Goal: Task Accomplishment & Management: Manage account settings

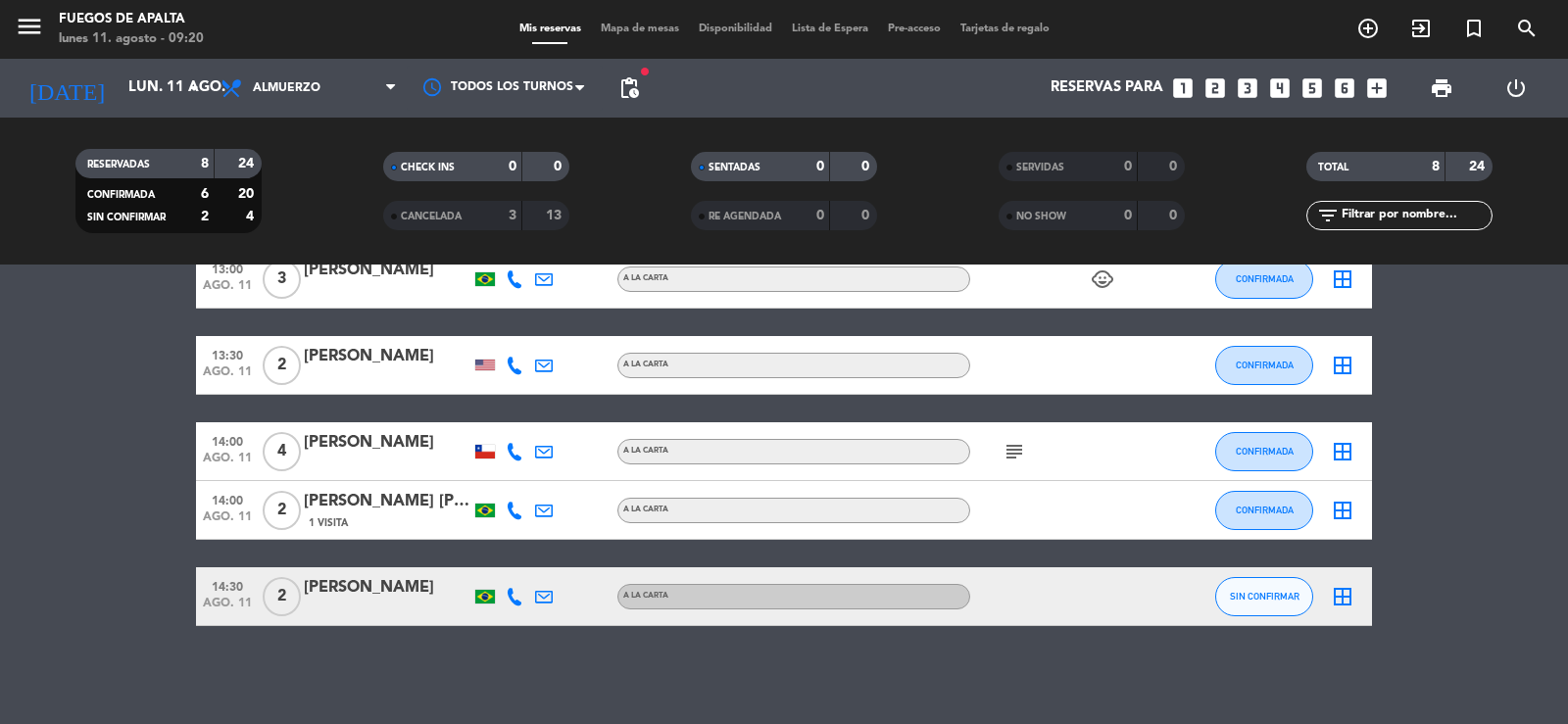
drag, startPoint x: 1423, startPoint y: 615, endPoint x: 1446, endPoint y: 518, distance: 99.7
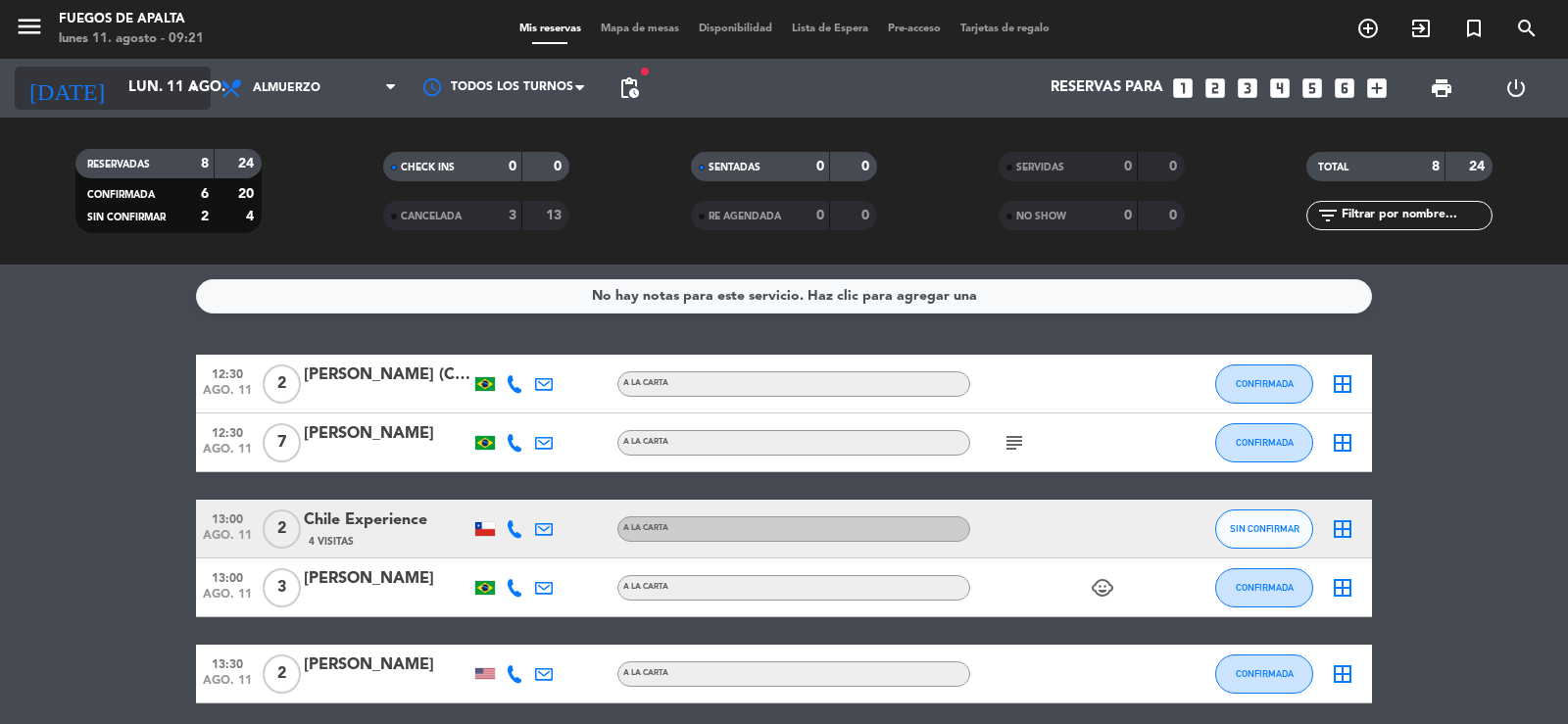
click at [142, 75] on input "lun. 11 ago." at bounding box center [213, 88] width 189 height 38
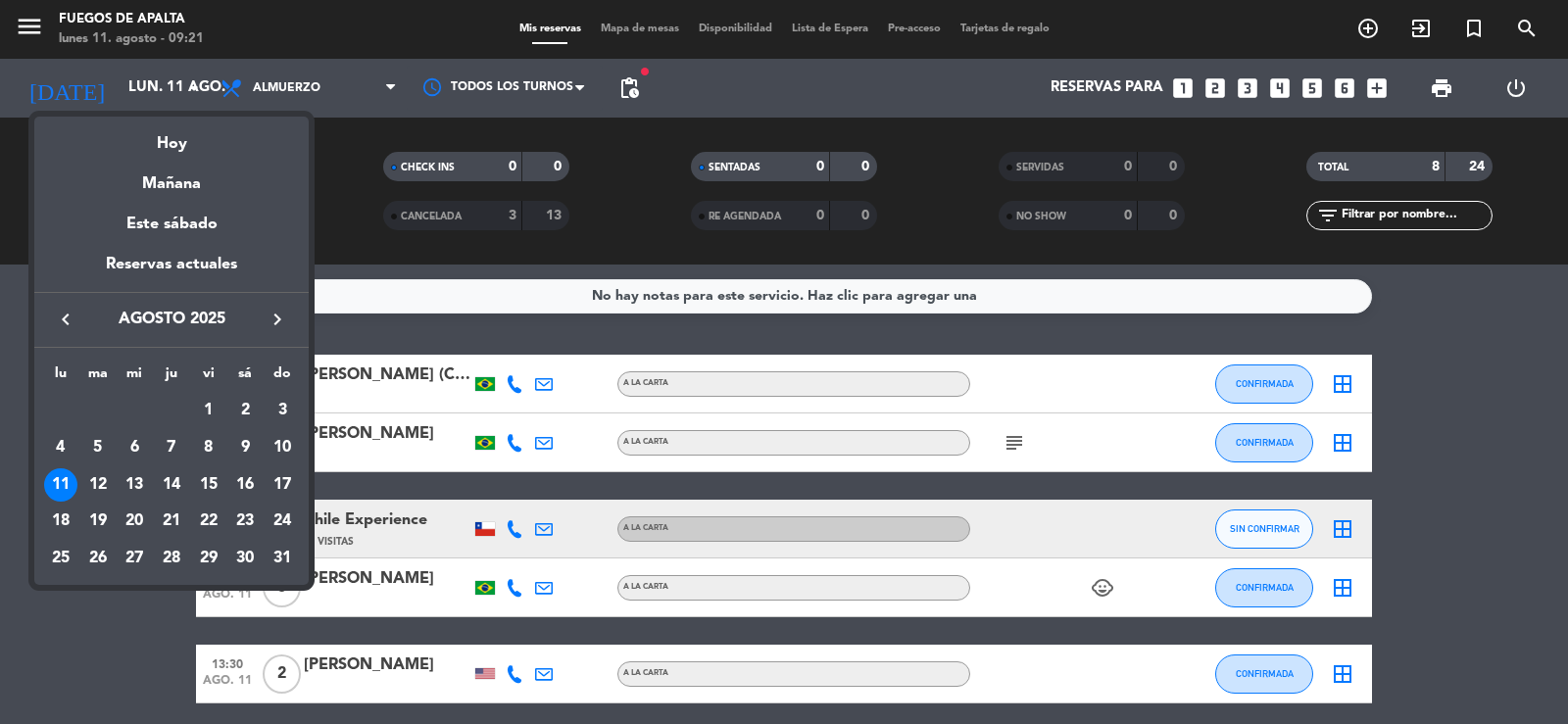
drag, startPoint x: 277, startPoint y: 490, endPoint x: 292, endPoint y: 449, distance: 43.7
click at [278, 490] on div "17" at bounding box center [282, 486] width 34 height 34
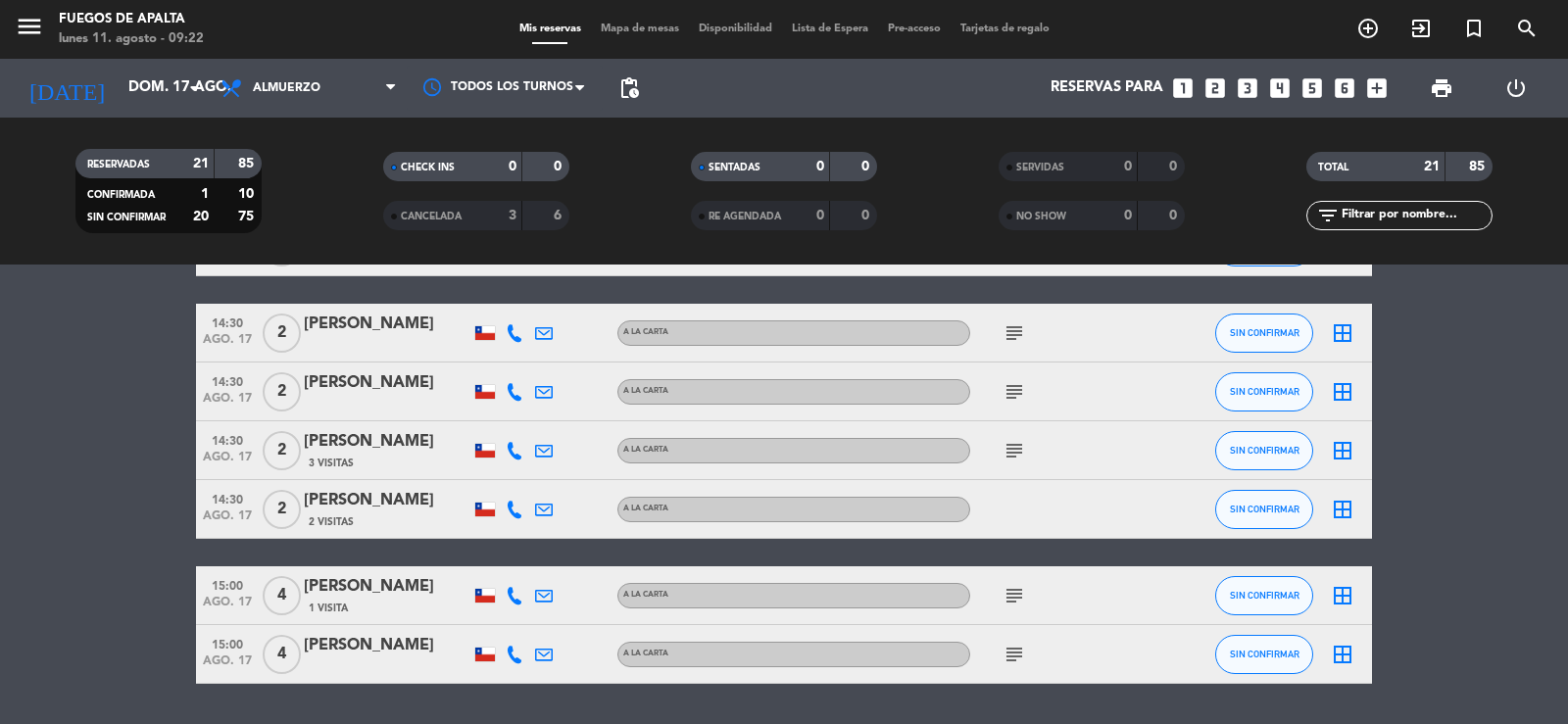
scroll to position [965, 0]
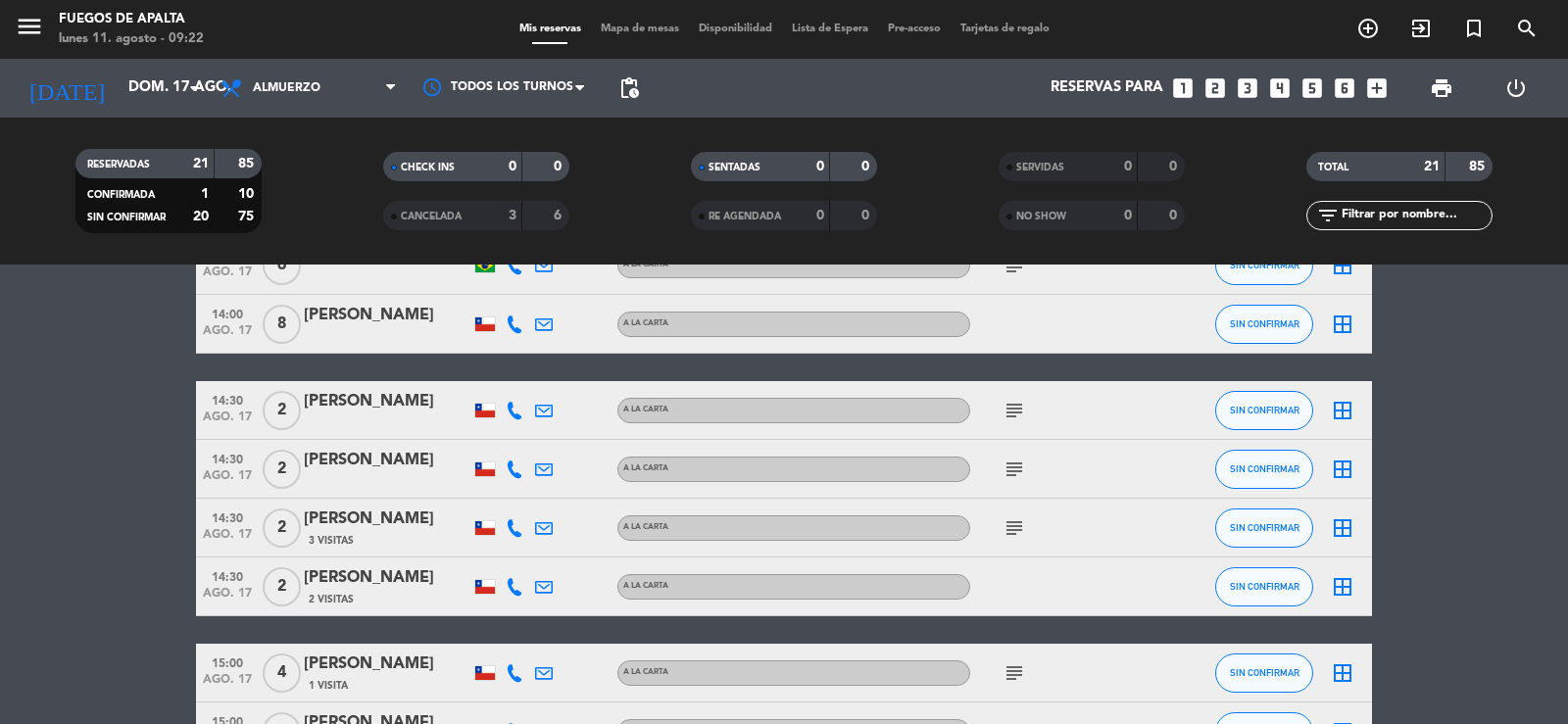
click at [1018, 534] on icon "subject" at bounding box center [1014, 528] width 24 height 24
click at [1017, 467] on icon "subject" at bounding box center [1014, 470] width 24 height 24
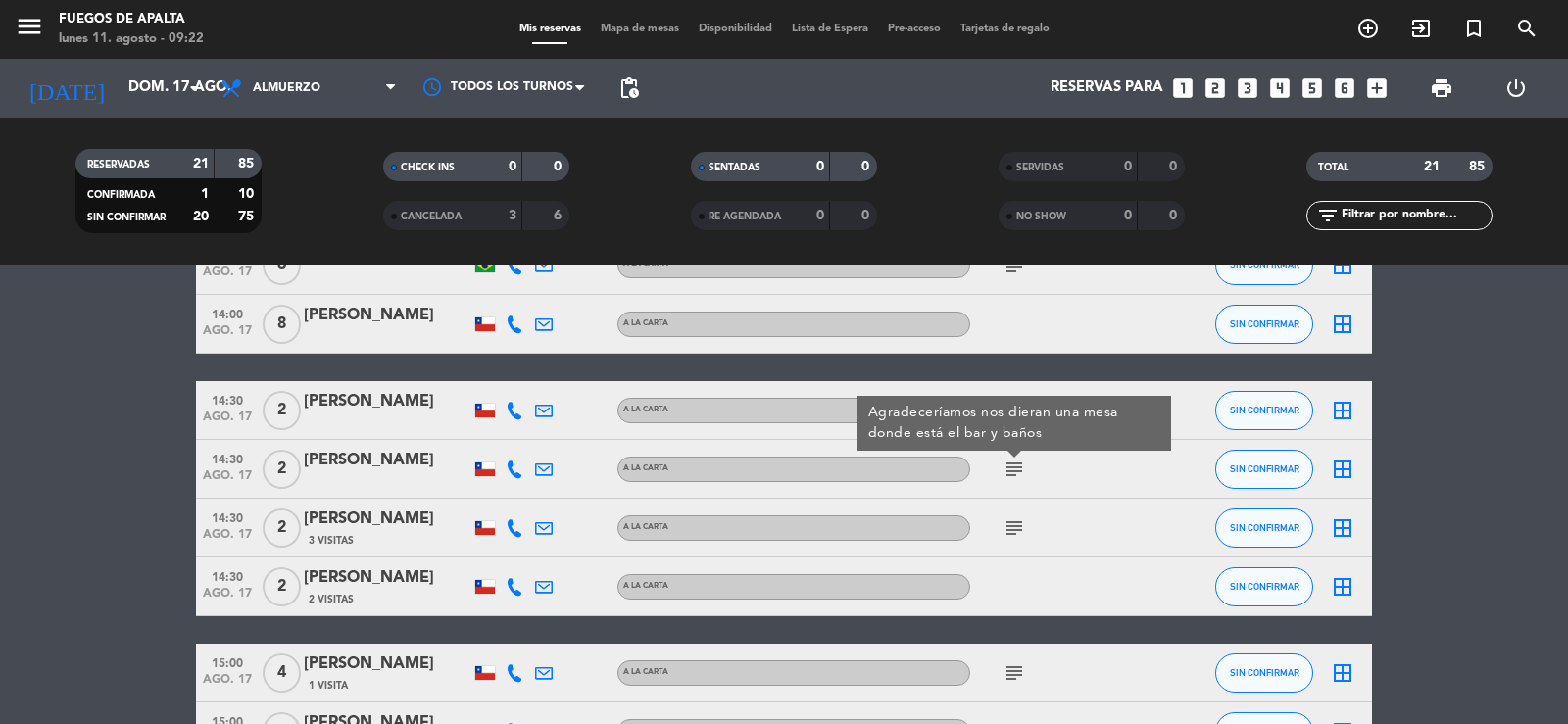
click at [1014, 377] on div "12:30 ago. 17 4 [PERSON_NAME] A [PERSON_NAME] child_care SIN CONFIRMAR border_a…" at bounding box center [784, 75] width 1176 height 1372
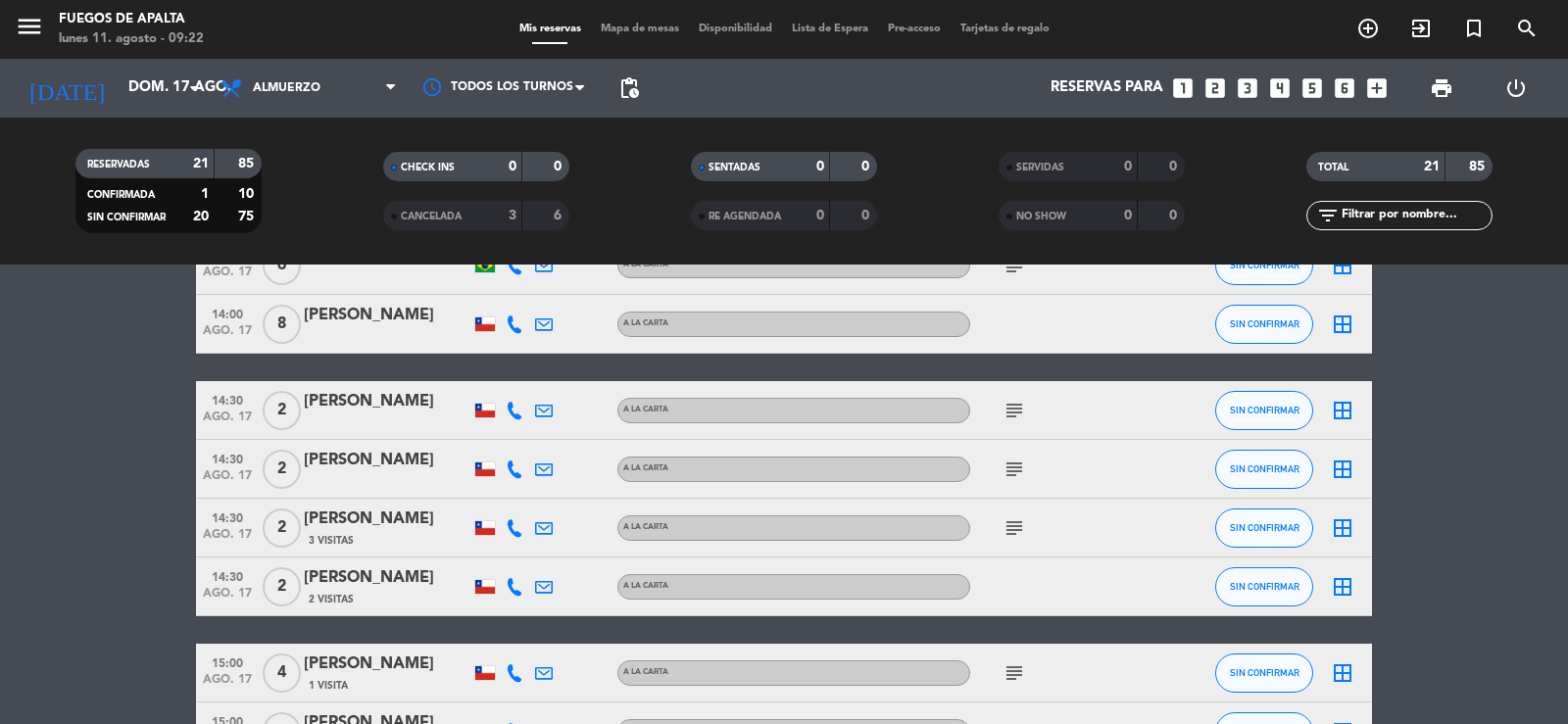
click at [1015, 409] on icon "subject" at bounding box center [1014, 410] width 24 height 24
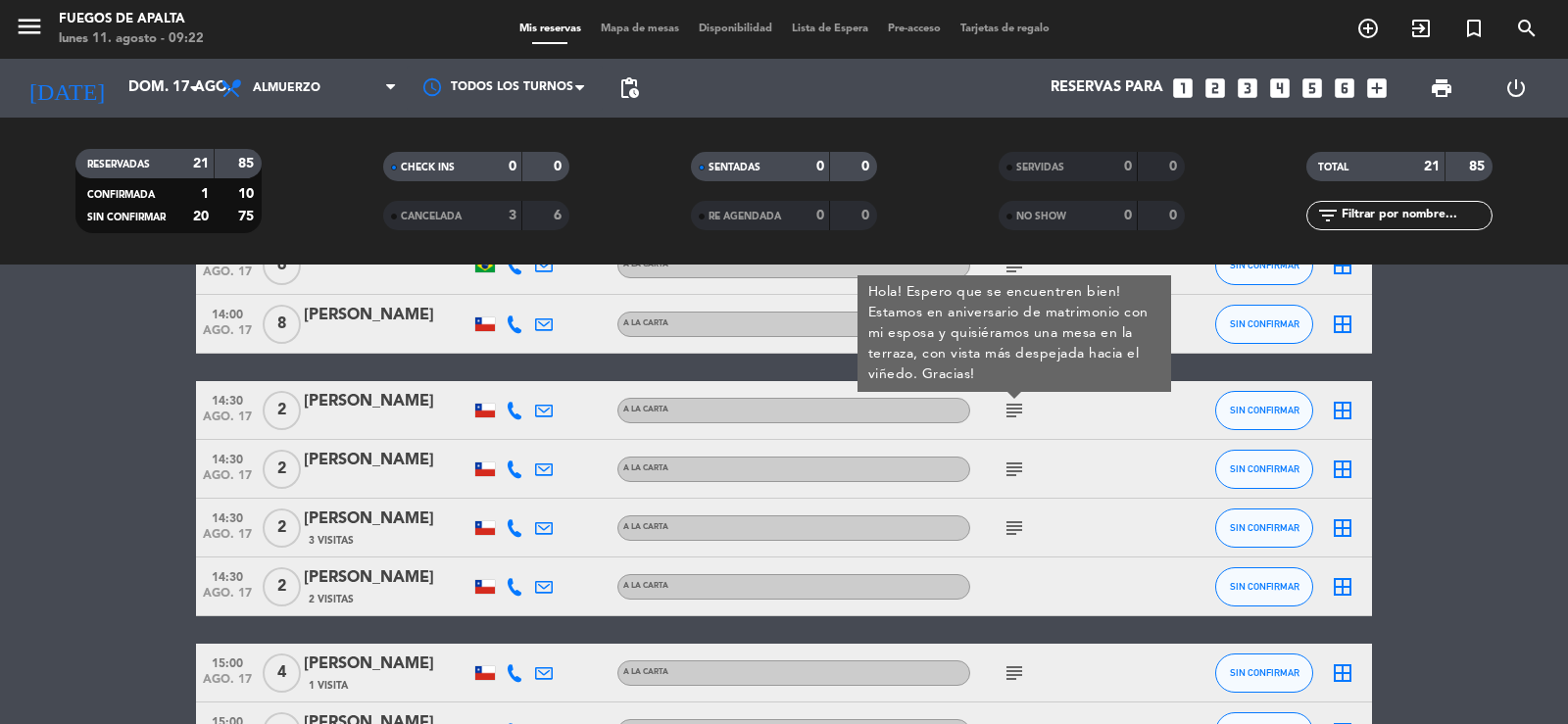
click at [1567, 477] on bookings-row "12:30 ago. 17 4 [PERSON_NAME] A [PERSON_NAME] child_care SIN CONFIRMAR border_a…" at bounding box center [784, 75] width 1568 height 1372
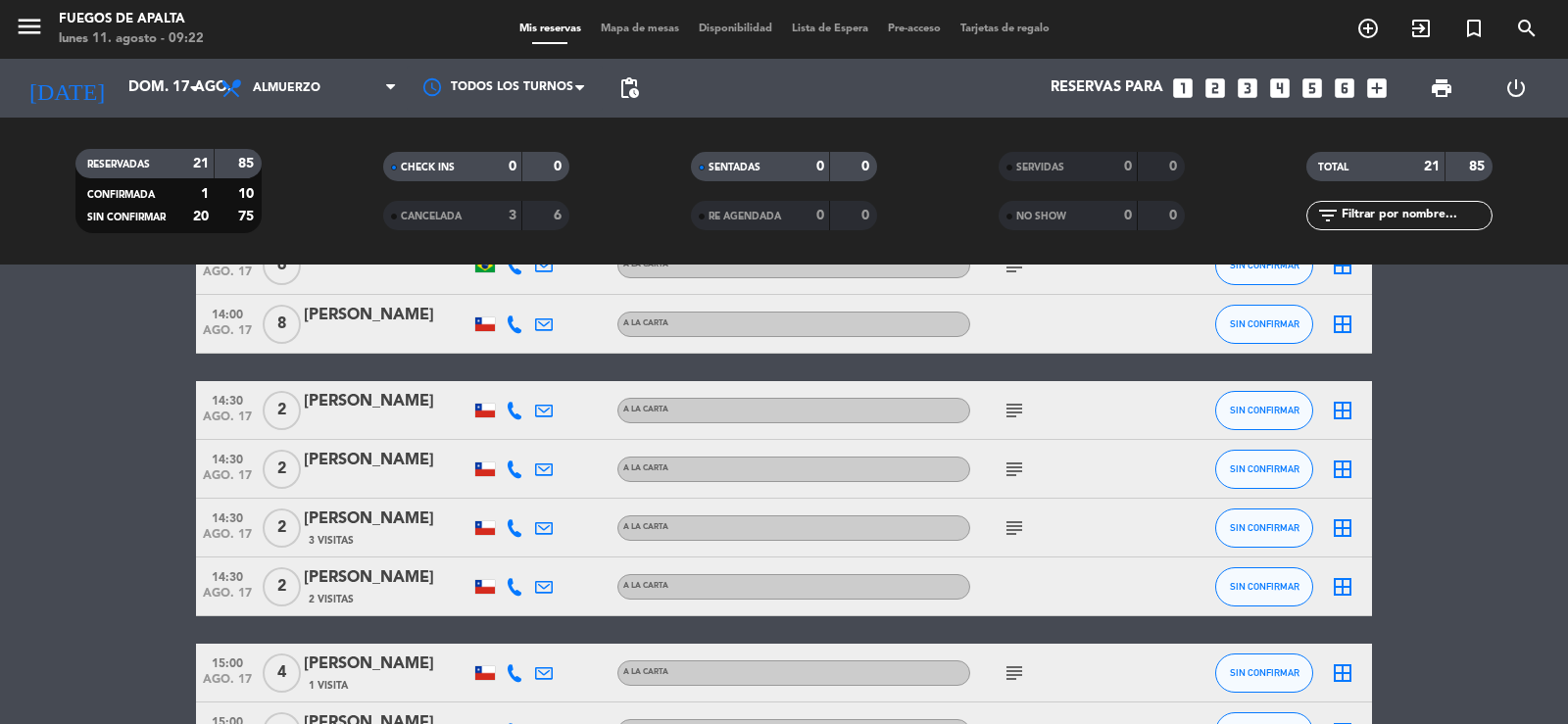
drag, startPoint x: 1545, startPoint y: 482, endPoint x: 1518, endPoint y: 399, distance: 87.3
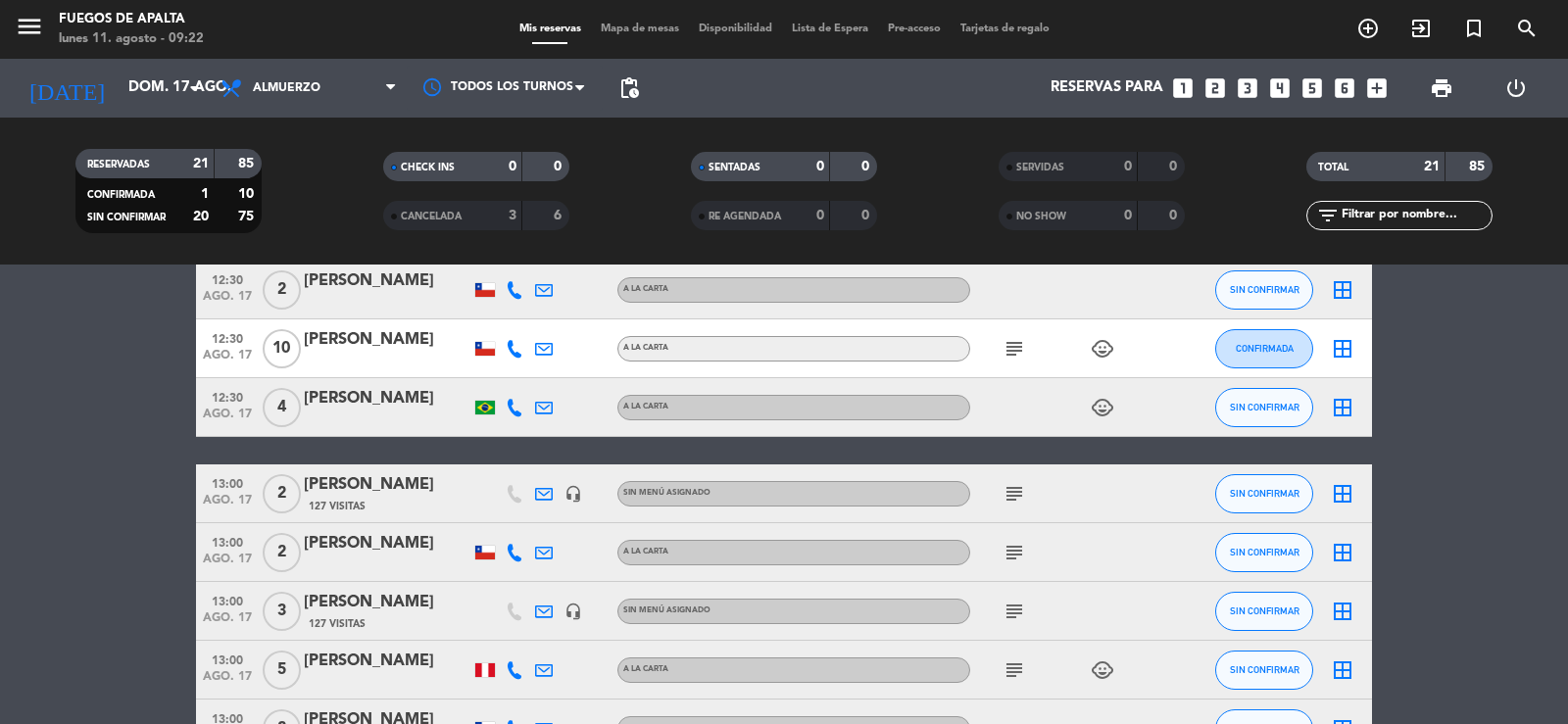
scroll to position [273, 0]
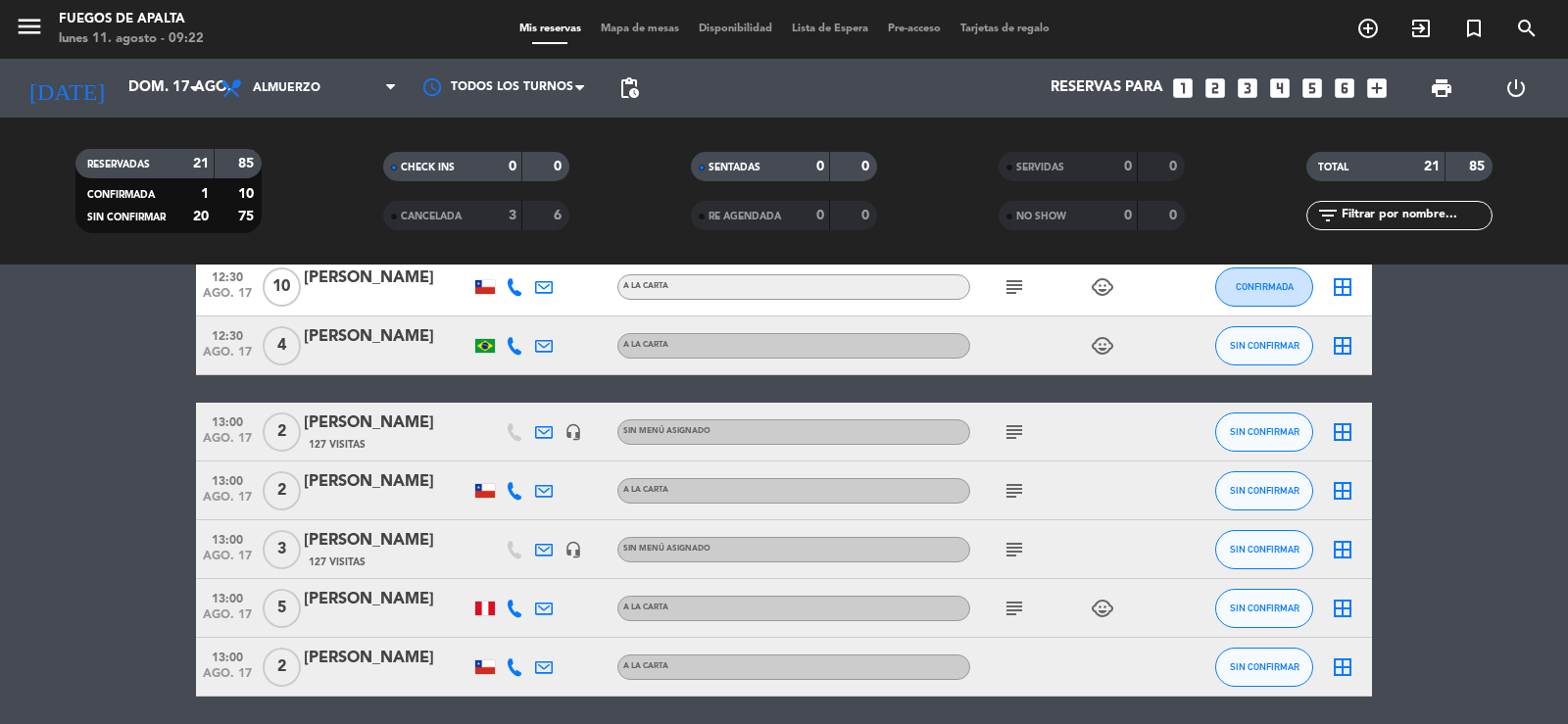
click at [1014, 428] on icon "subject" at bounding box center [1014, 432] width 24 height 24
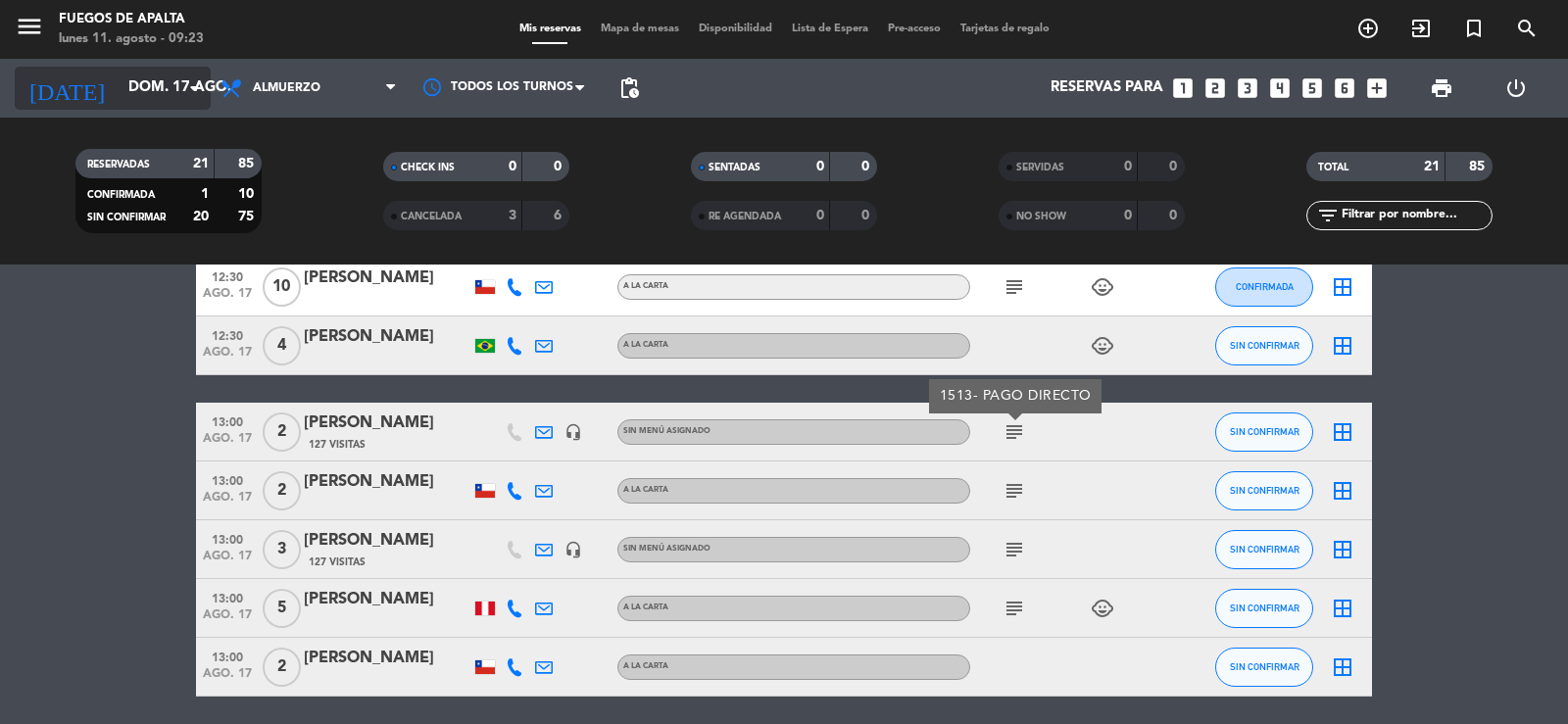
click at [168, 83] on input "dom. 17 ago." at bounding box center [213, 88] width 189 height 38
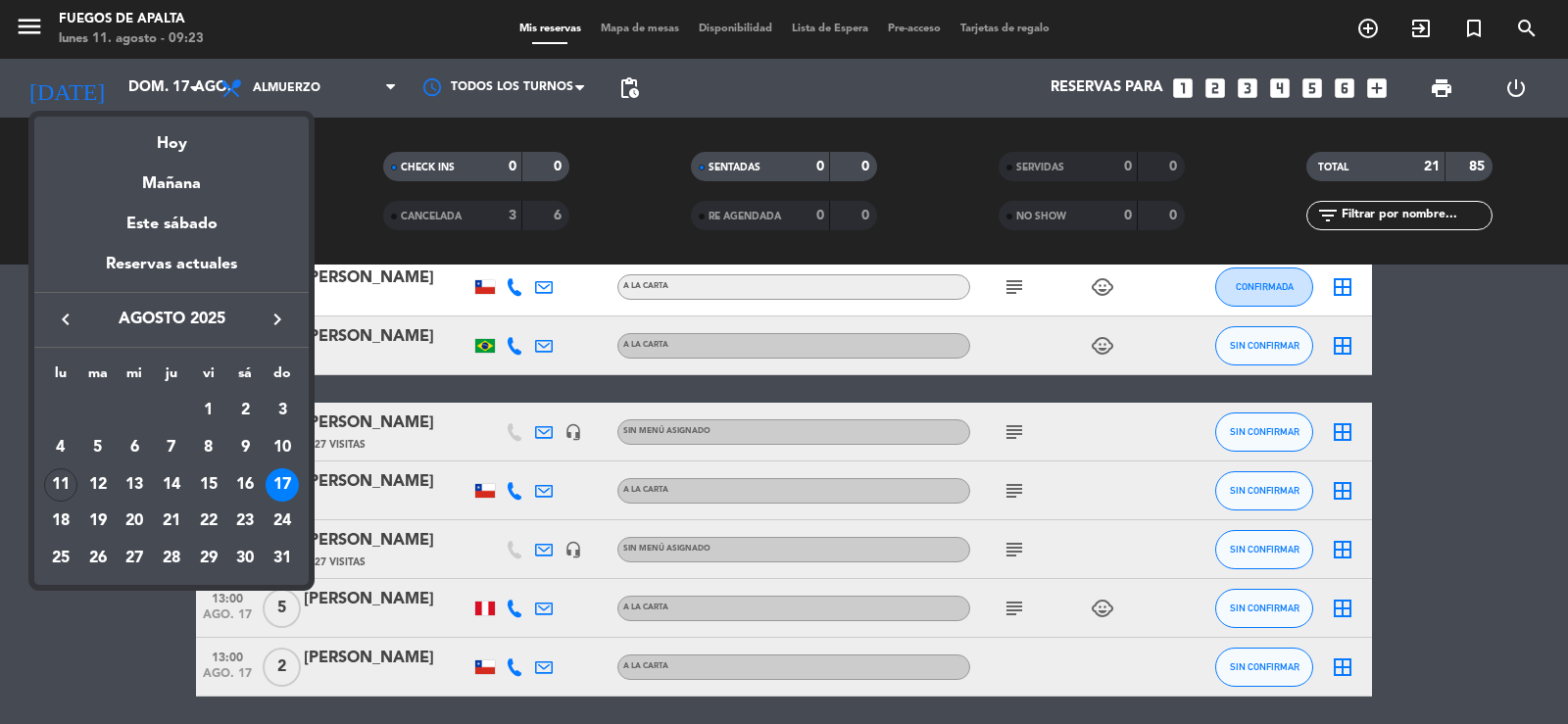
click at [282, 310] on icon "keyboard_arrow_right" at bounding box center [277, 319] width 24 height 24
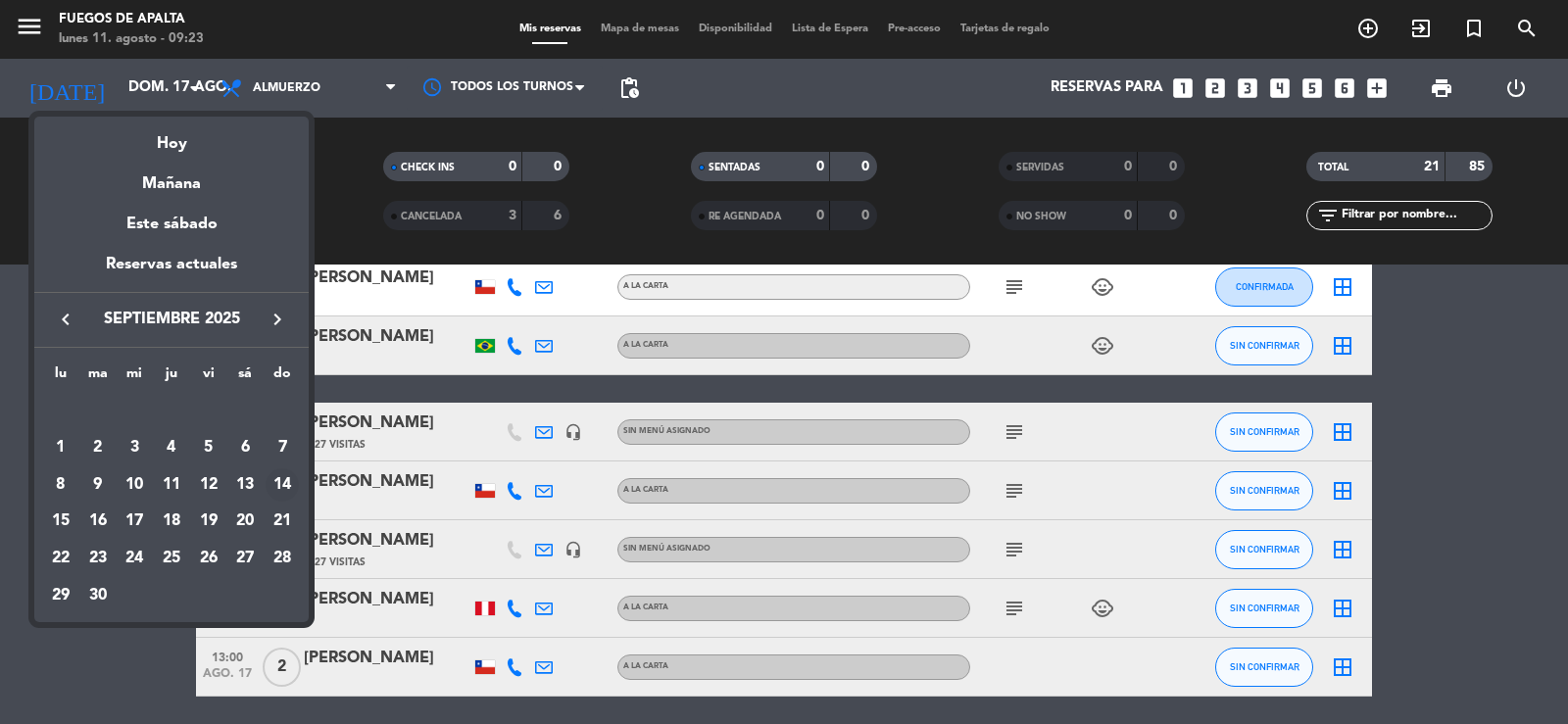
click at [272, 490] on div "14" at bounding box center [282, 486] width 34 height 34
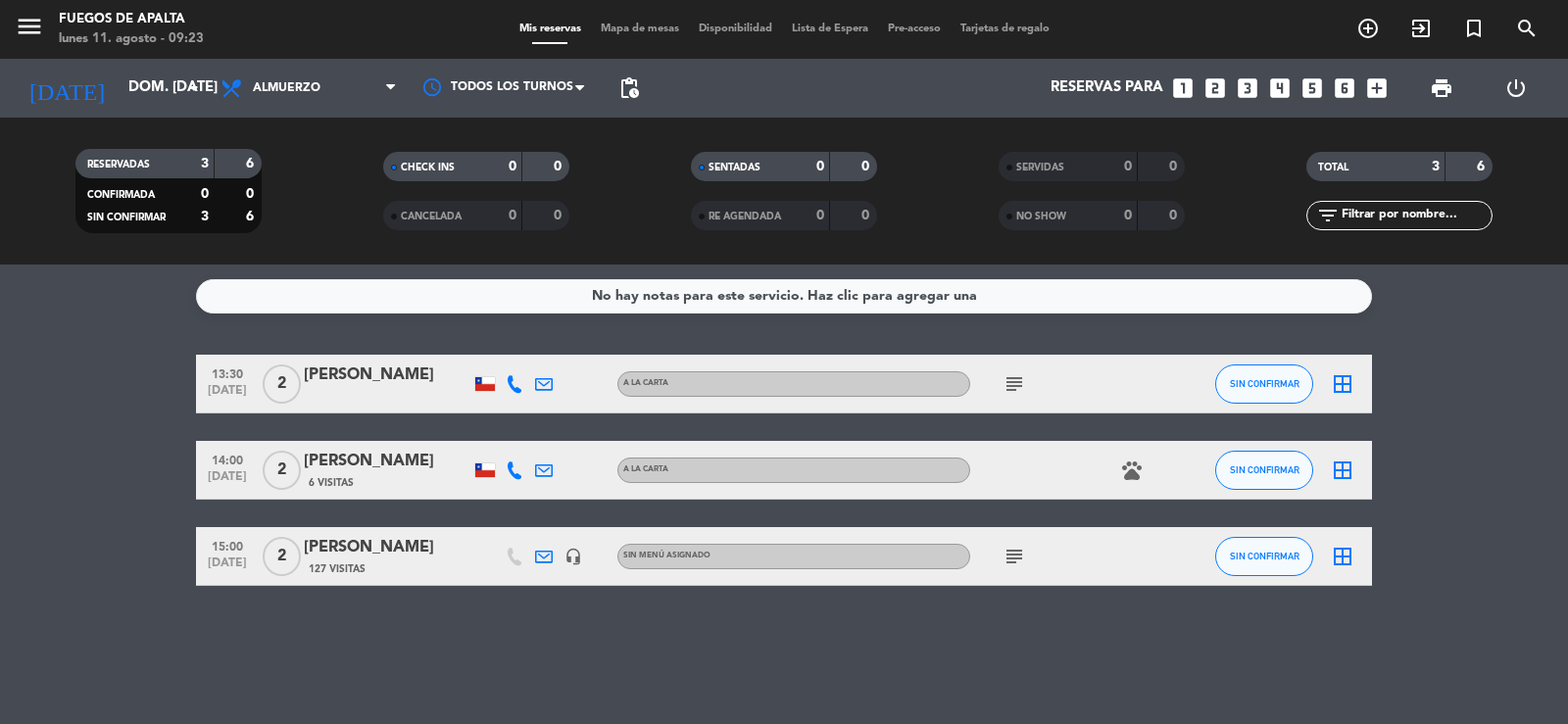
scroll to position [0, 0]
click at [1021, 384] on icon "subject" at bounding box center [1014, 384] width 24 height 24
click at [1015, 555] on icon "subject" at bounding box center [1014, 557] width 24 height 24
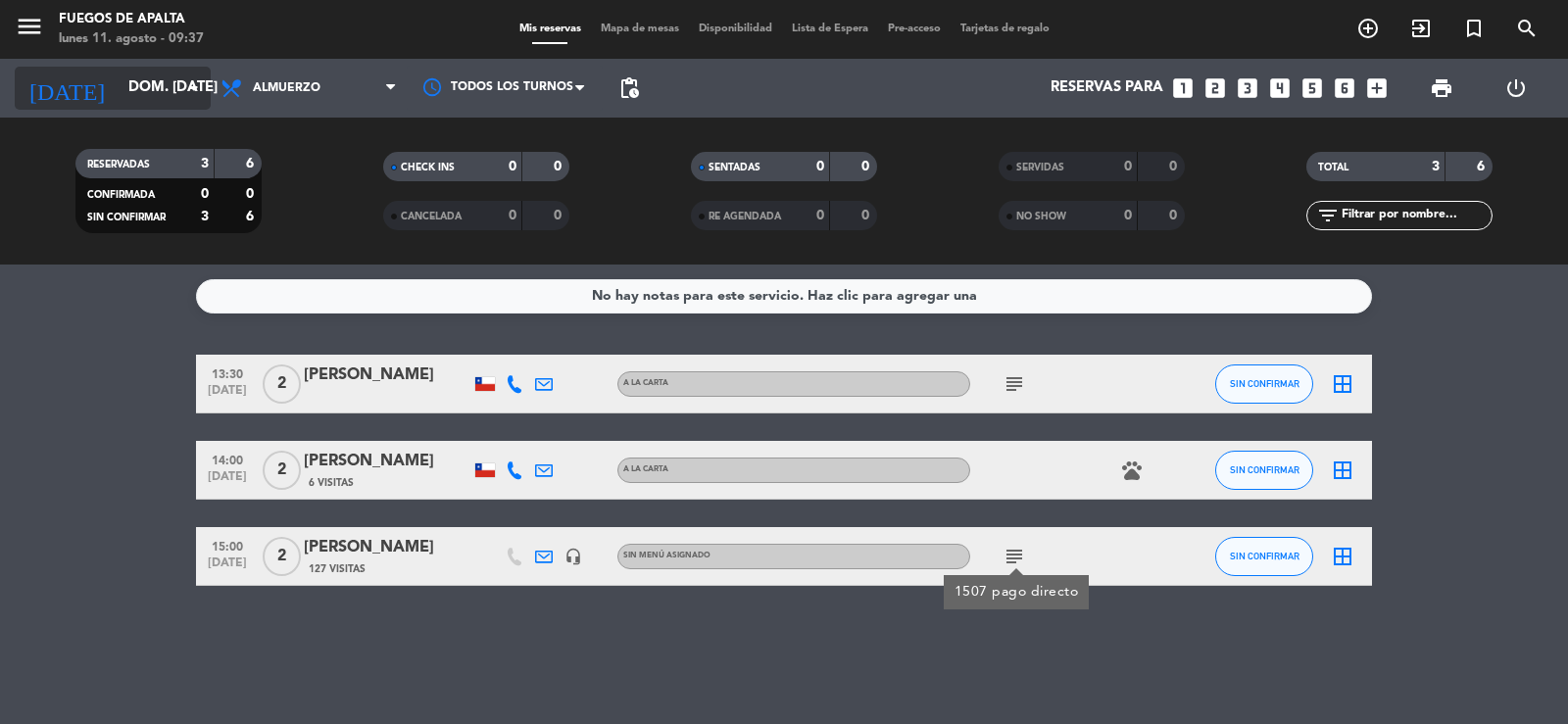
click at [127, 98] on input "dom. [DATE]" at bounding box center [213, 88] width 189 height 38
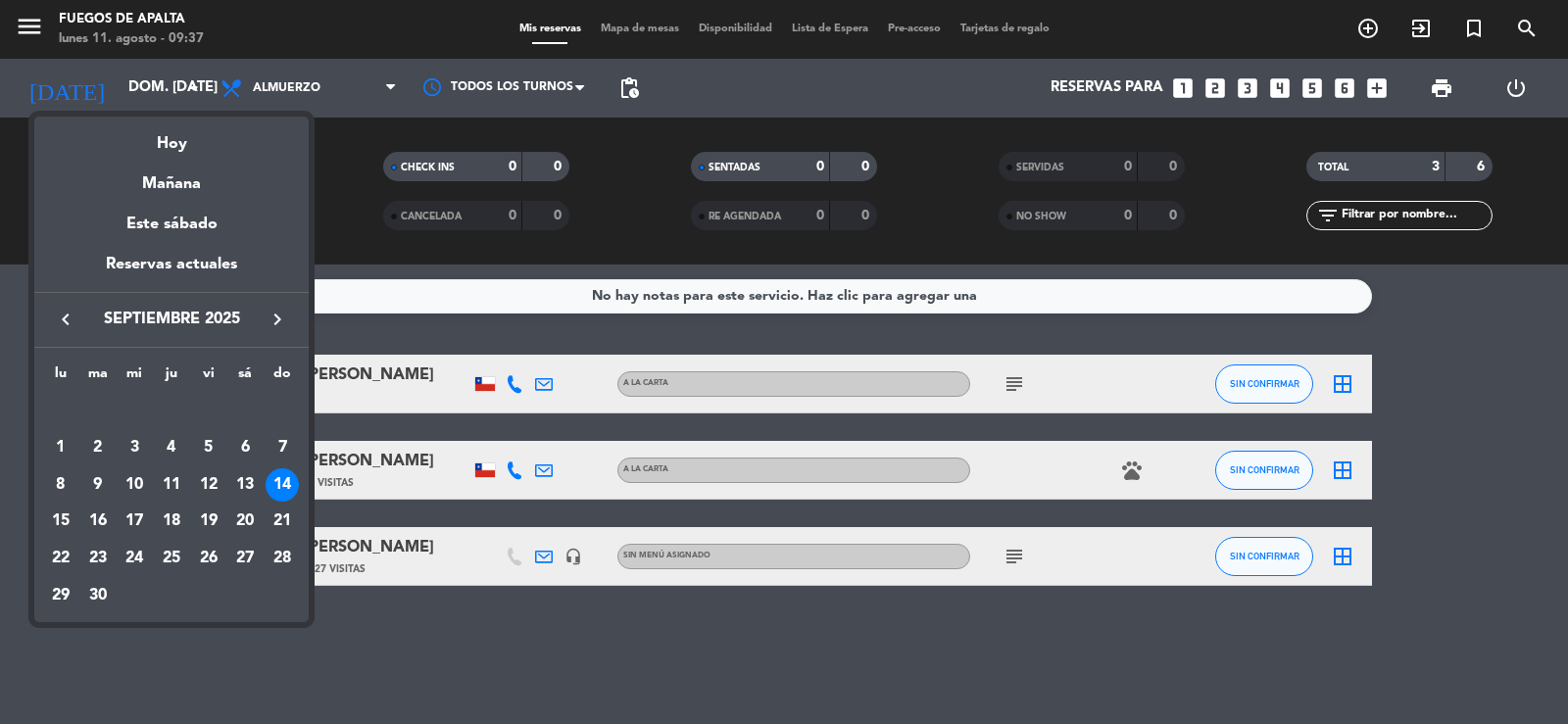
click at [56, 314] on icon "keyboard_arrow_left" at bounding box center [65, 319] width 24 height 24
click at [170, 479] on div "14" at bounding box center [172, 486] width 34 height 34
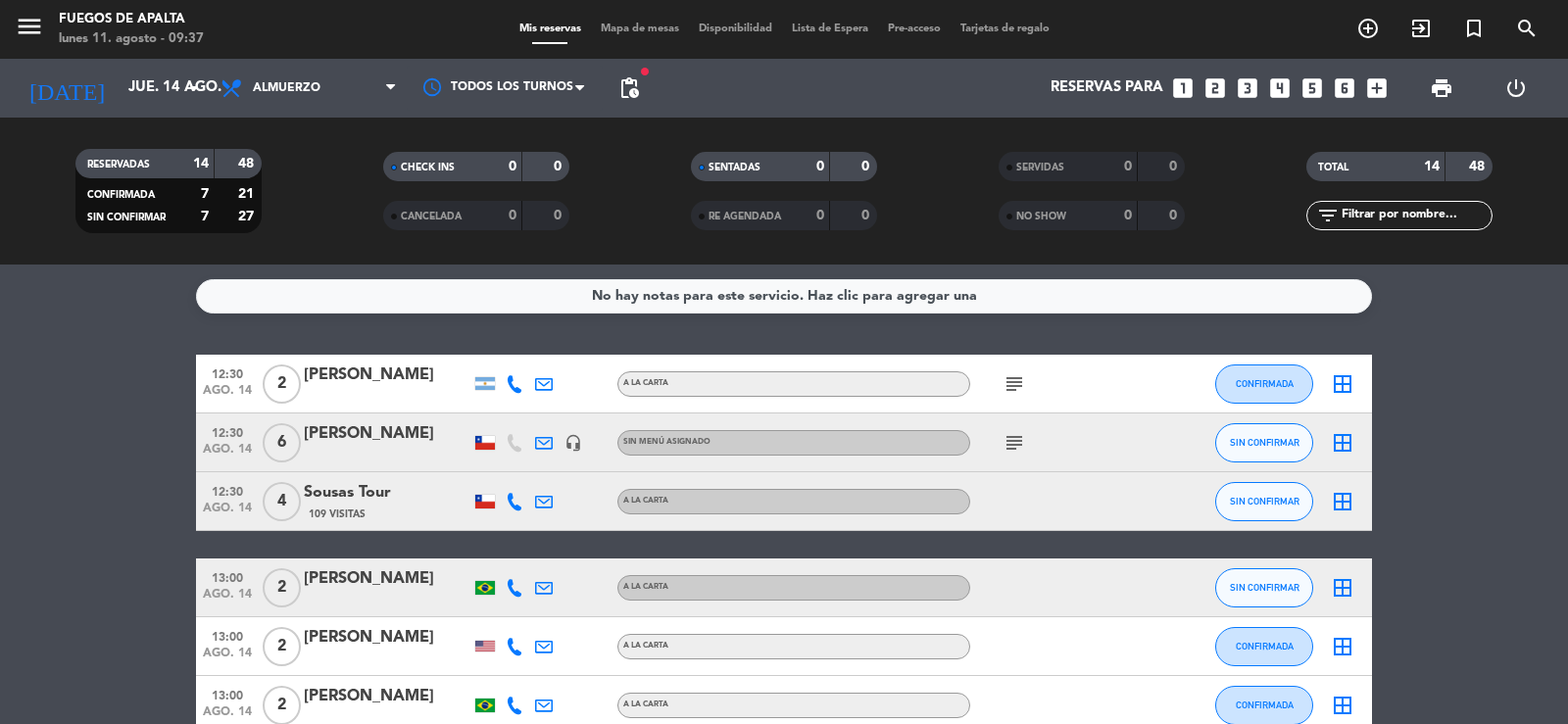
click at [1016, 443] on icon "subject" at bounding box center [1014, 443] width 24 height 24
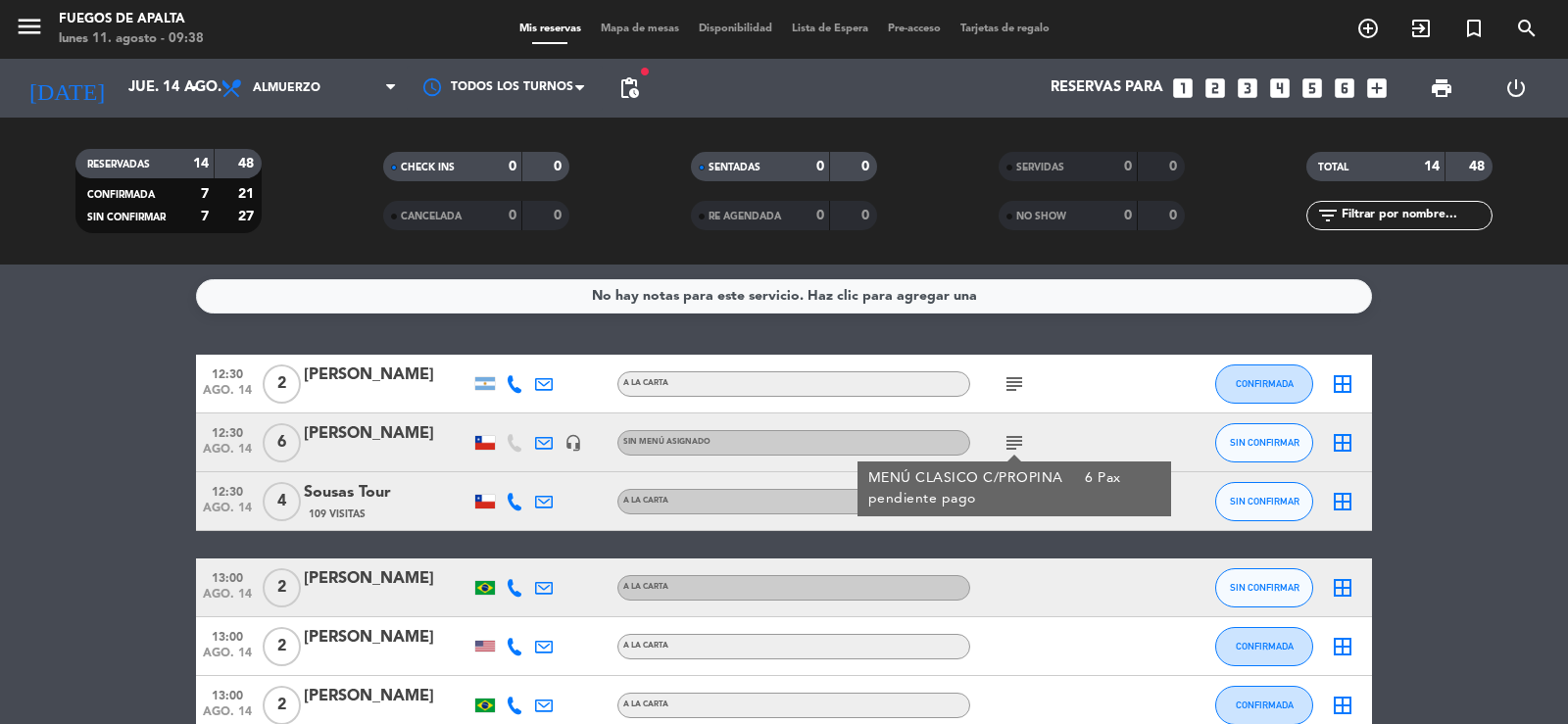
click at [379, 432] on div "[PERSON_NAME]" at bounding box center [387, 434] width 166 height 26
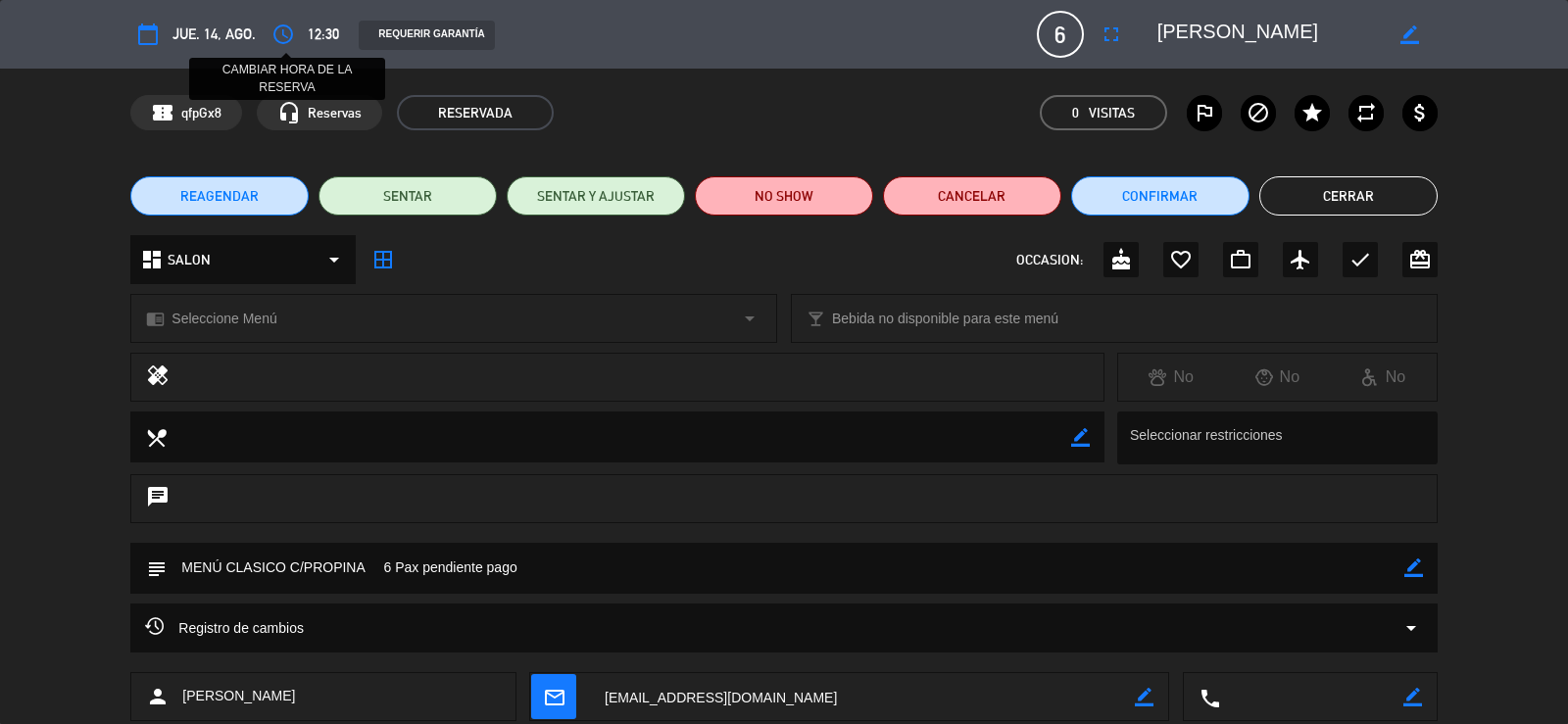
click at [285, 36] on icon "access_time" at bounding box center [283, 35] width 24 height 24
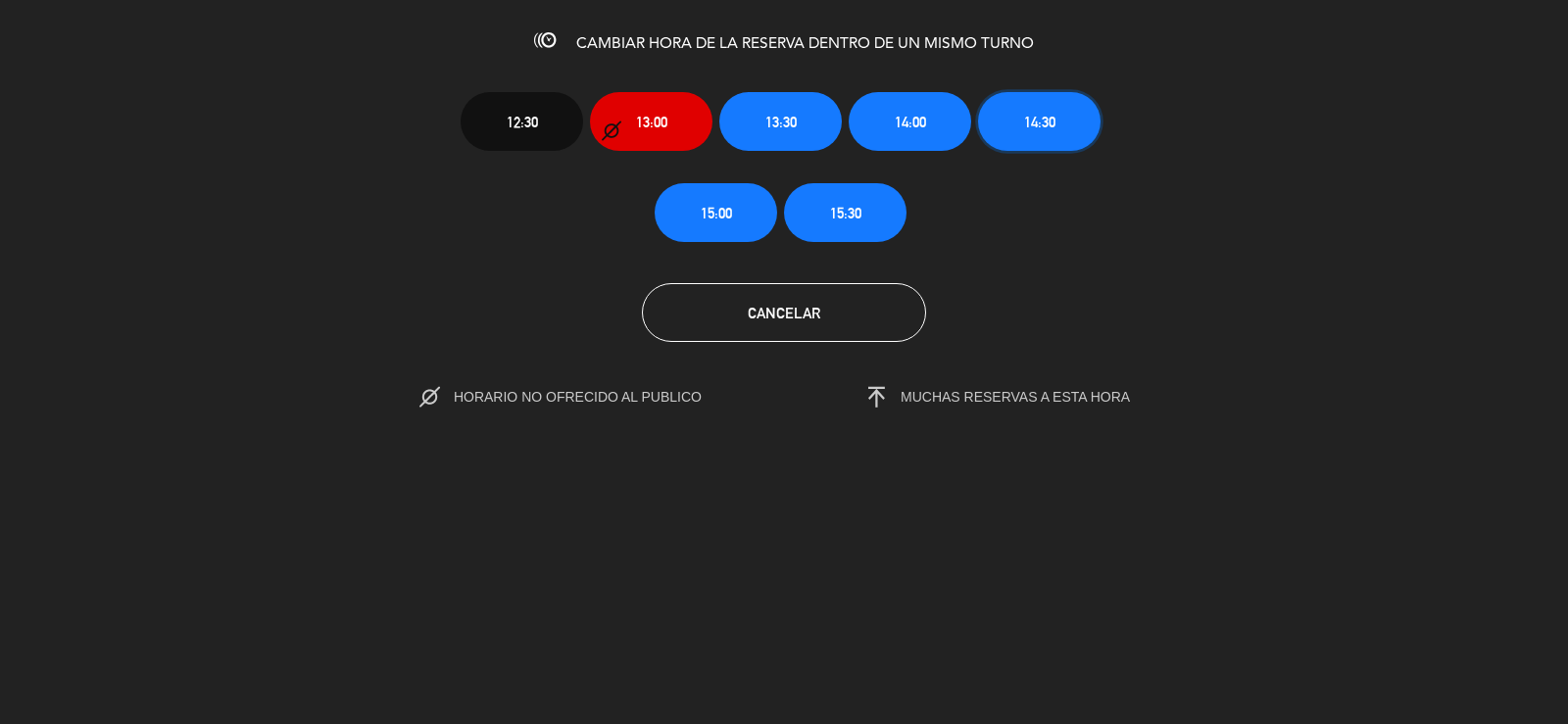
click at [1038, 125] on span "14:30" at bounding box center [1040, 122] width 32 height 23
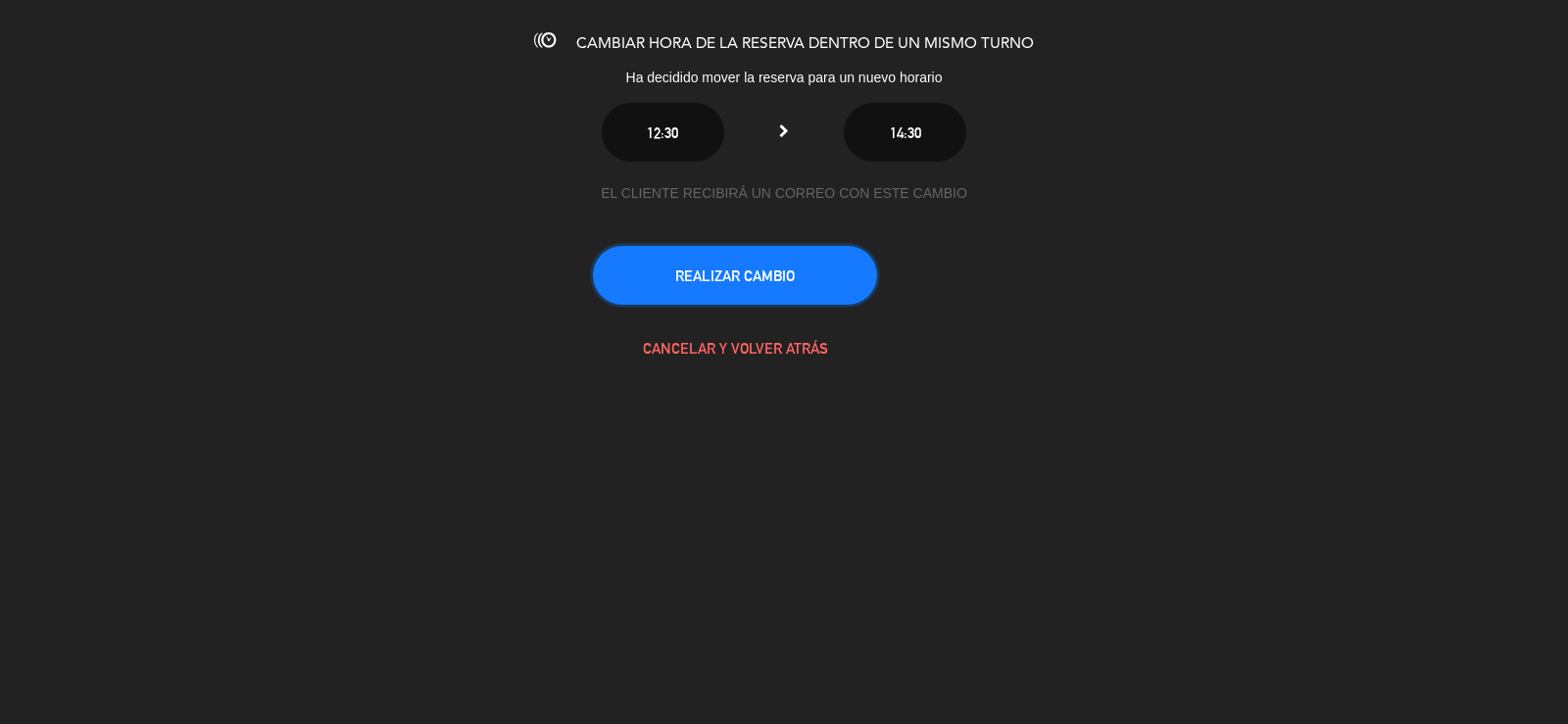
click at [848, 273] on button "REALIZAR CAMBIO" at bounding box center [734, 275] width 284 height 58
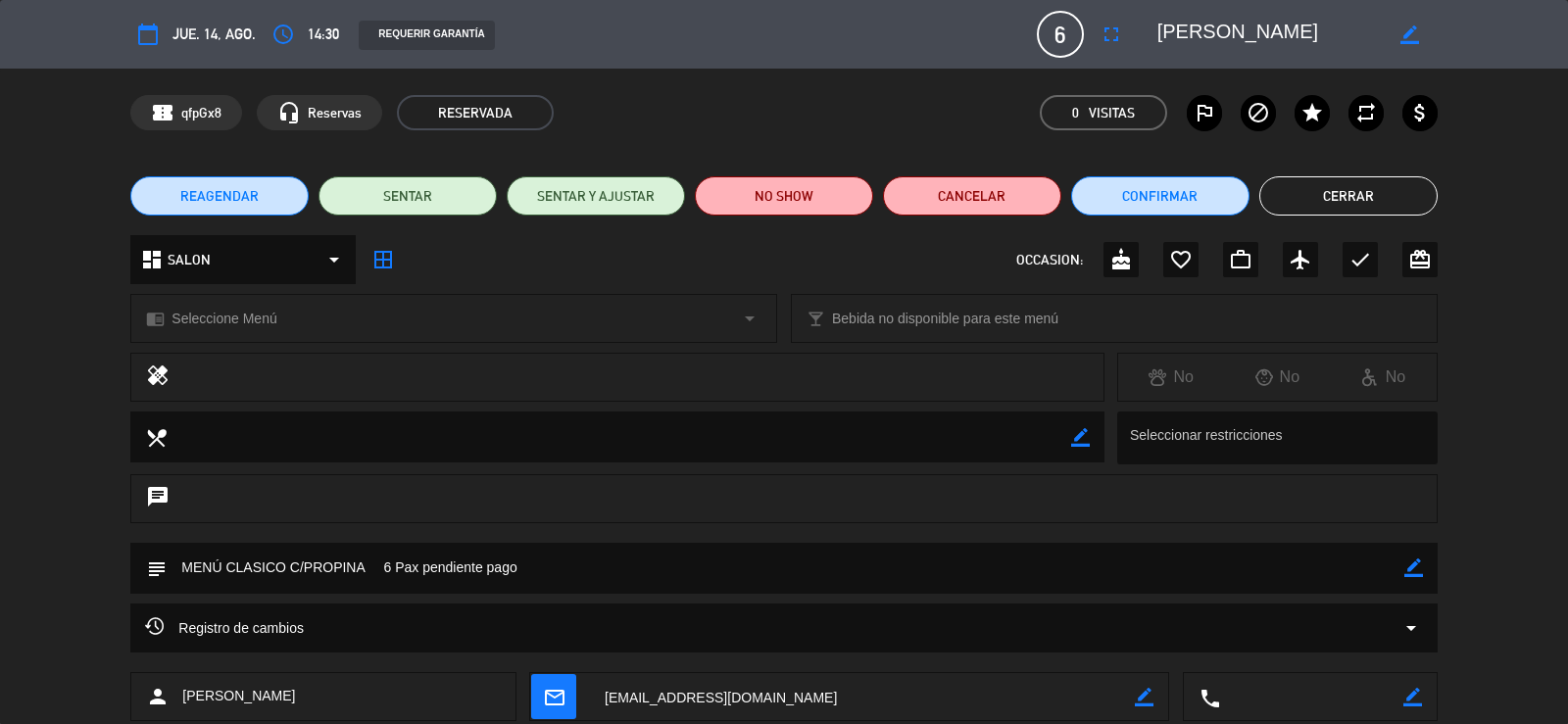
click at [1331, 197] on button "Cerrar" at bounding box center [1348, 196] width 178 height 40
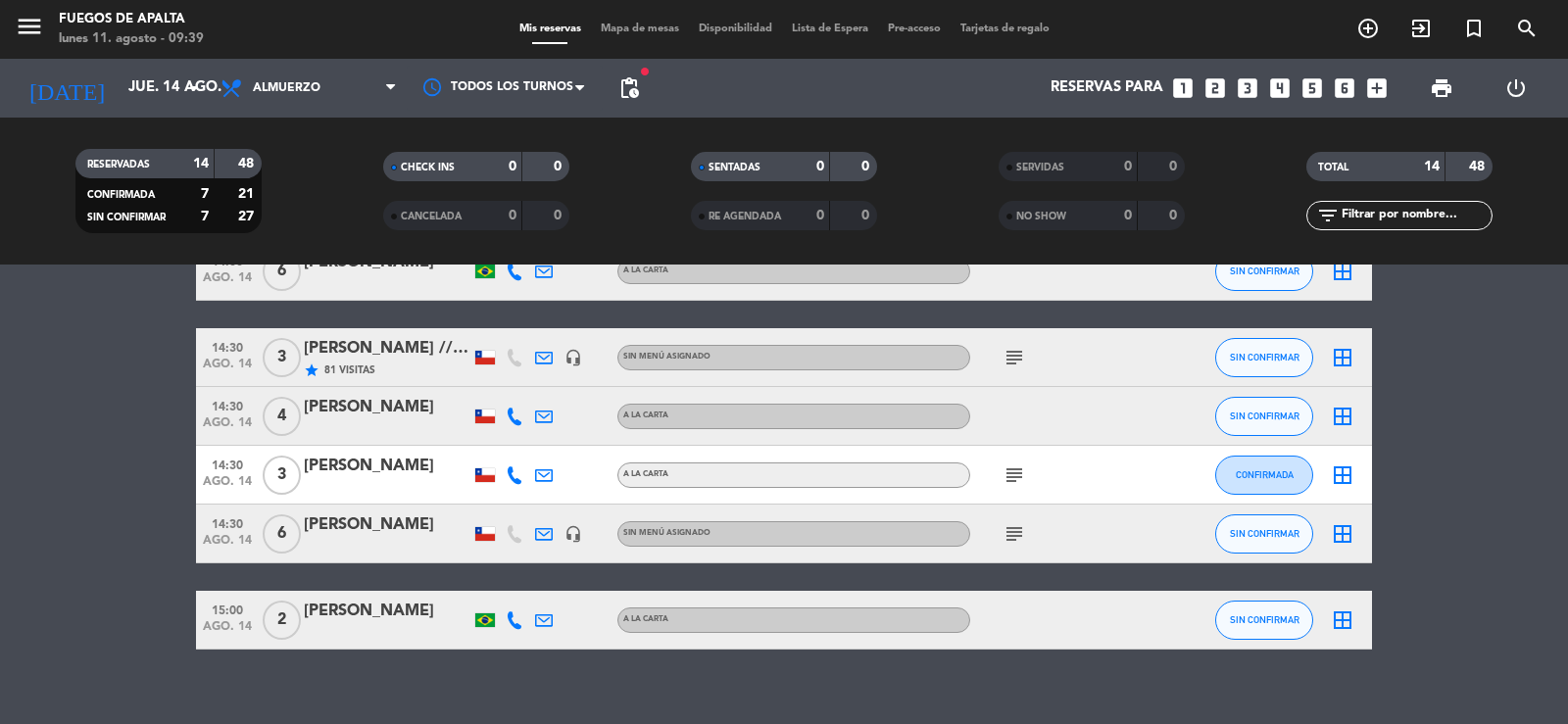
scroll to position [688, 0]
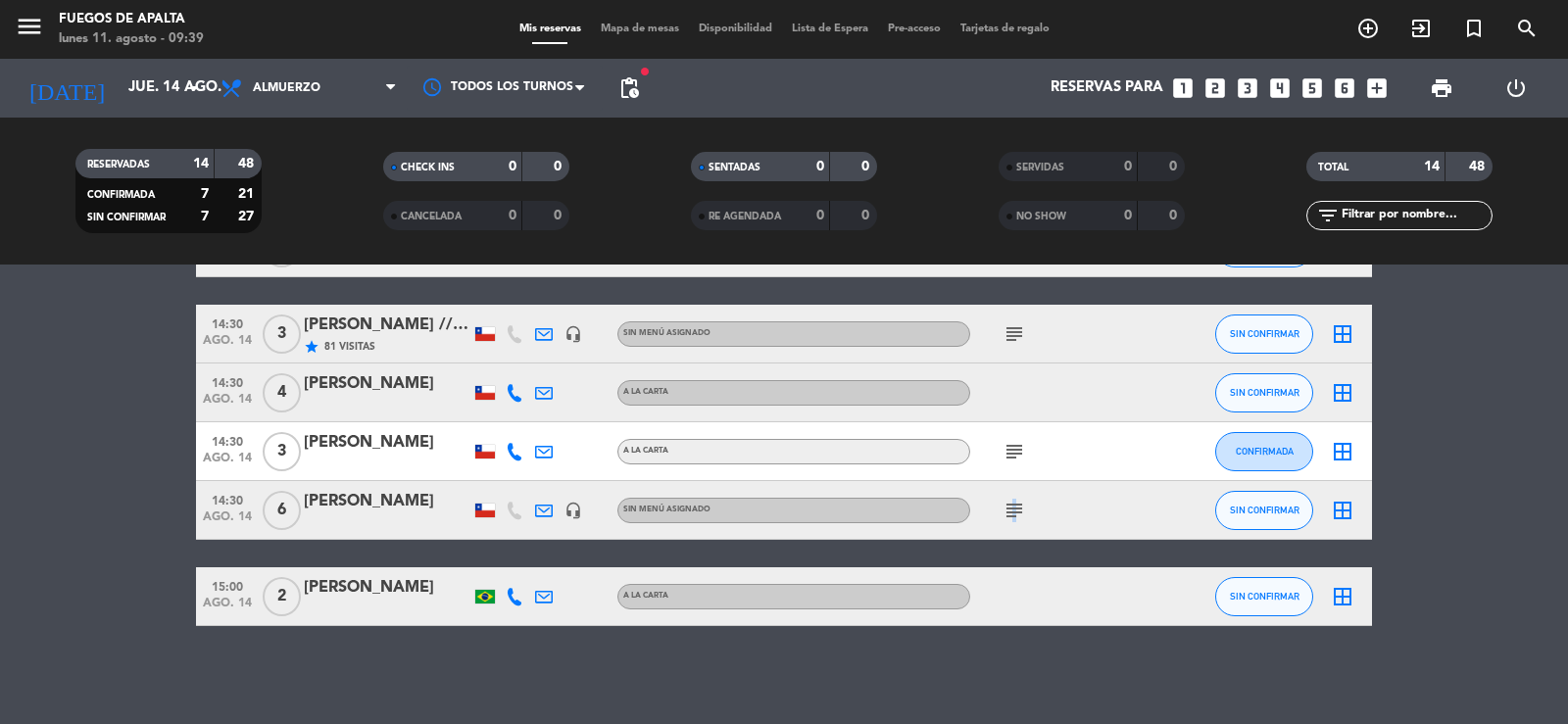
click at [1011, 513] on icon "subject" at bounding box center [1014, 510] width 24 height 24
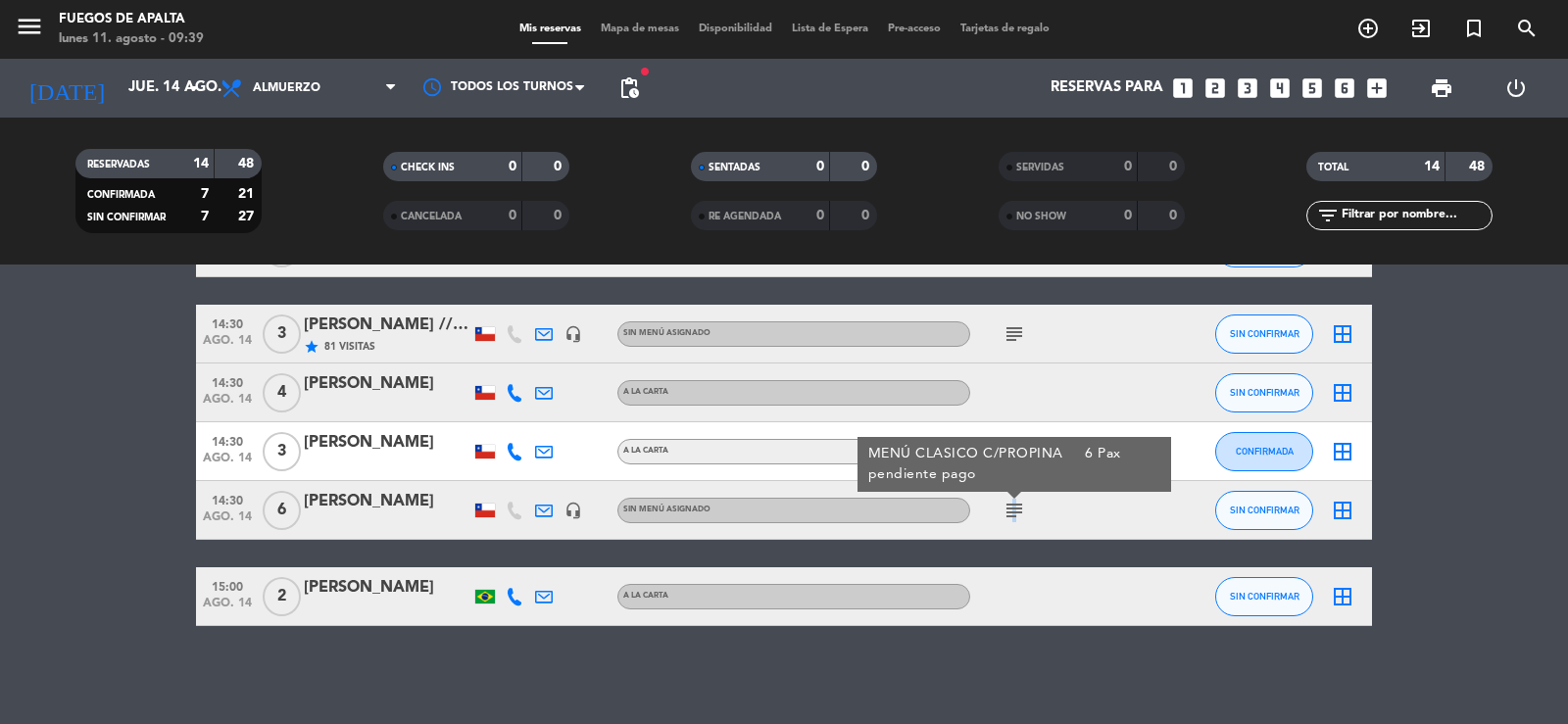
click at [1011, 513] on icon "subject" at bounding box center [1014, 510] width 24 height 24
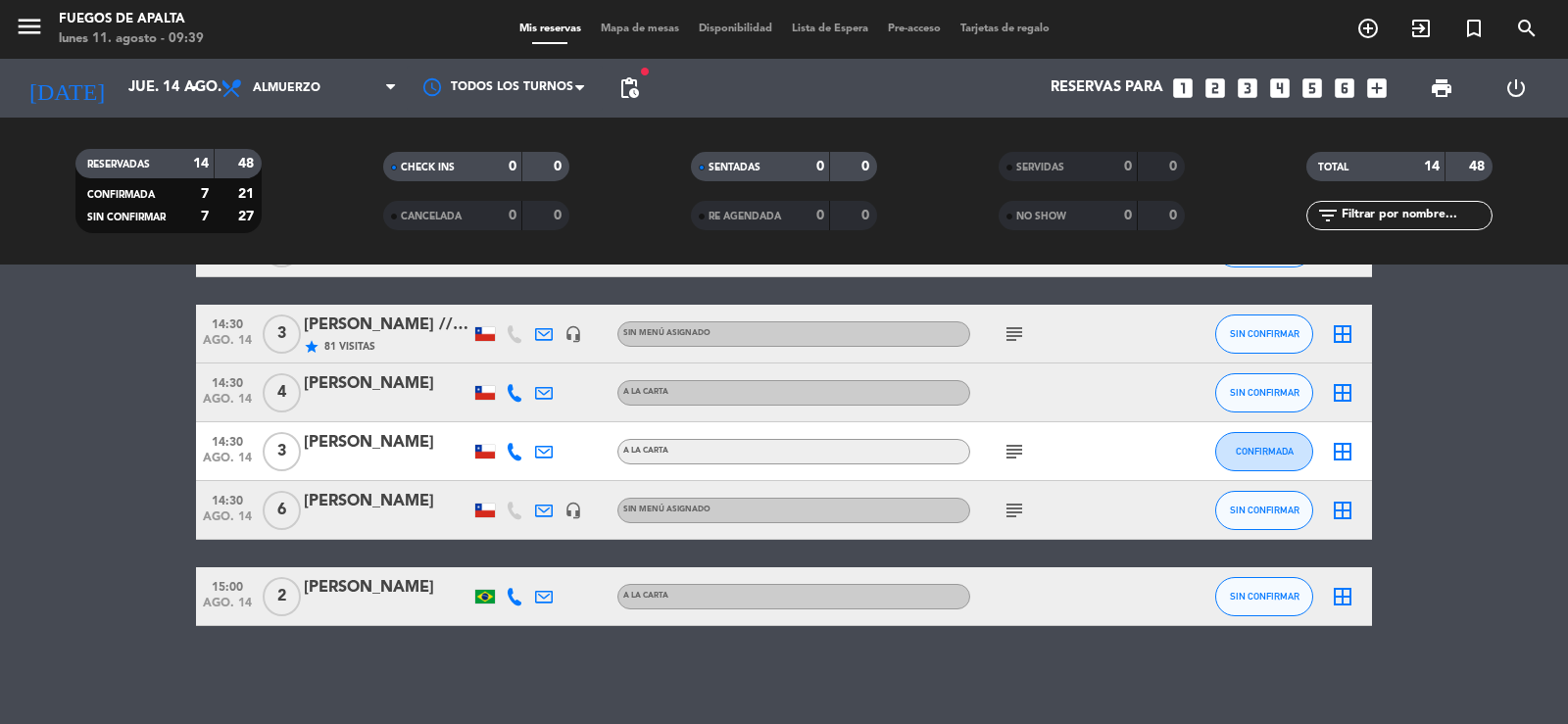
click at [1011, 513] on icon "subject" at bounding box center [1014, 510] width 24 height 24
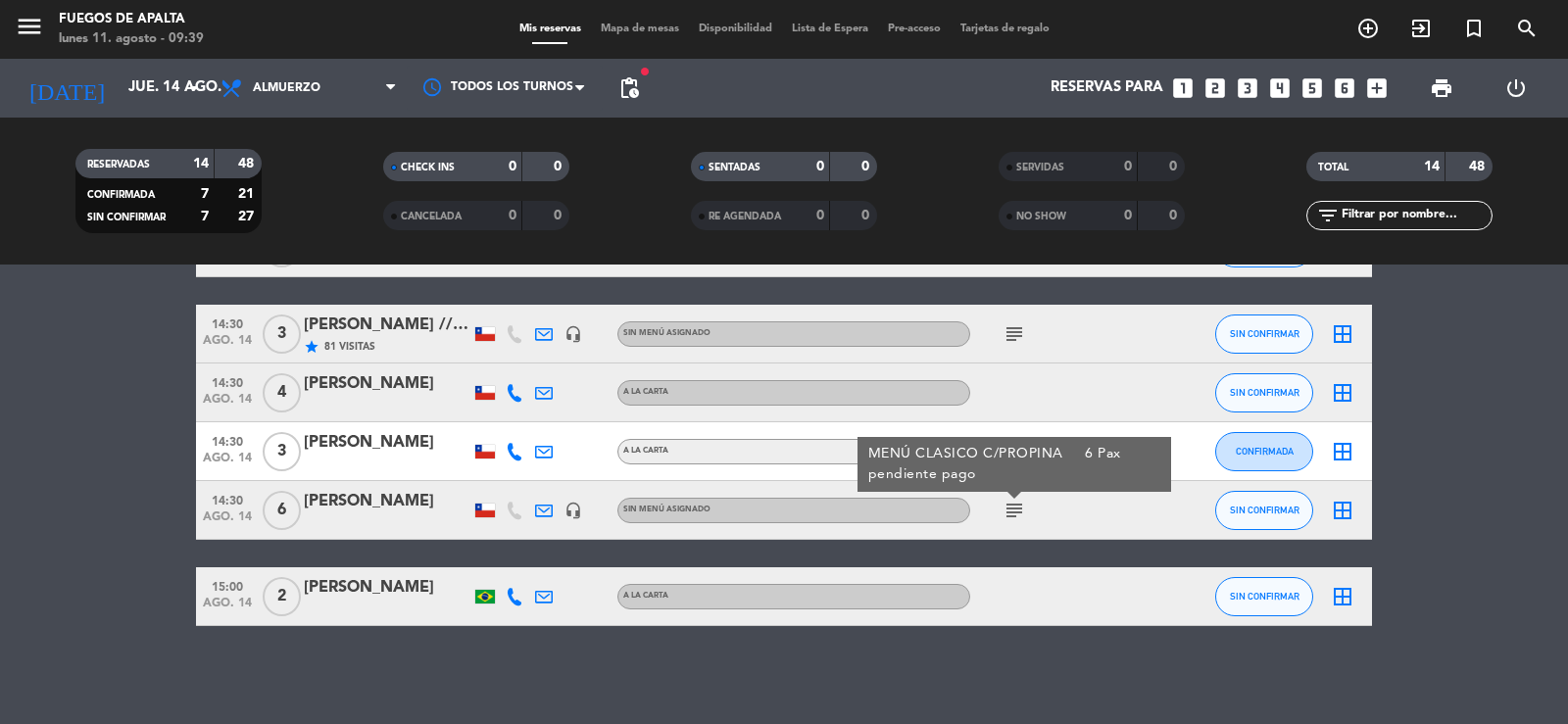
click at [544, 512] on icon at bounding box center [544, 510] width 18 height 18
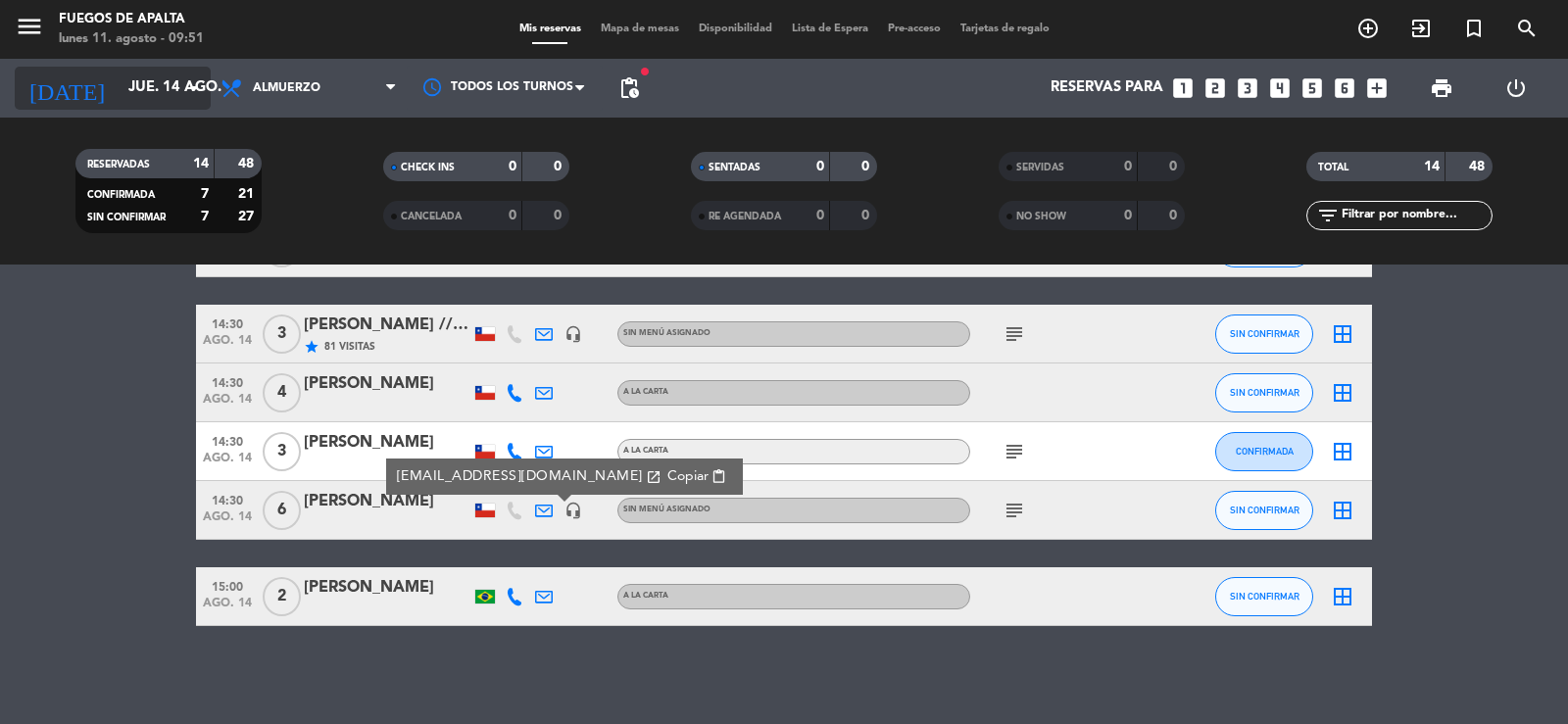
click at [151, 83] on input "jue. 14 ago." at bounding box center [213, 88] width 189 height 38
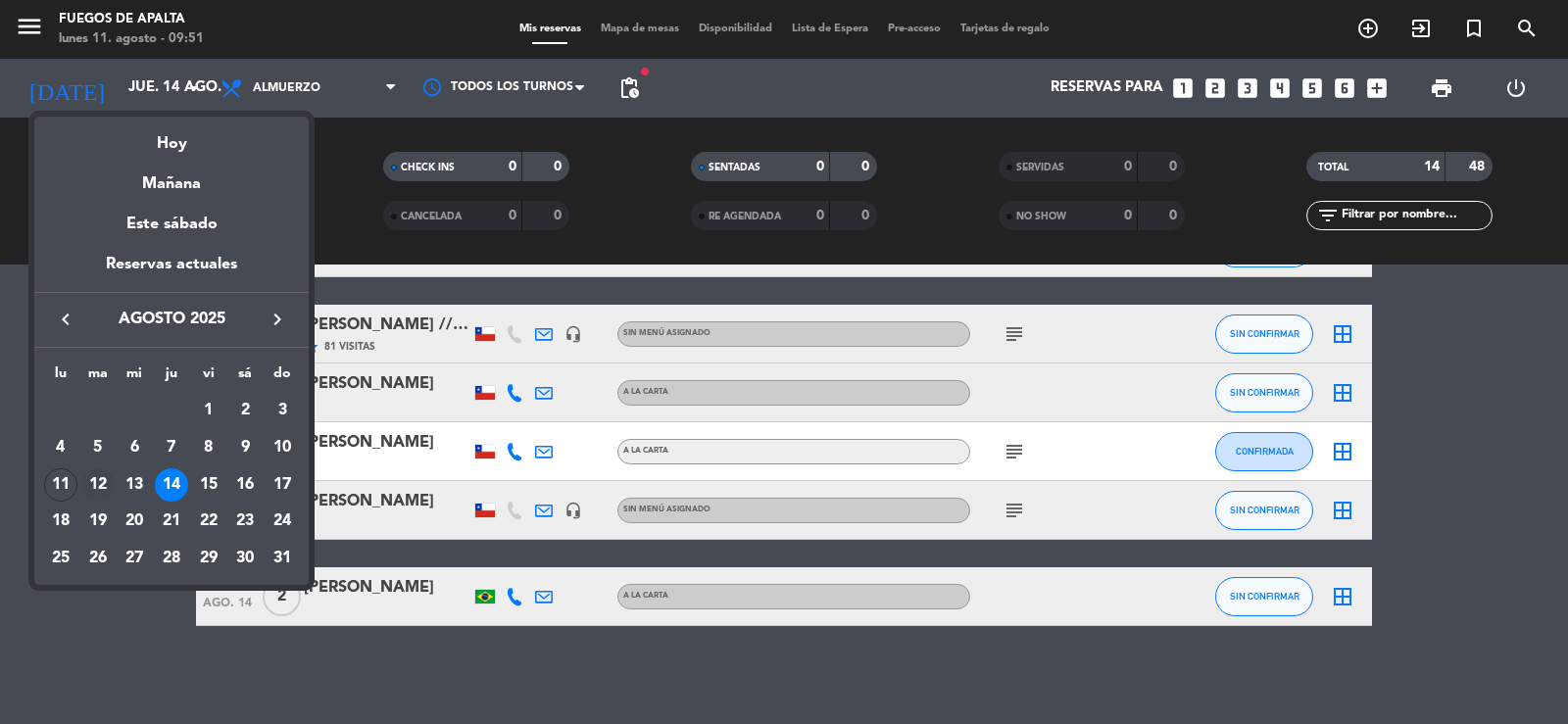
click at [100, 487] on div "12" at bounding box center [98, 486] width 34 height 34
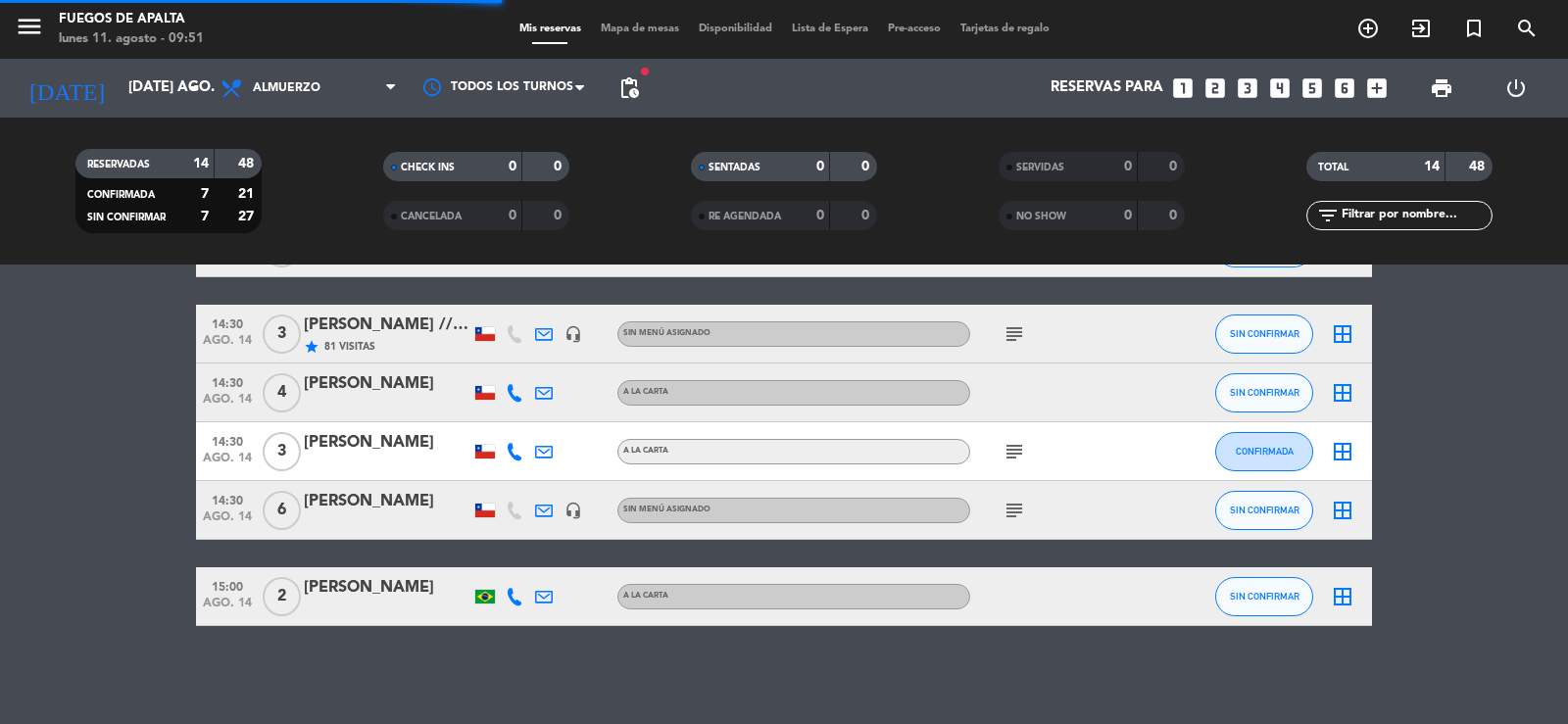
scroll to position [195, 0]
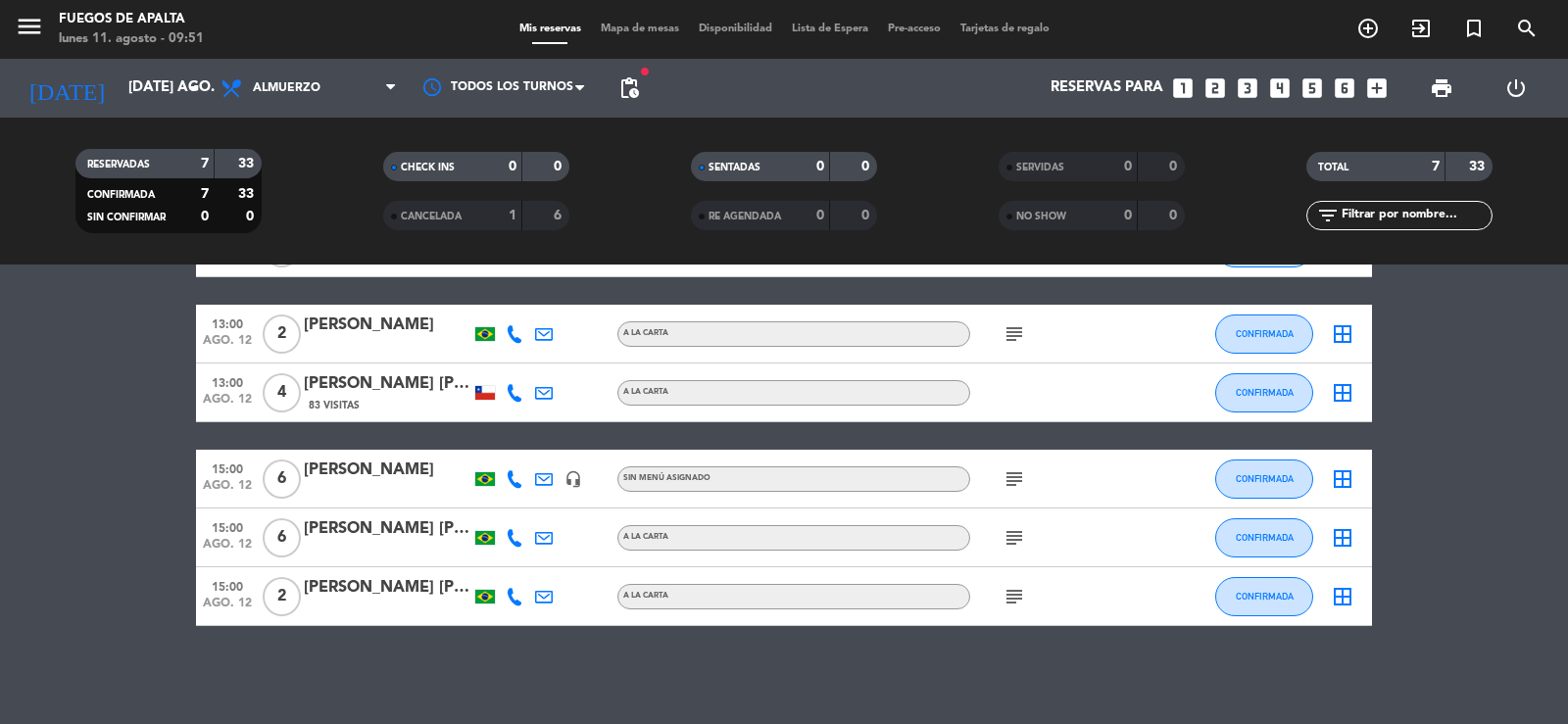
click at [1011, 471] on icon "subject" at bounding box center [1014, 480] width 24 height 24
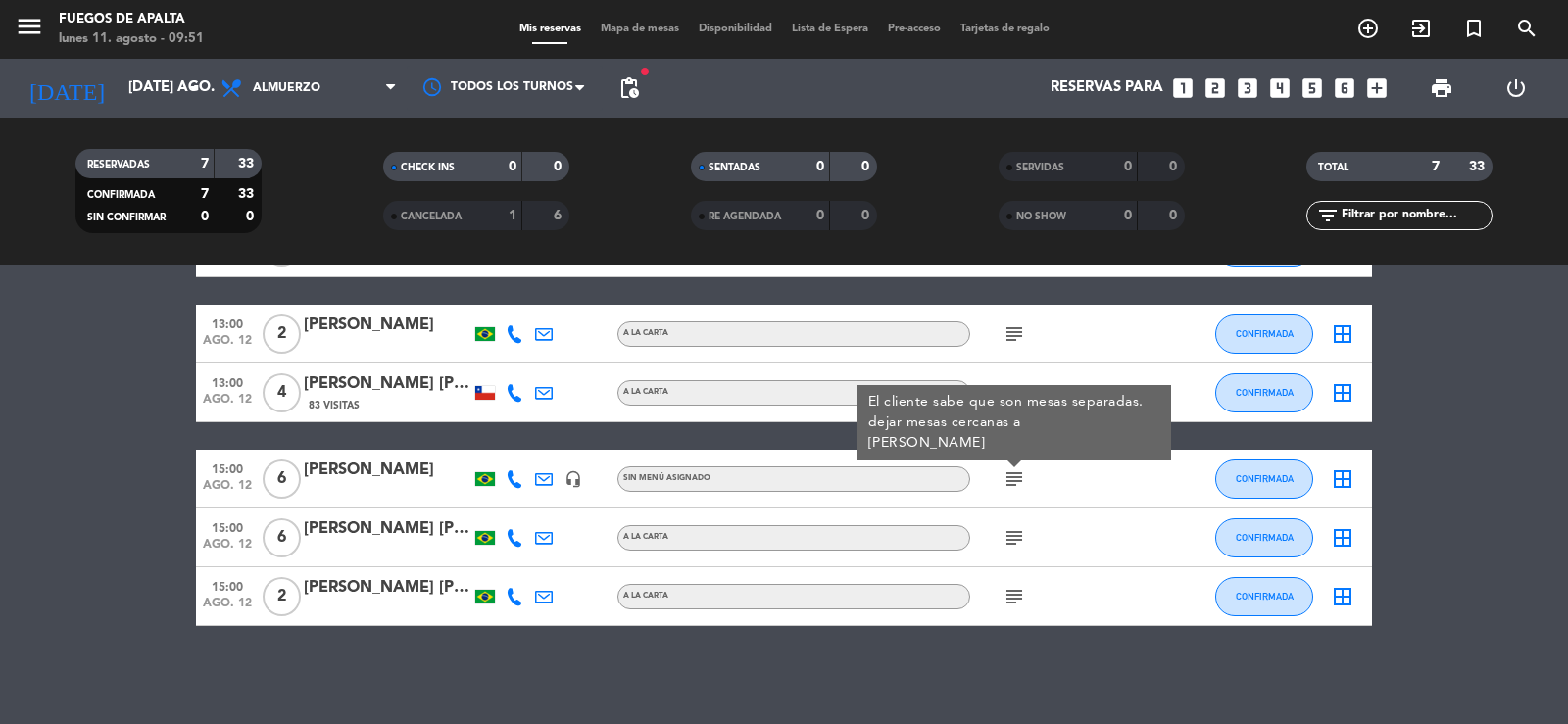
click at [1021, 536] on icon "subject" at bounding box center [1014, 538] width 24 height 24
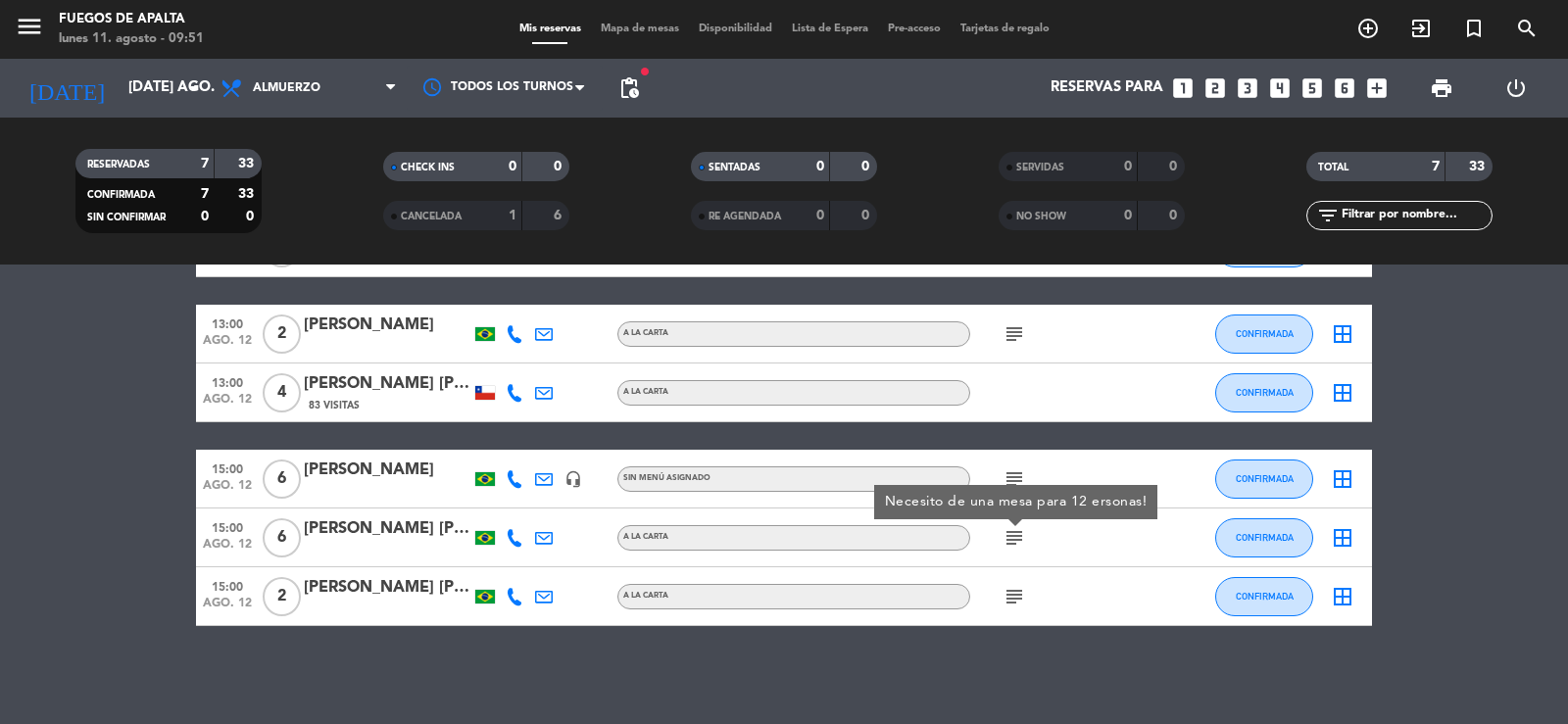
click at [1016, 536] on icon "subject" at bounding box center [1014, 538] width 24 height 24
click at [540, 538] on icon at bounding box center [544, 538] width 18 height 18
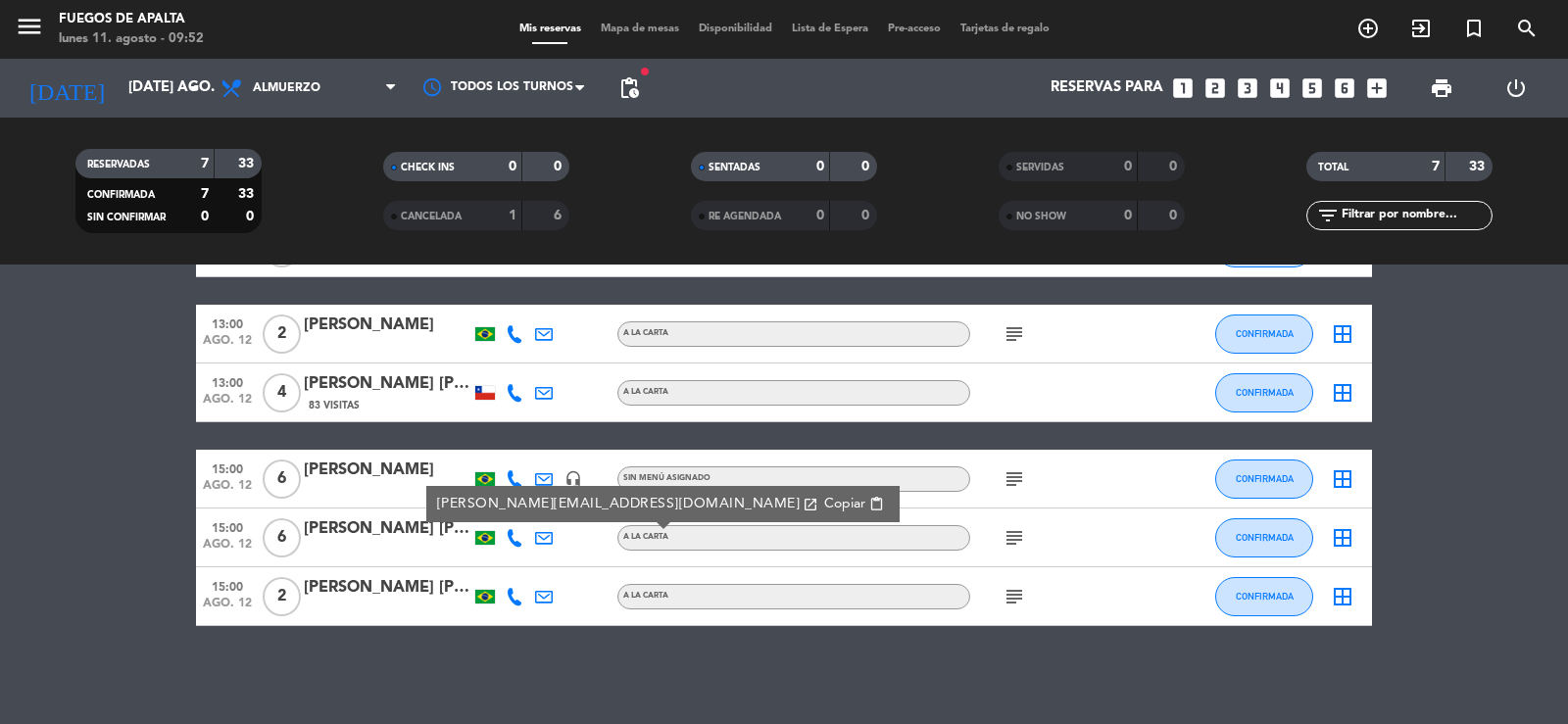
click at [90, 552] on bookings-row "12:30 ago. 12 2 [PERSON_NAME] star 10 Visitas headset_mic Sin menú asignado sub…" at bounding box center [784, 393] width 1568 height 467
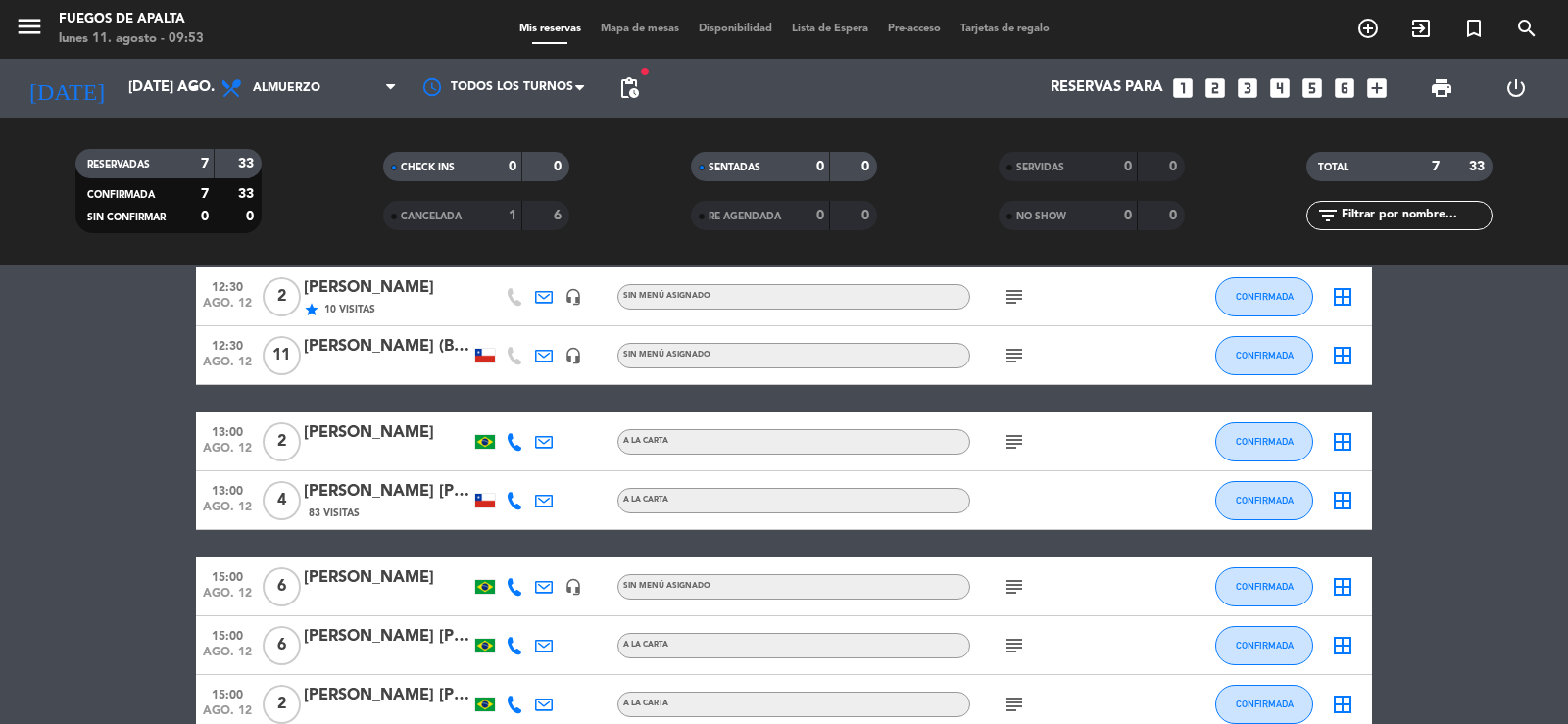
scroll to position [0, 0]
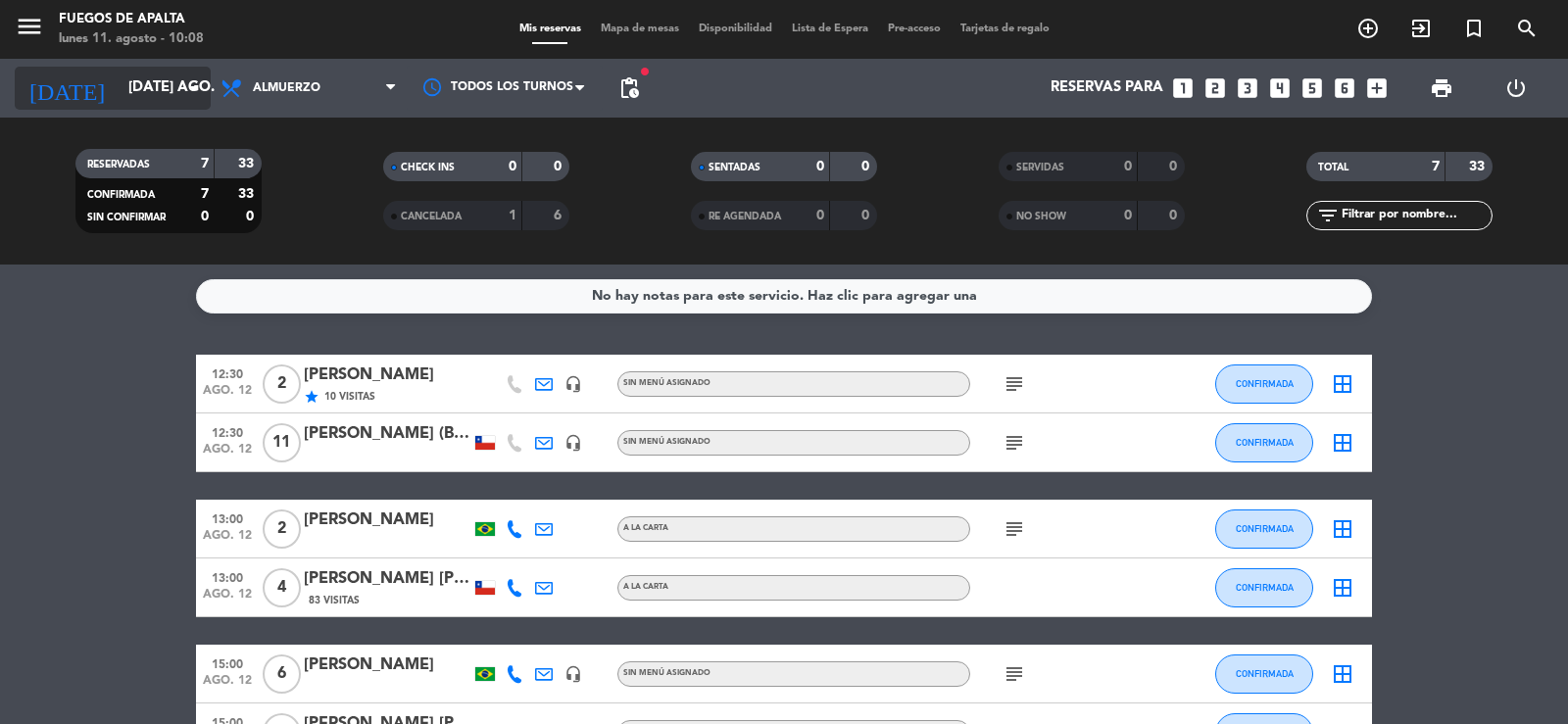
click at [169, 85] on input "[DATE] ago." at bounding box center [213, 88] width 189 height 38
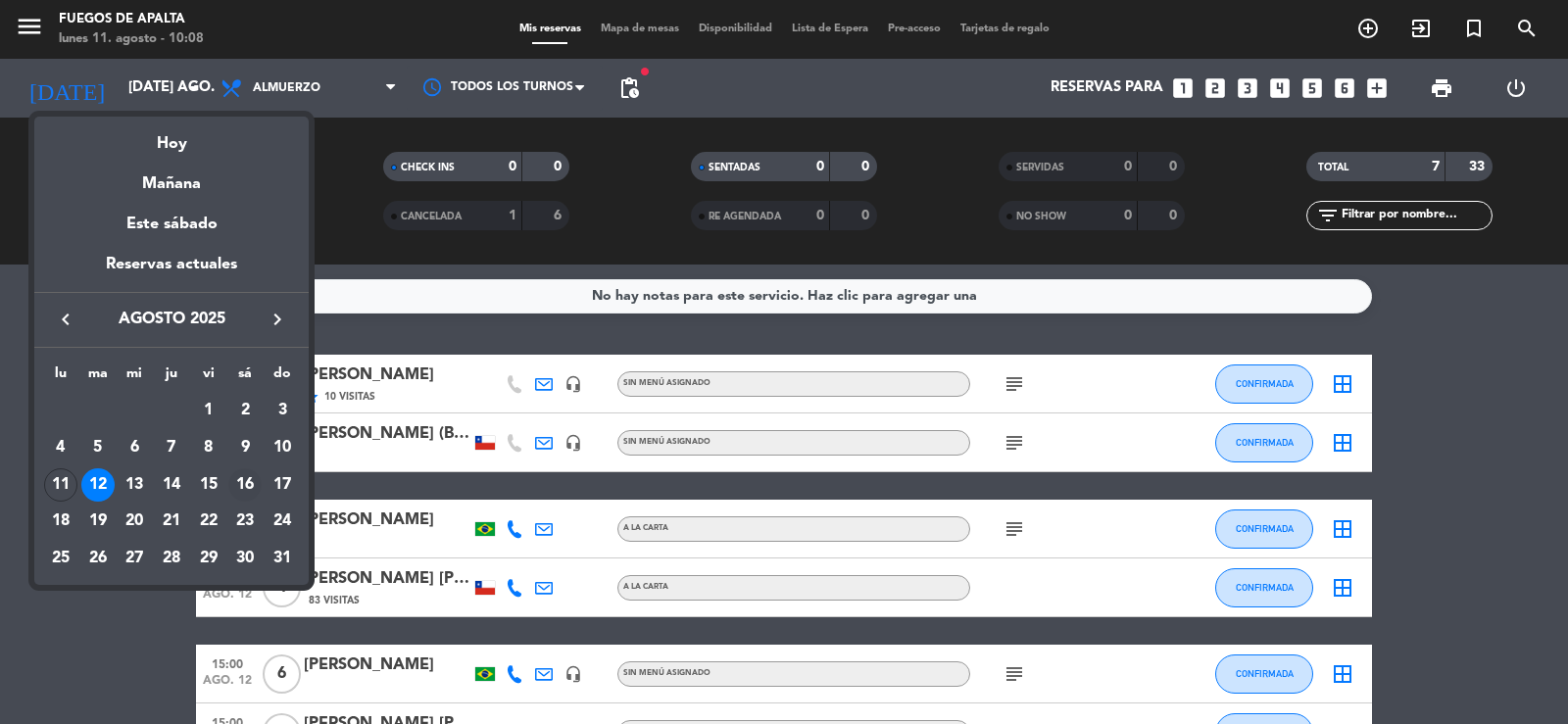
click at [250, 492] on div "16" at bounding box center [245, 486] width 34 height 34
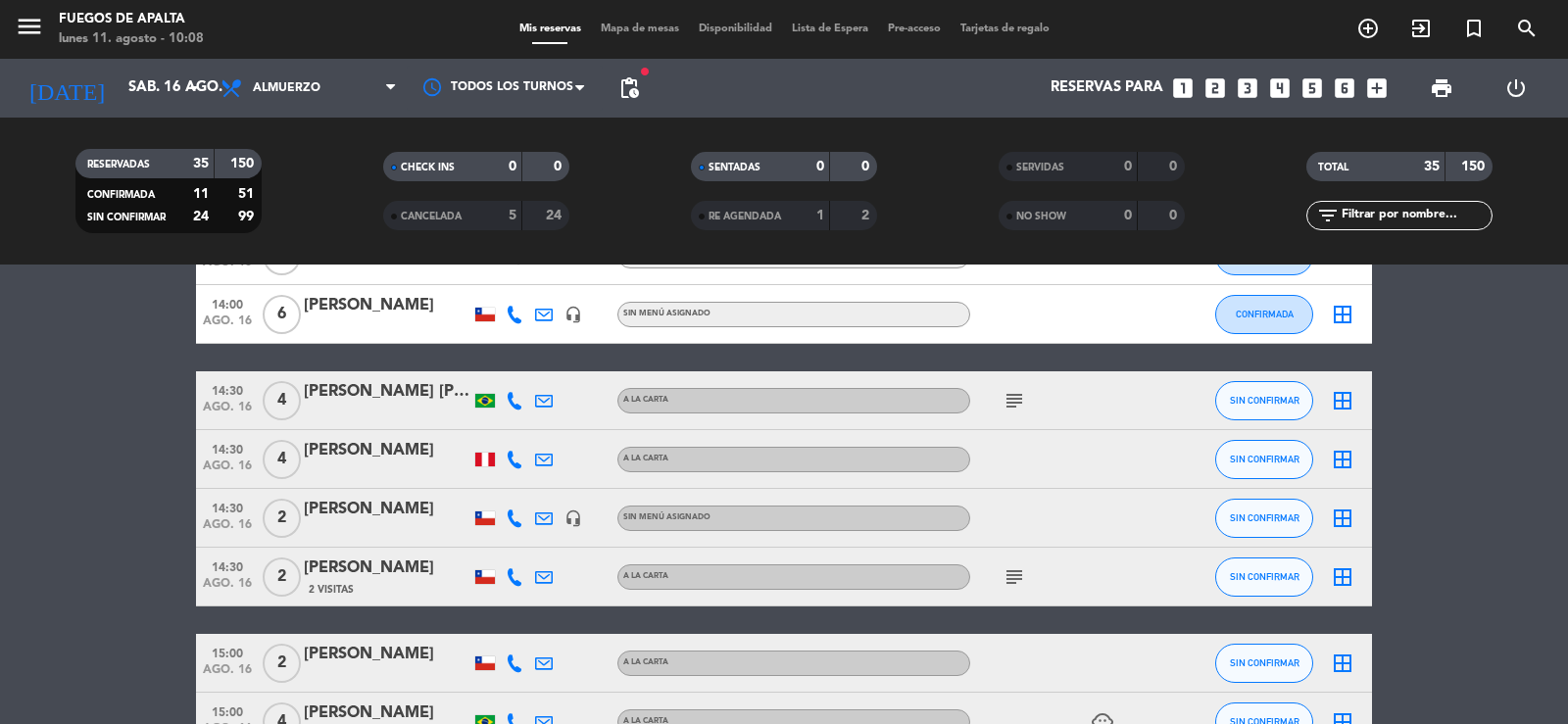
scroll to position [1589, 0]
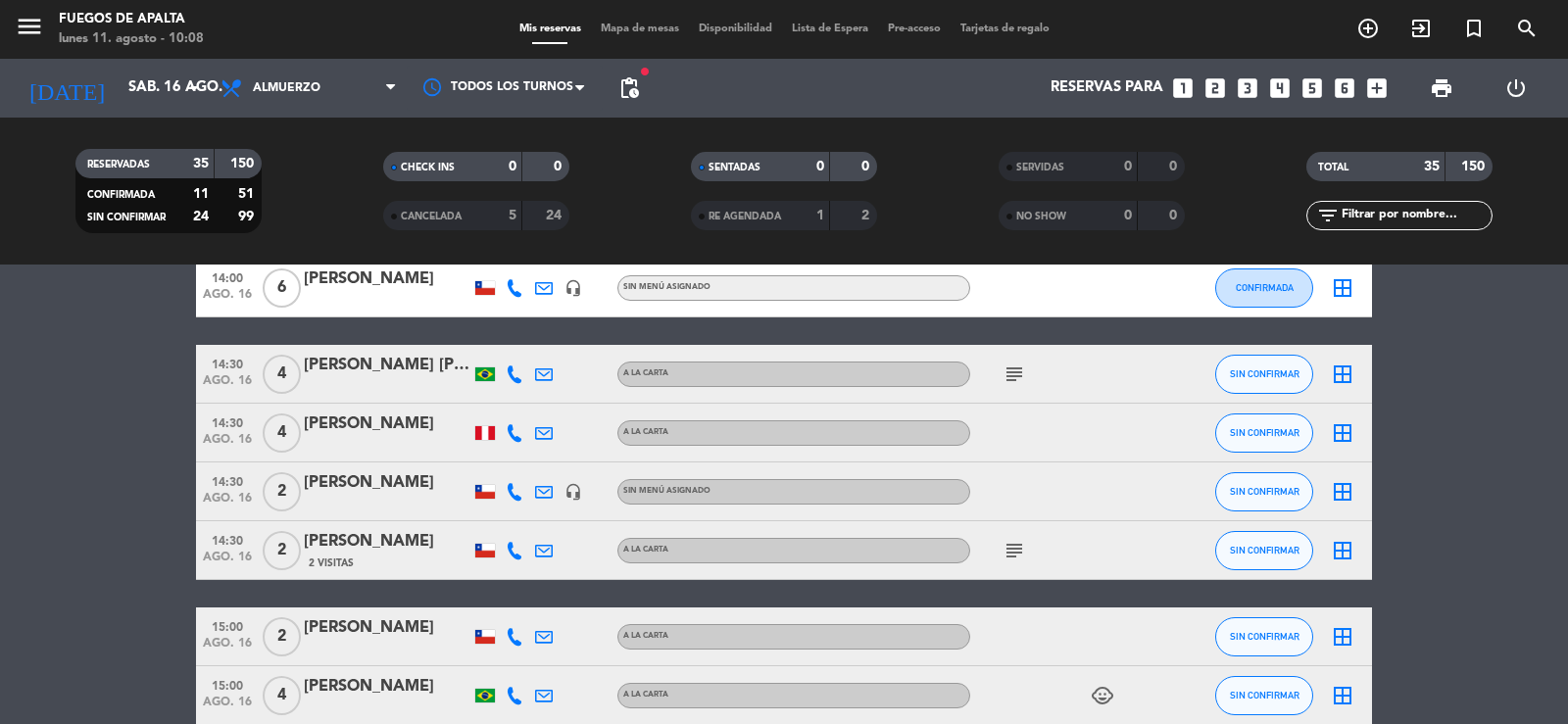
click at [1021, 548] on icon "subject" at bounding box center [1014, 551] width 24 height 24
click at [1012, 547] on icon "subject" at bounding box center [1014, 551] width 24 height 24
click at [153, 79] on input "sáb. 16 ago." at bounding box center [213, 88] width 189 height 38
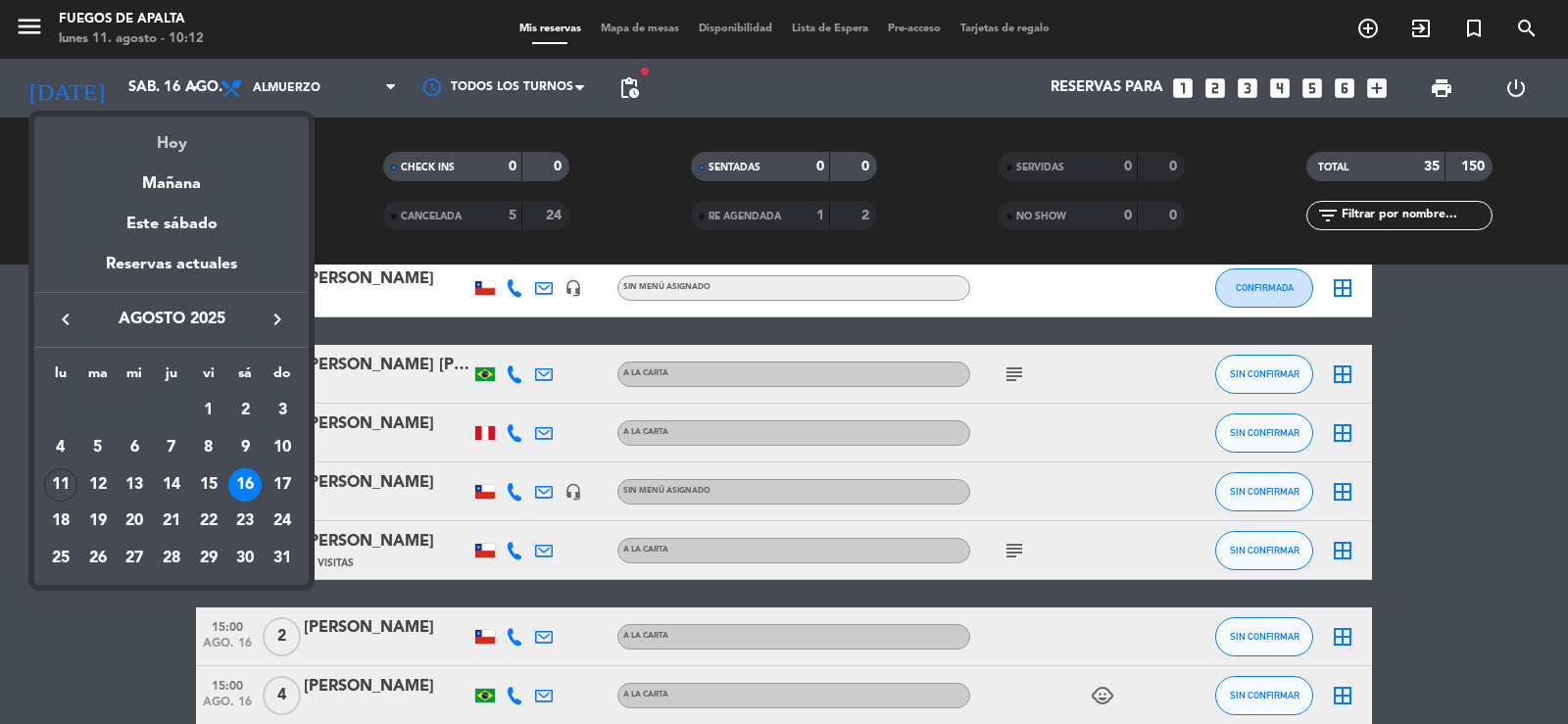
click at [181, 143] on div "Hoy" at bounding box center [171, 136] width 274 height 41
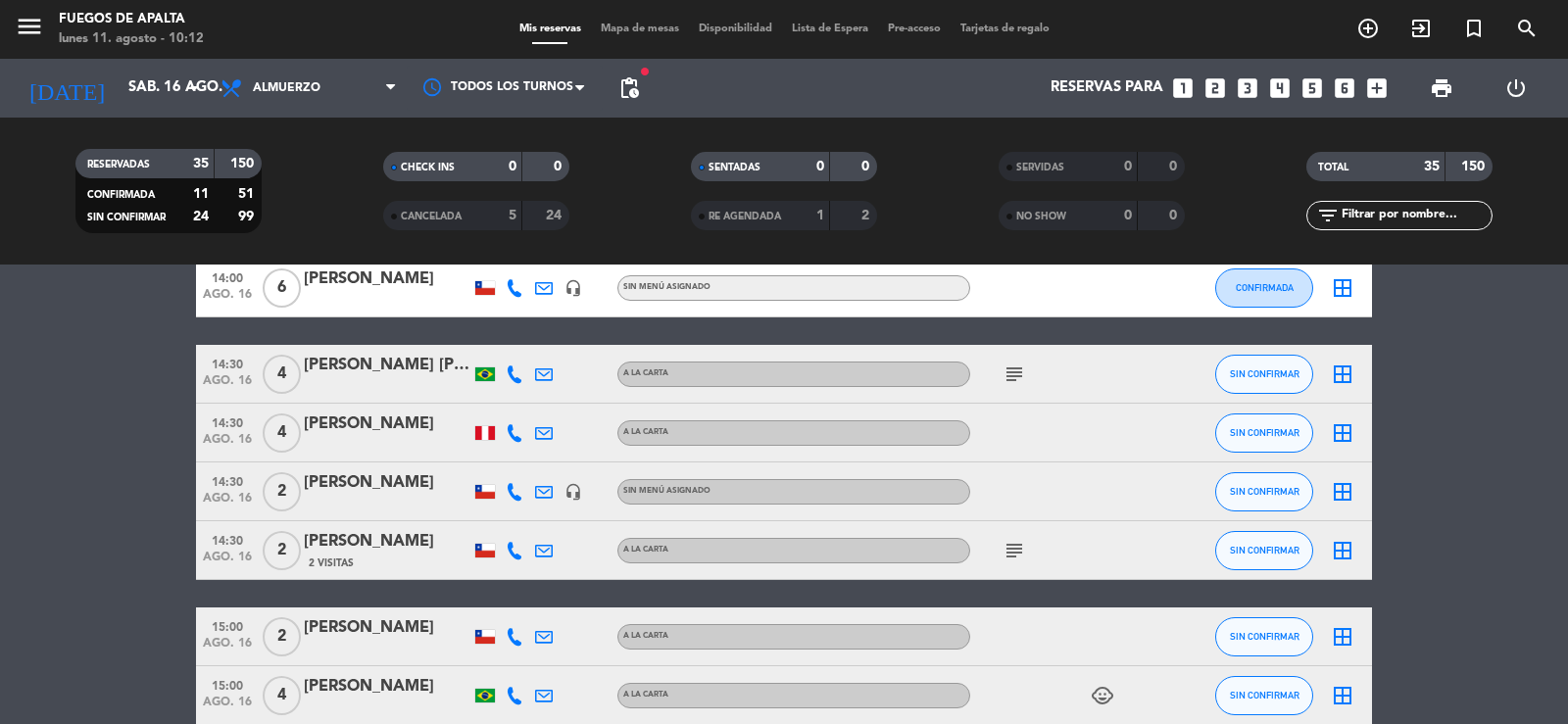
type input "lun. 11 ago."
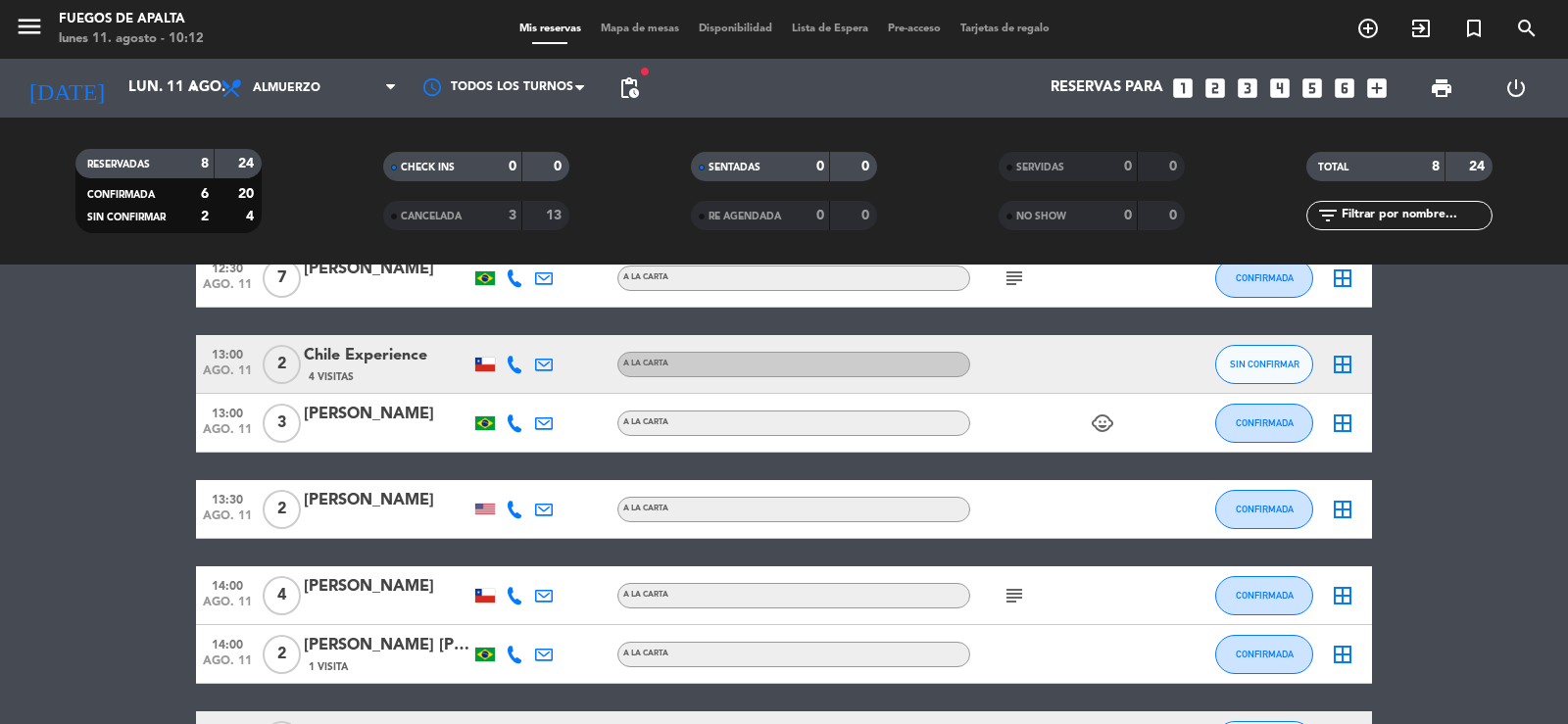
scroll to position [0, 0]
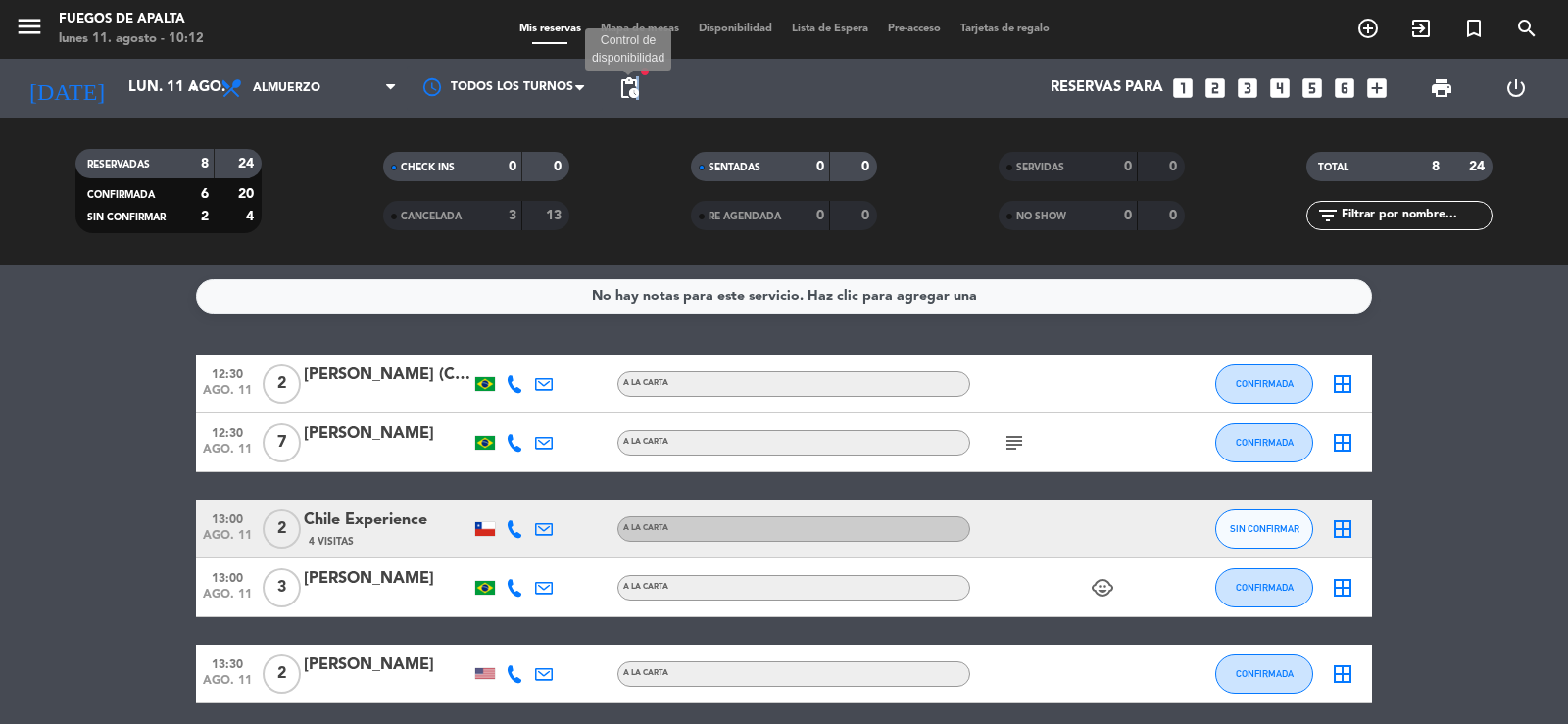
click at [639, 89] on span "pending_actions" at bounding box center [629, 88] width 24 height 24
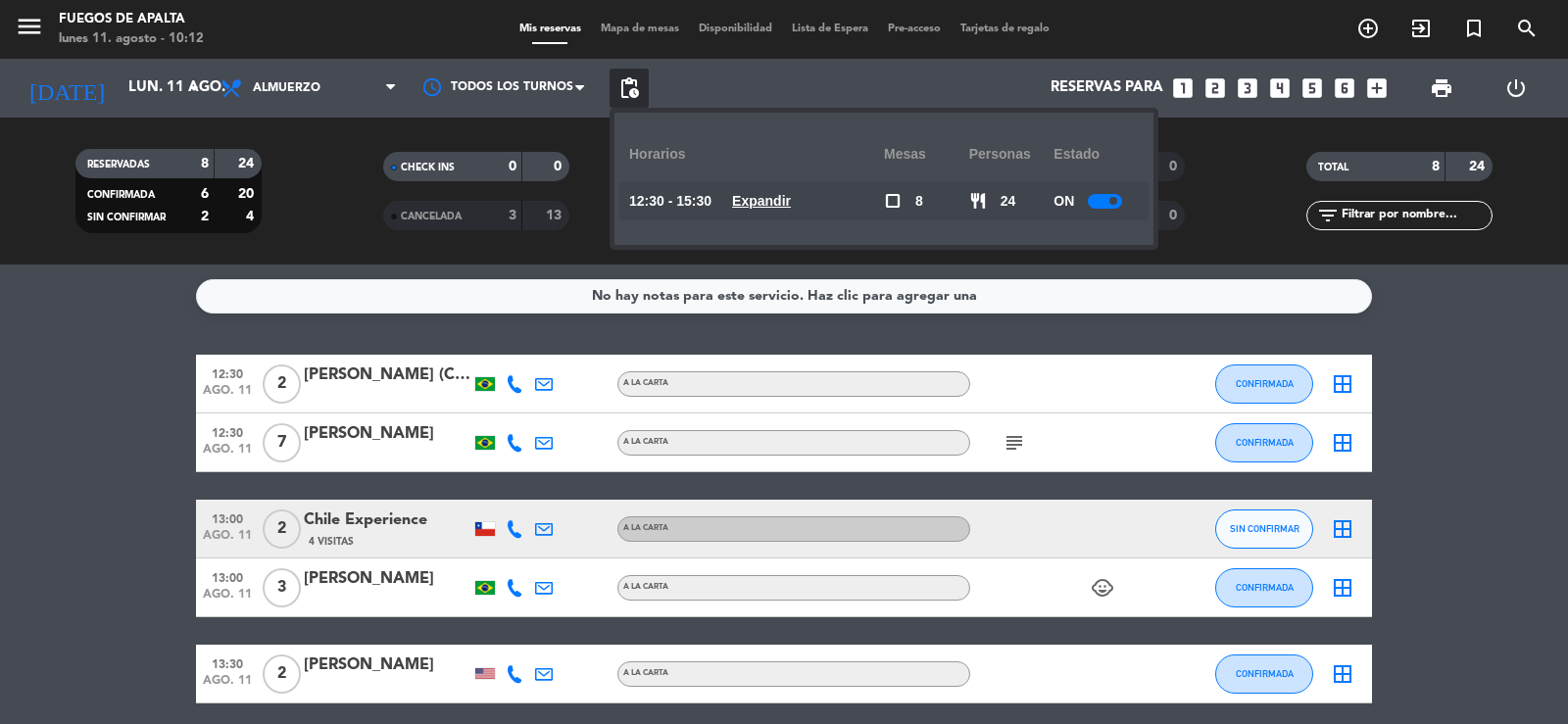
click at [790, 203] on u "Expandir" at bounding box center [761, 201] width 58 height 16
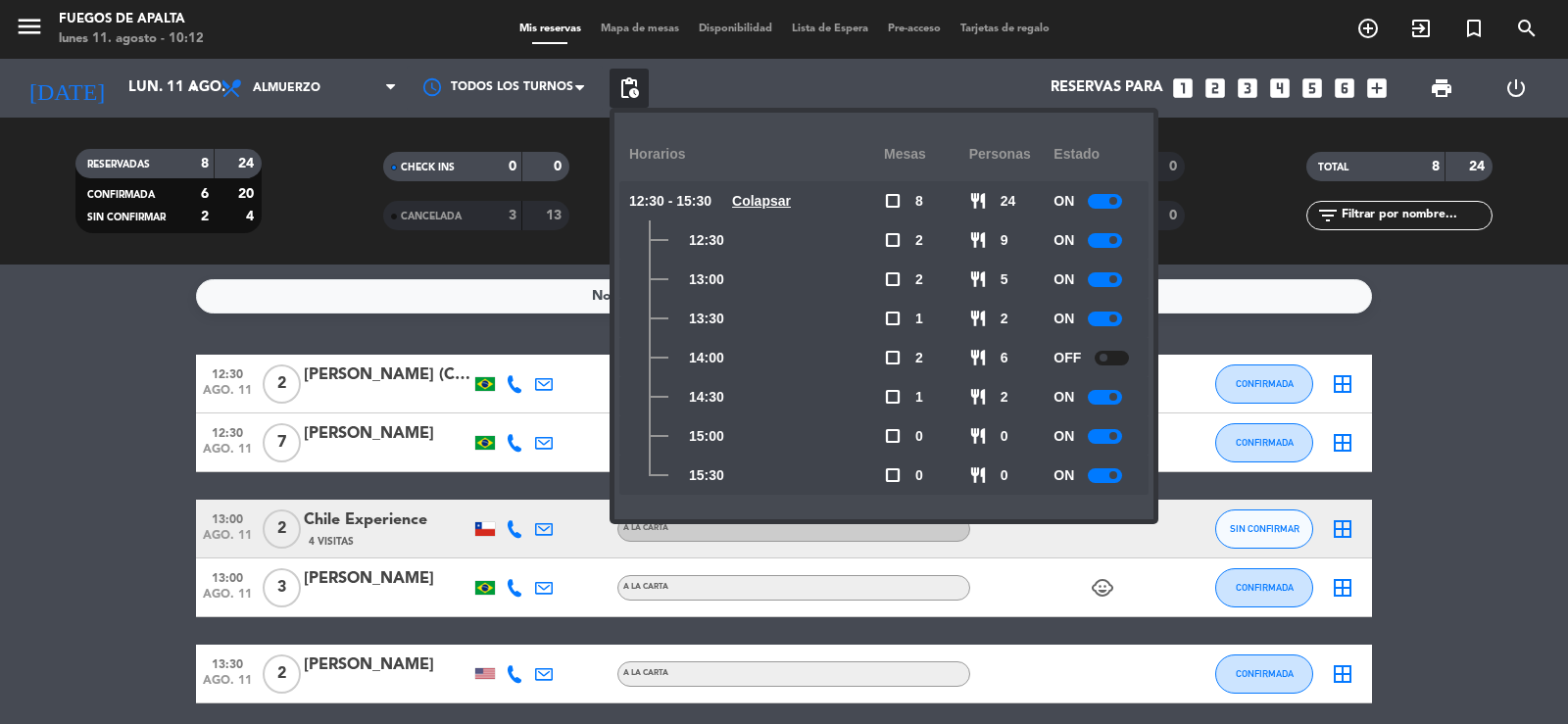
click at [1547, 500] on bookings-row "12:30 ago. 11 2 [PERSON_NAME] (Contabilidade & Negócios) A LA CARTA CONFIRMADA …" at bounding box center [784, 645] width 1568 height 580
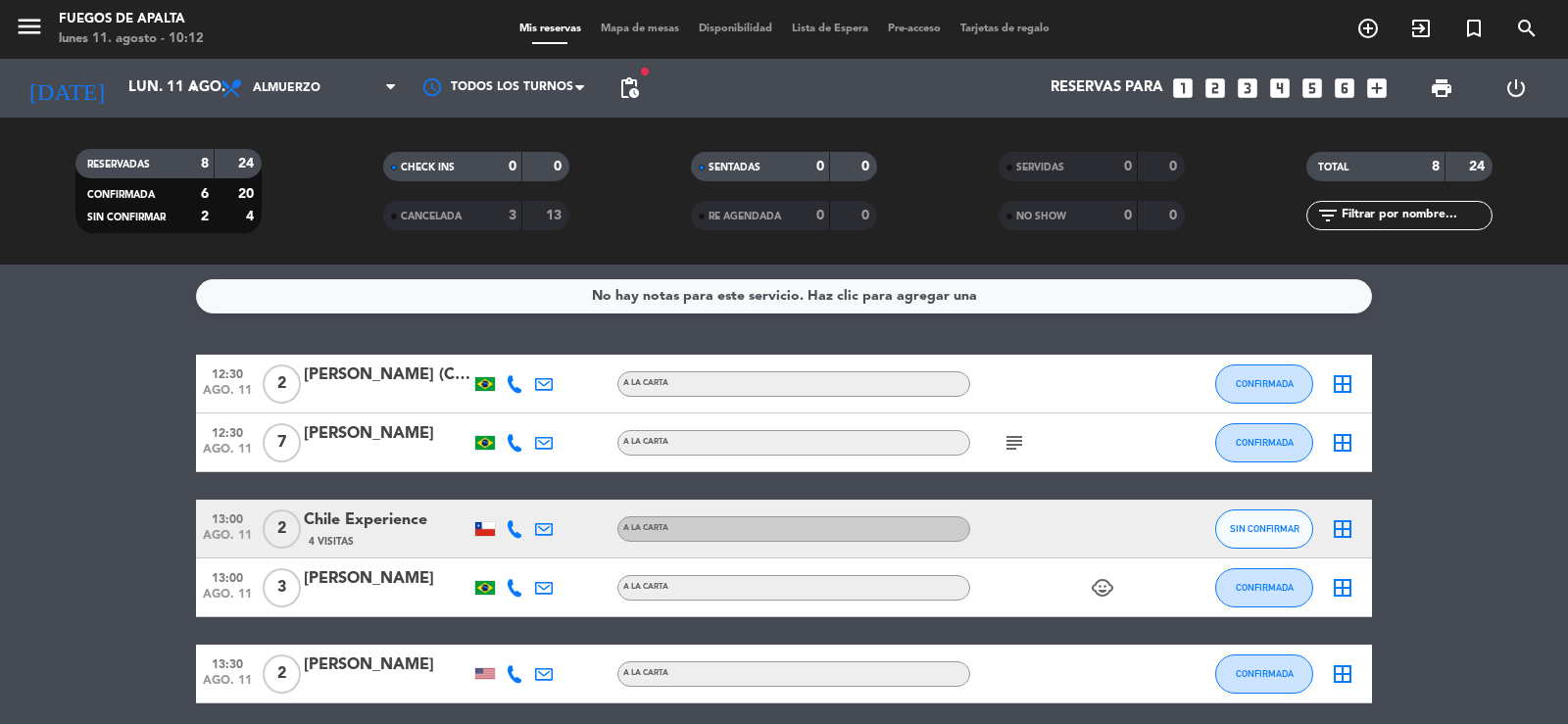
click at [1210, 81] on icon "looks_two" at bounding box center [1216, 88] width 26 height 26
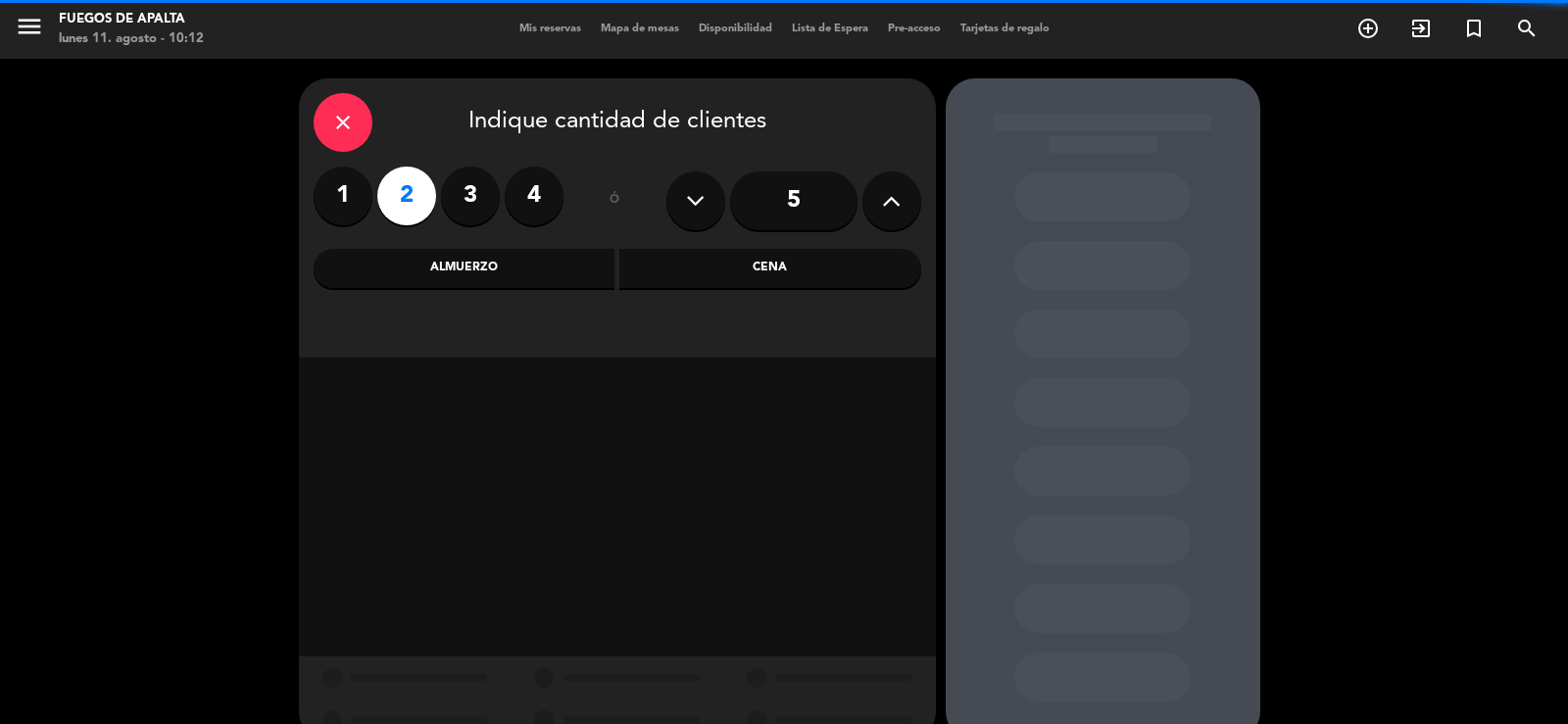
click at [403, 262] on div "Almuerzo" at bounding box center [464, 269] width 302 height 40
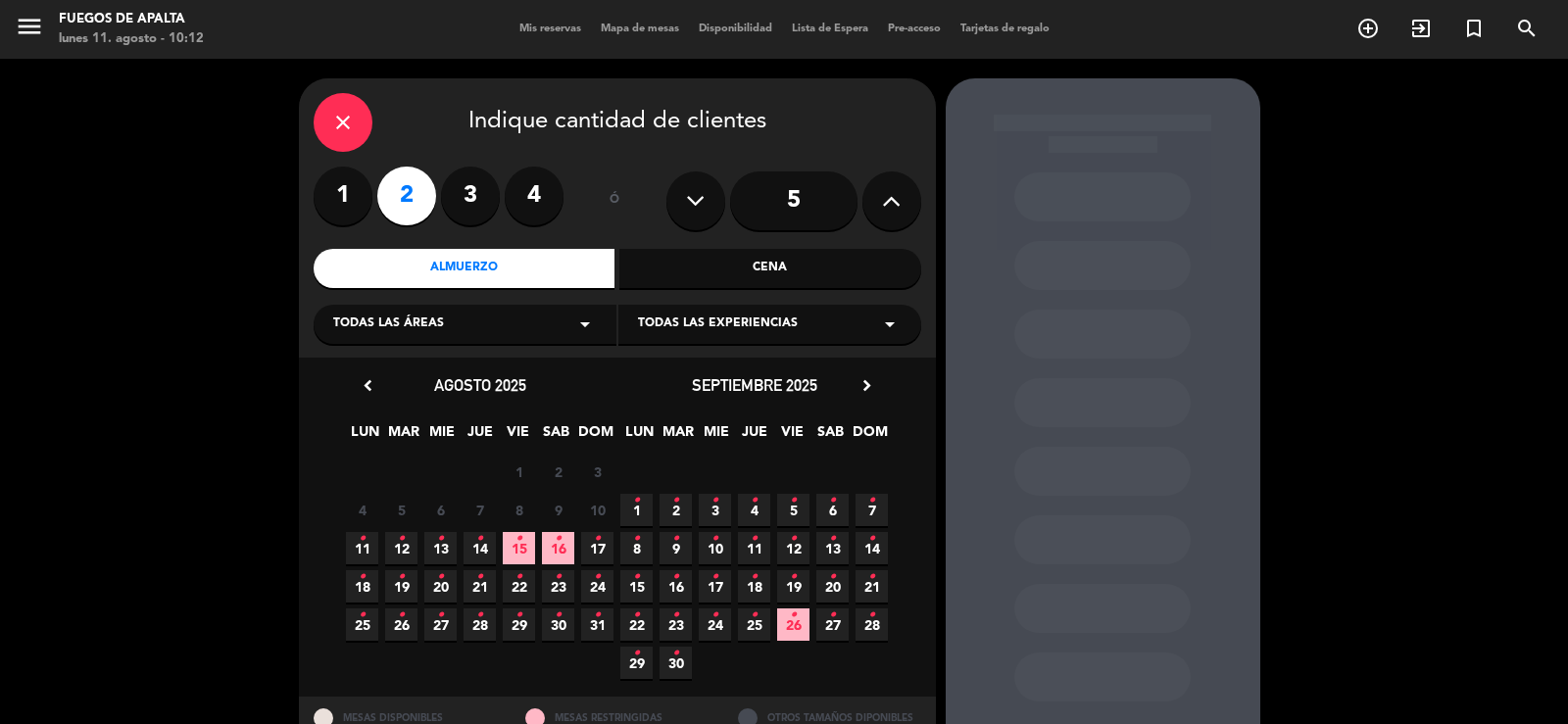
click at [363, 544] on icon "•" at bounding box center [362, 539] width 7 height 32
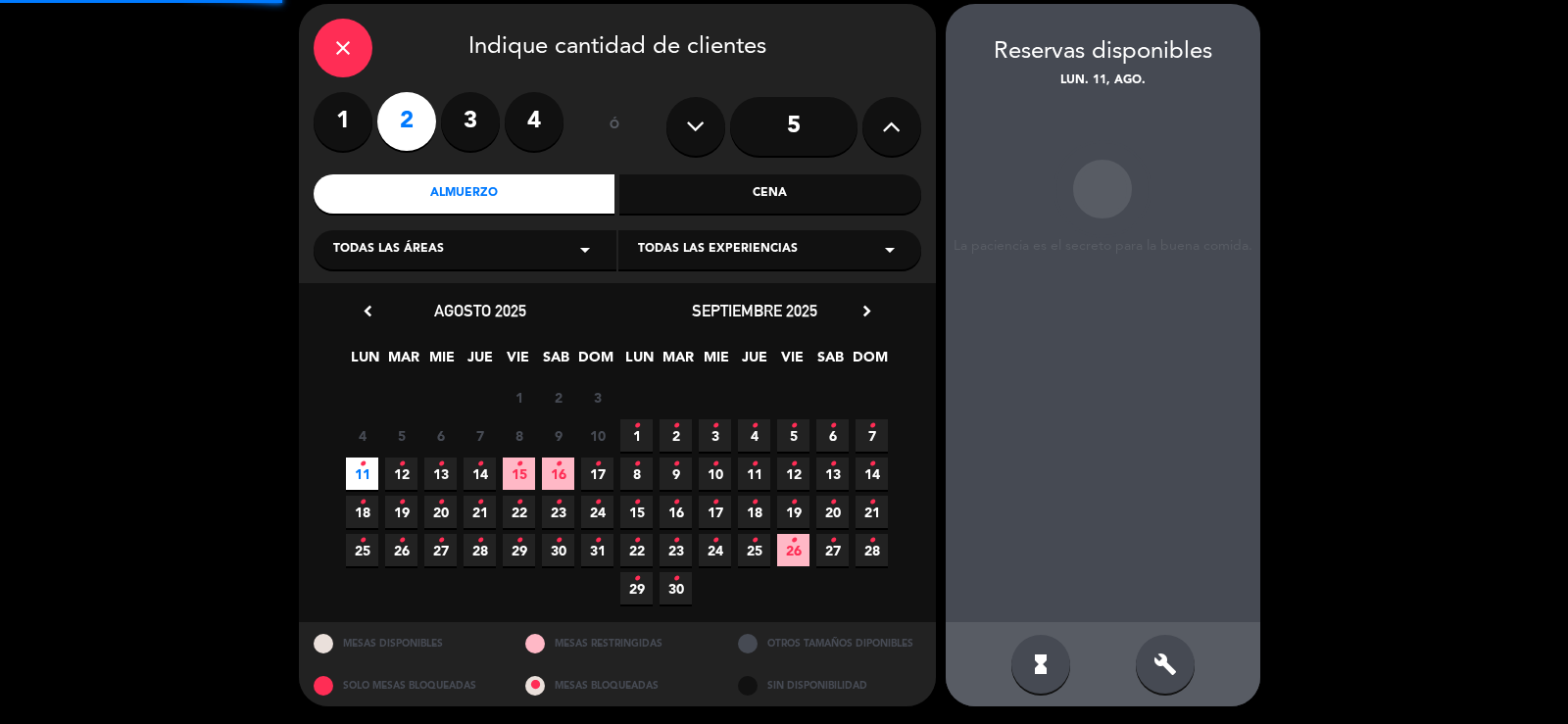
scroll to position [75, 0]
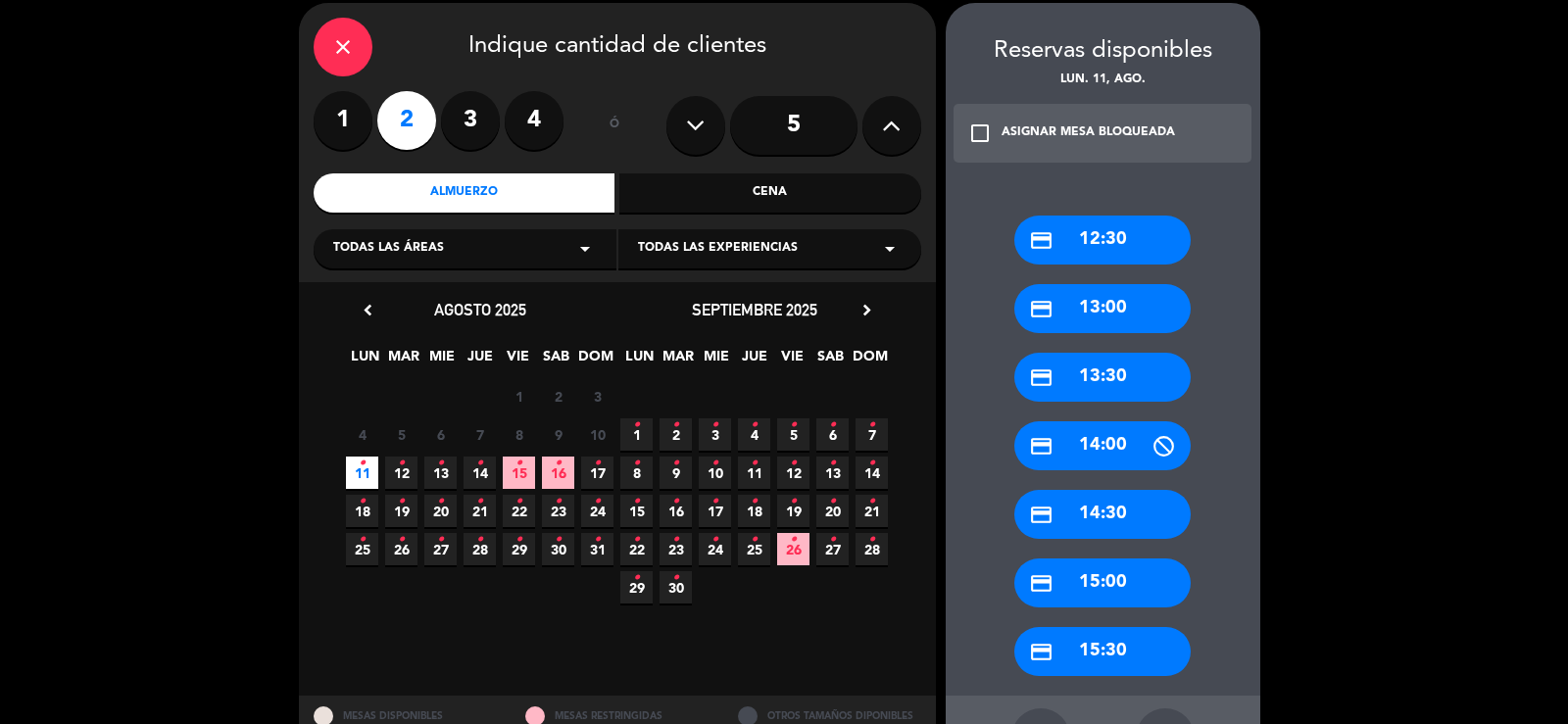
click at [1109, 365] on div "credit_card 13:30" at bounding box center [1102, 378] width 176 height 49
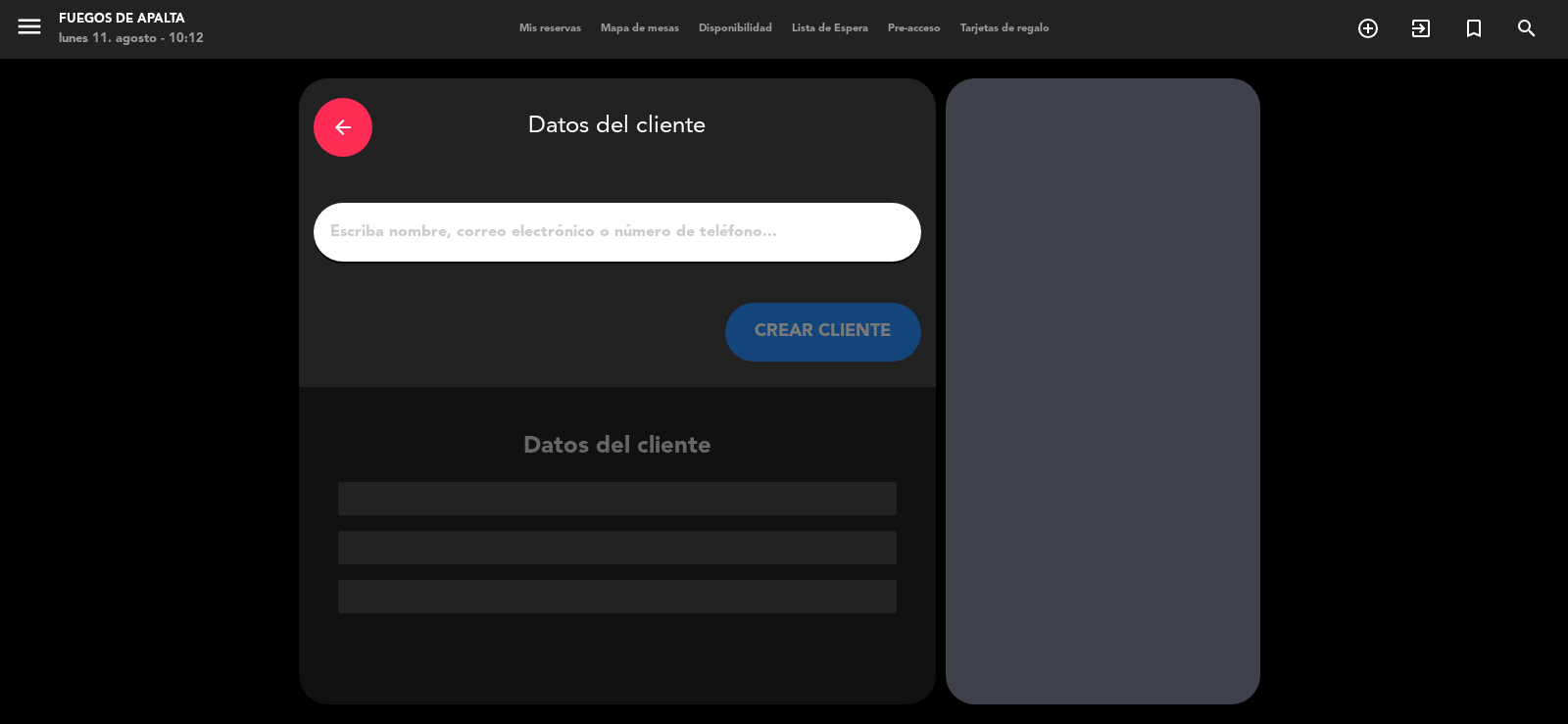
click at [735, 227] on input "1" at bounding box center [617, 232] width 578 height 28
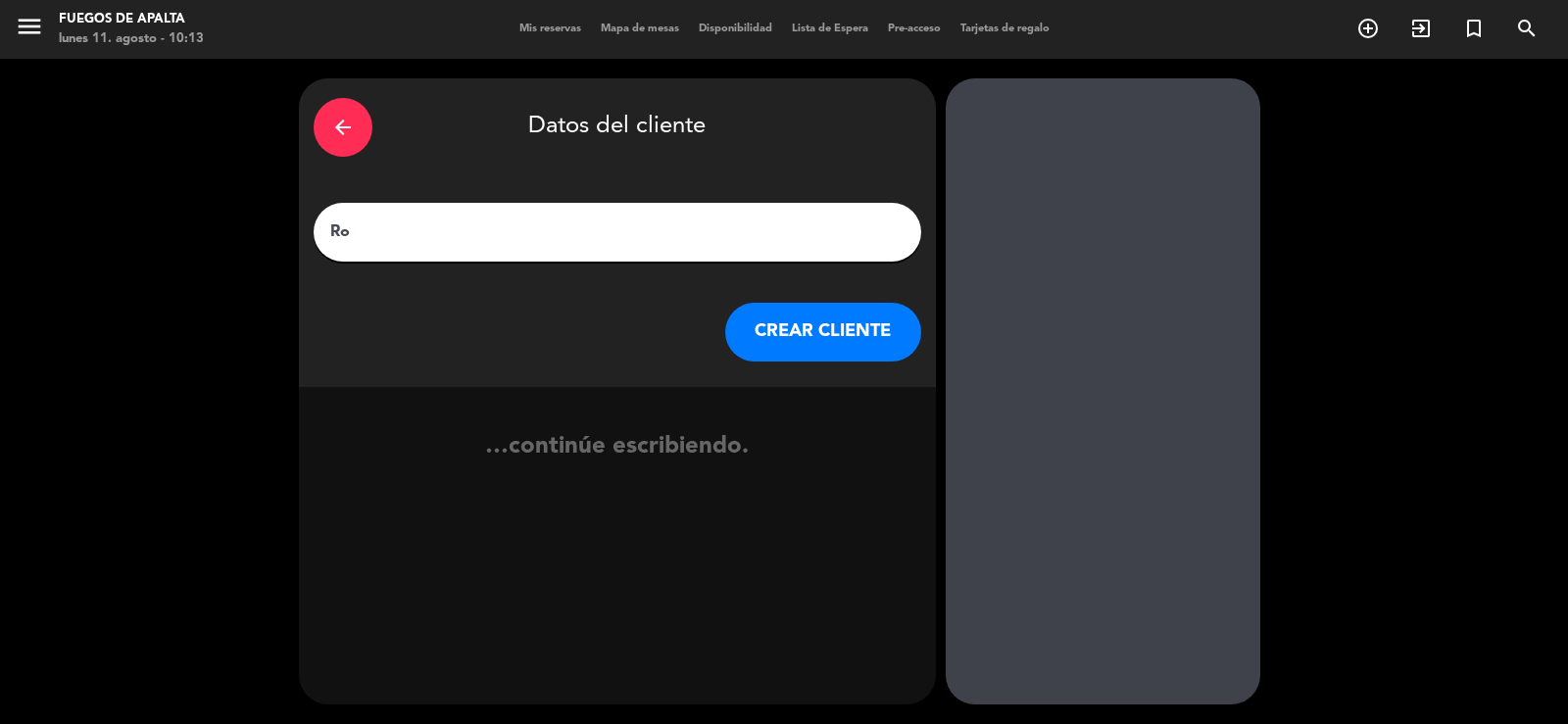
type input "R"
type input "[PERSON_NAME]"
click at [800, 323] on button "CREAR CLIENTE" at bounding box center [823, 331] width 196 height 58
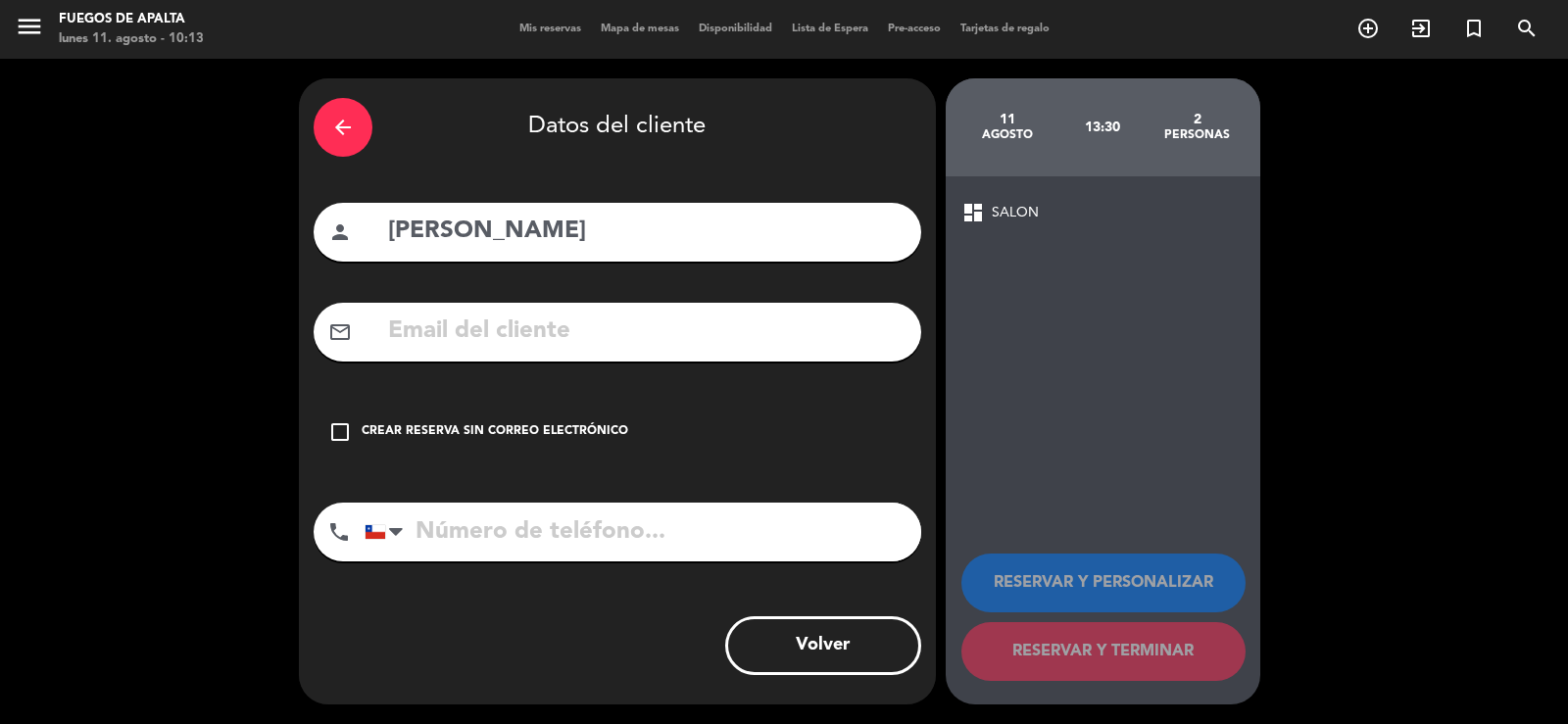
click at [421, 433] on div "Crear reserva sin correo electrónico" at bounding box center [495, 432] width 266 height 20
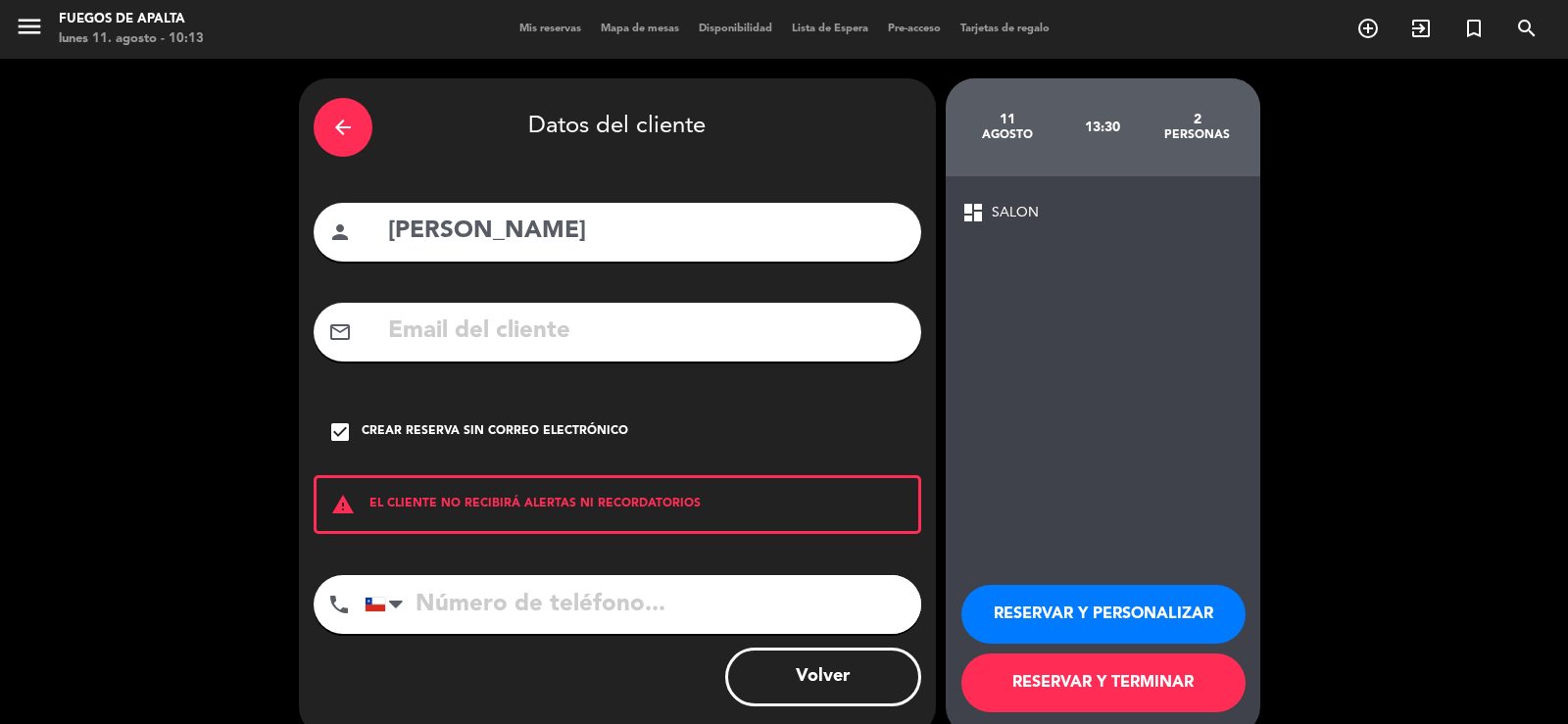
click at [475, 623] on input "tel" at bounding box center [643, 604] width 557 height 58
type input "998870497"
click at [652, 221] on input "[PERSON_NAME]" at bounding box center [646, 231] width 520 height 41
click at [1044, 599] on button "RESERVAR Y PERSONALIZAR" at bounding box center [1103, 613] width 284 height 58
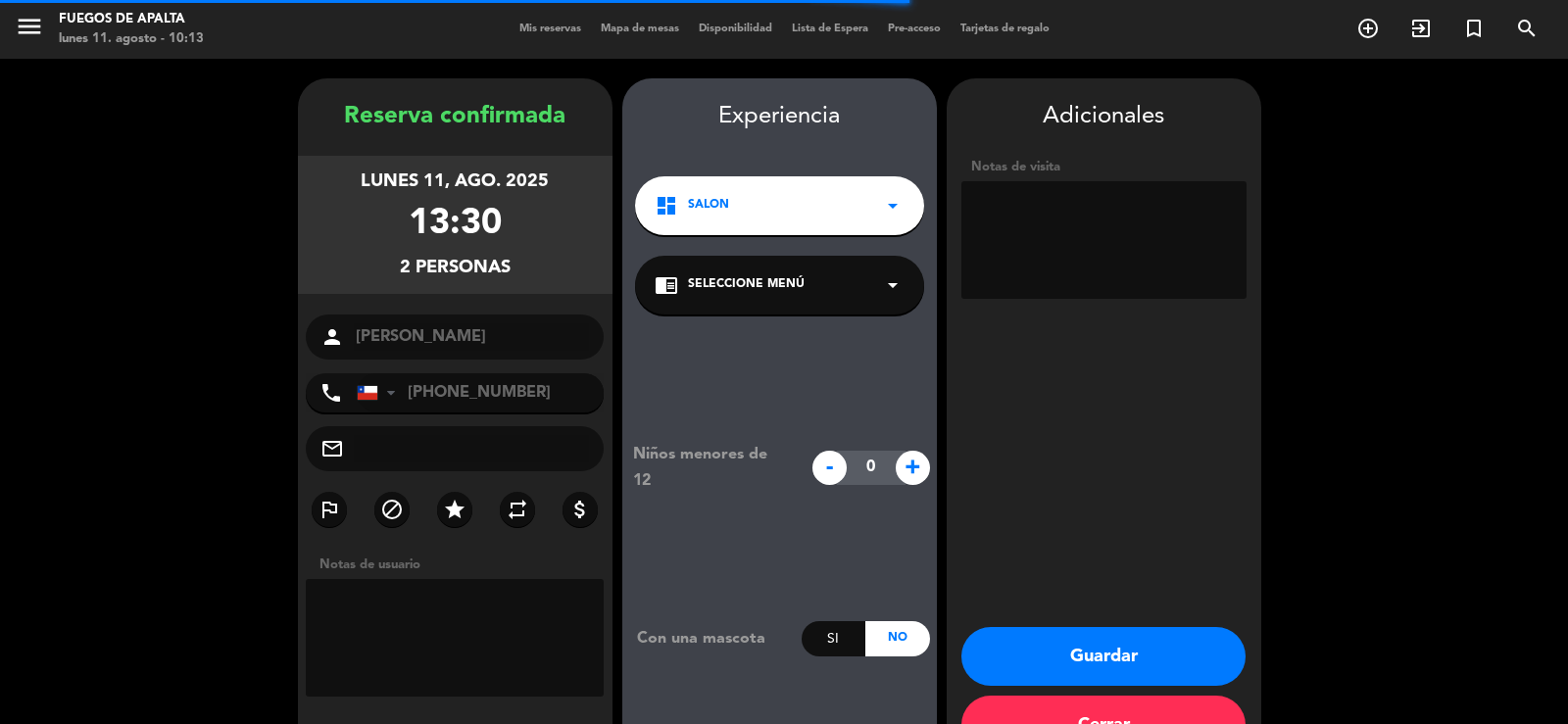
scroll to position [59, 0]
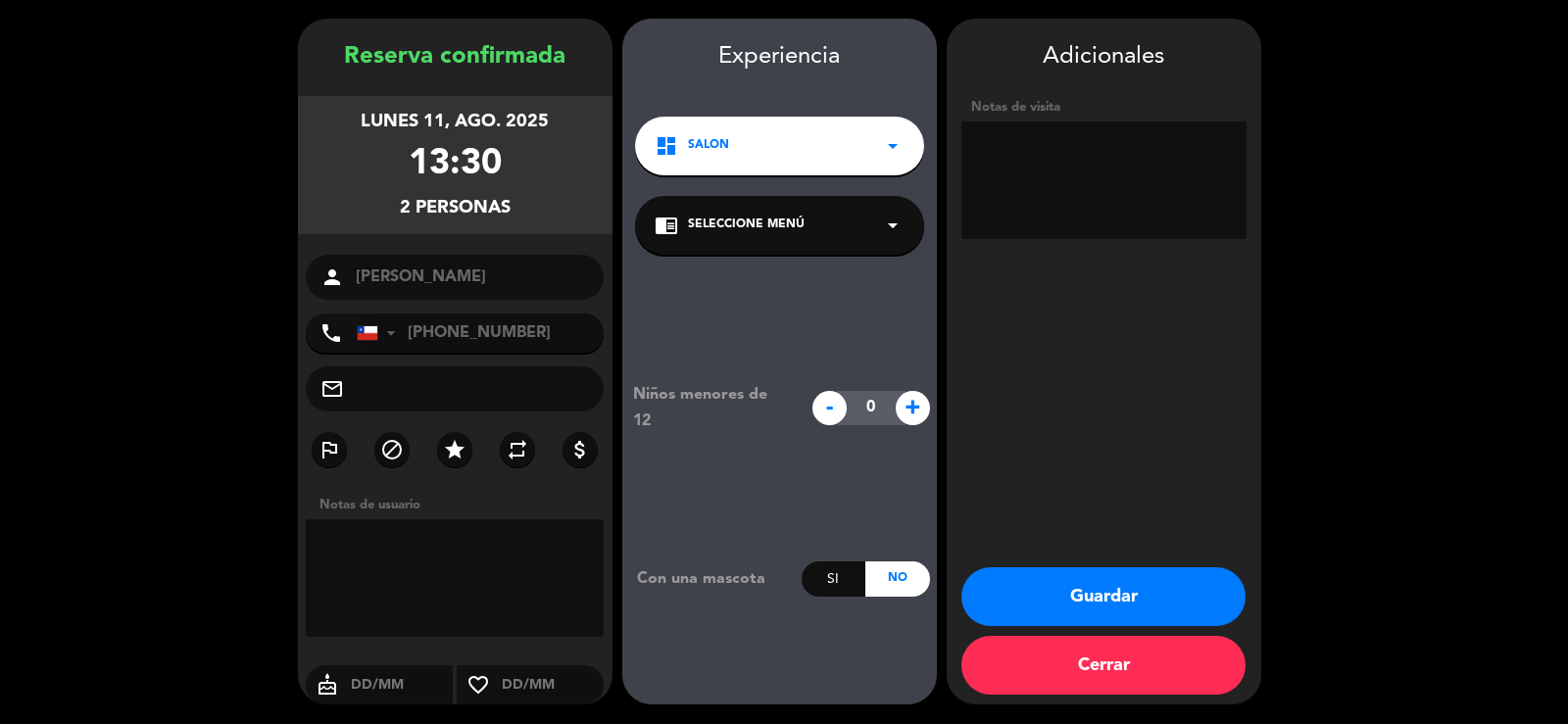
click at [378, 681] on input "text" at bounding box center [402, 685] width 105 height 25
type input "1108"
click at [1096, 593] on button "Guardar" at bounding box center [1103, 596] width 284 height 58
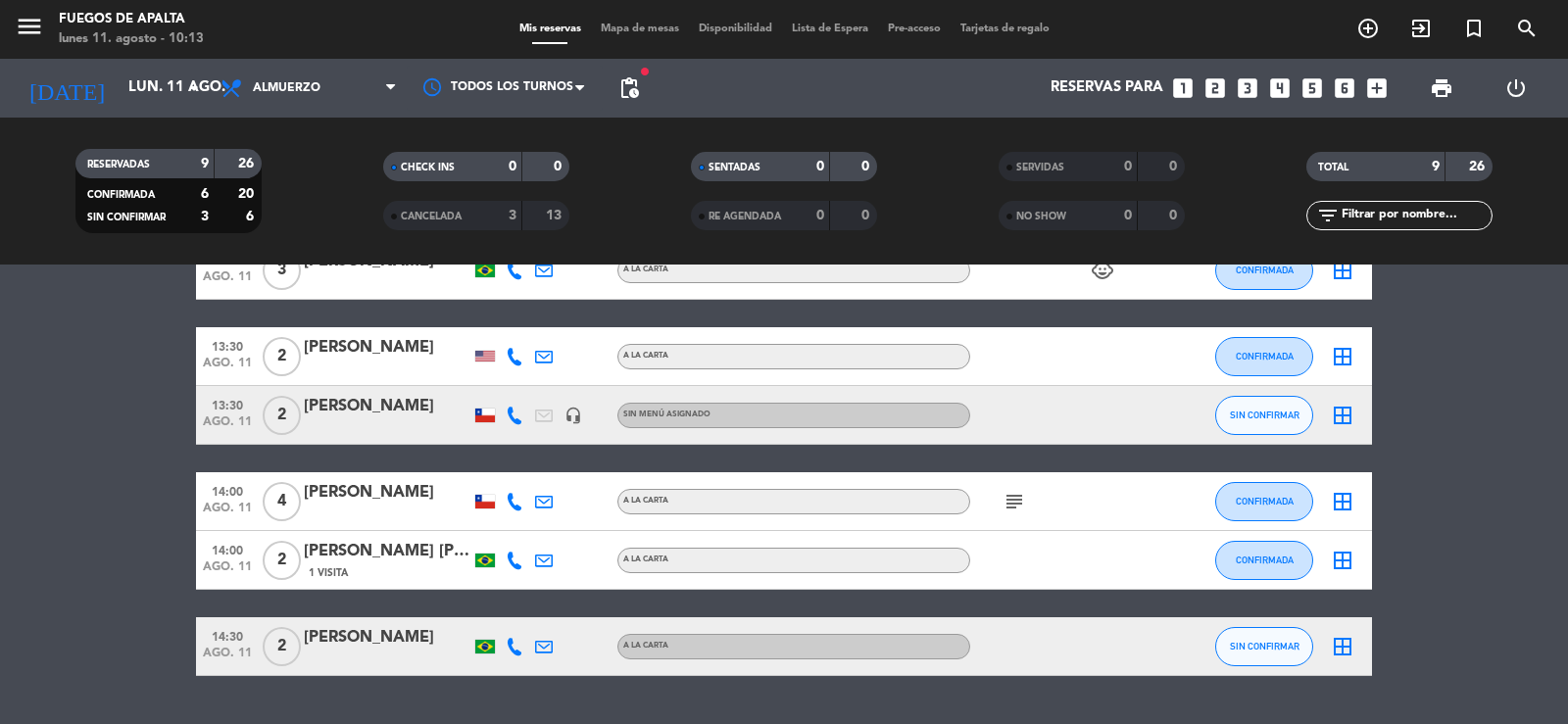
scroll to position [274, 0]
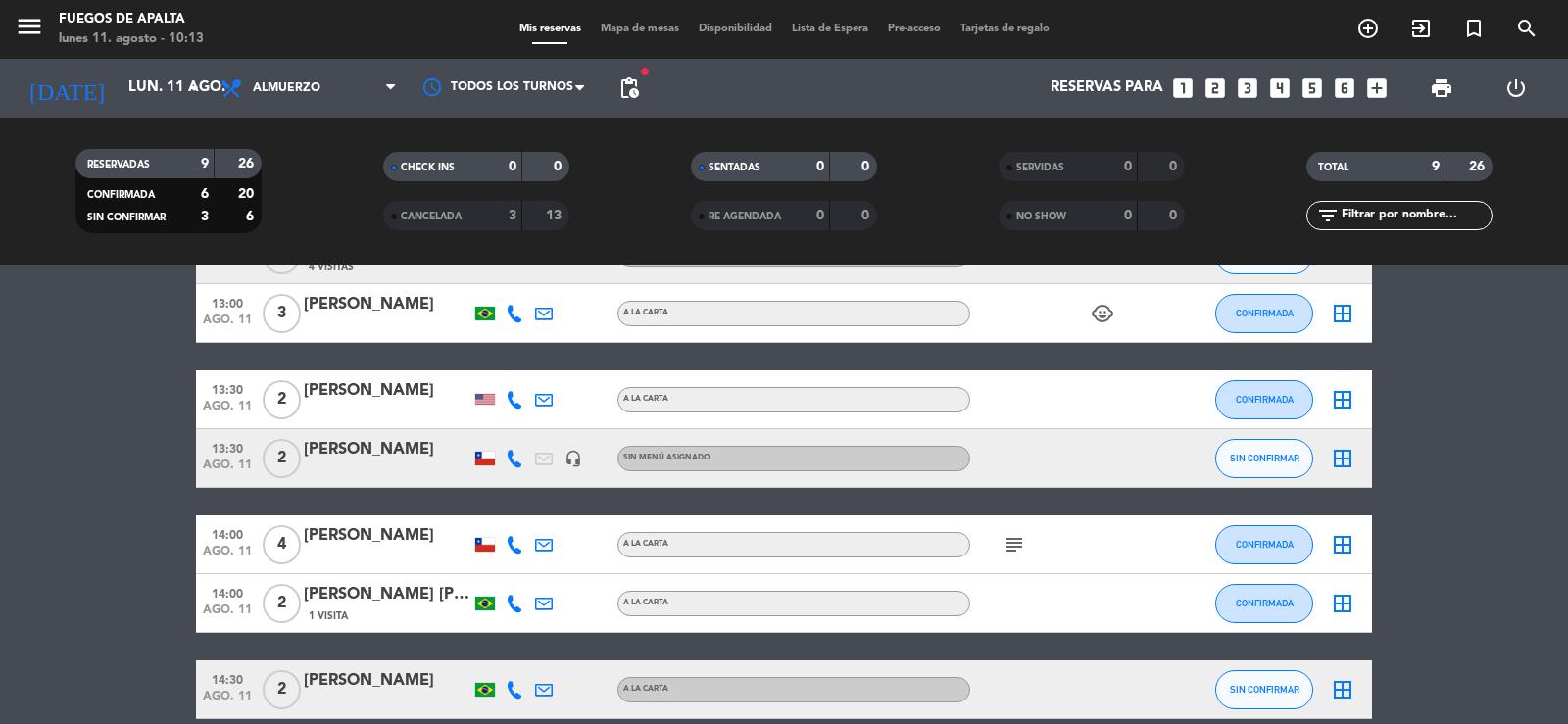
click at [398, 461] on div "[PERSON_NAME]" at bounding box center [387, 450] width 166 height 26
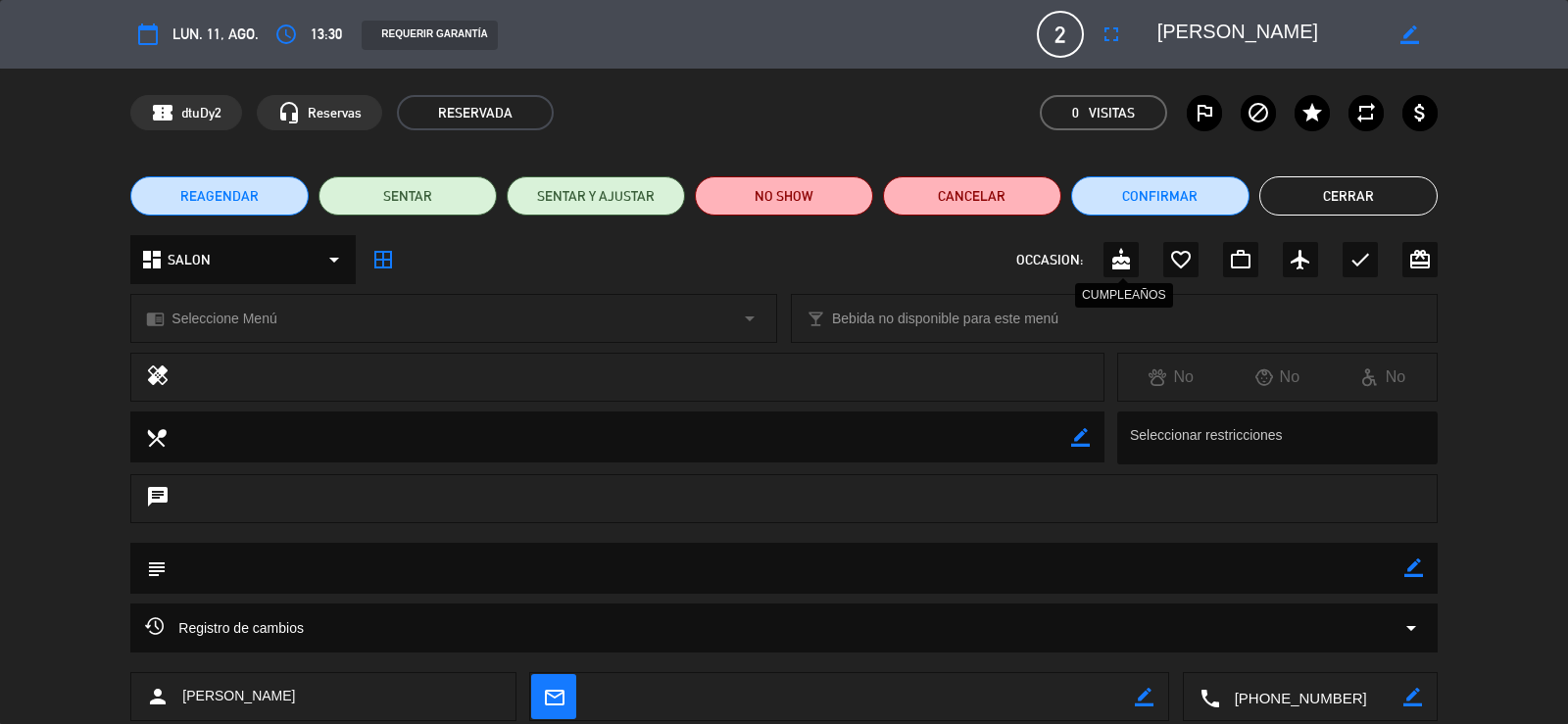
click at [1121, 254] on icon "cake" at bounding box center [1121, 260] width 24 height 24
click at [1381, 205] on button "Cerrar" at bounding box center [1348, 196] width 178 height 40
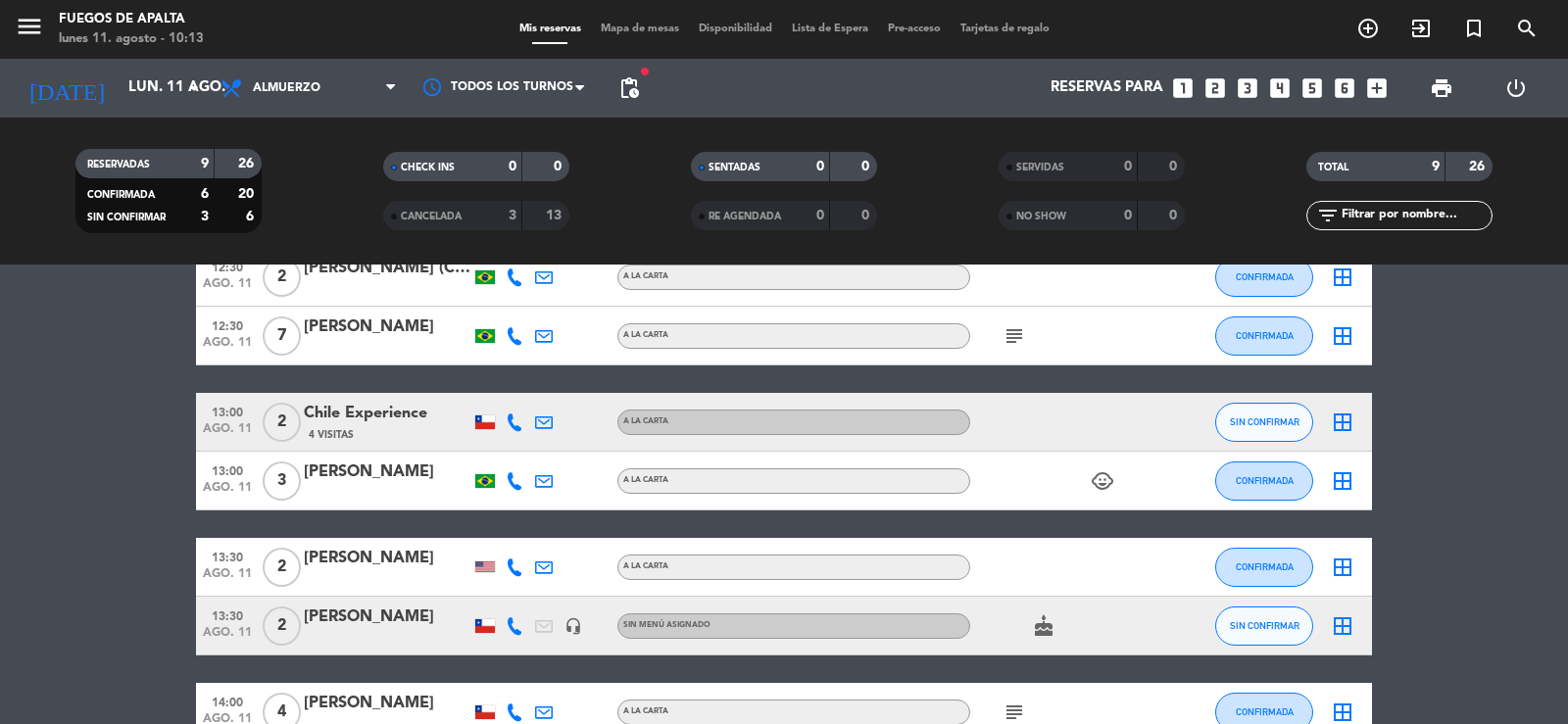
scroll to position [0, 0]
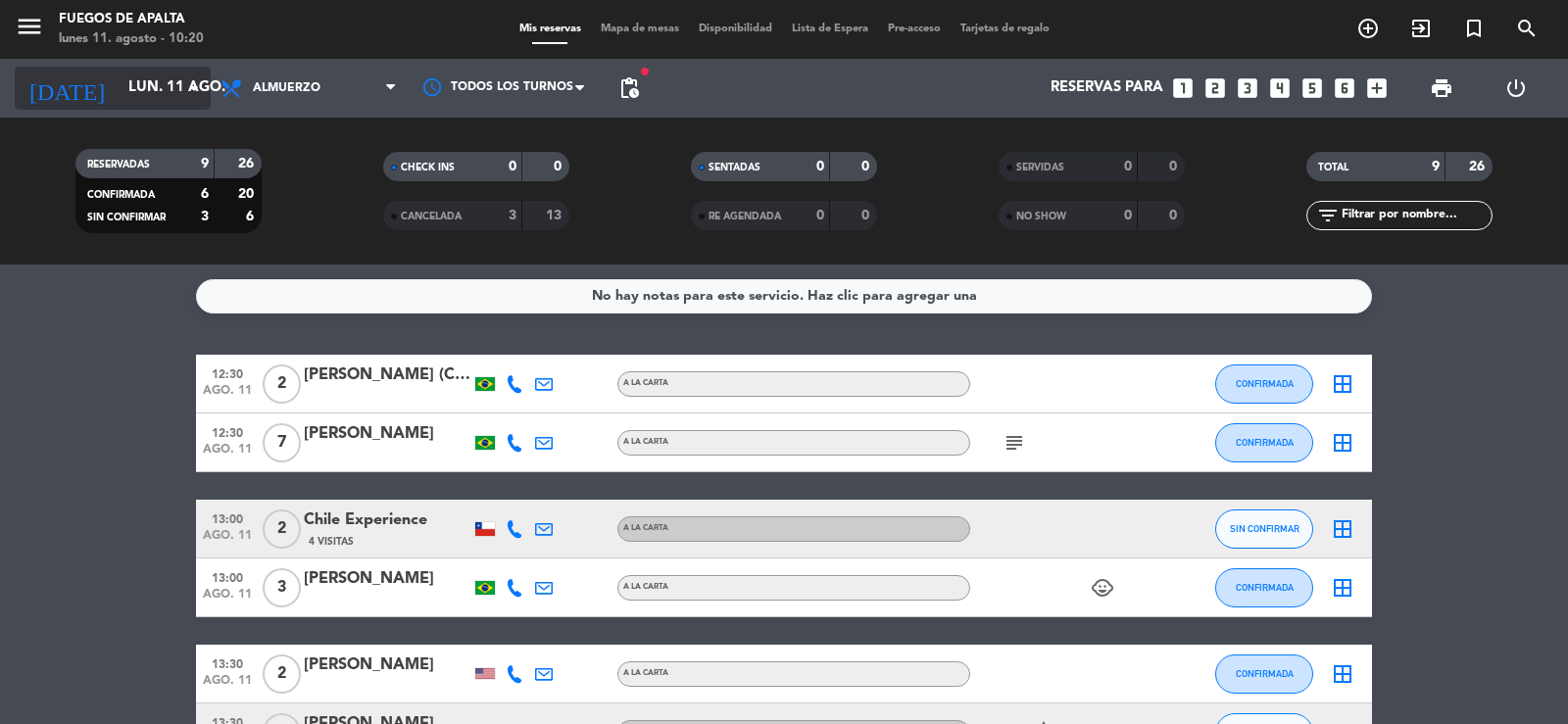
click at [171, 85] on input "lun. 11 ago." at bounding box center [213, 88] width 189 height 38
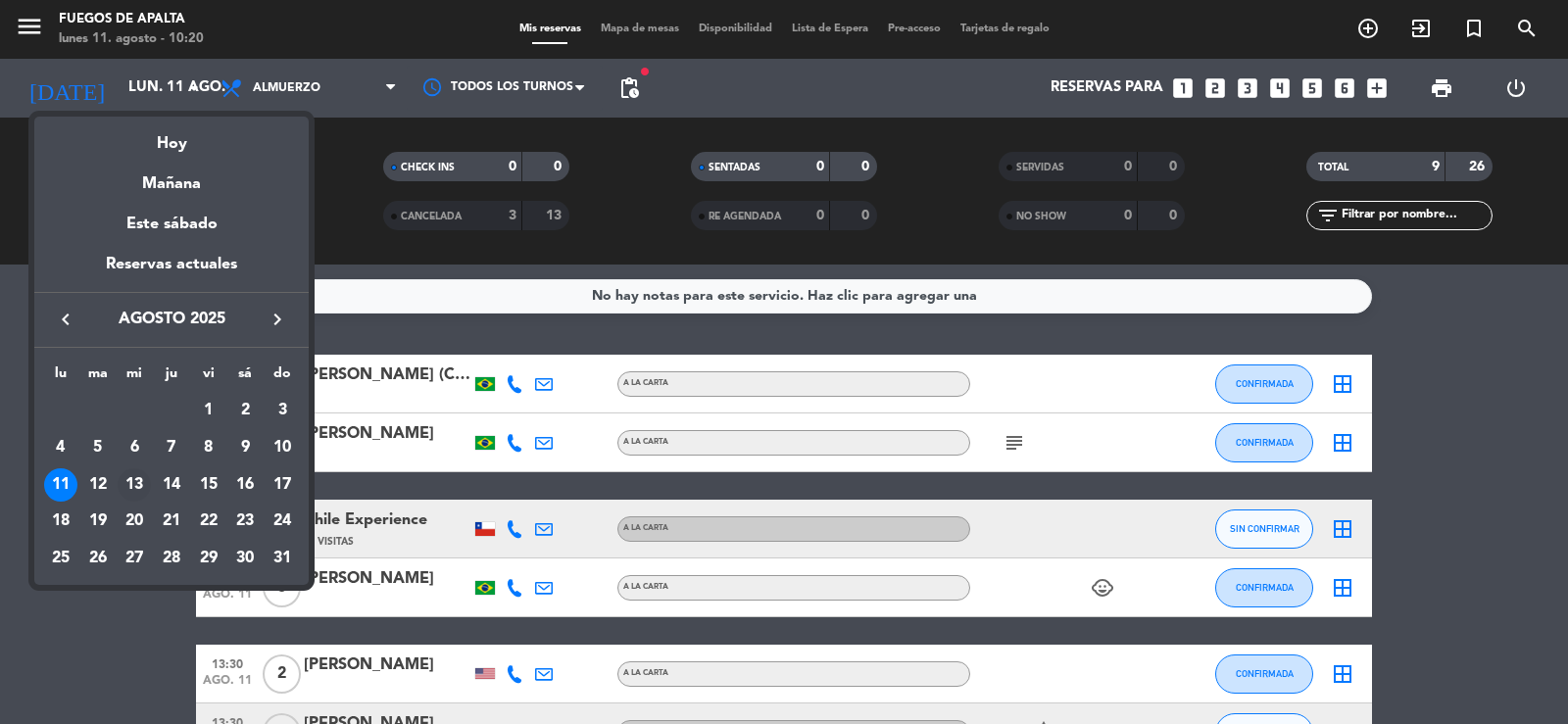
click at [138, 484] on div "13" at bounding box center [135, 486] width 34 height 34
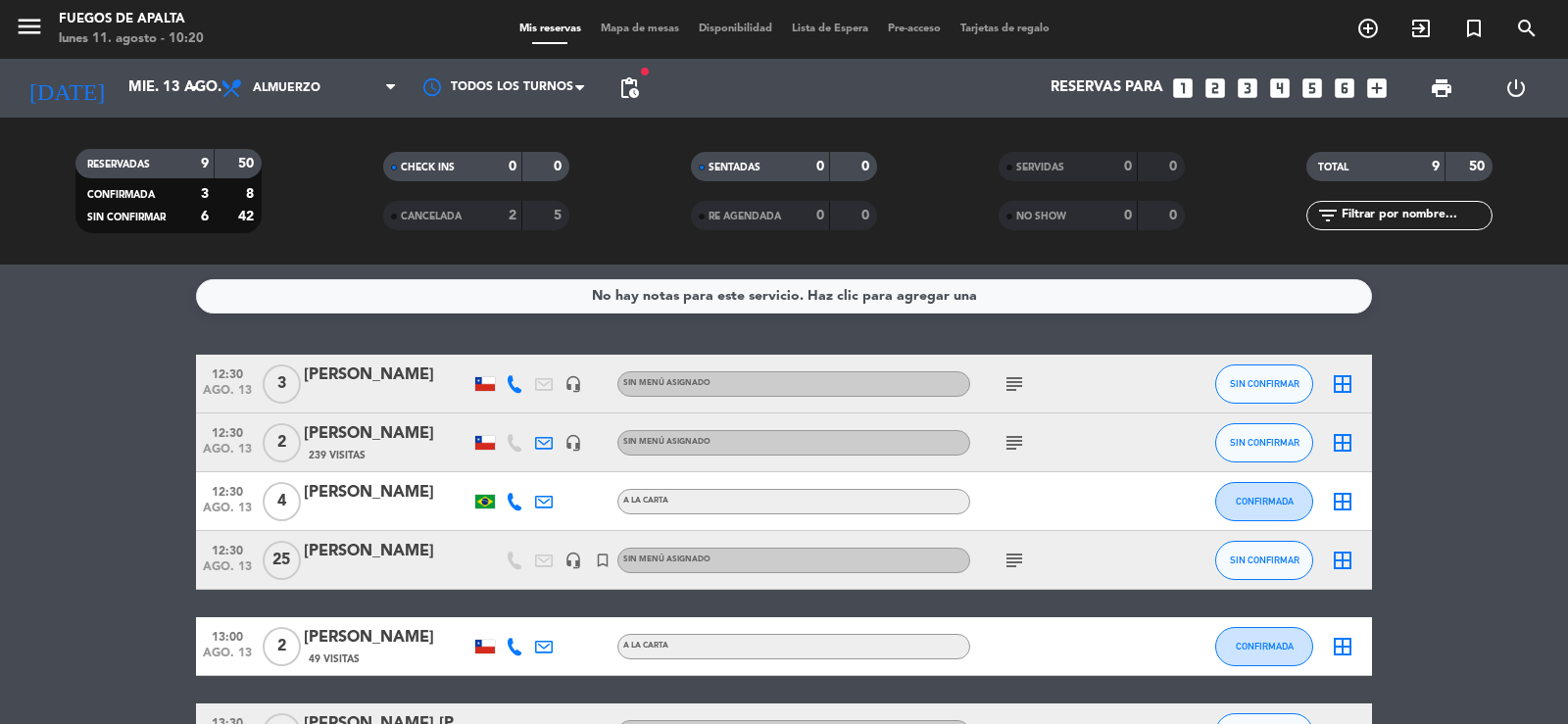
click at [1015, 555] on icon "subject" at bounding box center [1014, 561] width 24 height 24
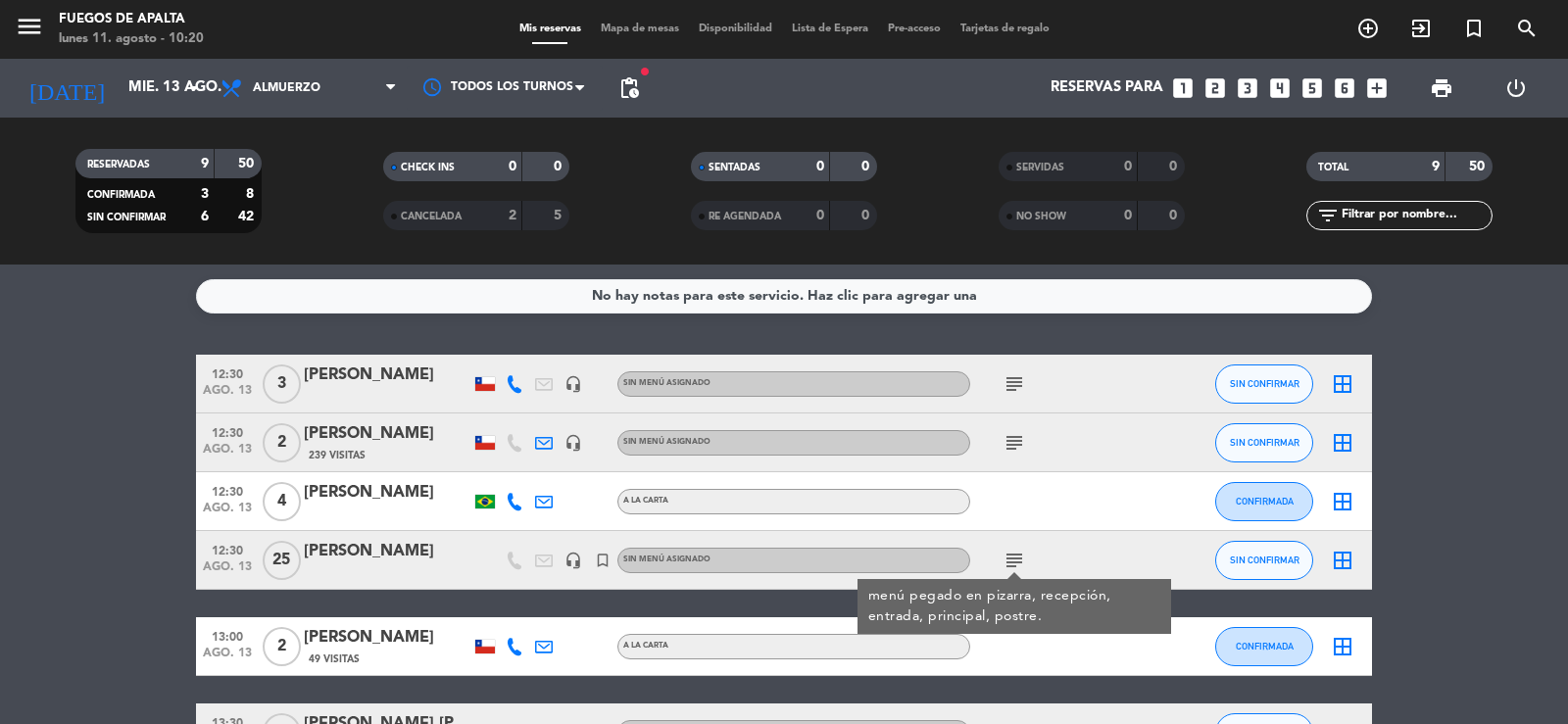
click at [1015, 555] on icon "subject" at bounding box center [1014, 561] width 24 height 24
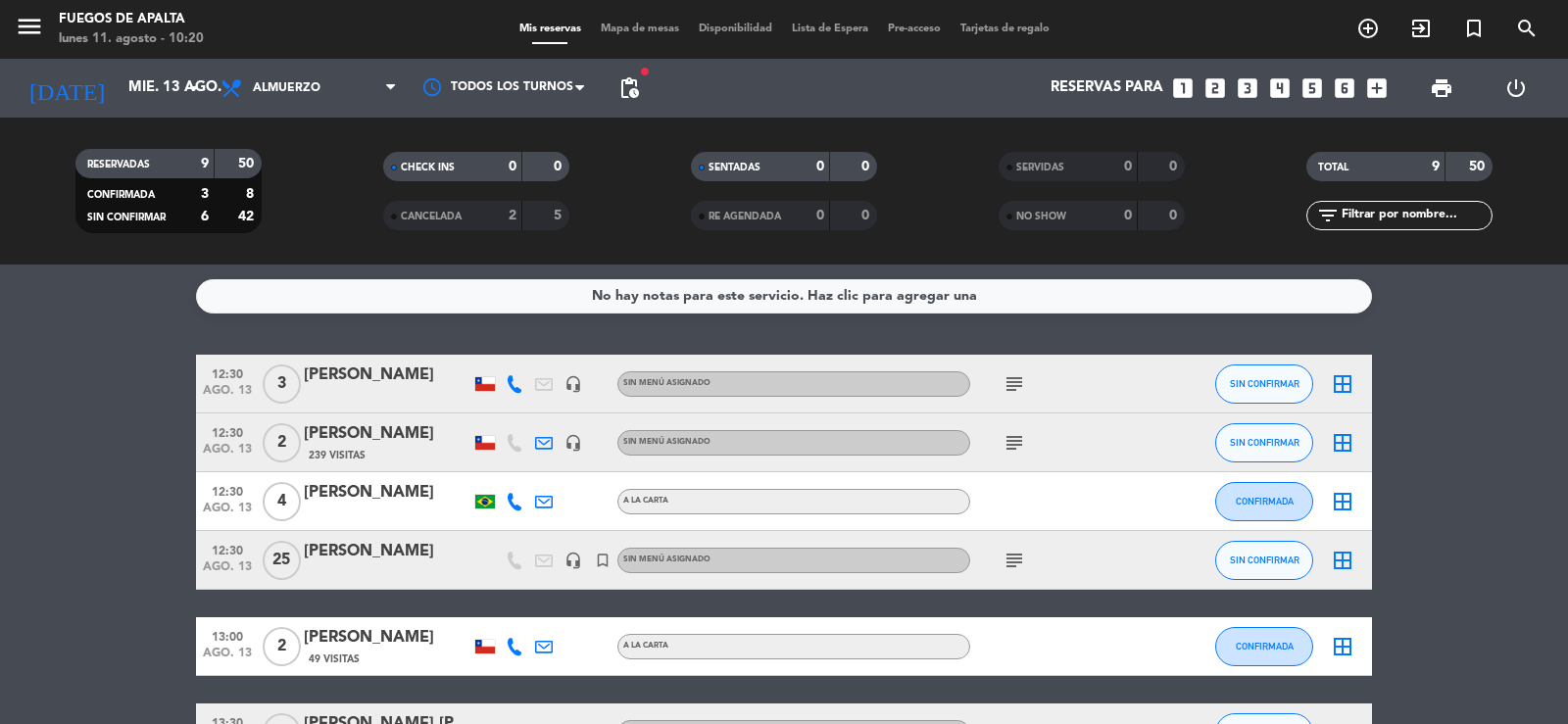
click at [999, 440] on div "subject" at bounding box center [1059, 442] width 176 height 57
click at [1011, 443] on icon "subject" at bounding box center [1014, 443] width 24 height 24
click at [145, 73] on input "mié. 13 ago." at bounding box center [213, 88] width 189 height 38
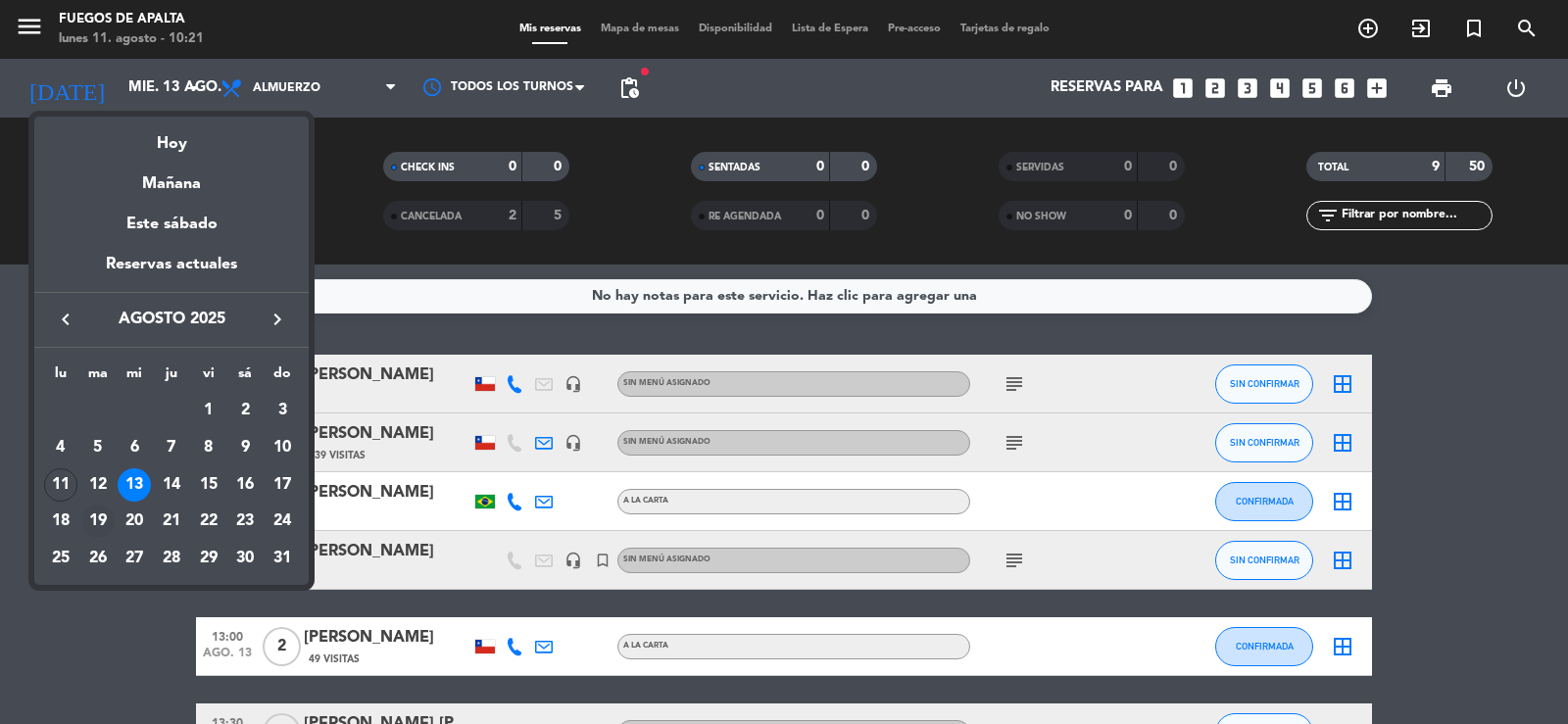
click at [92, 522] on div "19" at bounding box center [98, 521] width 34 height 34
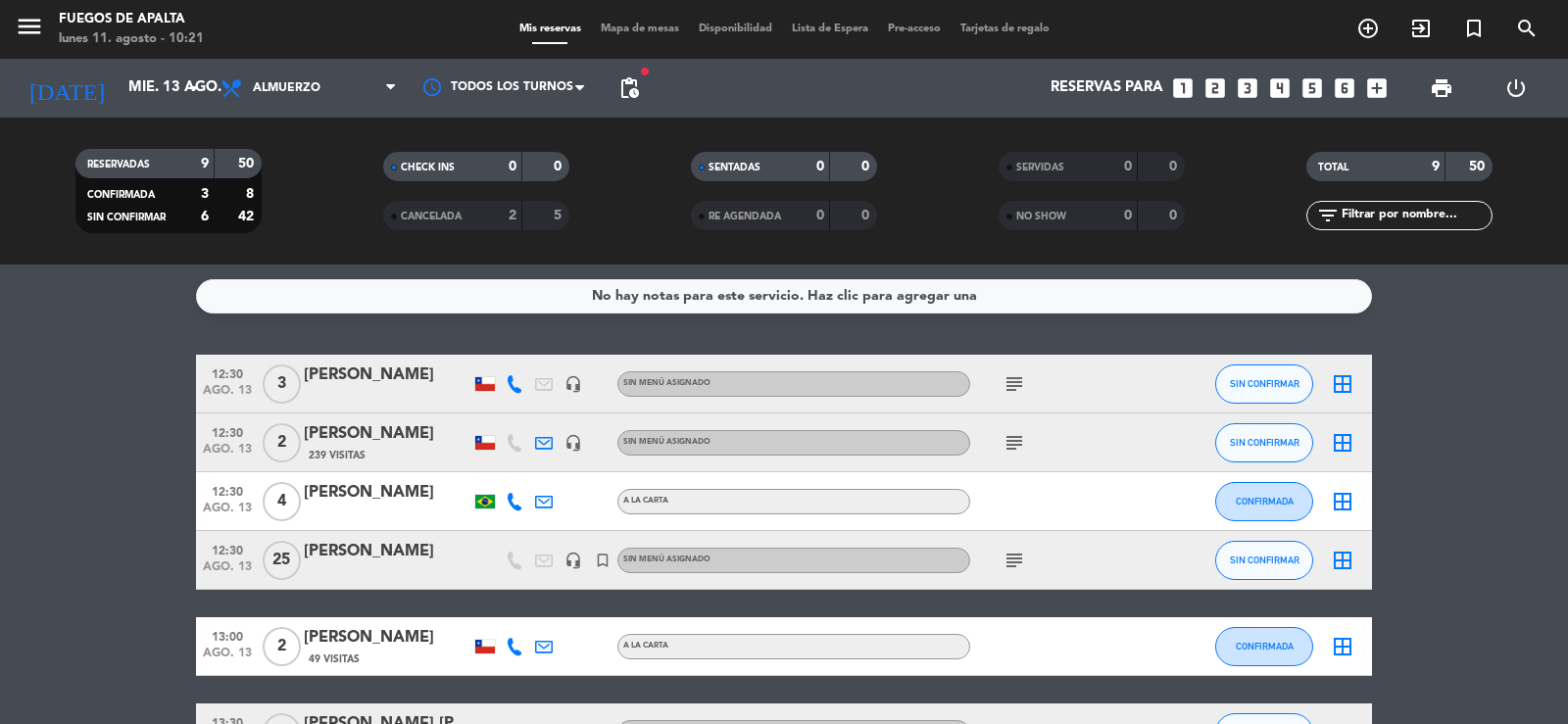
type input "[DATE] ago."
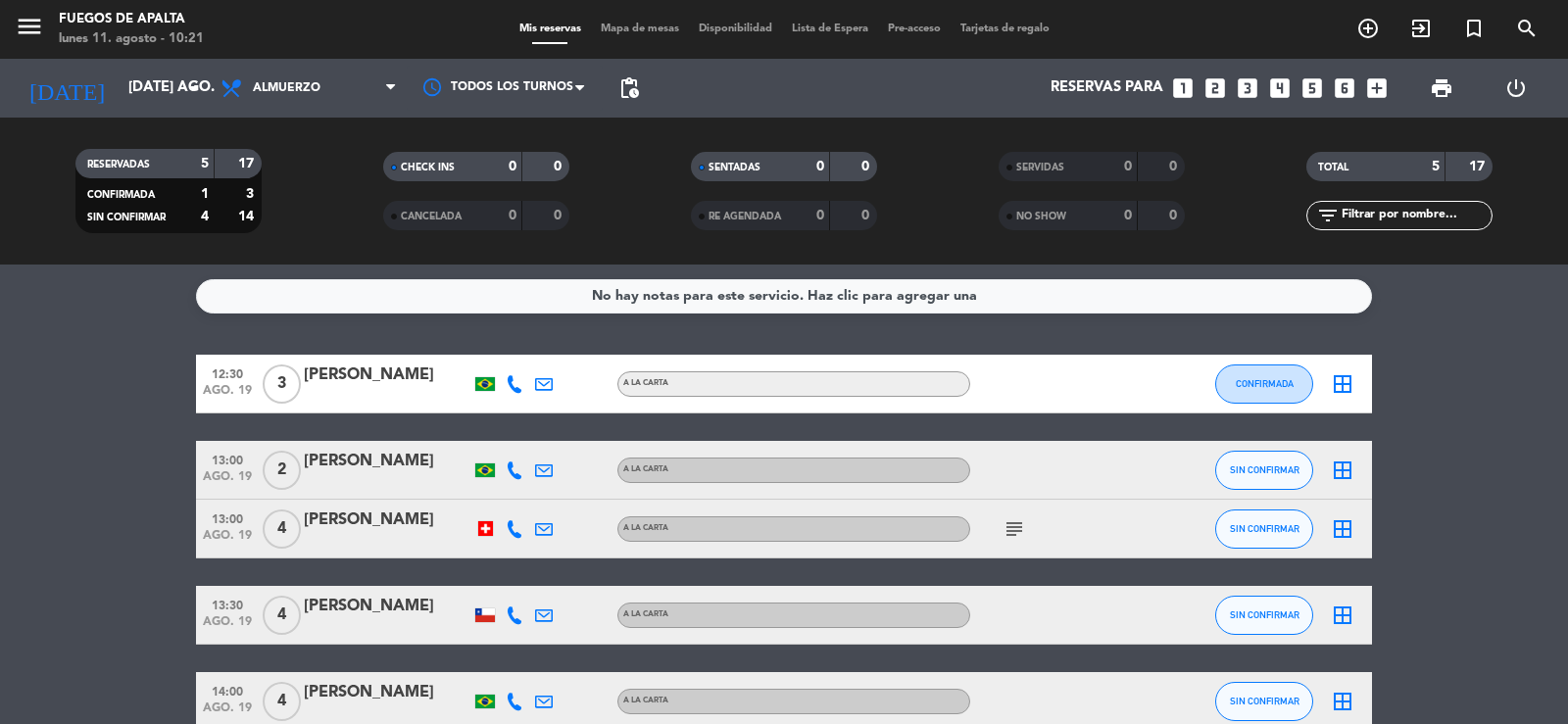
click at [92, 521] on bookings-row "12:30 ago. 19 3 [PERSON_NAME] A [PERSON_NAME] CONFIRMADA border_all 13:00 ago. …" at bounding box center [784, 543] width 1568 height 376
click at [1215, 88] on icon "looks_two" at bounding box center [1216, 88] width 26 height 26
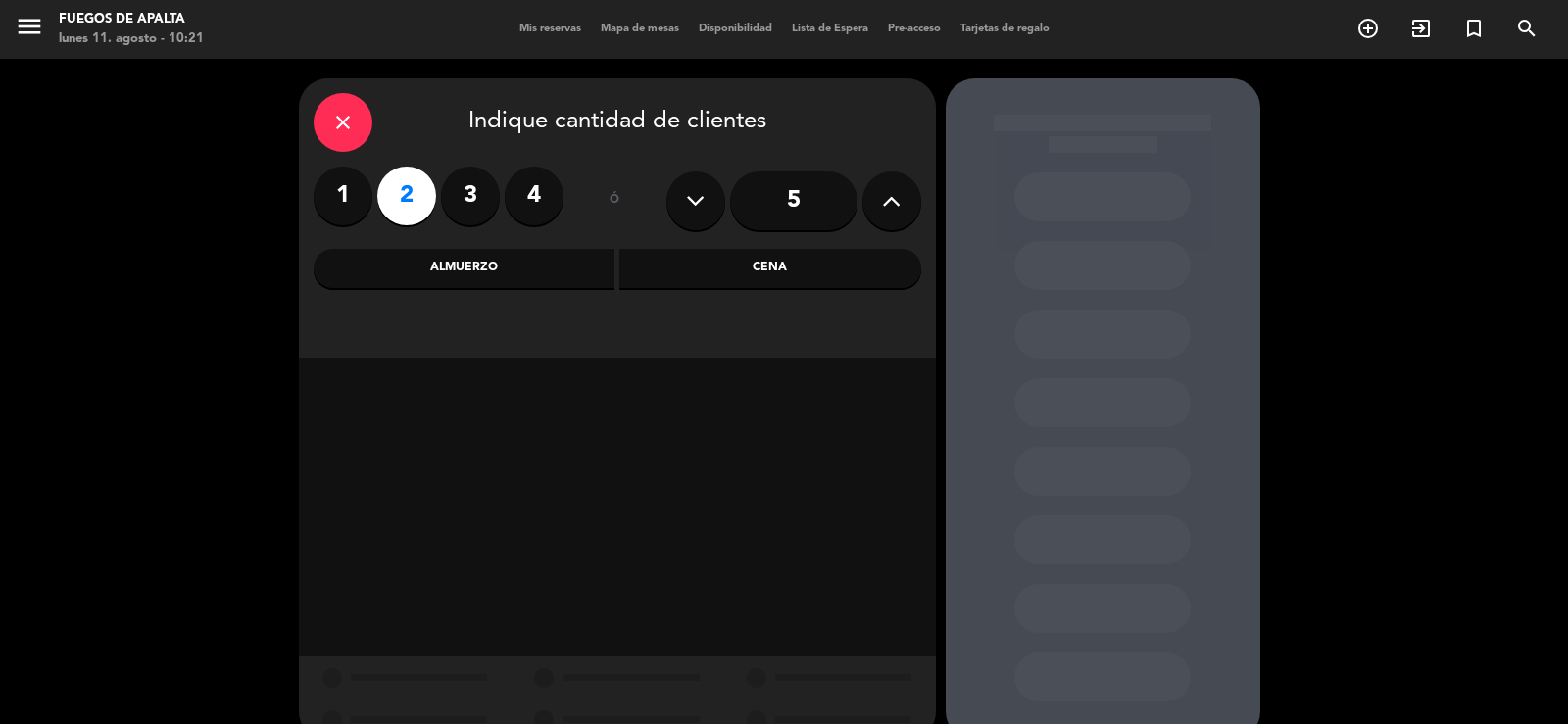
click at [443, 269] on div "Almuerzo" at bounding box center [464, 269] width 302 height 40
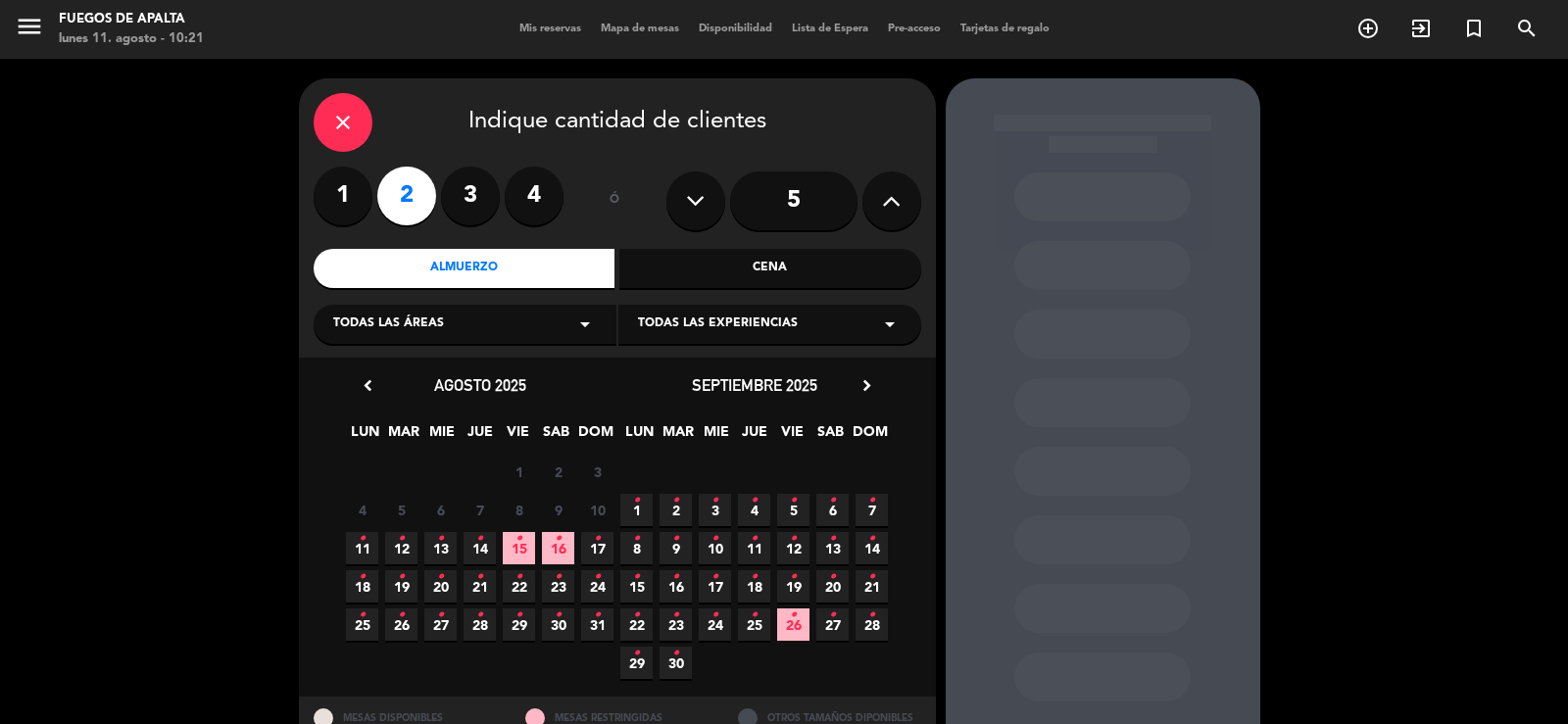
click at [409, 585] on span "19 •" at bounding box center [401, 587] width 33 height 33
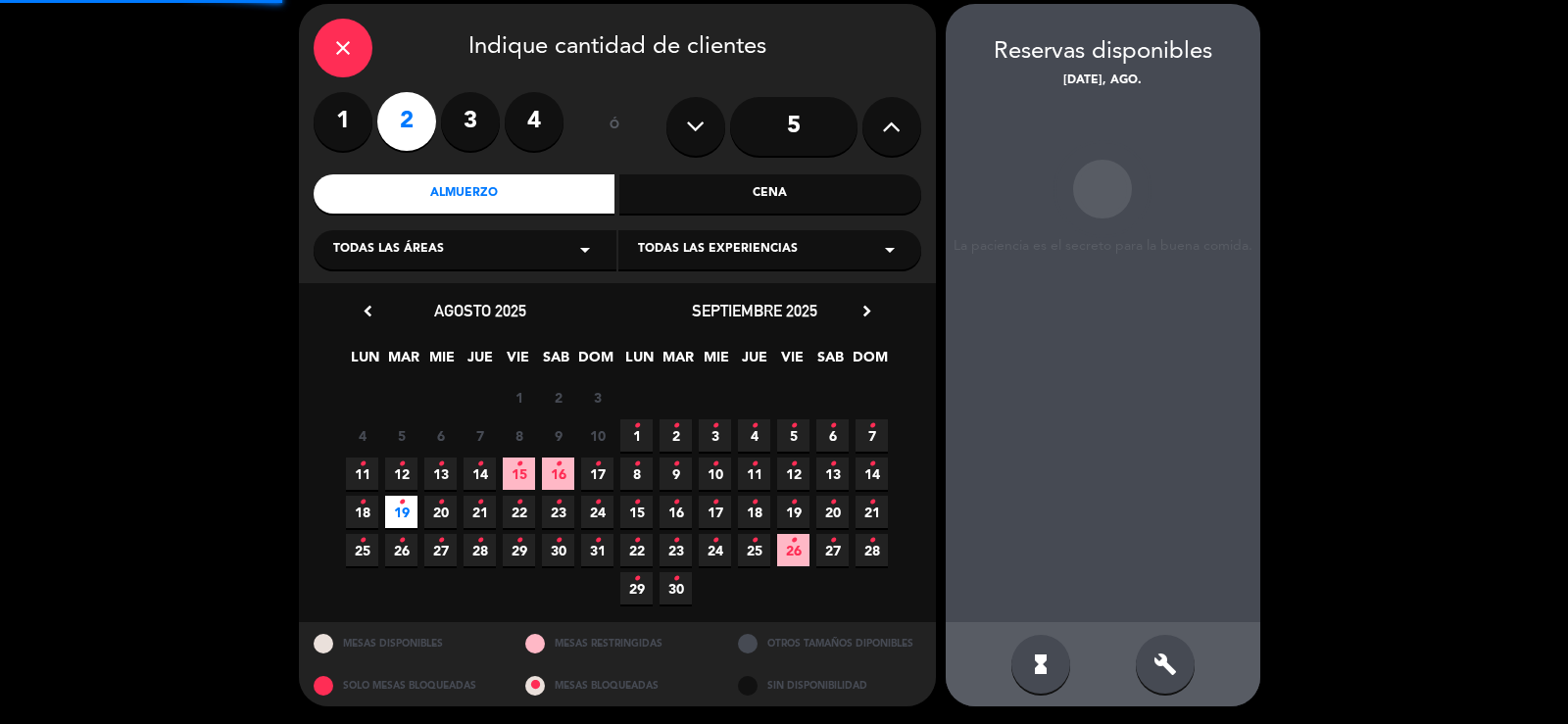
scroll to position [75, 0]
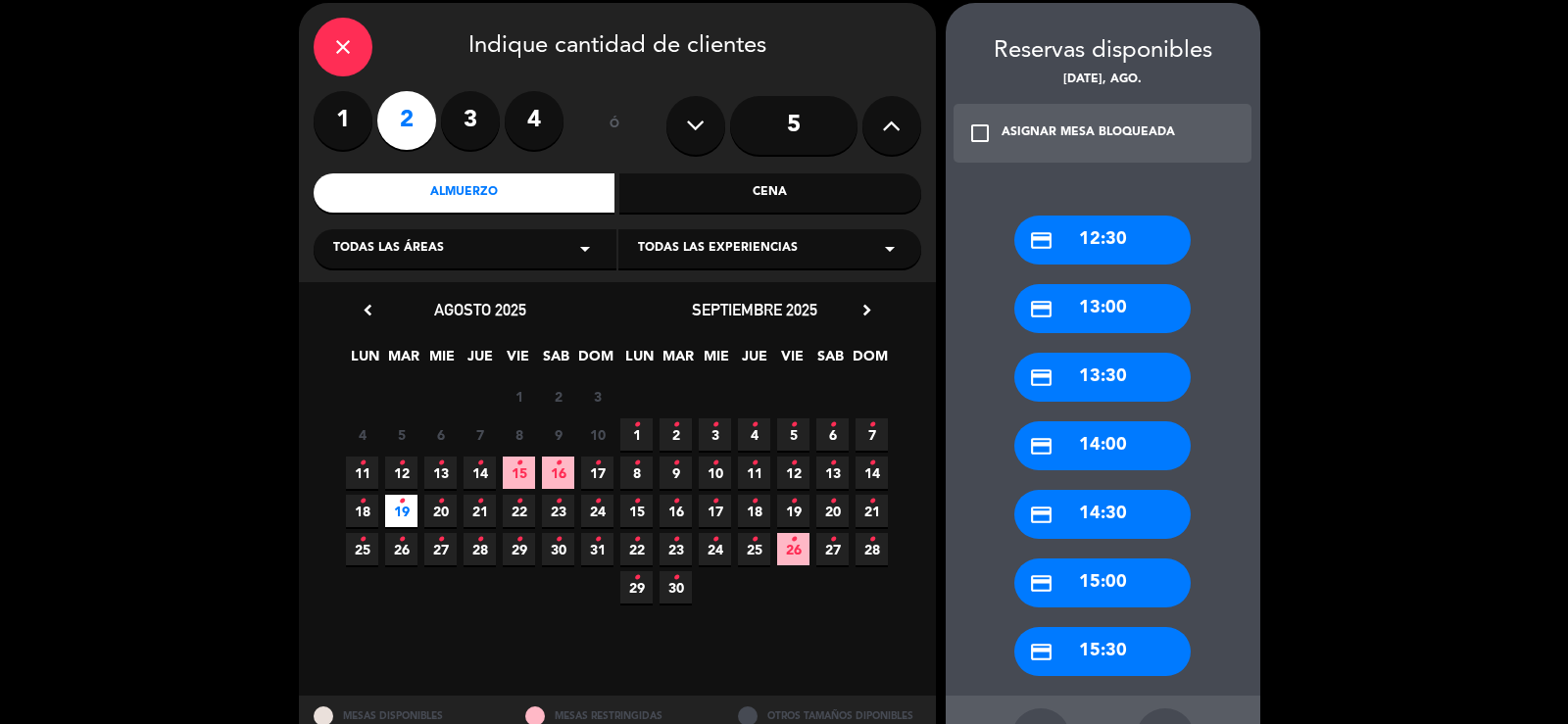
click at [1111, 248] on div "credit_card 12:30" at bounding box center [1102, 240] width 176 height 49
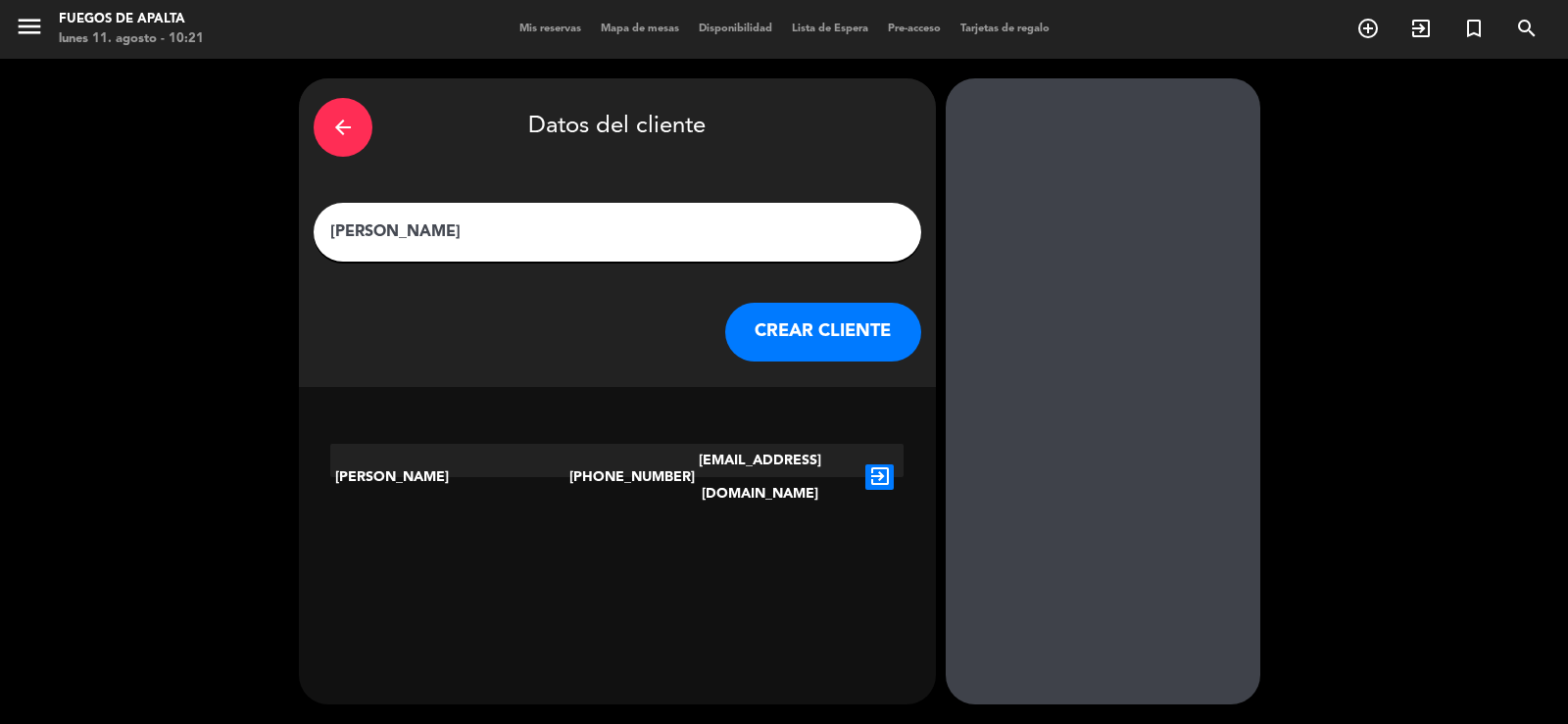
drag, startPoint x: 671, startPoint y: 245, endPoint x: 720, endPoint y: 290, distance: 66.5
click at [673, 246] on input "[PERSON_NAME]" at bounding box center [617, 232] width 578 height 28
type input "[PERSON_NAME]"
click at [883, 332] on button "CREAR CLIENTE" at bounding box center [823, 331] width 196 height 58
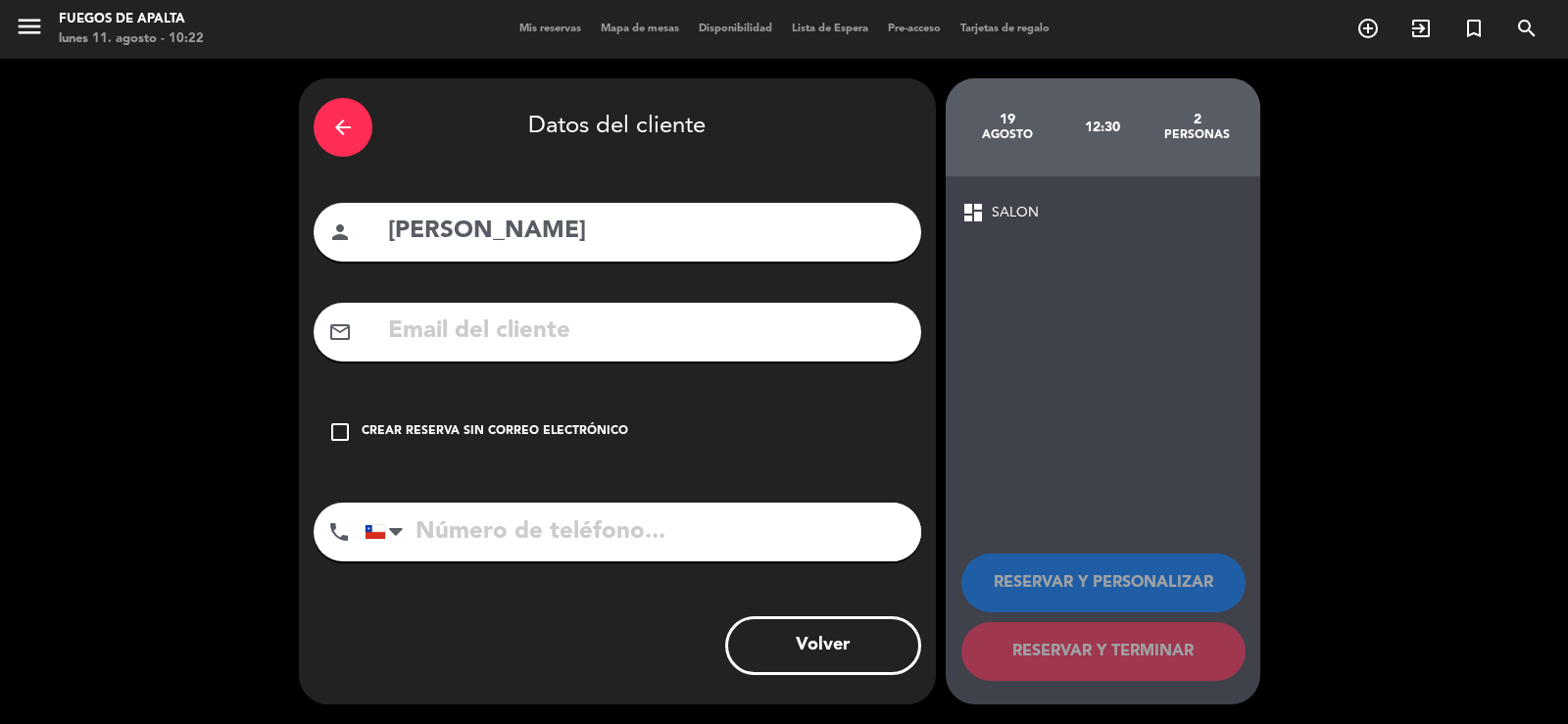
click at [415, 440] on div "Crear reserva sin correo electrónico" at bounding box center [495, 432] width 266 height 20
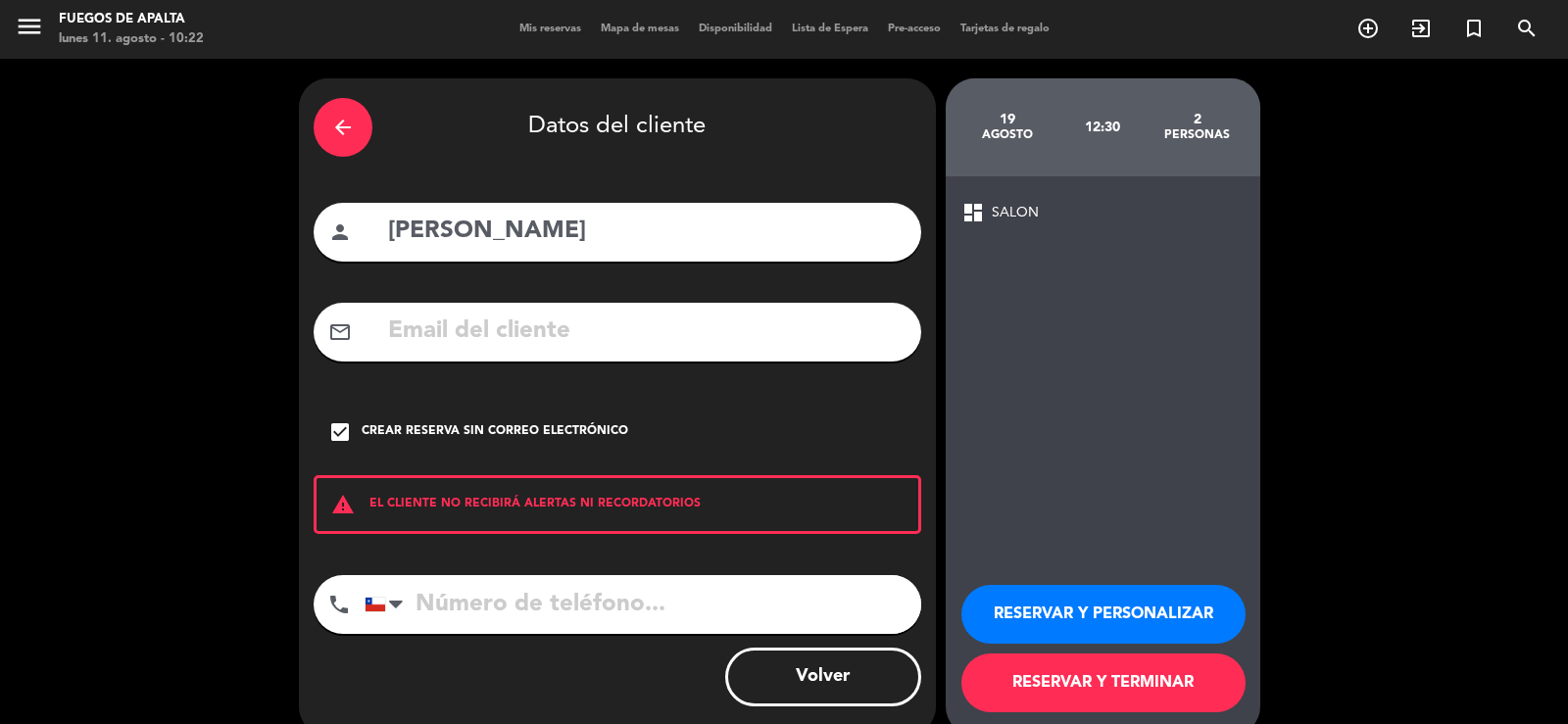
click at [1109, 609] on button "RESERVAR Y PERSONALIZAR" at bounding box center [1103, 613] width 284 height 58
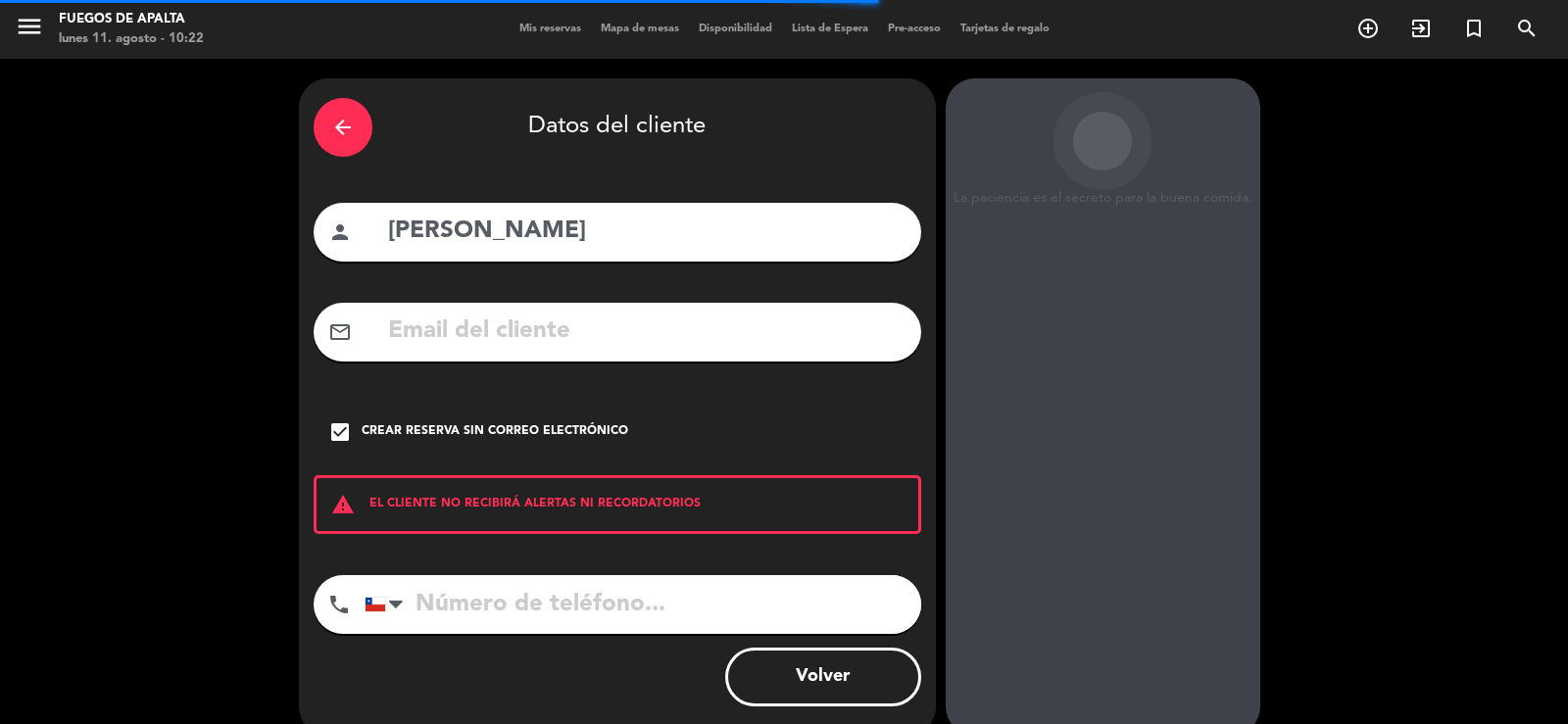
scroll to position [59, 0]
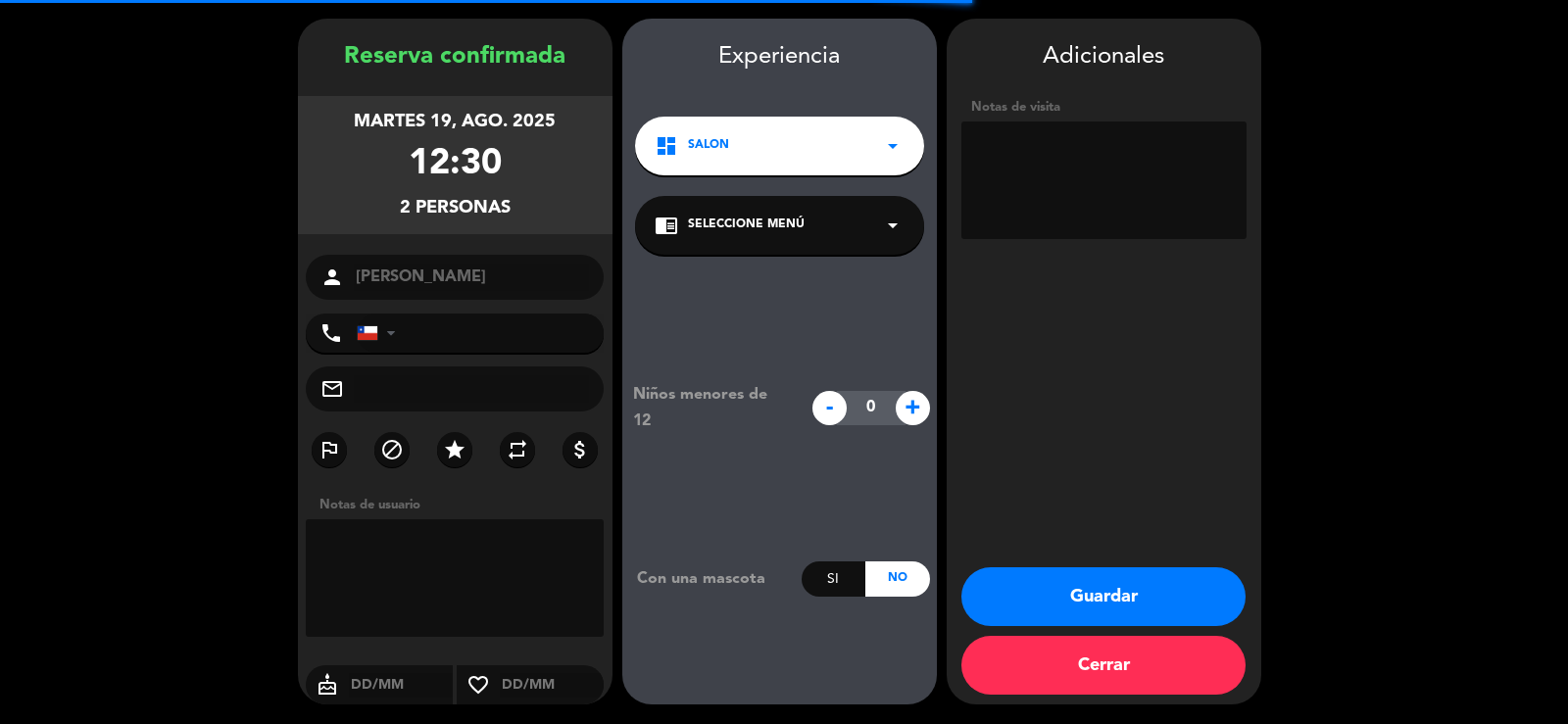
click at [1132, 199] on textarea at bounding box center [1104, 180] width 285 height 118
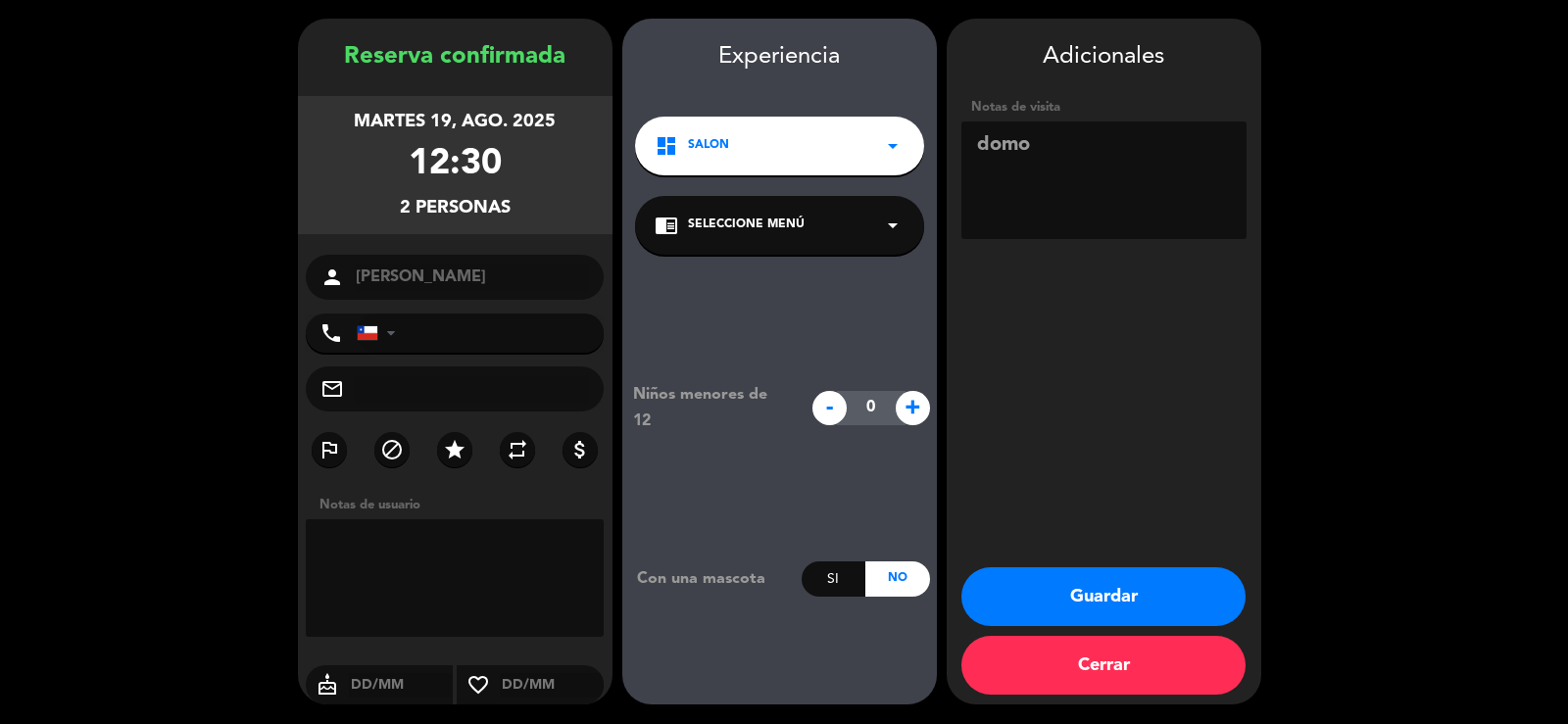
type textarea "domo"
click at [470, 332] on input "tel" at bounding box center [481, 333] width 248 height 40
click at [479, 338] on input "tel" at bounding box center [481, 333] width 248 height 40
paste input "[EMAIL_ADDRESS][DOMAIN_NAME]"
type input "[EMAIL_ADDRESS][DOMAIN_NAME]"
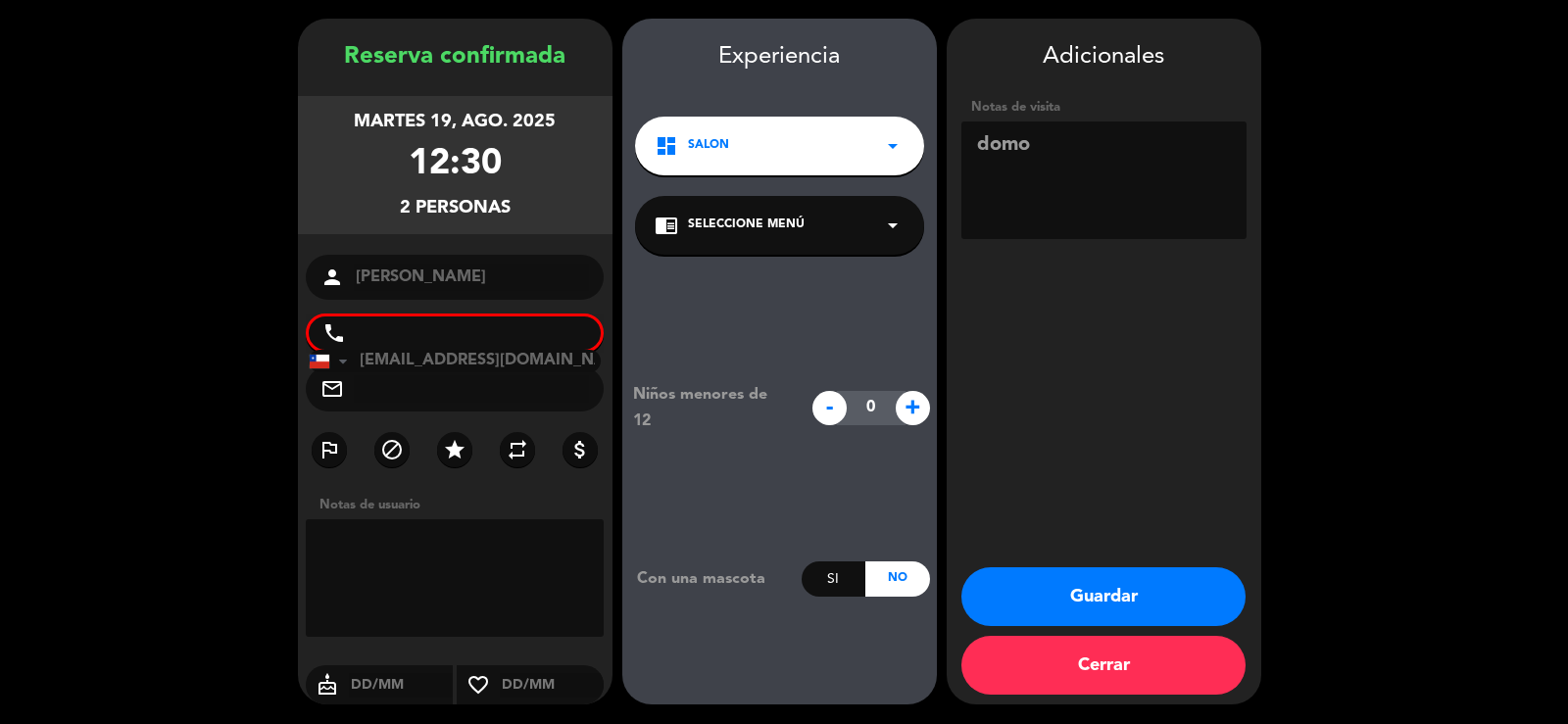
click at [460, 394] on input "text" at bounding box center [472, 389] width 236 height 28
click at [474, 365] on input "[EMAIL_ADDRESS][DOMAIN_NAME]" at bounding box center [455, 361] width 293 height 23
drag, startPoint x: 547, startPoint y: 366, endPoint x: 289, endPoint y: 356, distance: 258.2
click at [289, 356] on booking-confirmed "Reserva confirmada martes 19, ago. 2025 12:30 2 personas person [PERSON_NAME] p…" at bounding box center [784, 361] width 1528 height 685
click at [390, 392] on input "text" at bounding box center [472, 389] width 236 height 28
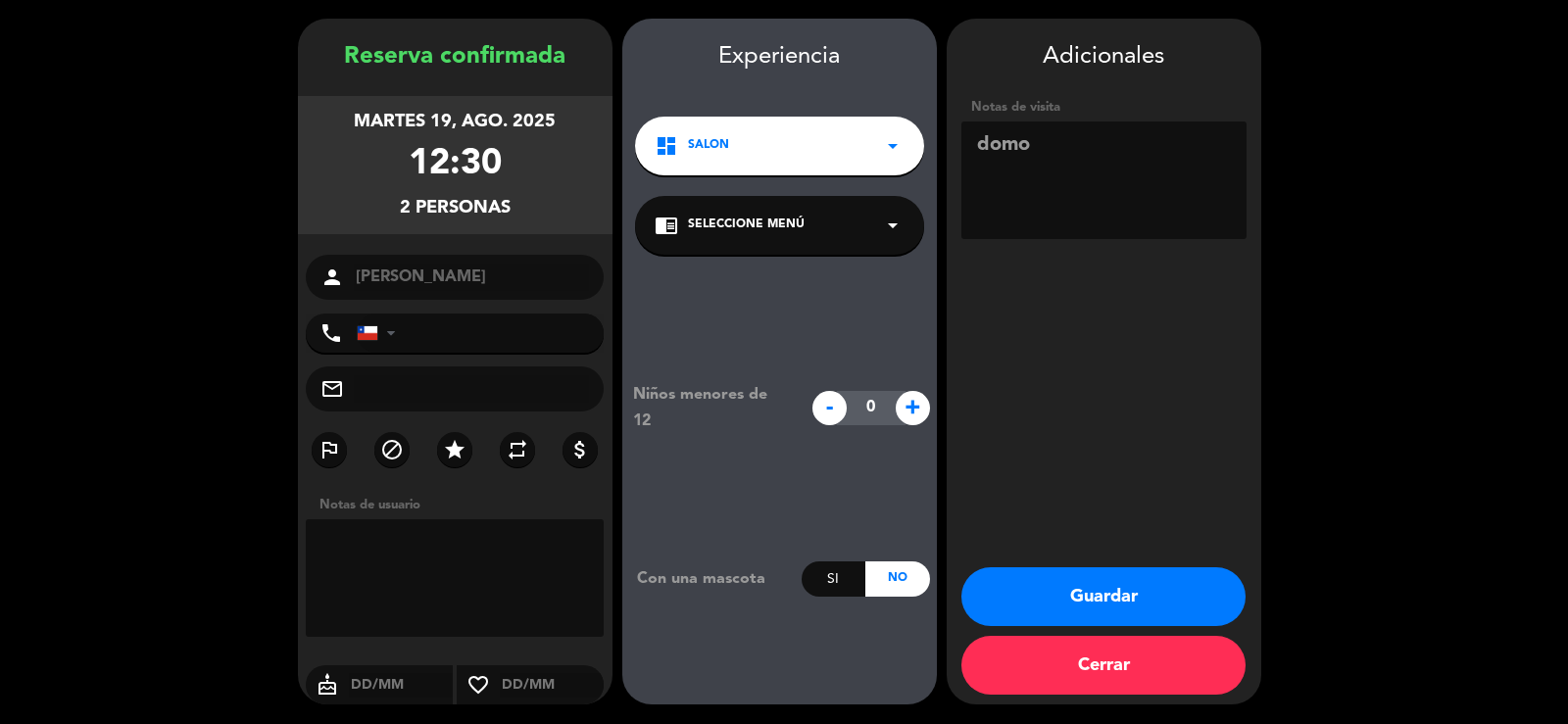
paste input "[EMAIL_ADDRESS][DOMAIN_NAME]"
type input "[EMAIL_ADDRESS][DOMAIN_NAME]"
click at [1129, 582] on button "Guardar" at bounding box center [1103, 596] width 284 height 58
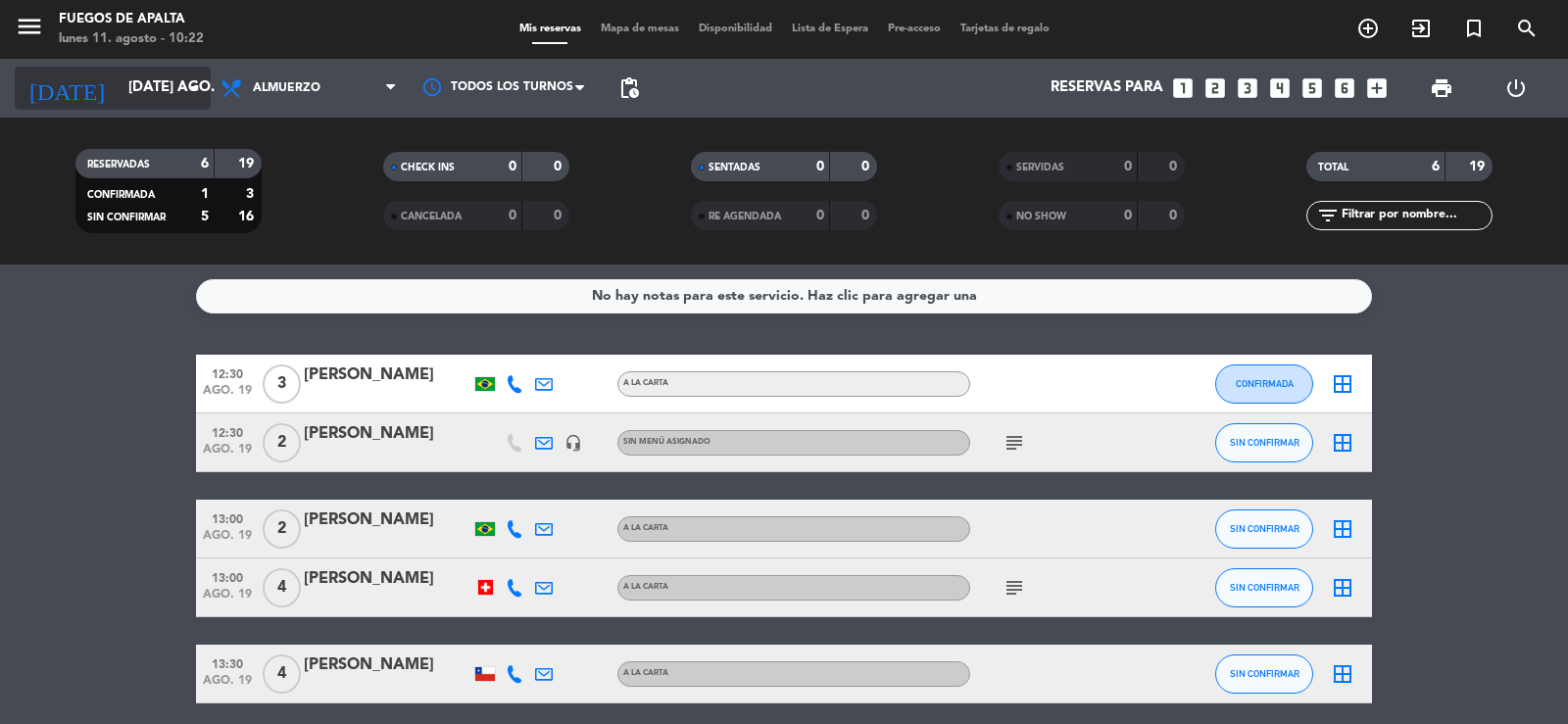
click at [157, 78] on input "[DATE] ago." at bounding box center [213, 88] width 189 height 38
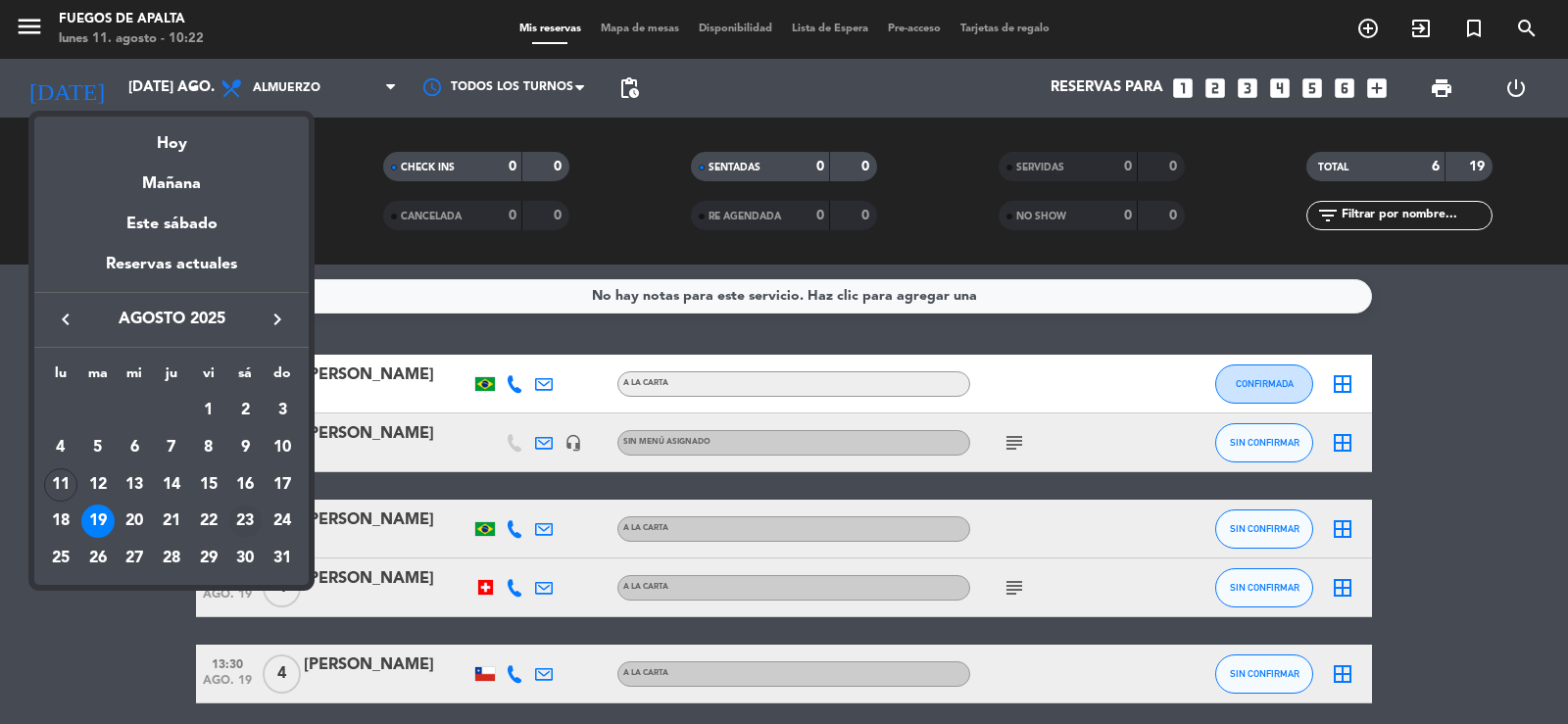
click at [237, 514] on div "23" at bounding box center [245, 521] width 34 height 34
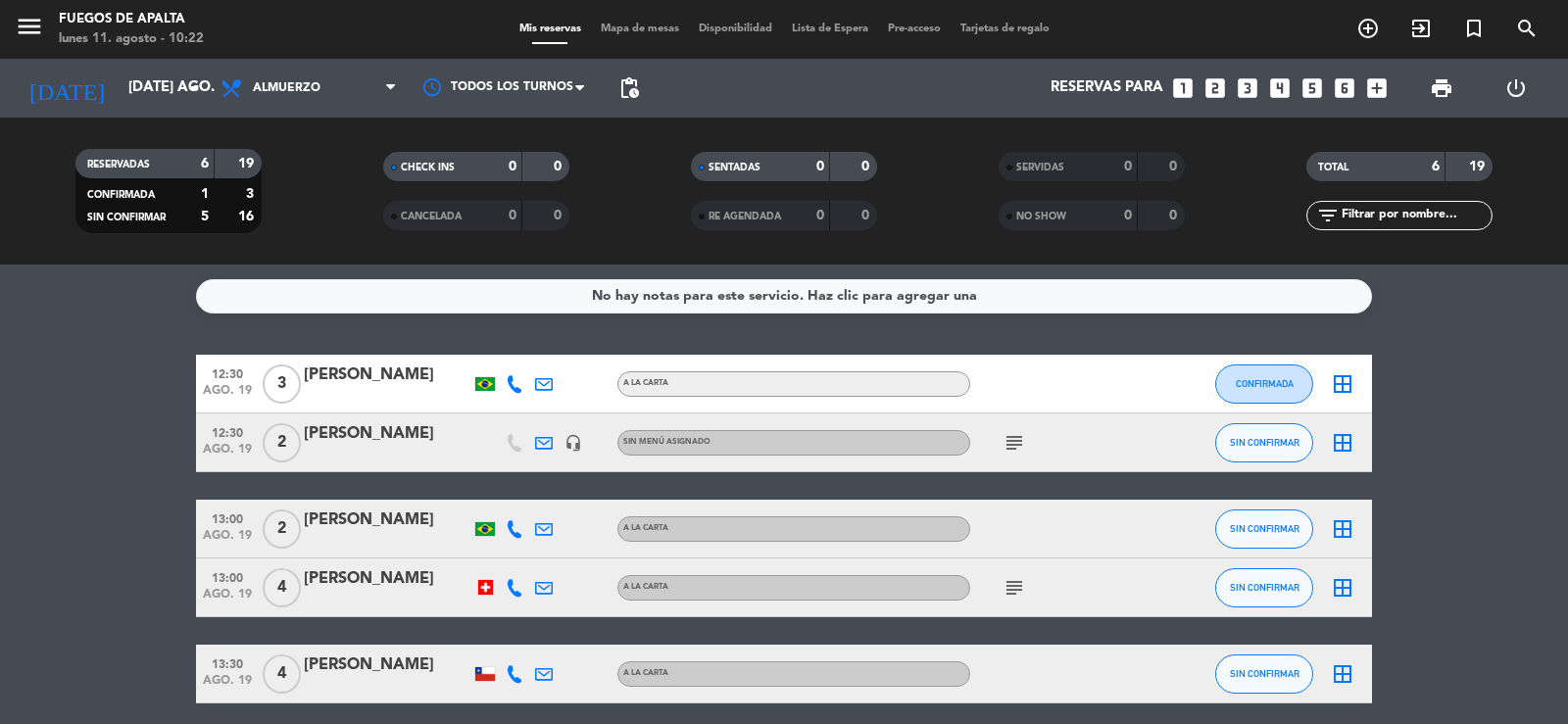
type input "sáb. 23 ago."
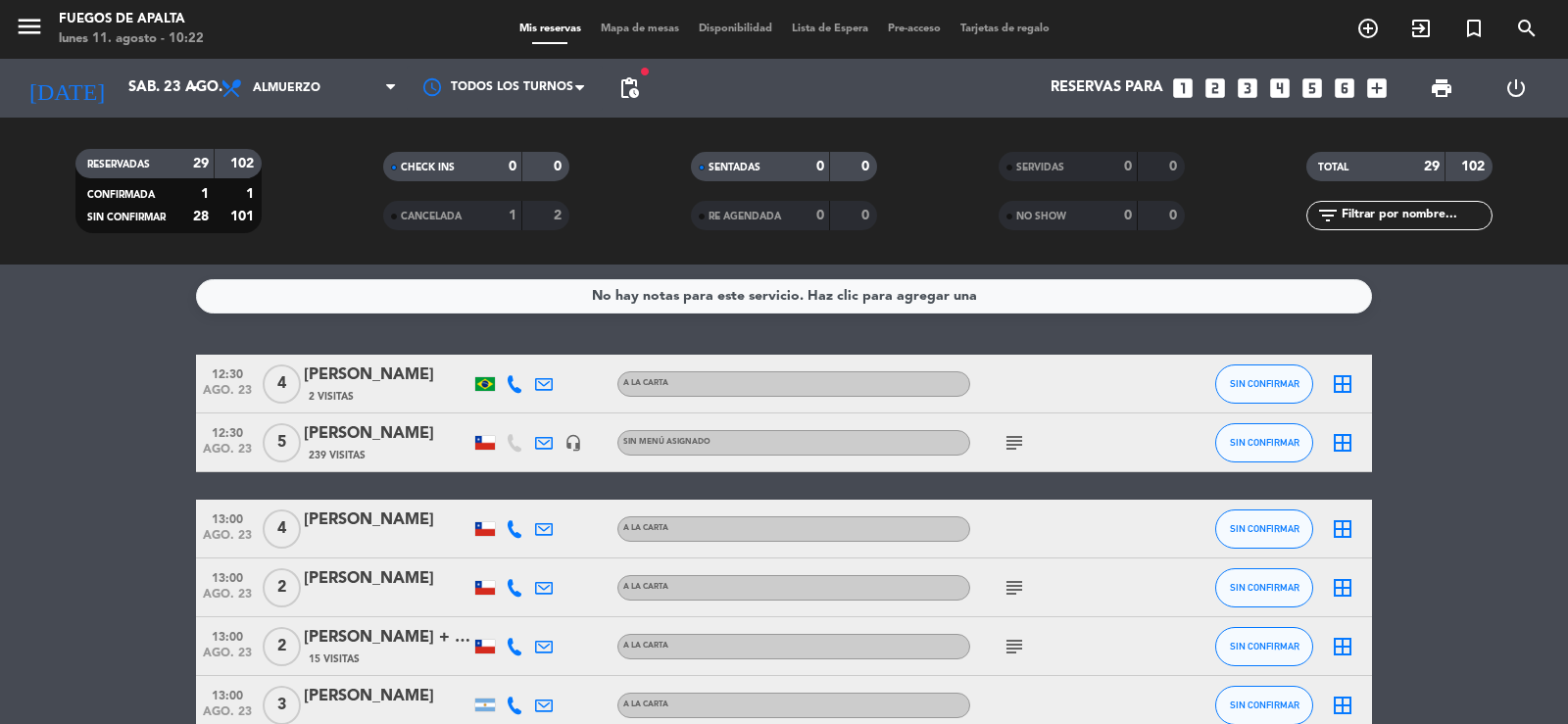
click at [1007, 445] on icon "subject" at bounding box center [1014, 443] width 24 height 24
click at [1007, 443] on icon "subject" at bounding box center [1014, 443] width 24 height 24
click at [365, 453] on span "239 Visitas" at bounding box center [336, 456] width 56 height 16
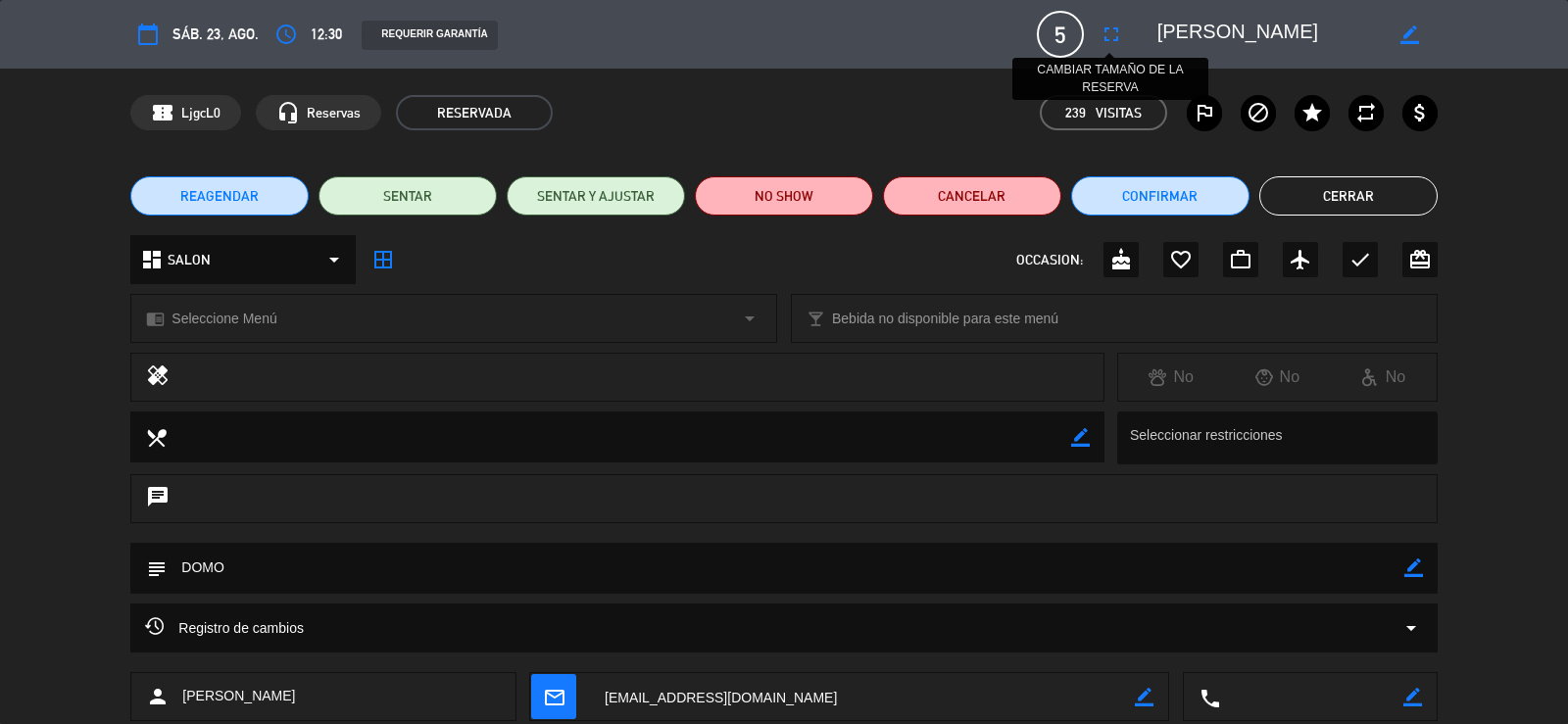
click at [1112, 35] on icon "fullscreen" at bounding box center [1112, 35] width 24 height 24
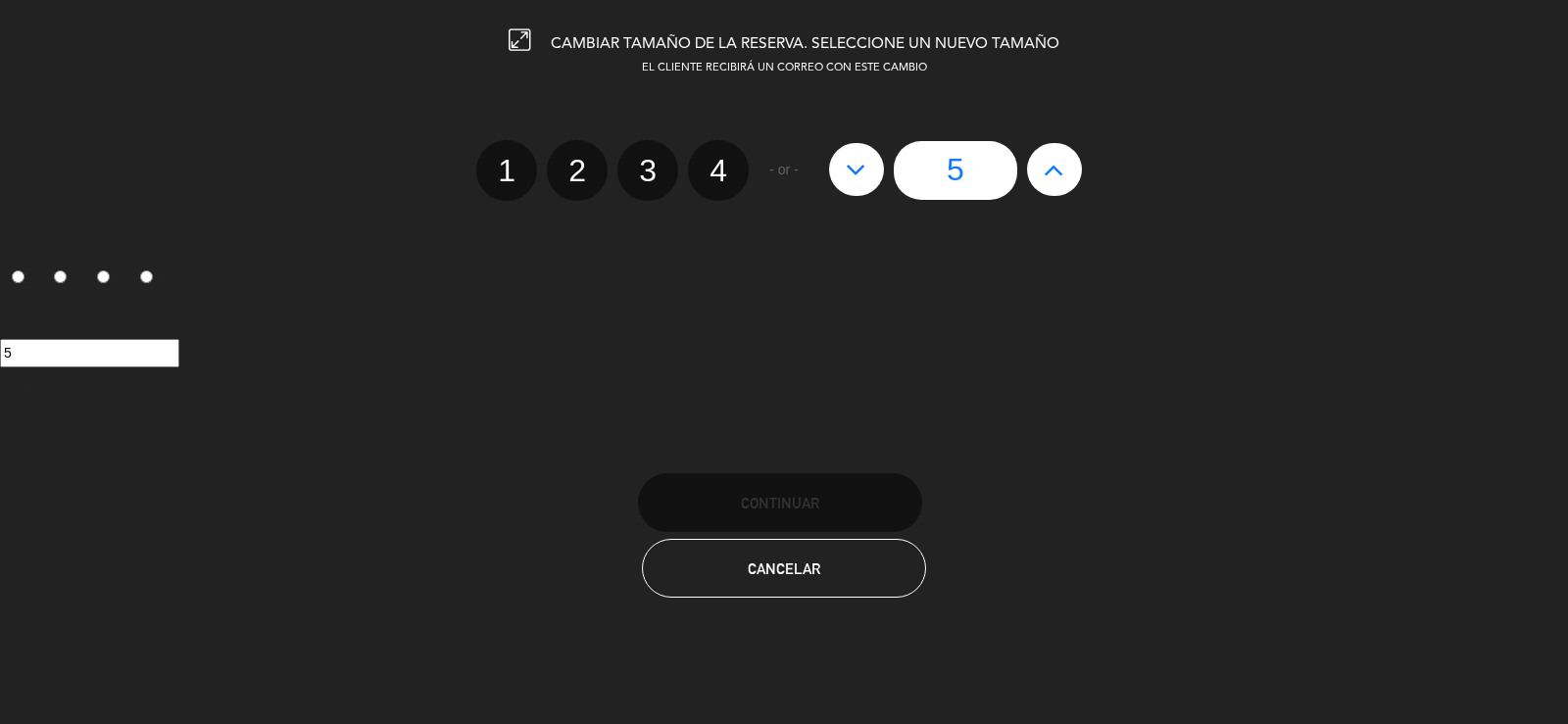
click at [1059, 178] on icon at bounding box center [1054, 170] width 21 height 32
type input "6"
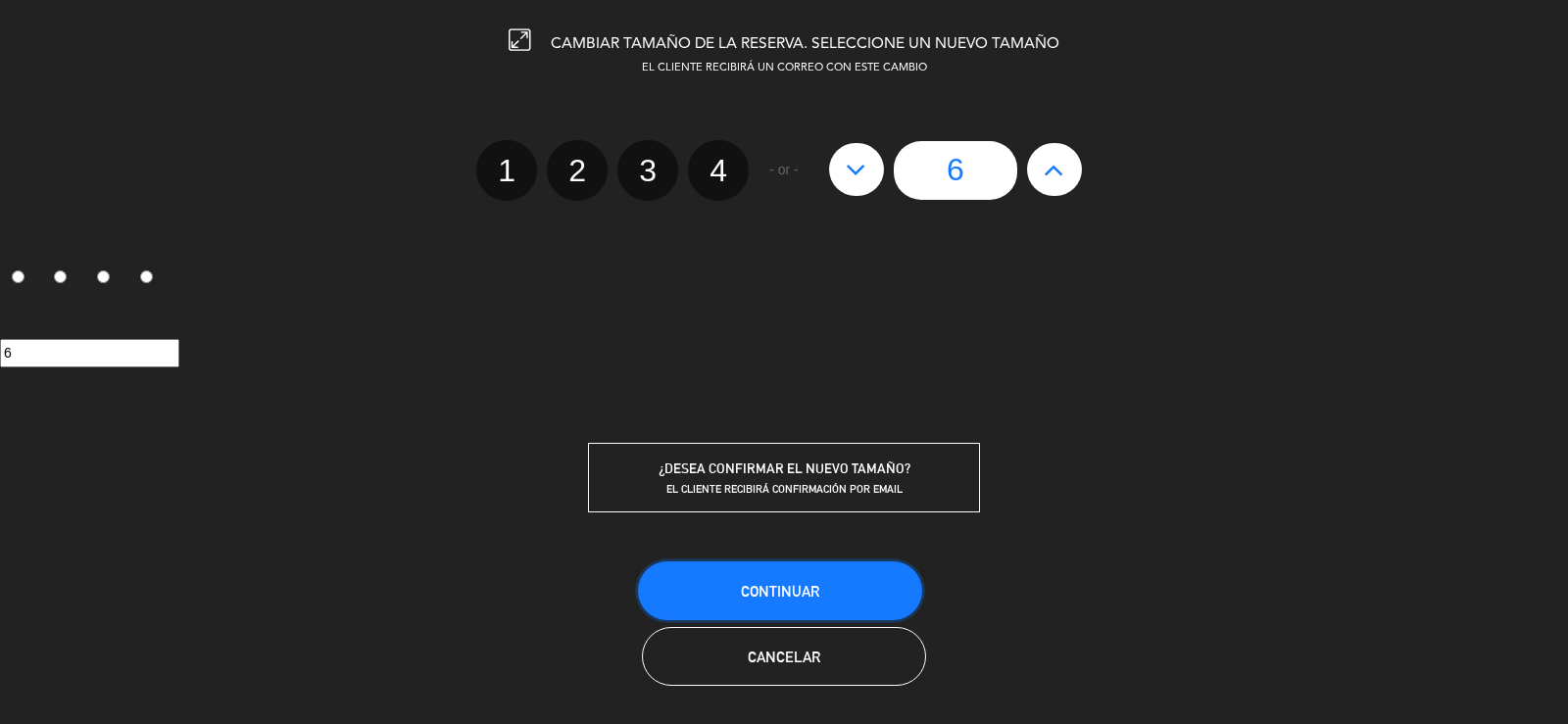
click at [840, 574] on button "Continuar" at bounding box center [780, 590] width 284 height 58
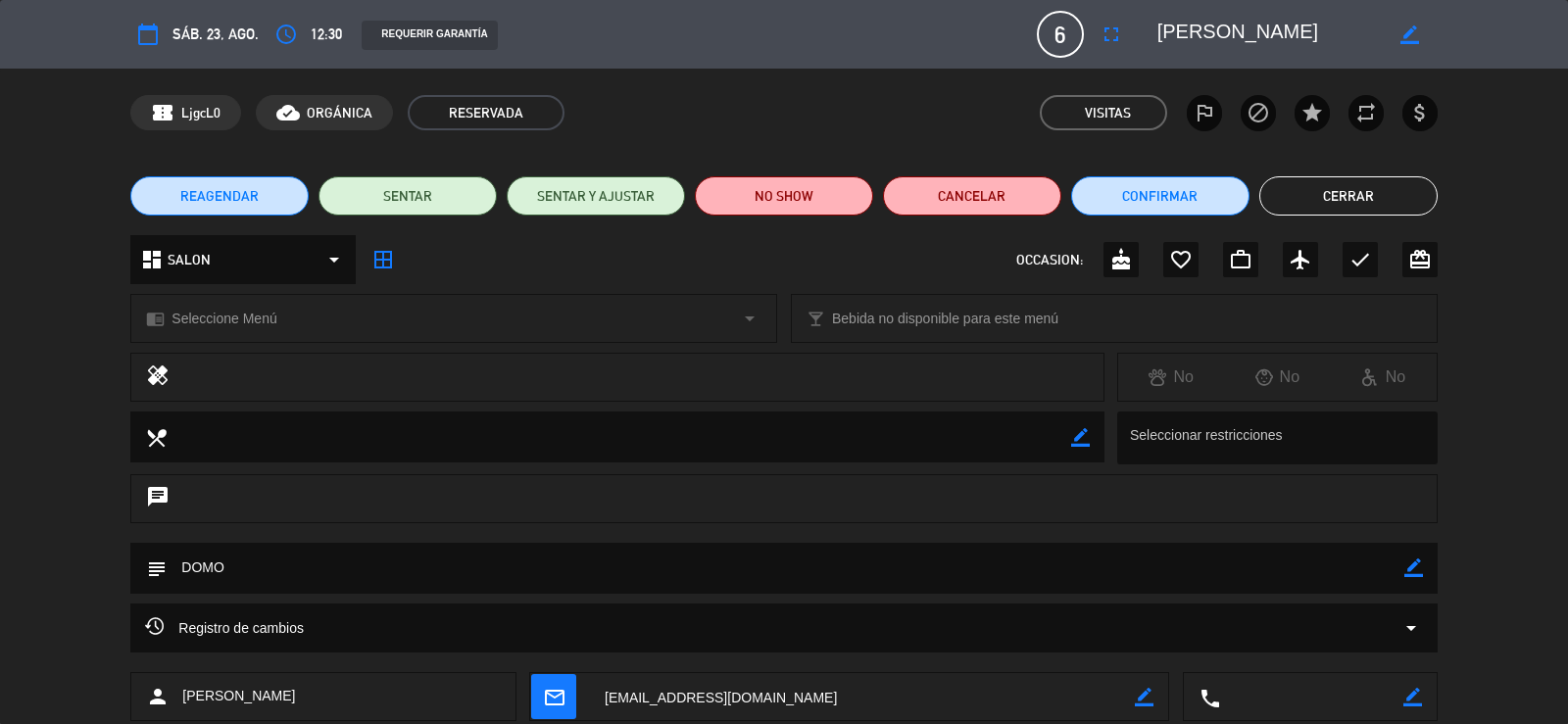
click at [1388, 194] on button "Cerrar" at bounding box center [1348, 196] width 178 height 40
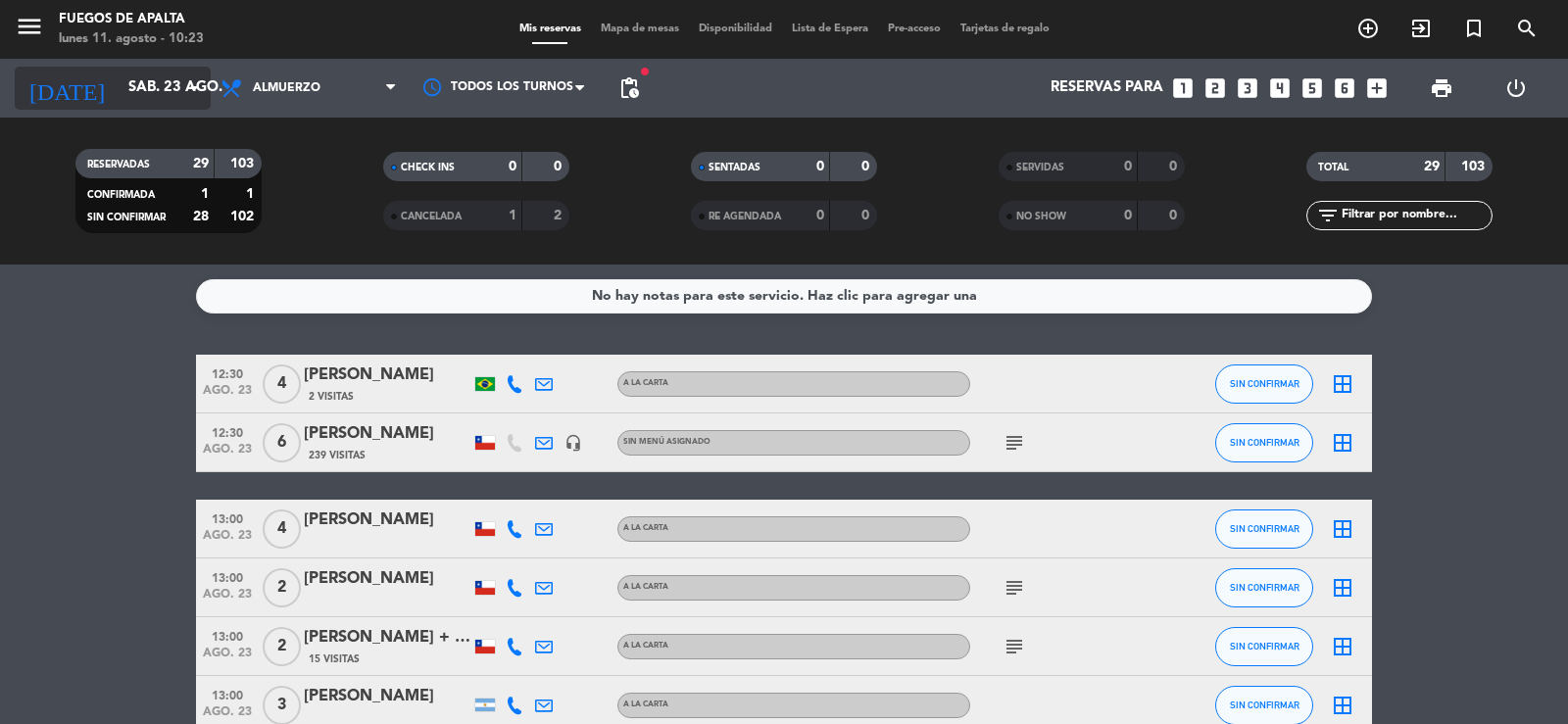
click at [141, 96] on input "sáb. 23 ago." at bounding box center [213, 88] width 189 height 38
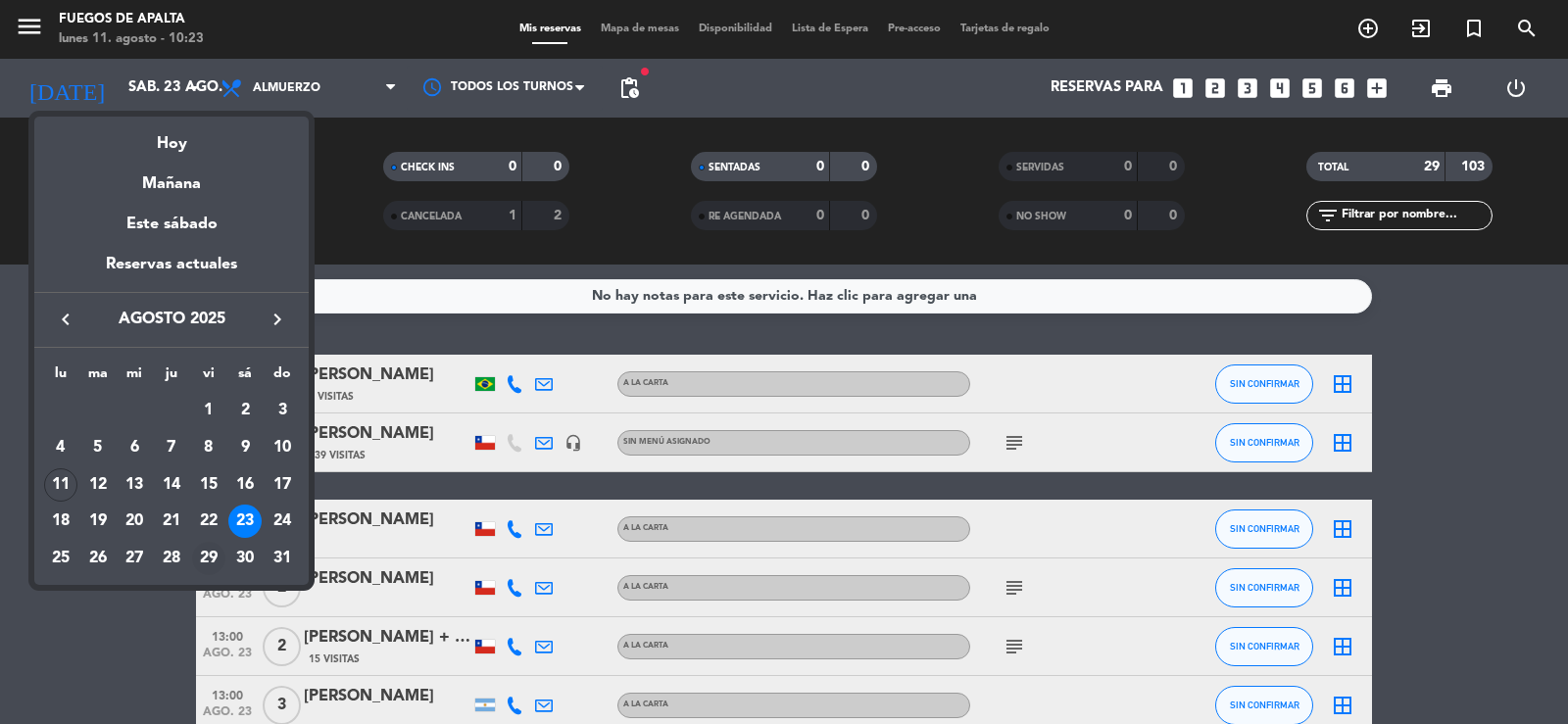
click at [205, 551] on div "29" at bounding box center [209, 559] width 34 height 34
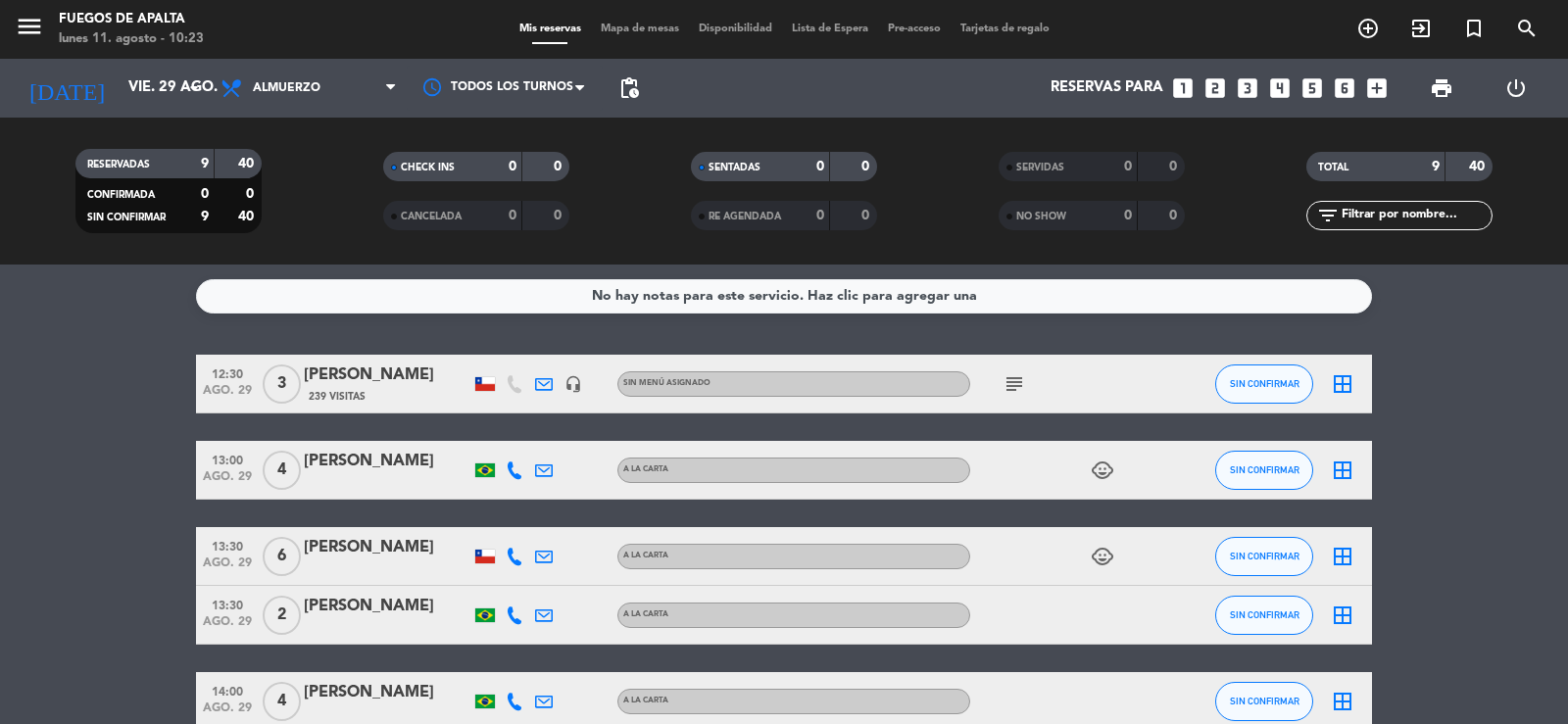
click at [1016, 372] on icon "subject" at bounding box center [1014, 384] width 24 height 24
click at [1014, 373] on icon "subject" at bounding box center [1014, 384] width 24 height 24
click at [148, 76] on input "vie. 29 ago." at bounding box center [213, 88] width 189 height 38
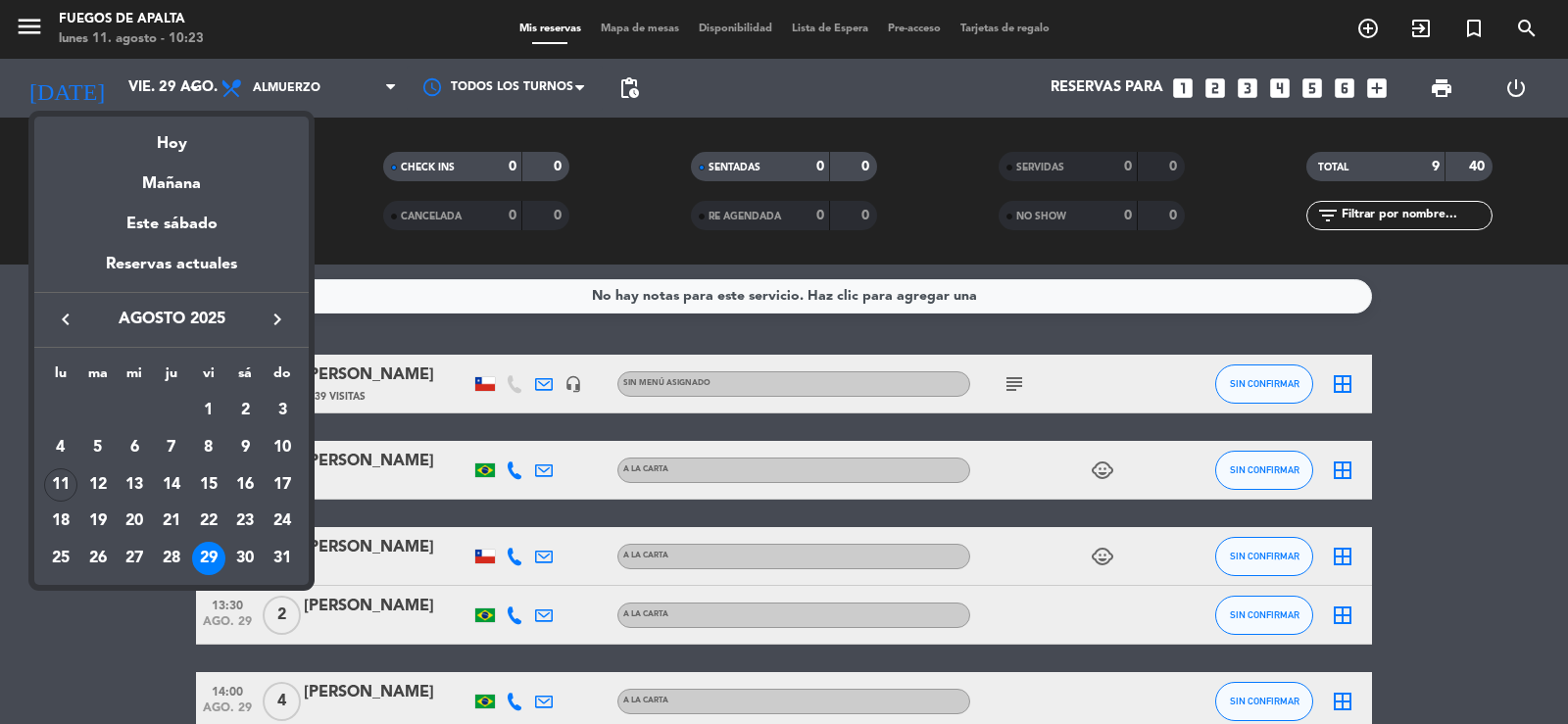
click at [272, 319] on icon "keyboard_arrow_right" at bounding box center [277, 319] width 24 height 24
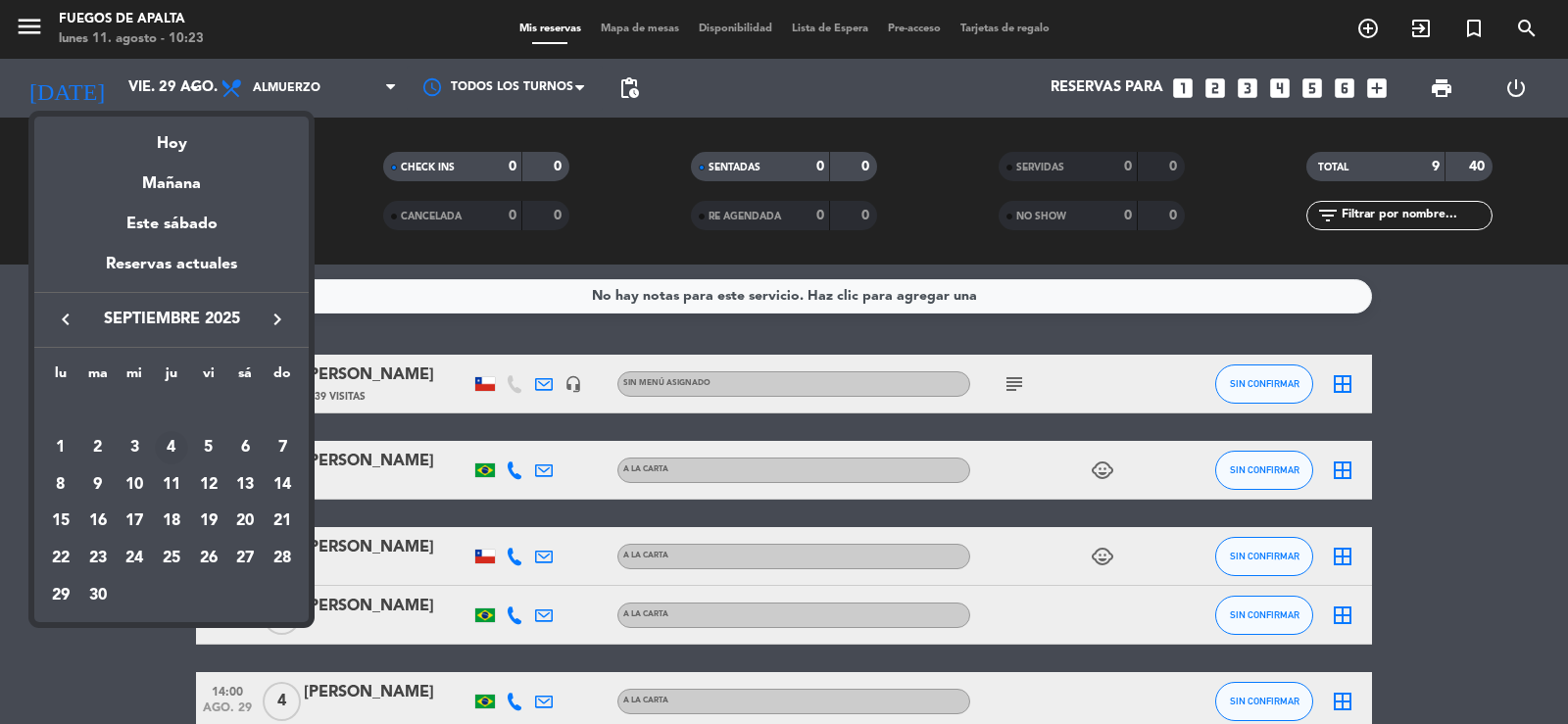
click at [170, 441] on div "4" at bounding box center [172, 448] width 34 height 34
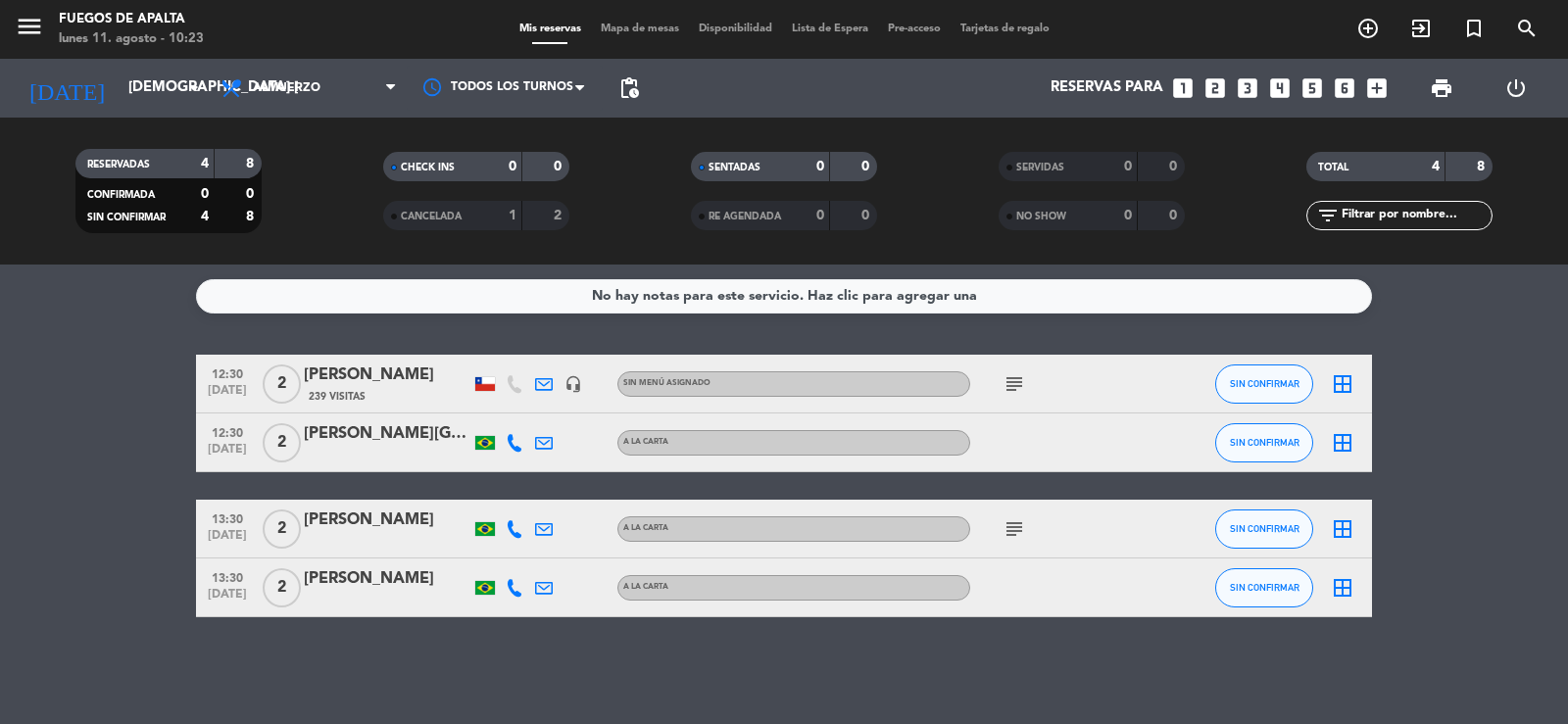
click at [1023, 382] on icon "subject" at bounding box center [1014, 384] width 24 height 24
click at [119, 92] on input "[DEMOGRAPHIC_DATA] [DATE]" at bounding box center [213, 88] width 189 height 38
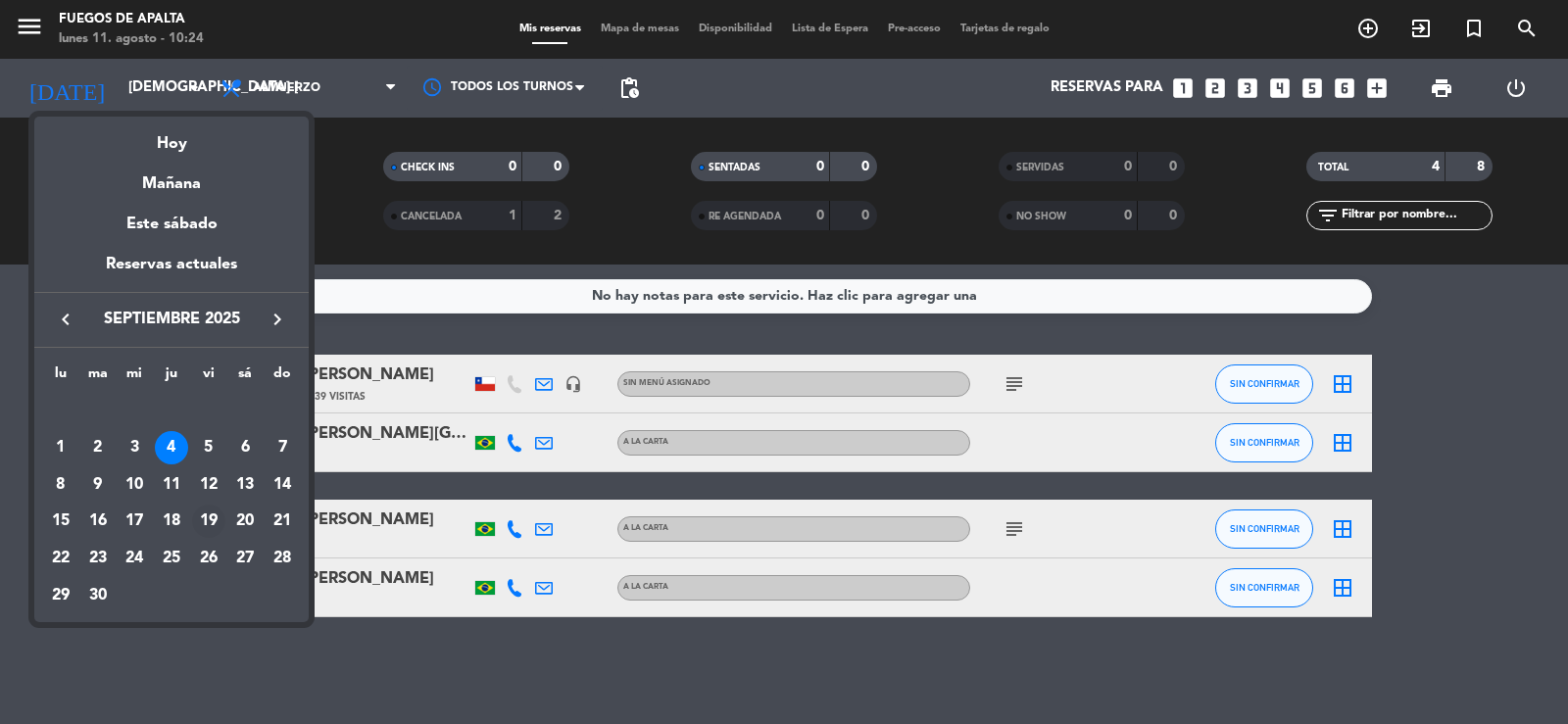
click at [213, 519] on div "19" at bounding box center [209, 521] width 34 height 34
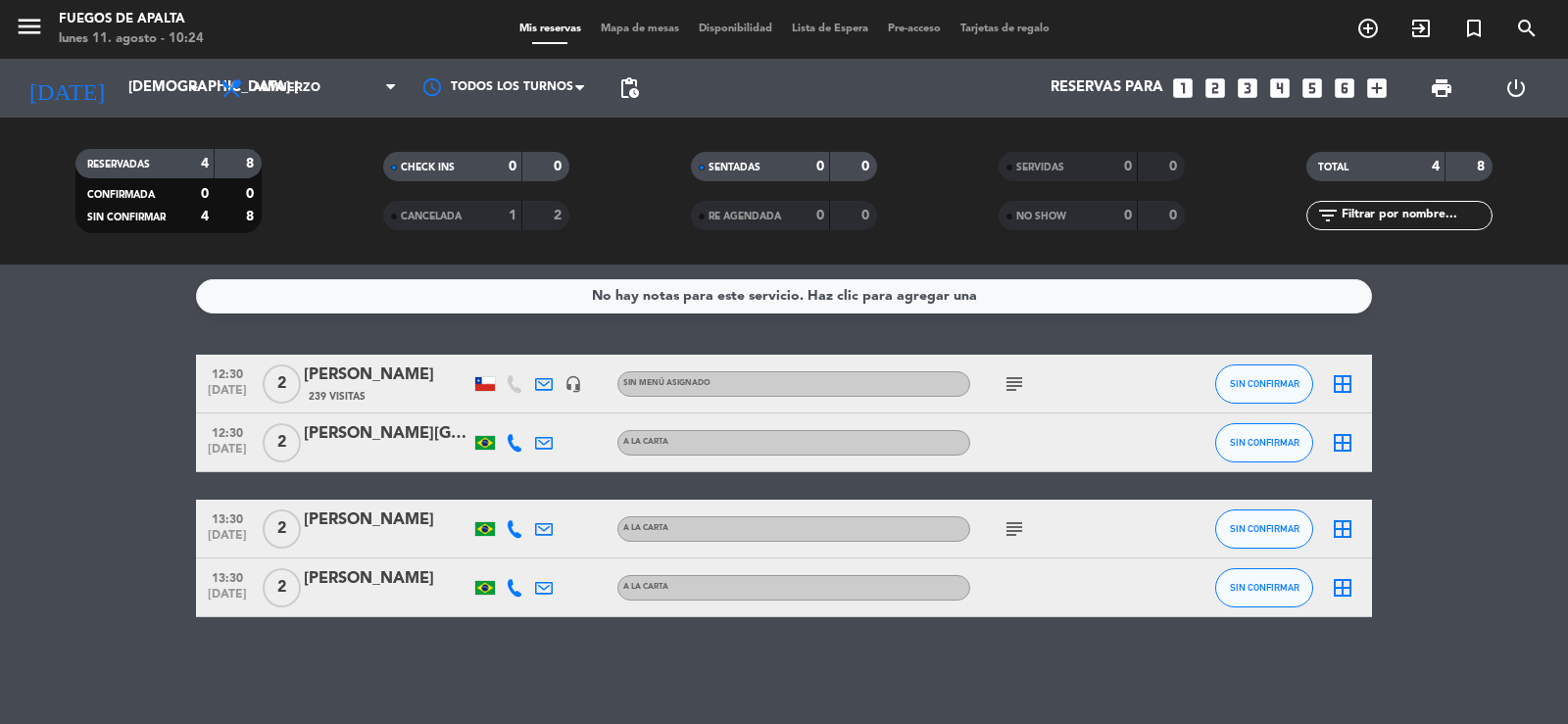
type input "vie. [DATE]"
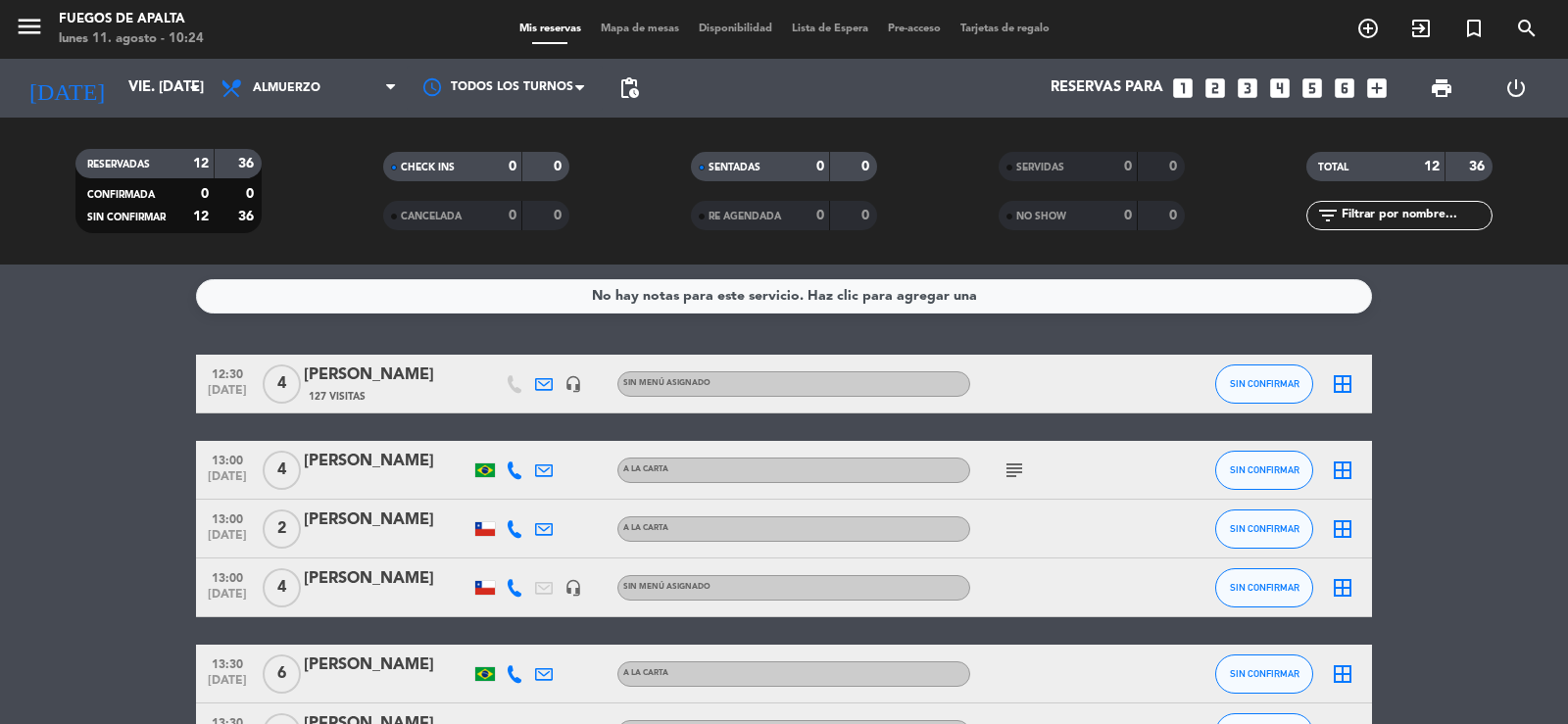
click at [1211, 88] on icon "looks_two" at bounding box center [1216, 88] width 26 height 26
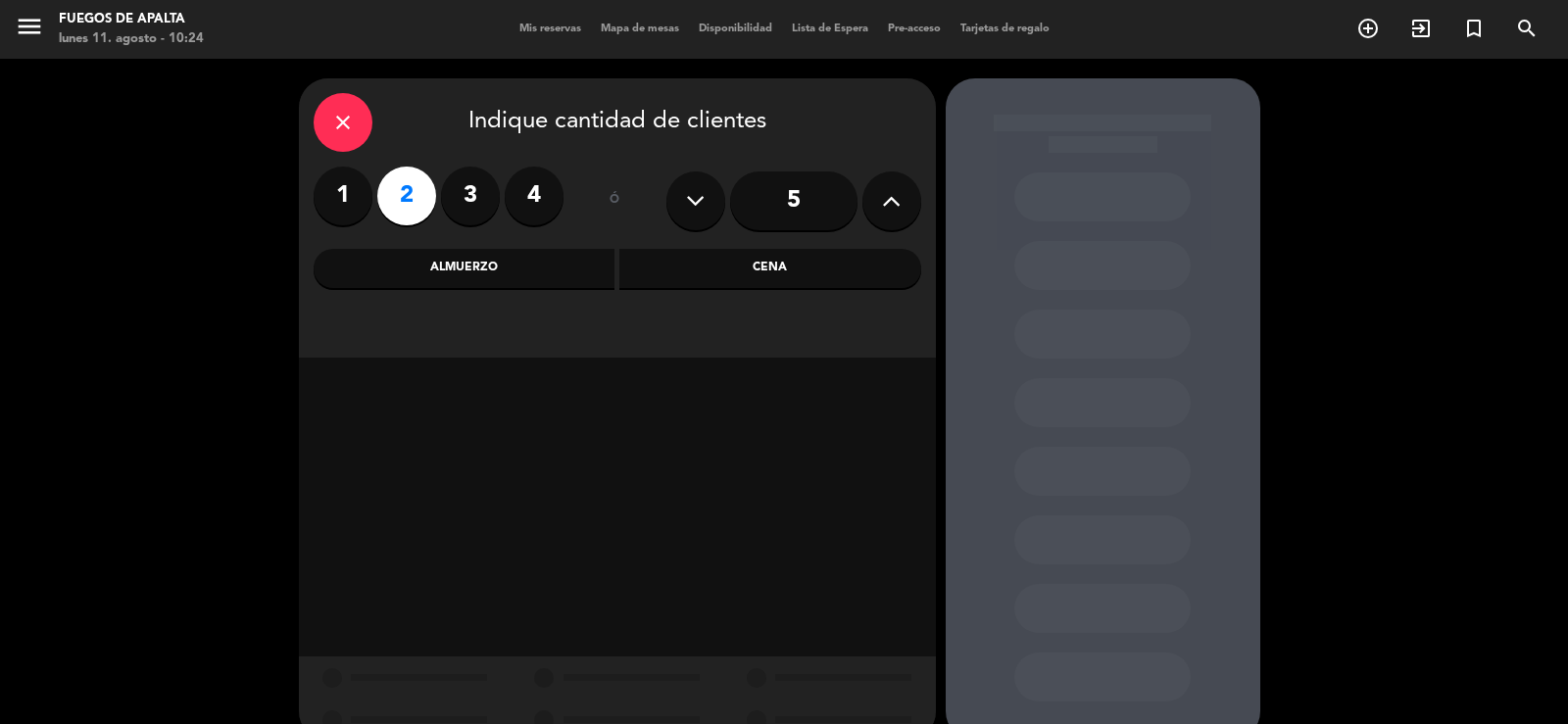
click at [447, 265] on div "Almuerzo" at bounding box center [464, 269] width 302 height 40
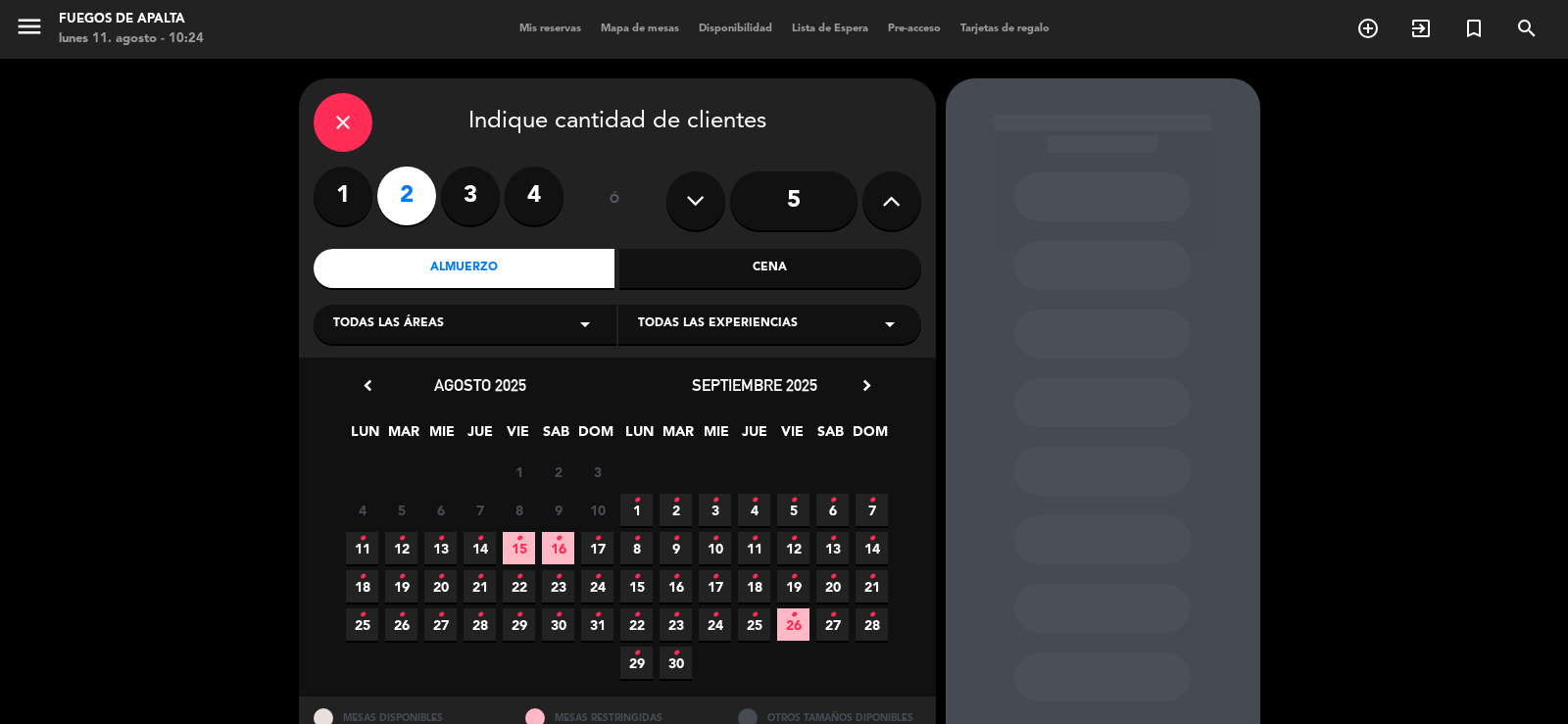
click at [799, 581] on span "19 •" at bounding box center [793, 587] width 33 height 33
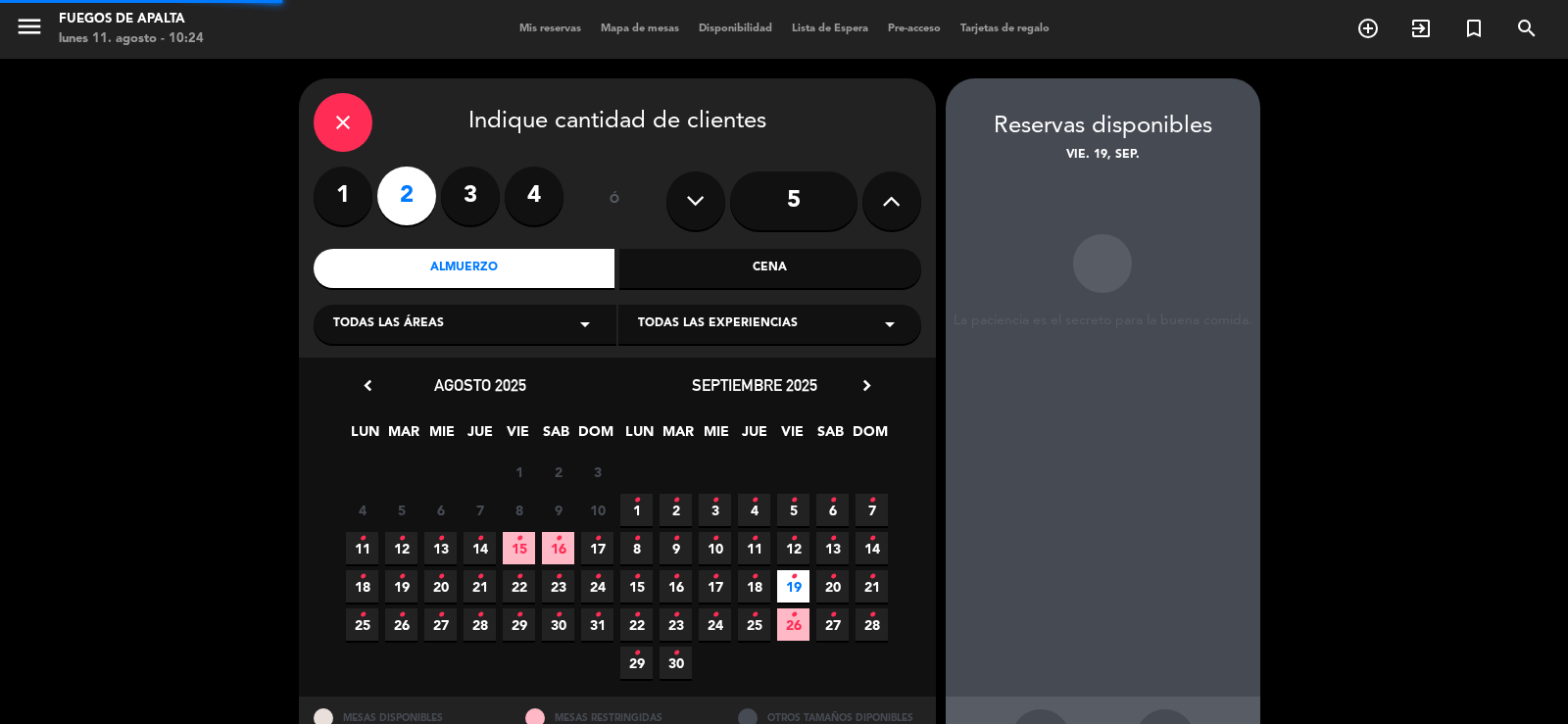
scroll to position [75, 0]
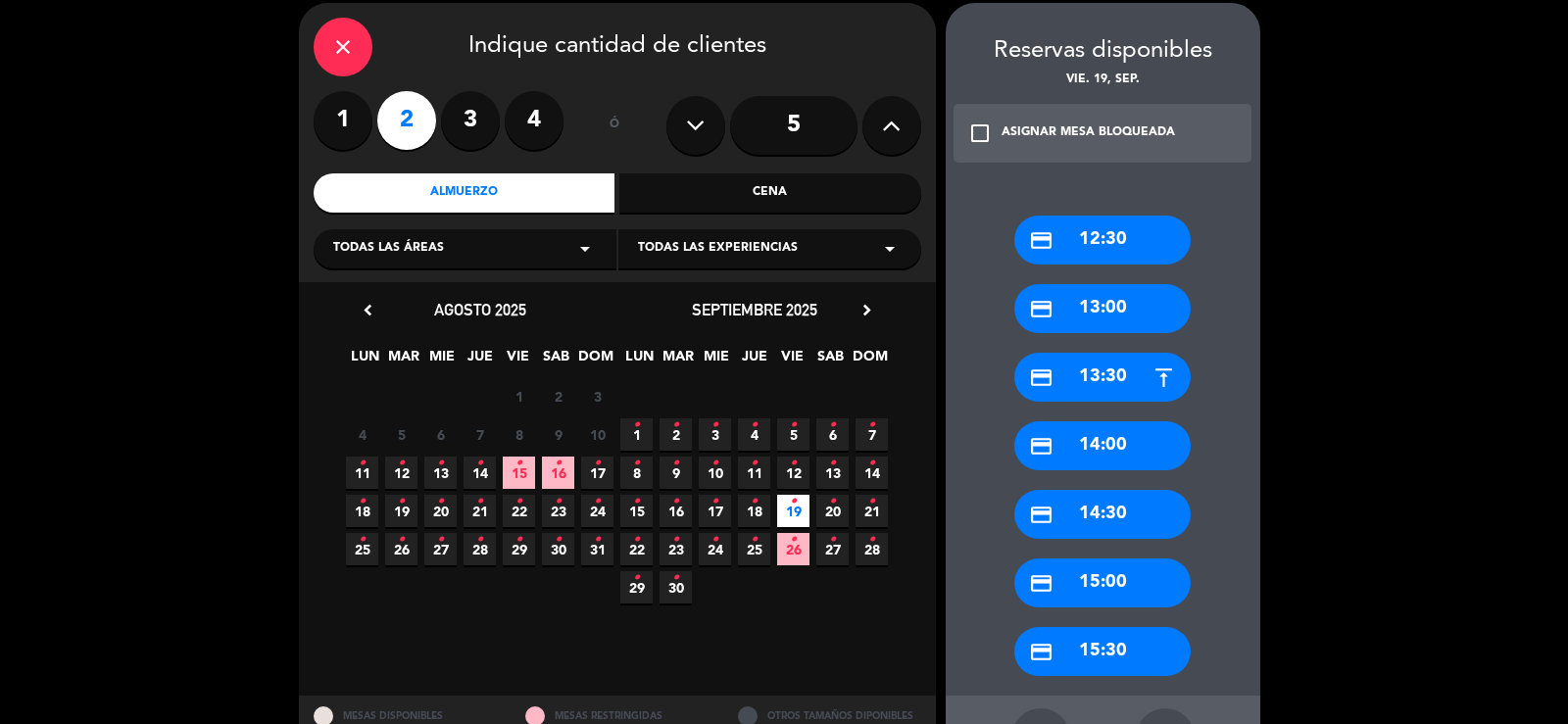
click at [1141, 225] on div "credit_card 12:30" at bounding box center [1102, 240] width 176 height 49
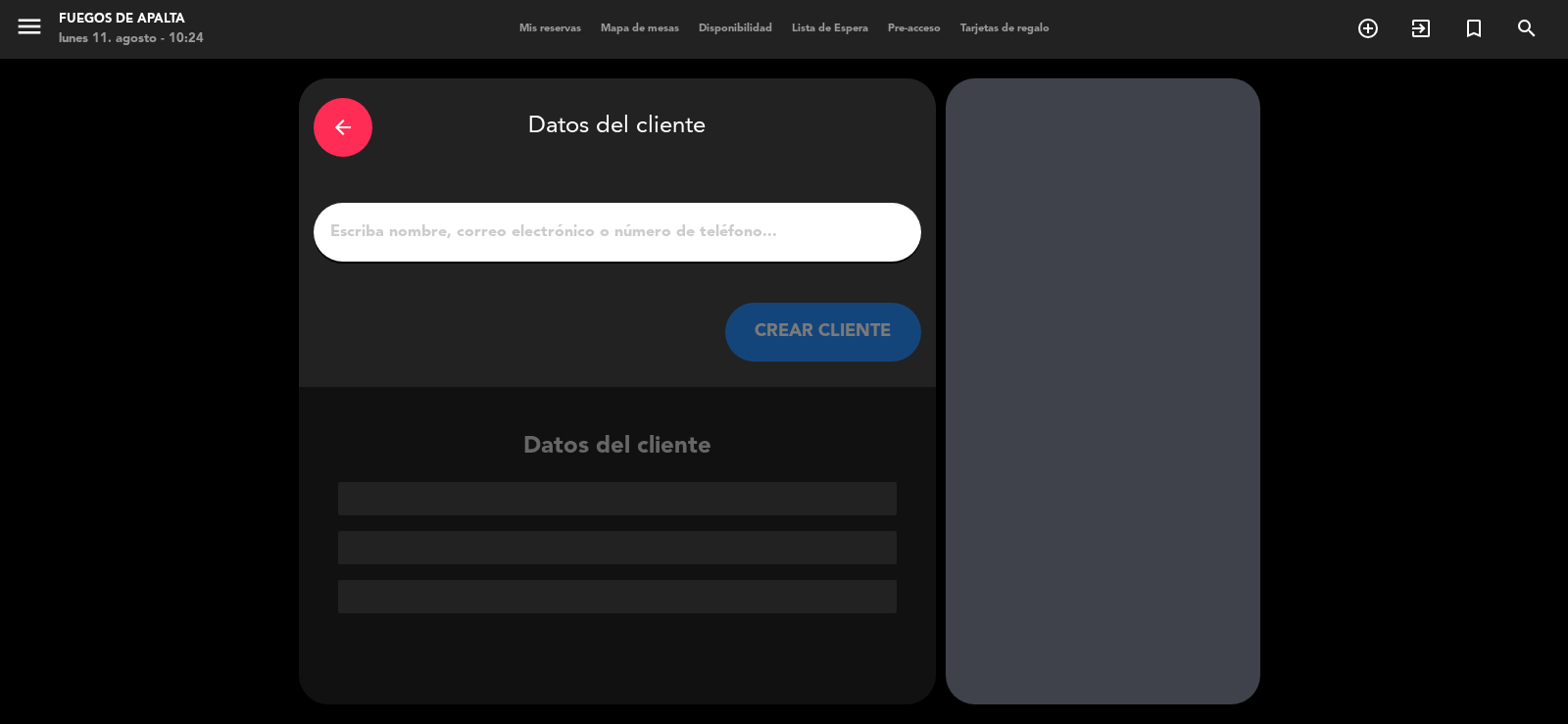
scroll to position [0, 0]
click at [661, 234] on input "1" at bounding box center [617, 232] width 578 height 28
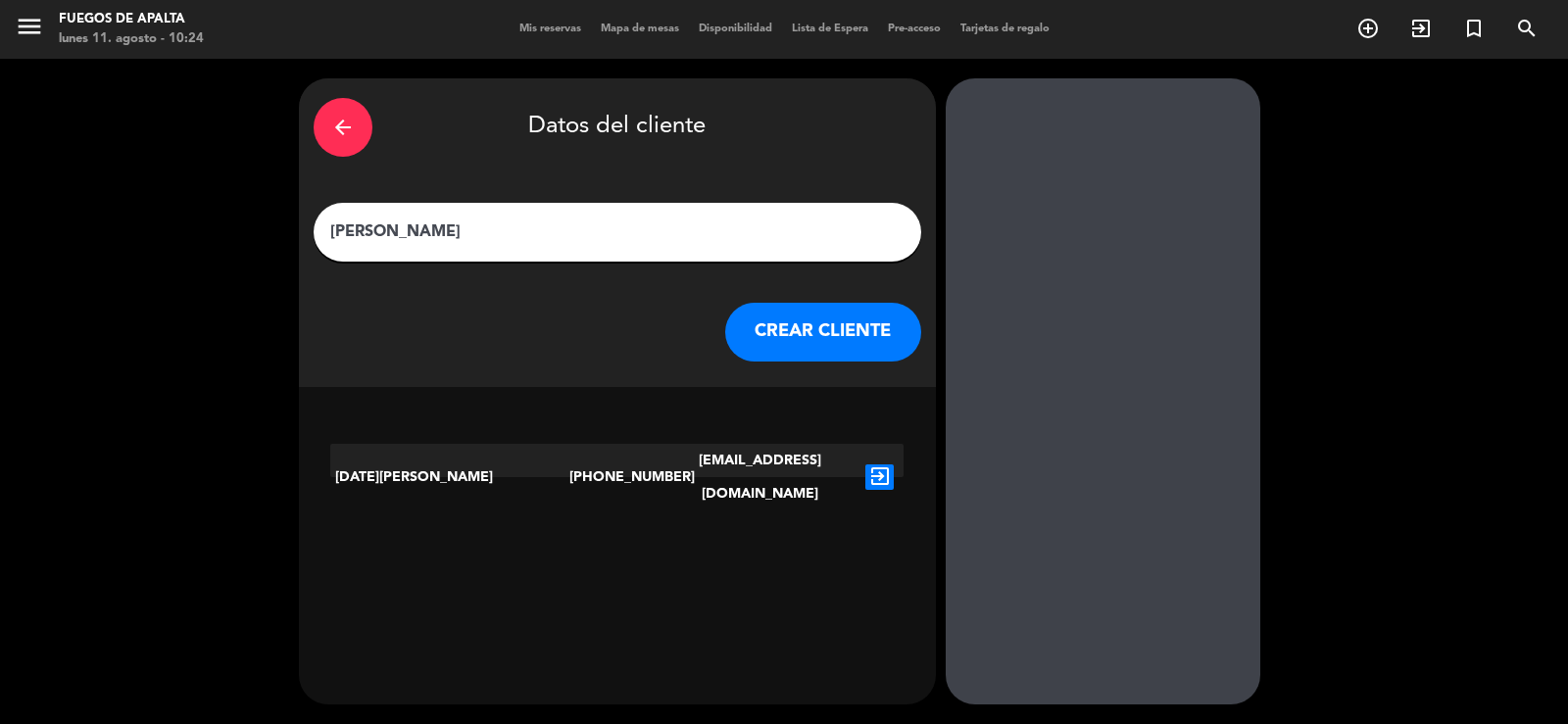
type input "[PERSON_NAME]"
click at [789, 346] on button "CREAR CLIENTE" at bounding box center [823, 331] width 196 height 58
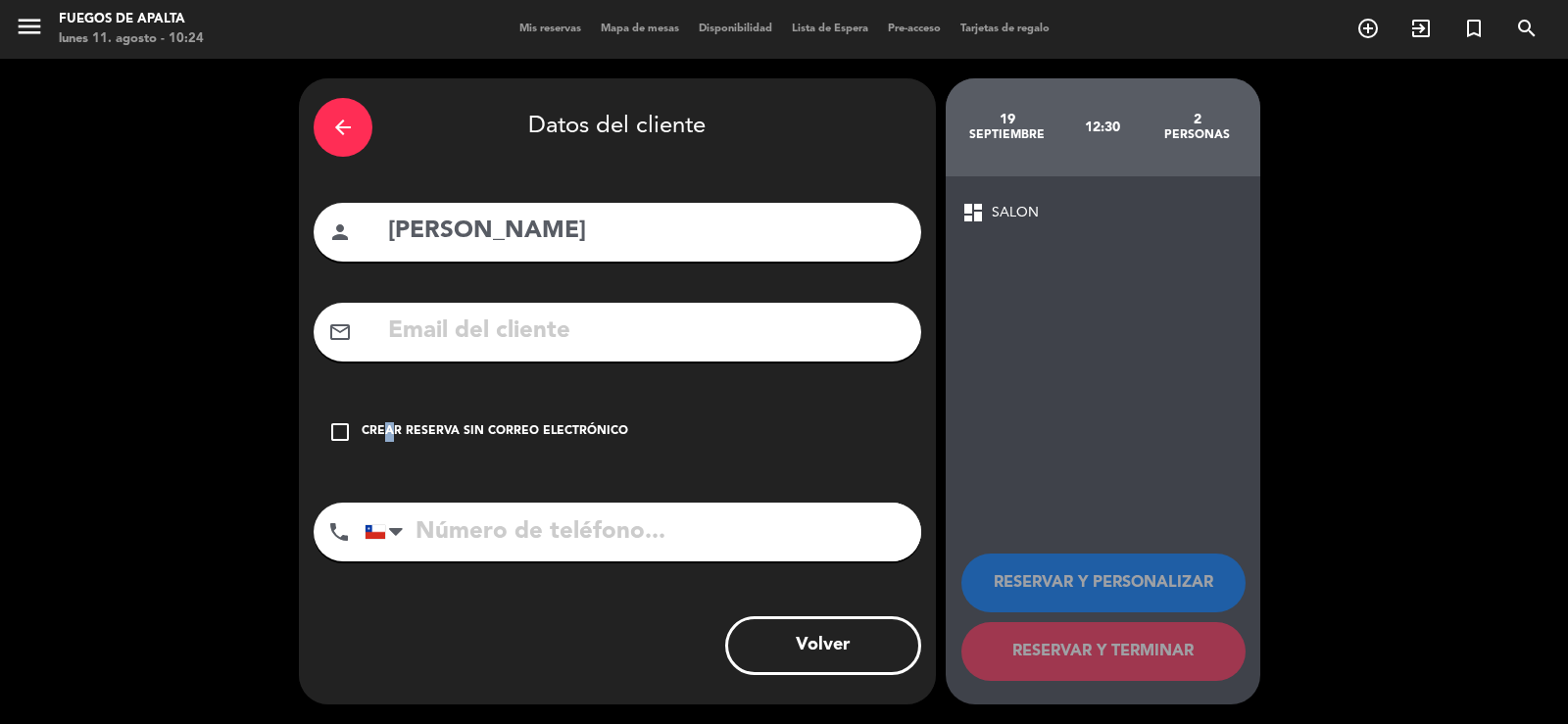
click at [382, 429] on div "Crear reserva sin correo electrónico" at bounding box center [495, 432] width 266 height 20
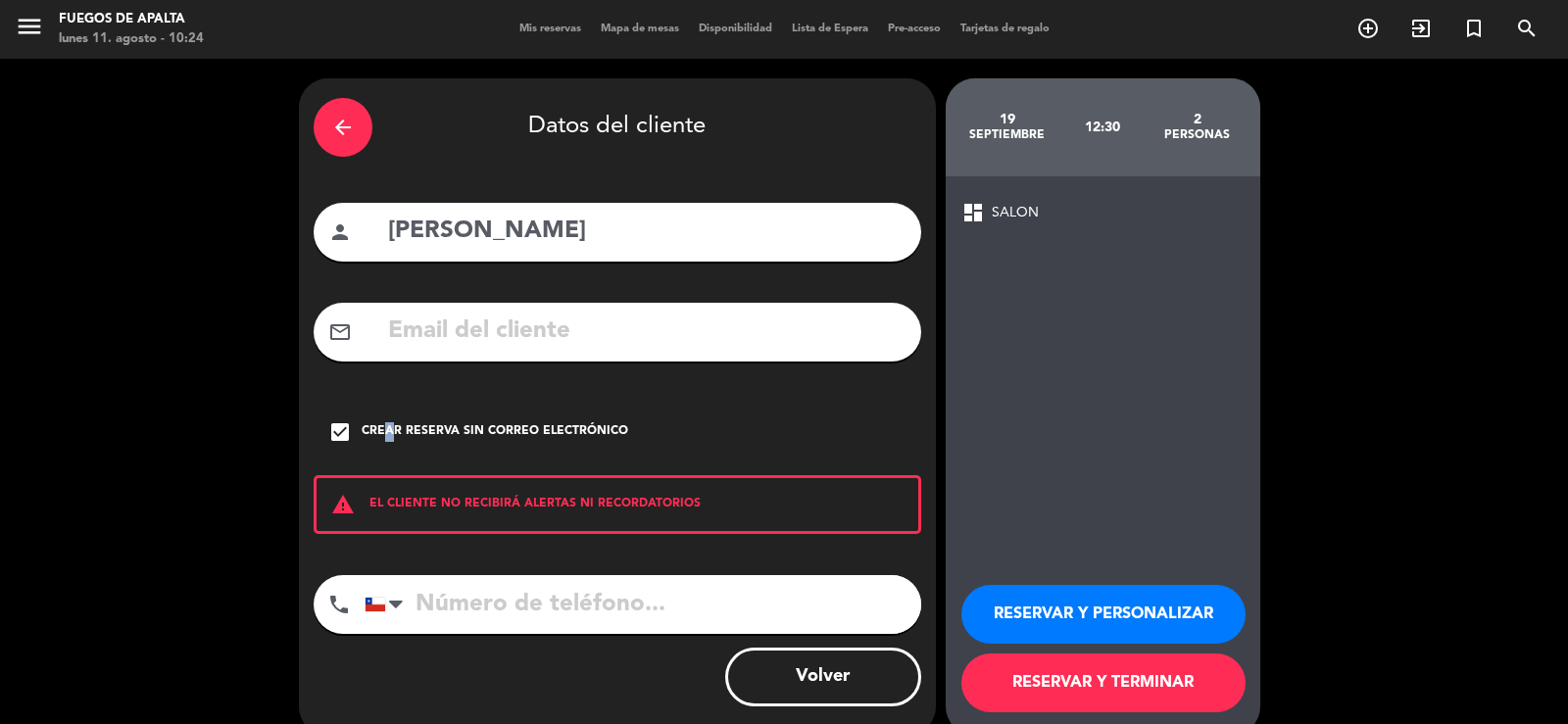
click at [1134, 620] on button "RESERVAR Y PERSONALIZAR" at bounding box center [1103, 613] width 284 height 58
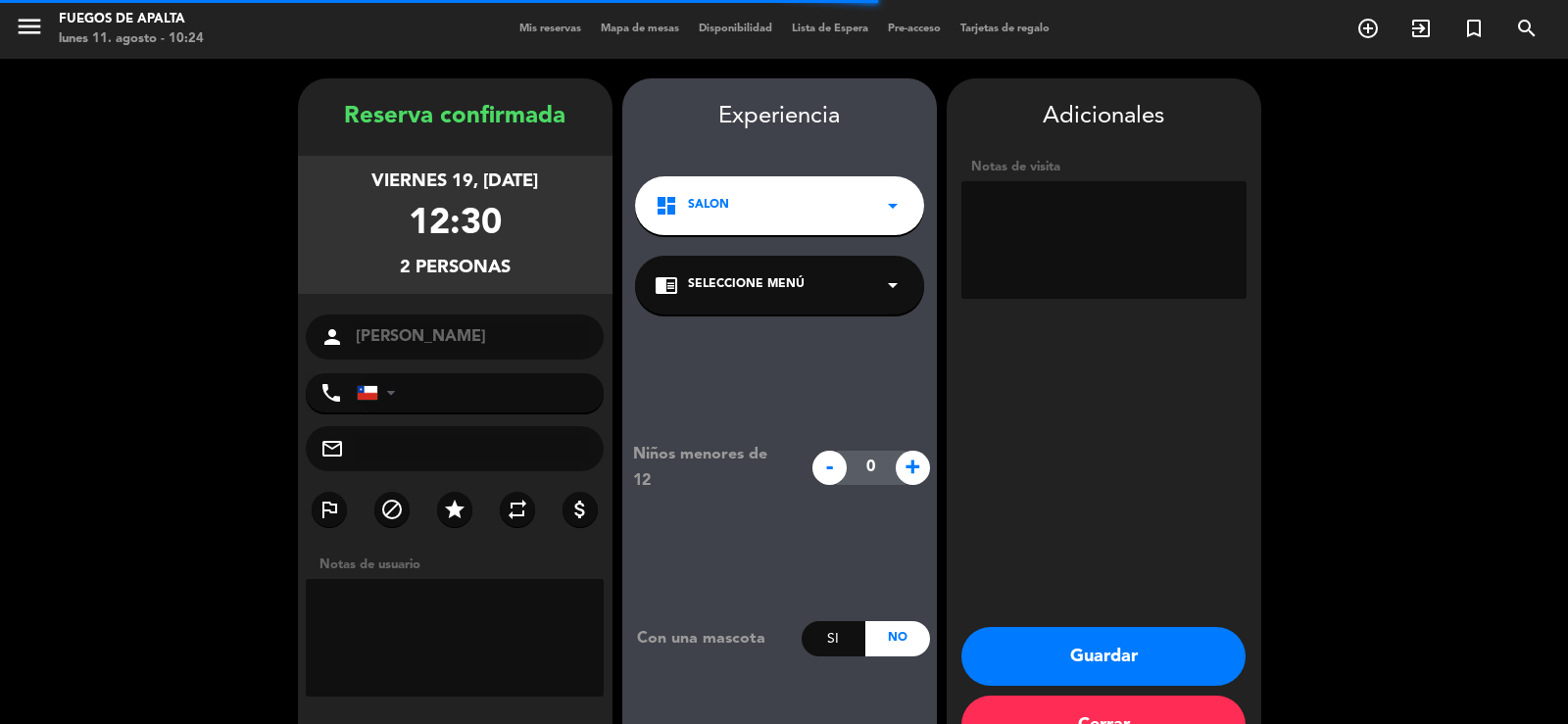
scroll to position [59, 0]
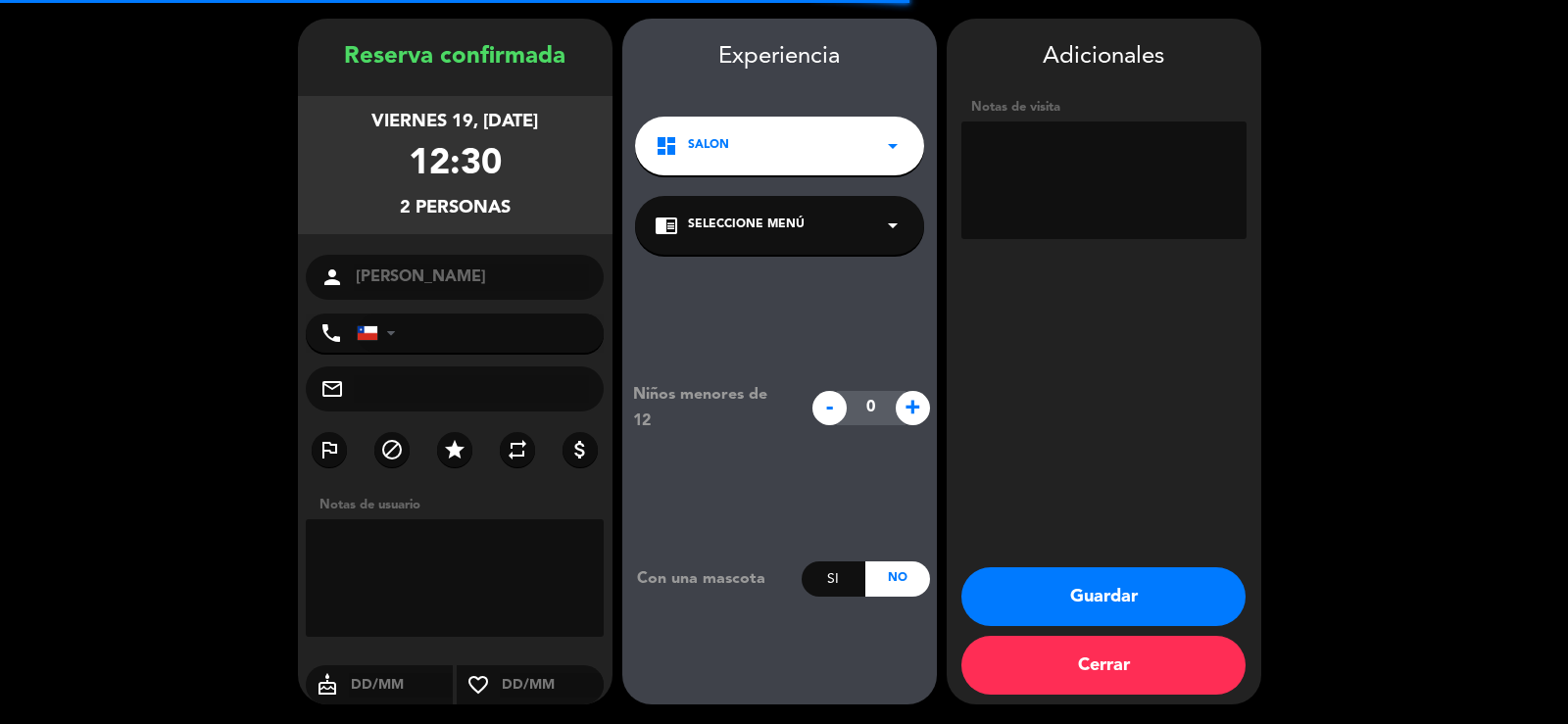
click at [1113, 198] on textarea at bounding box center [1104, 180] width 285 height 118
type textarea "domo"
click at [415, 399] on input "text" at bounding box center [472, 389] width 236 height 28
paste input "[EMAIL_ADDRESS][DOMAIN_NAME]"
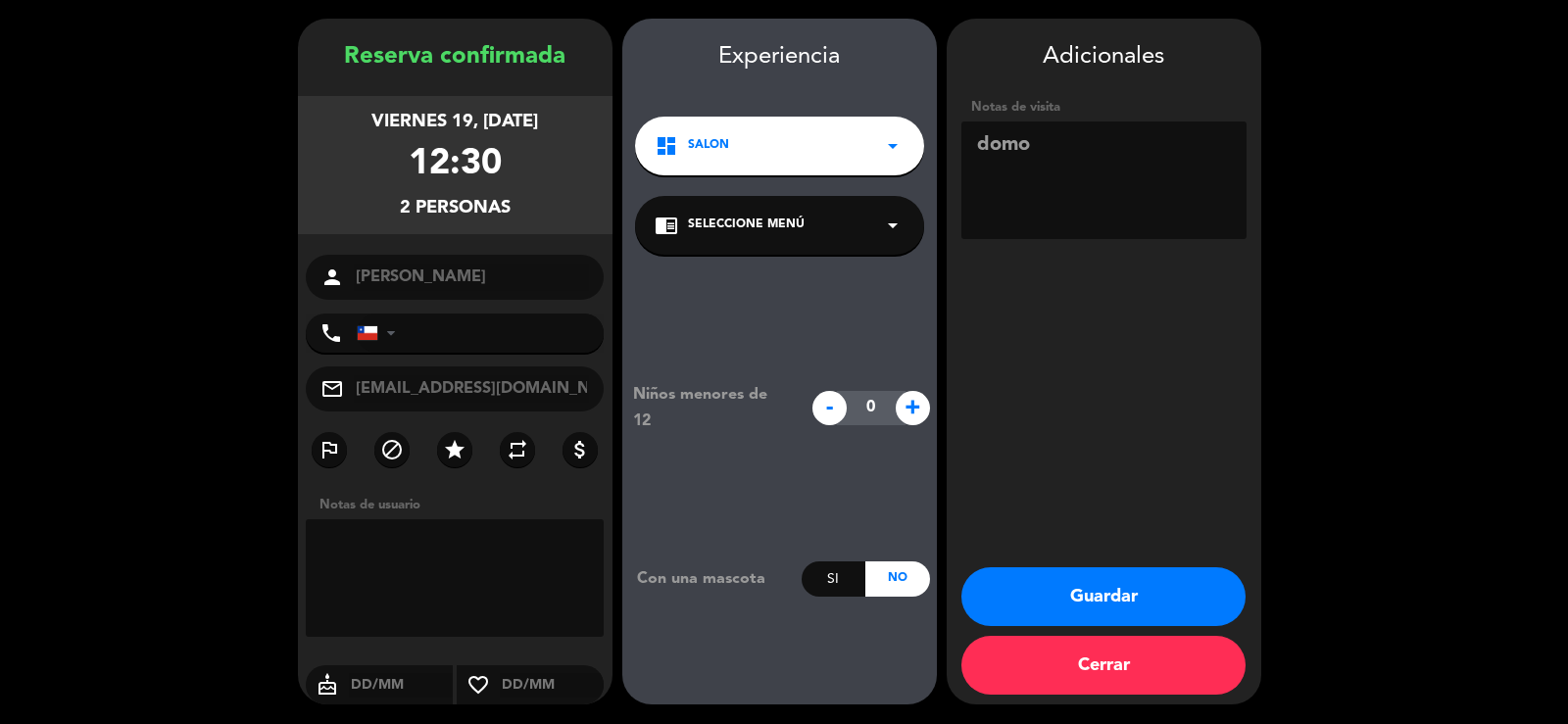
type input "[EMAIL_ADDRESS][DOMAIN_NAME]"
click at [1127, 587] on button "Guardar" at bounding box center [1103, 596] width 284 height 58
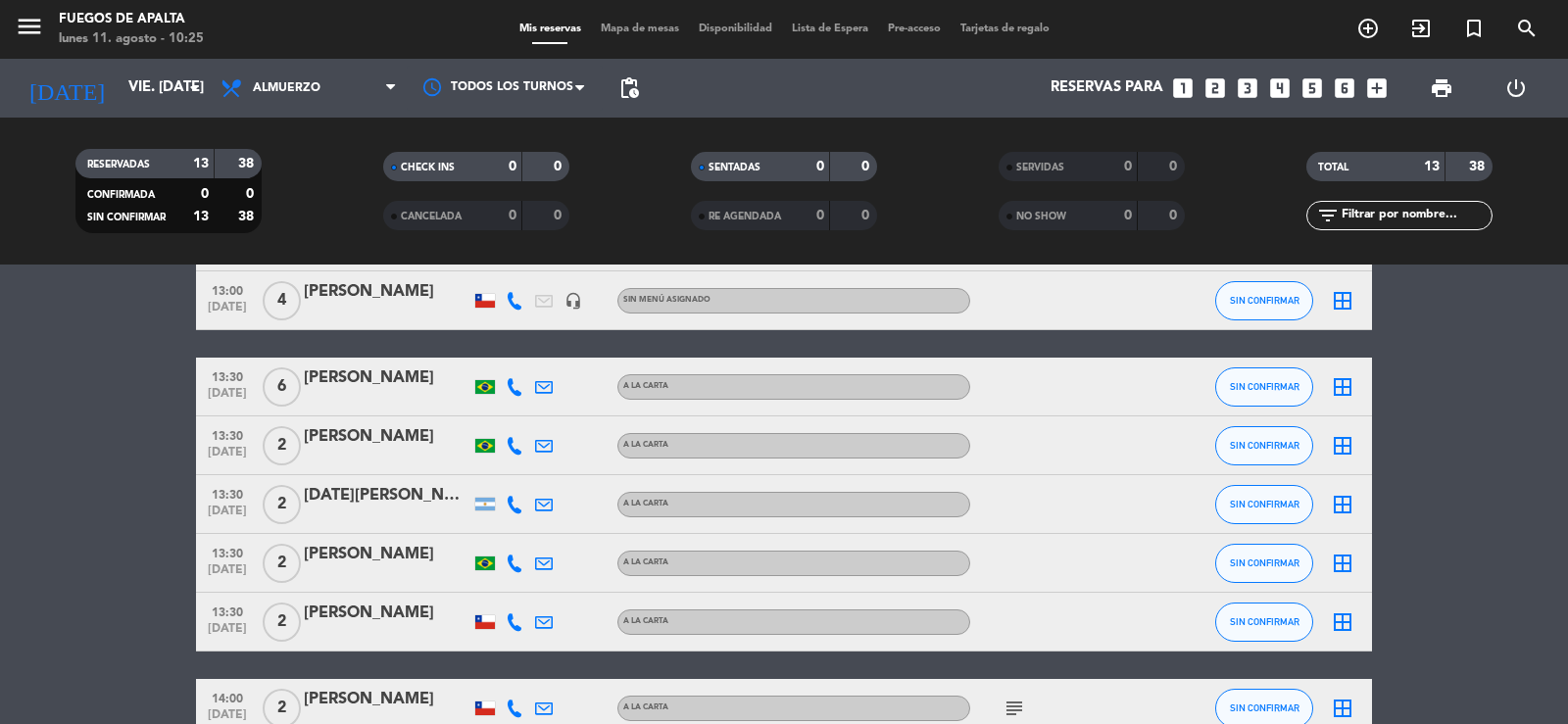
scroll to position [351, 0]
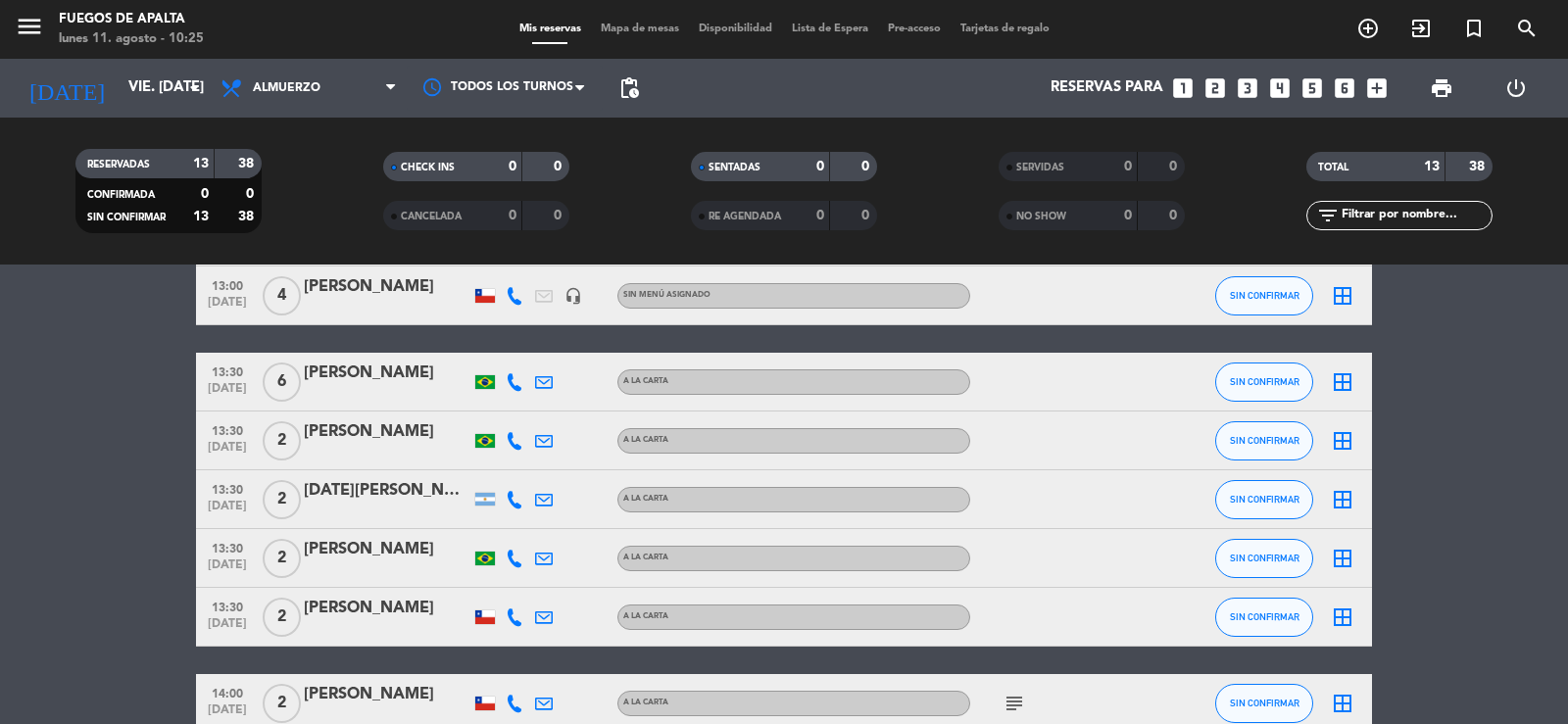
click at [32, 495] on bookings-row "12:30 [DATE] 4 [PERSON_NAME] 127 Visitas headset_mic Sin menú asignado SIN CONF…" at bounding box center [784, 441] width 1568 height 874
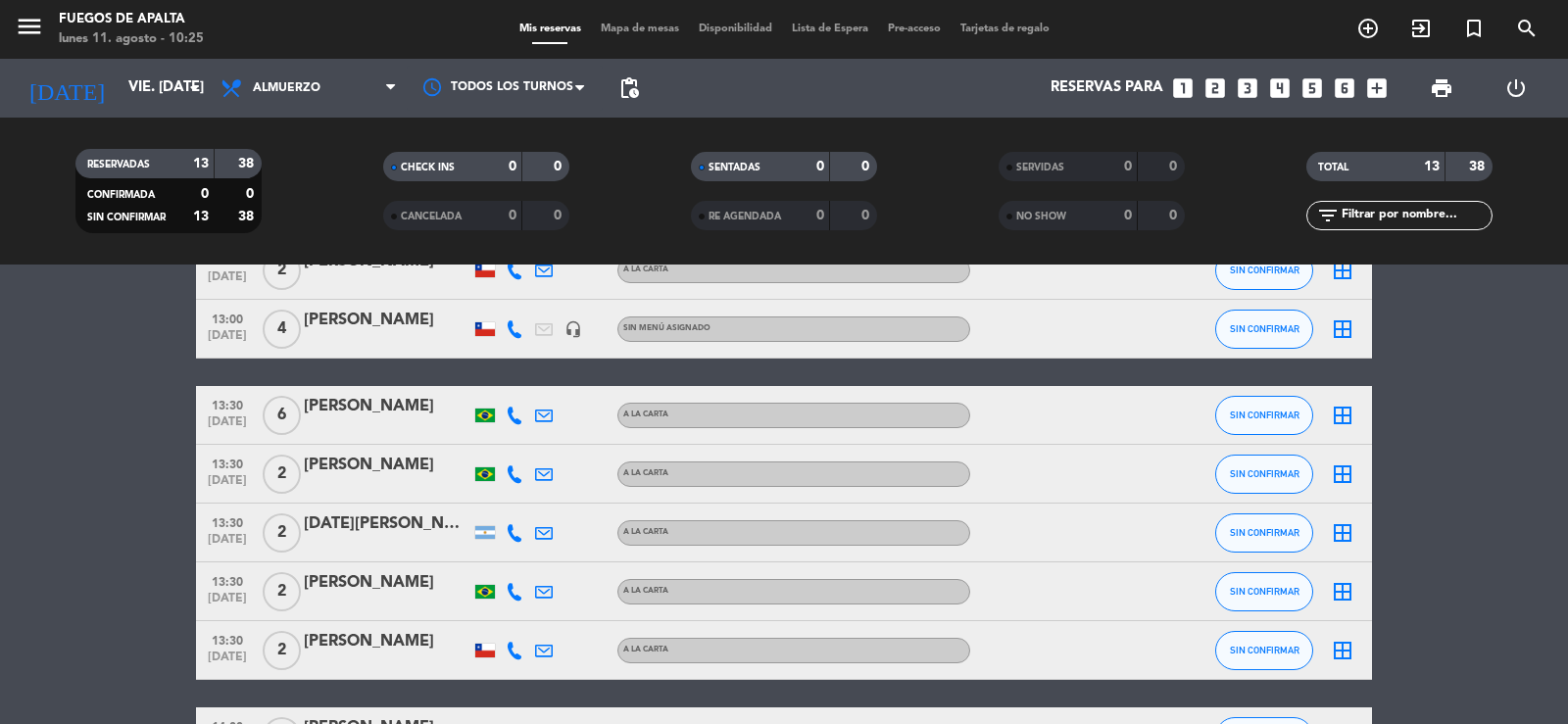
scroll to position [294, 0]
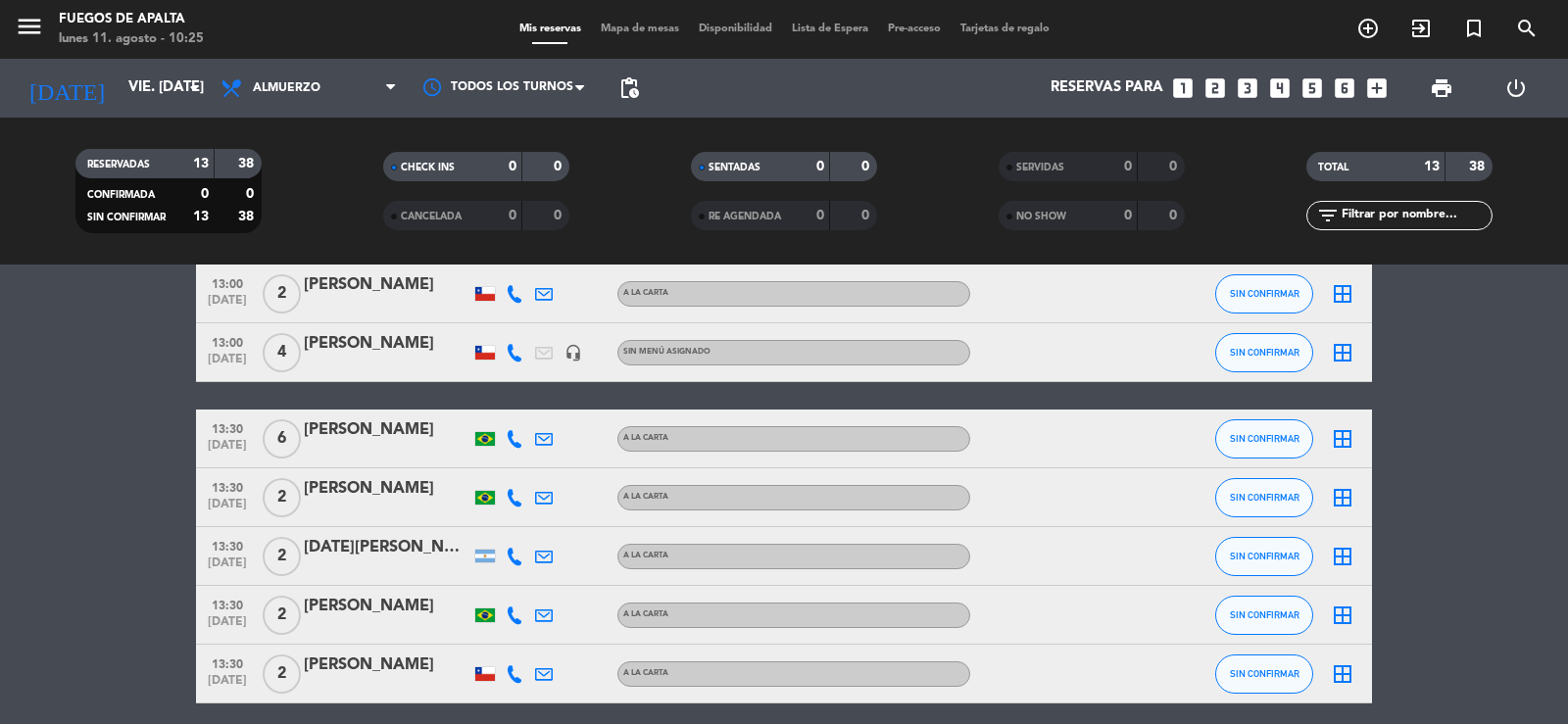
click at [375, 545] on div "[DATE][PERSON_NAME]" at bounding box center [387, 548] width 166 height 26
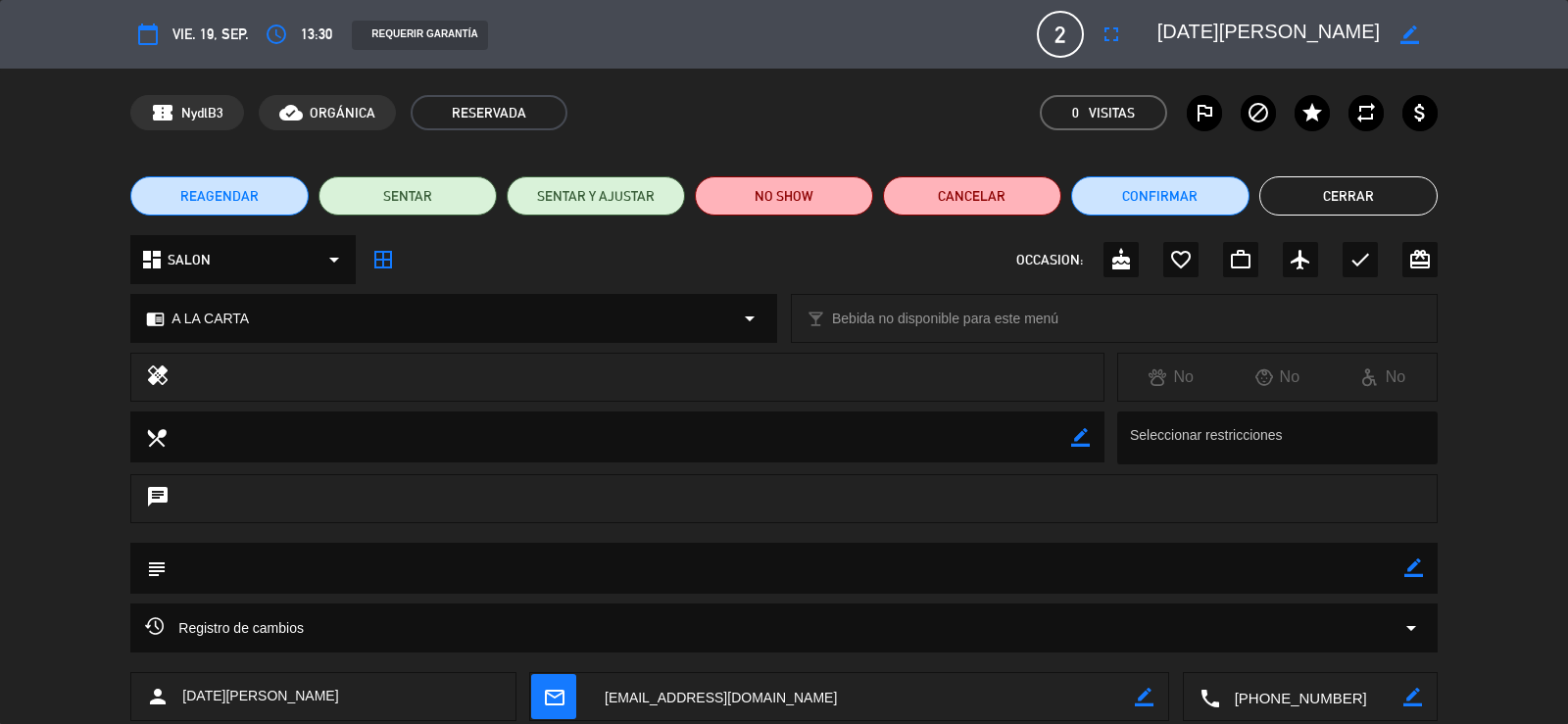
click at [1307, 195] on button "Cerrar" at bounding box center [1348, 196] width 178 height 40
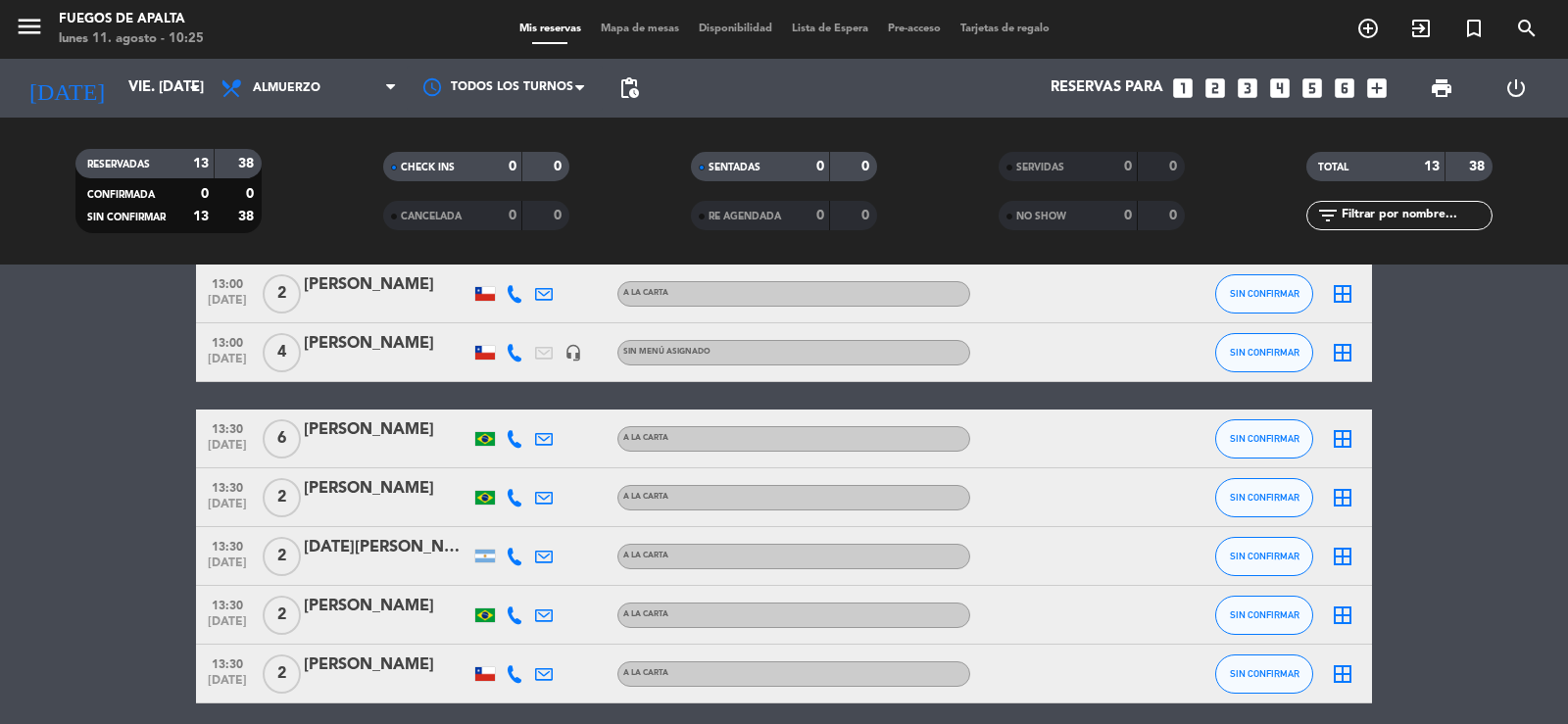
drag, startPoint x: 1528, startPoint y: 459, endPoint x: 1540, endPoint y: 361, distance: 98.7
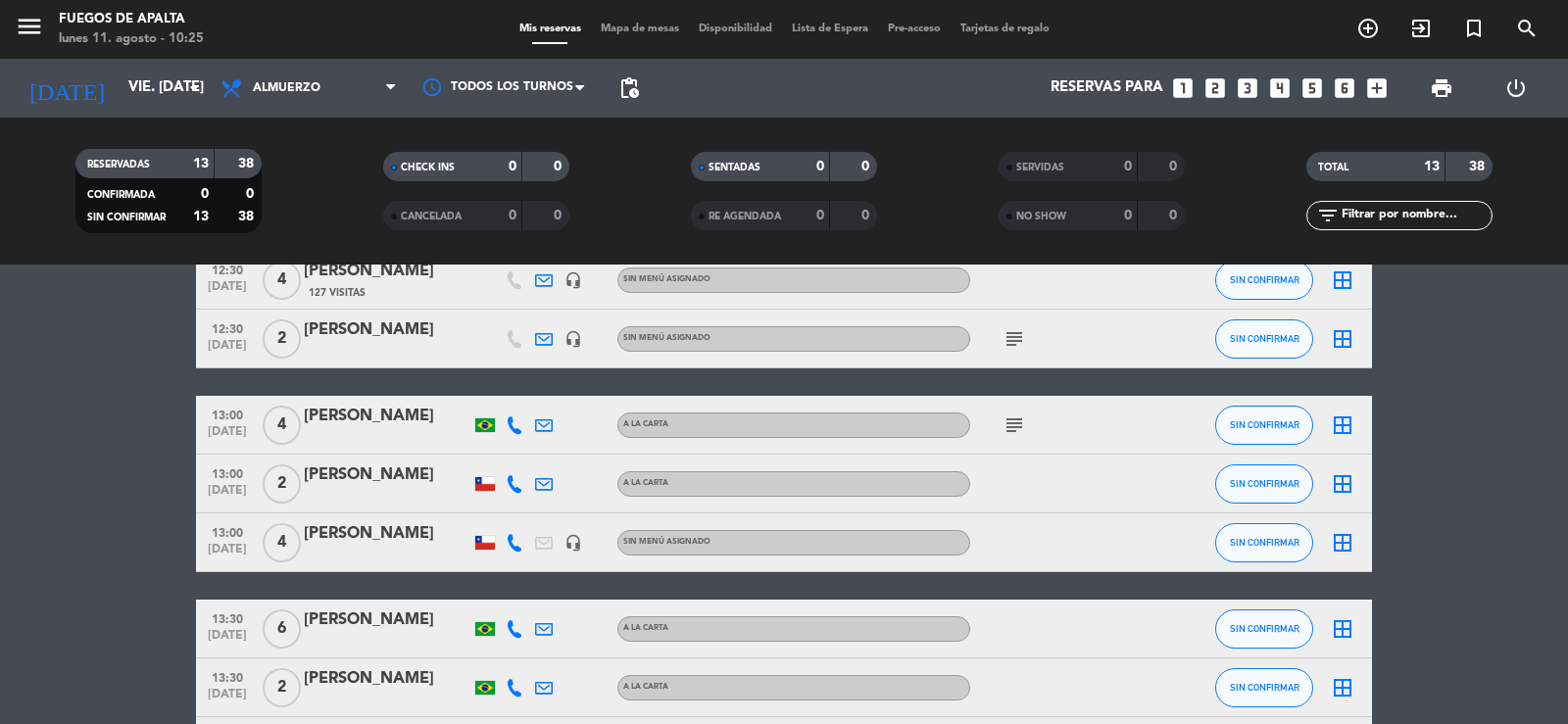
scroll to position [0, 0]
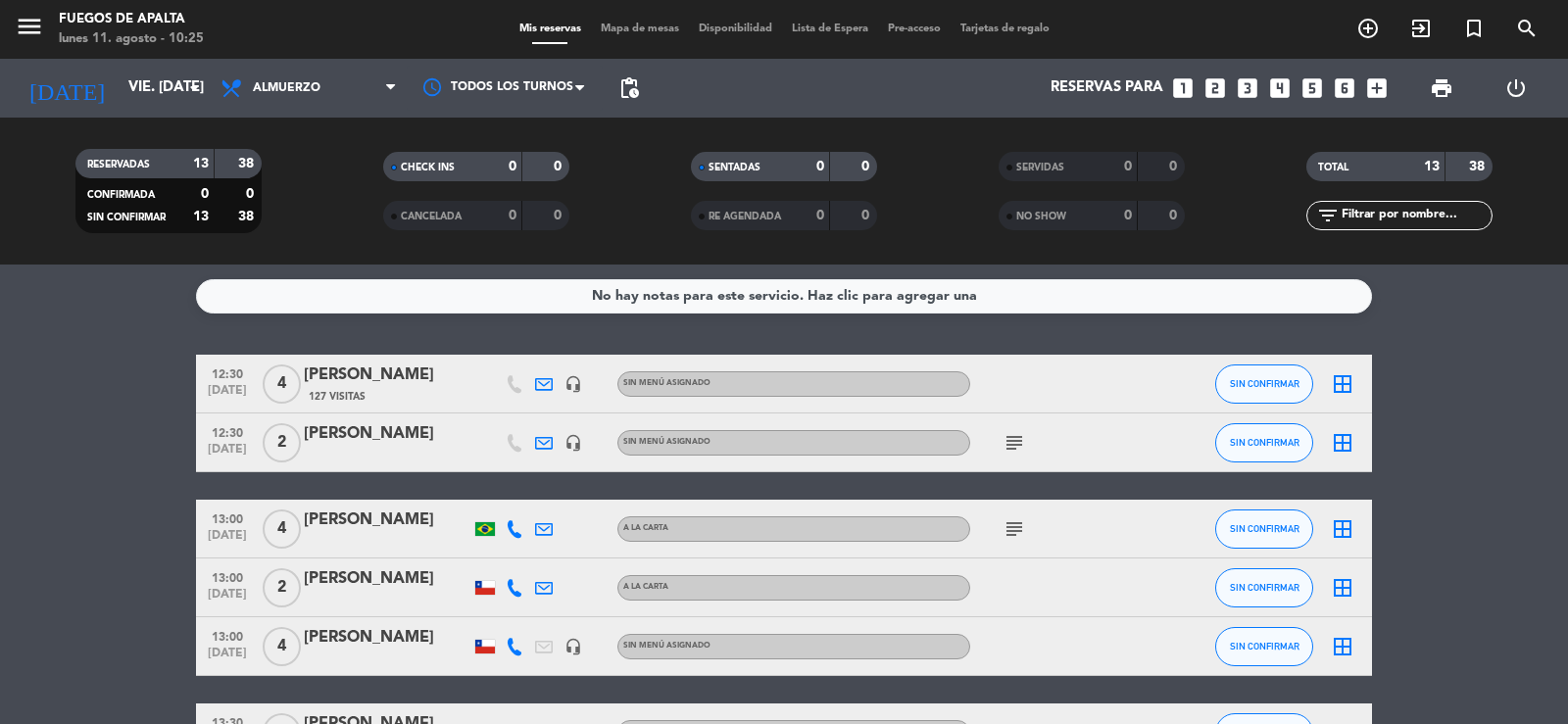
click at [392, 435] on div "[PERSON_NAME]" at bounding box center [387, 434] width 166 height 26
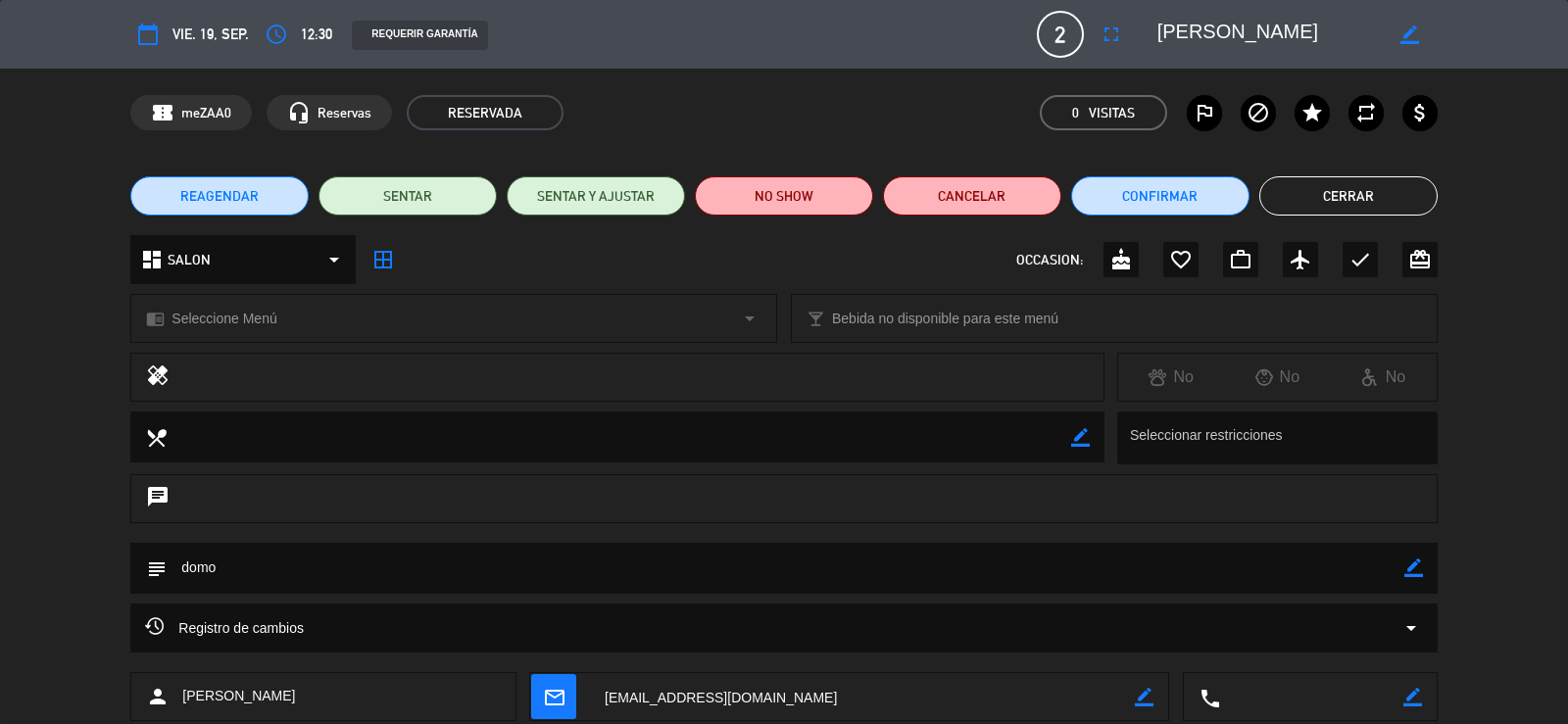
click at [1392, 180] on button "Cerrar" at bounding box center [1348, 196] width 178 height 40
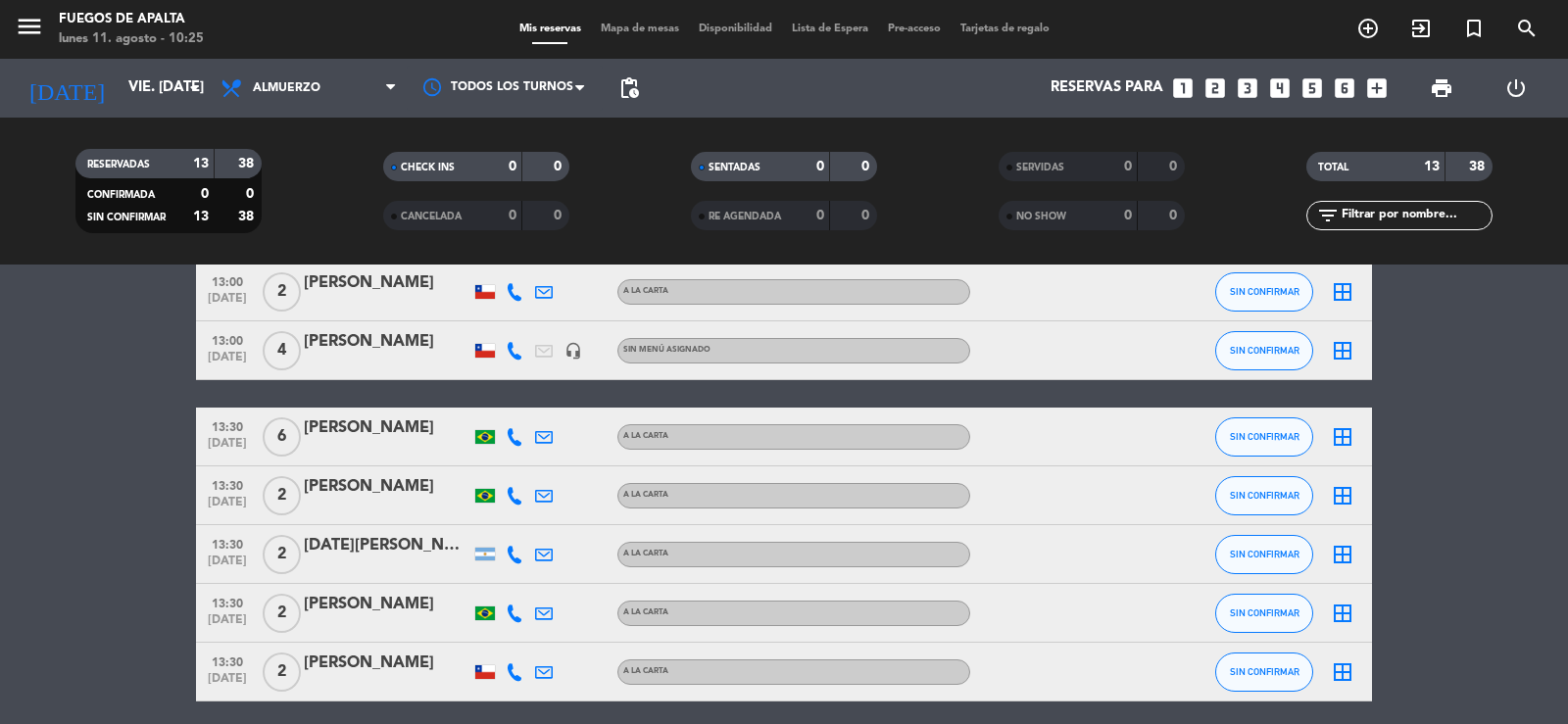
scroll to position [278, 0]
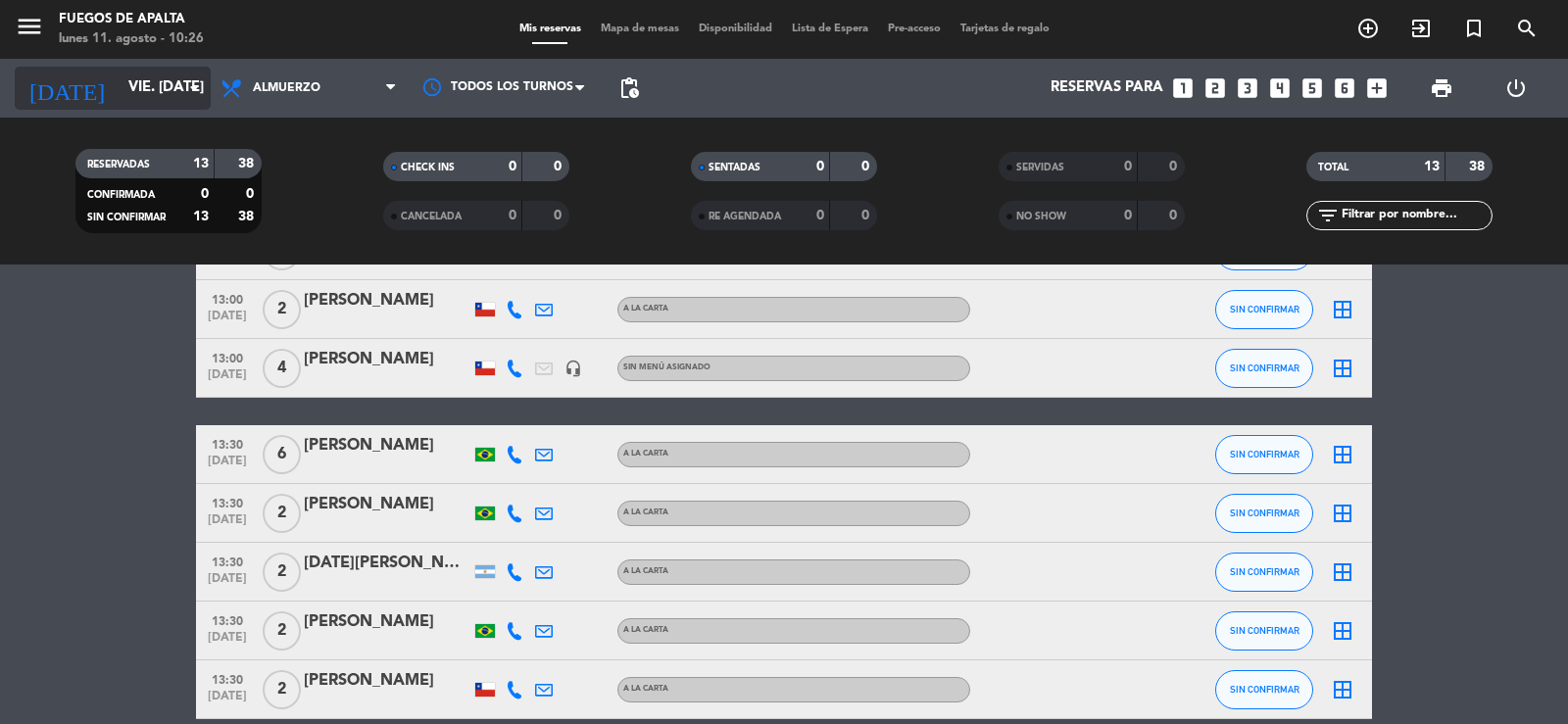
click at [119, 89] on input "vie. [DATE]" at bounding box center [213, 88] width 189 height 38
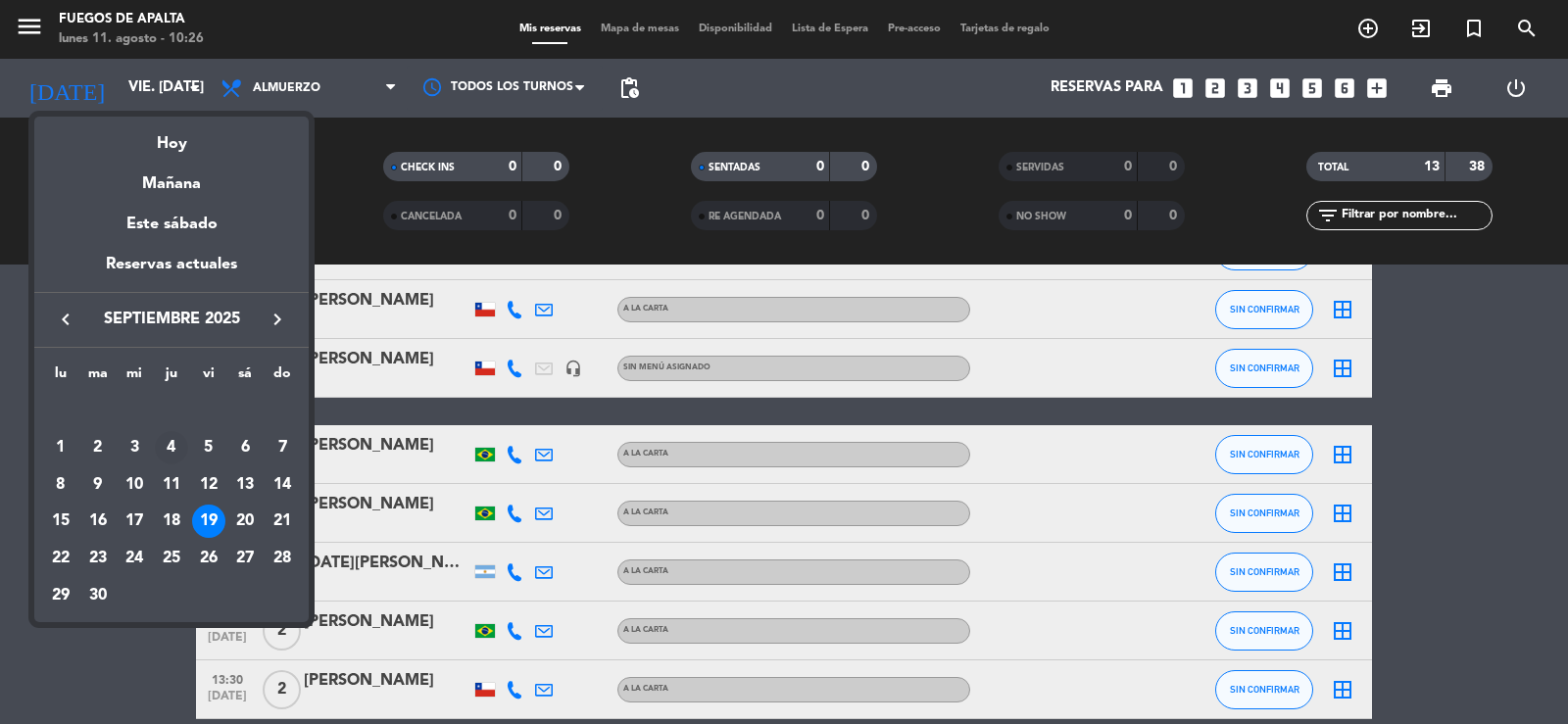
click at [165, 453] on div "4" at bounding box center [172, 448] width 34 height 34
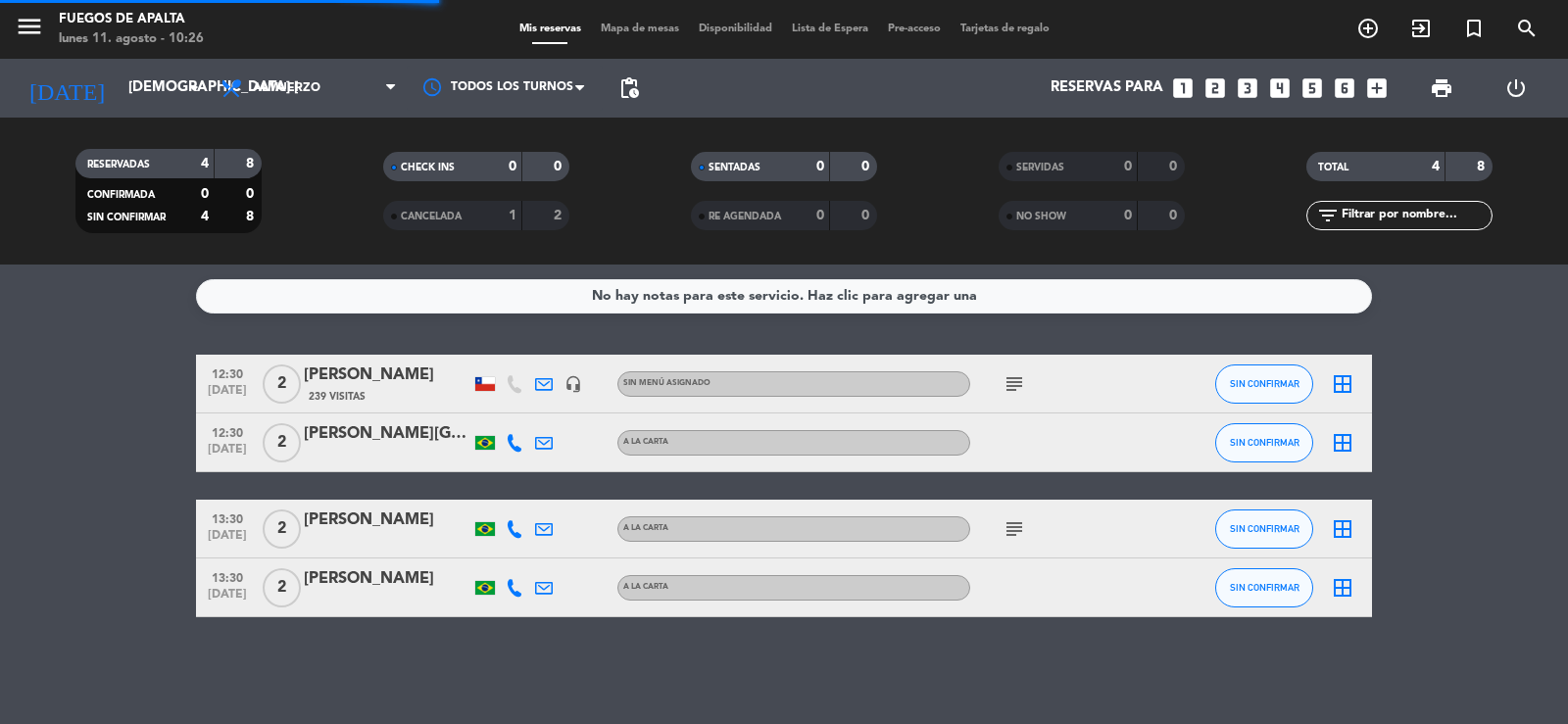
scroll to position [0, 0]
click at [154, 103] on input "[DEMOGRAPHIC_DATA] [DATE]" at bounding box center [213, 88] width 189 height 38
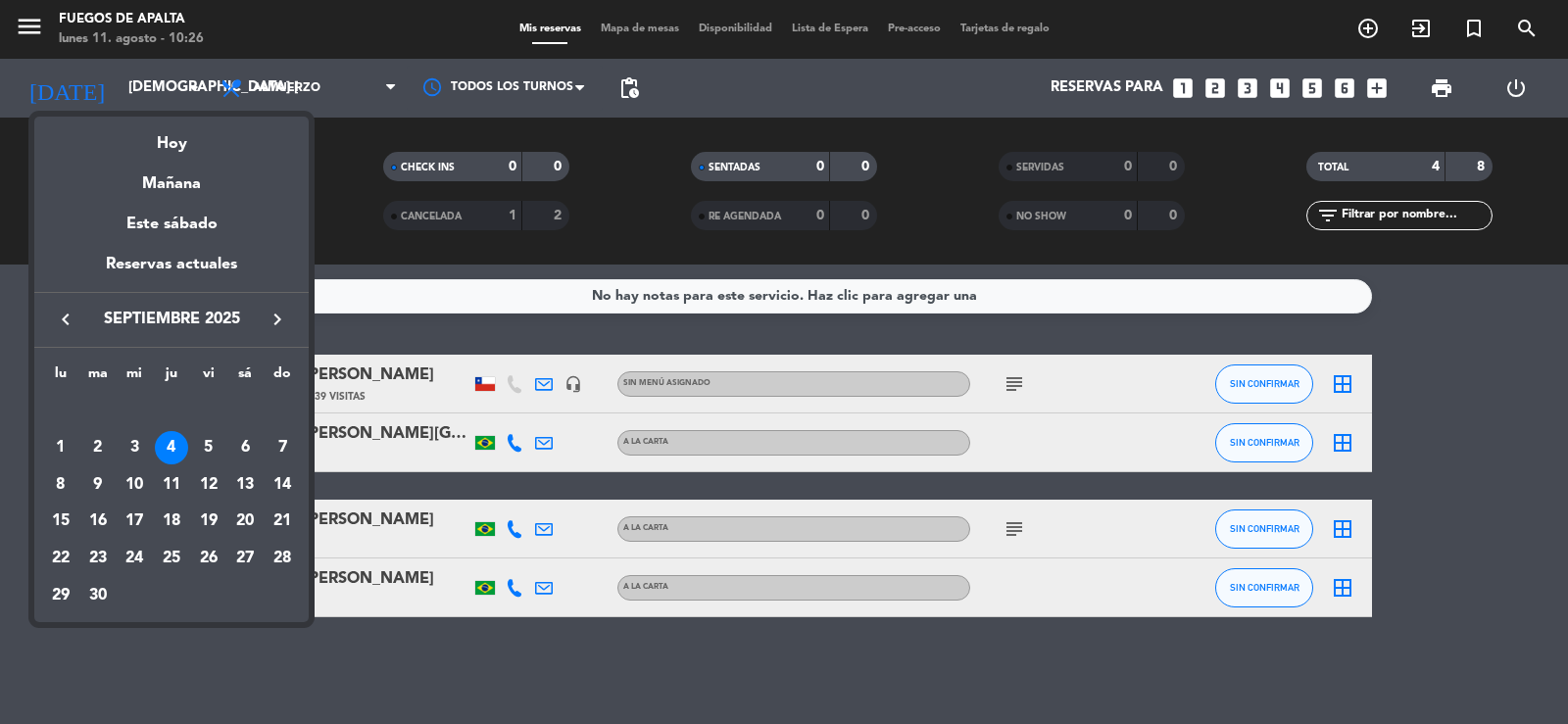
click at [55, 320] on icon "keyboard_arrow_left" at bounding box center [65, 319] width 24 height 24
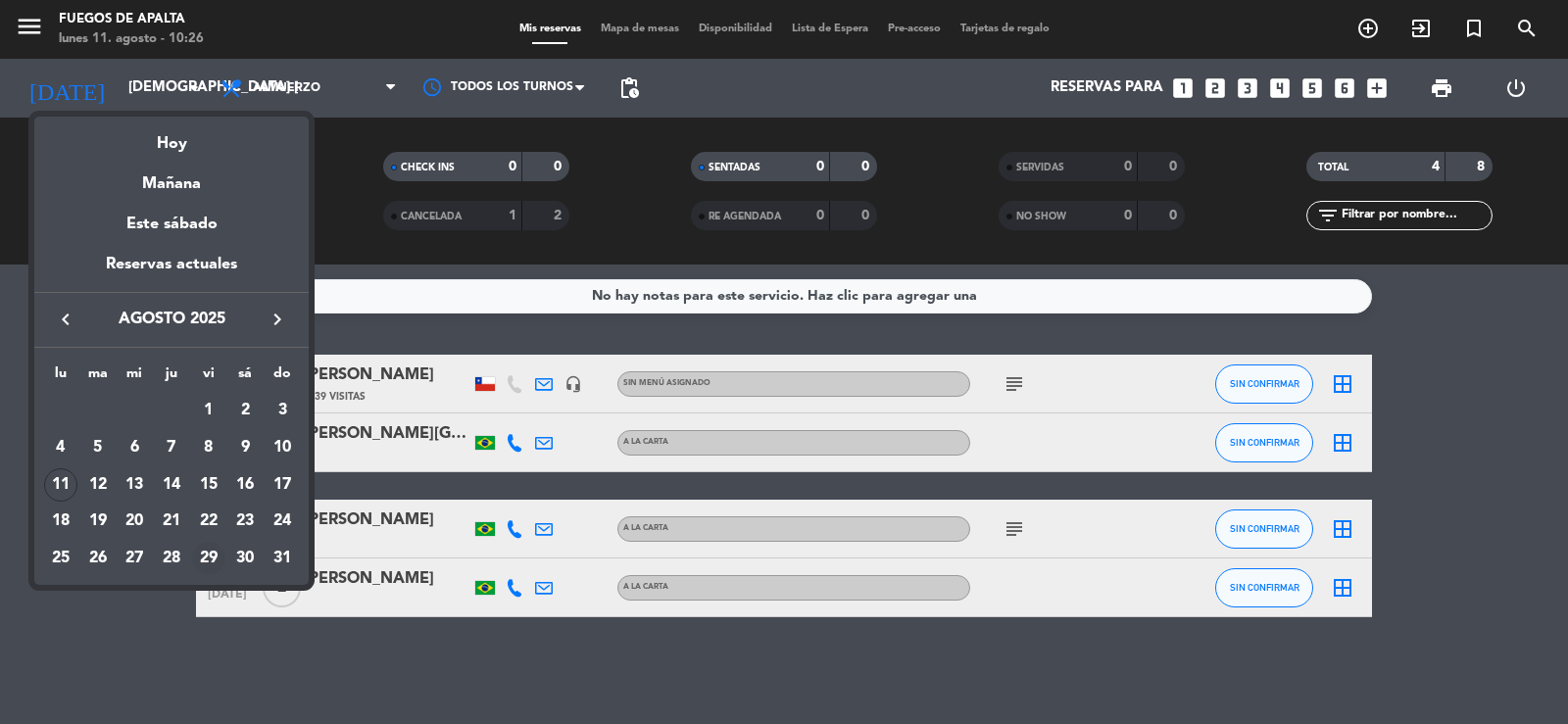
click at [202, 552] on div "29" at bounding box center [209, 559] width 34 height 34
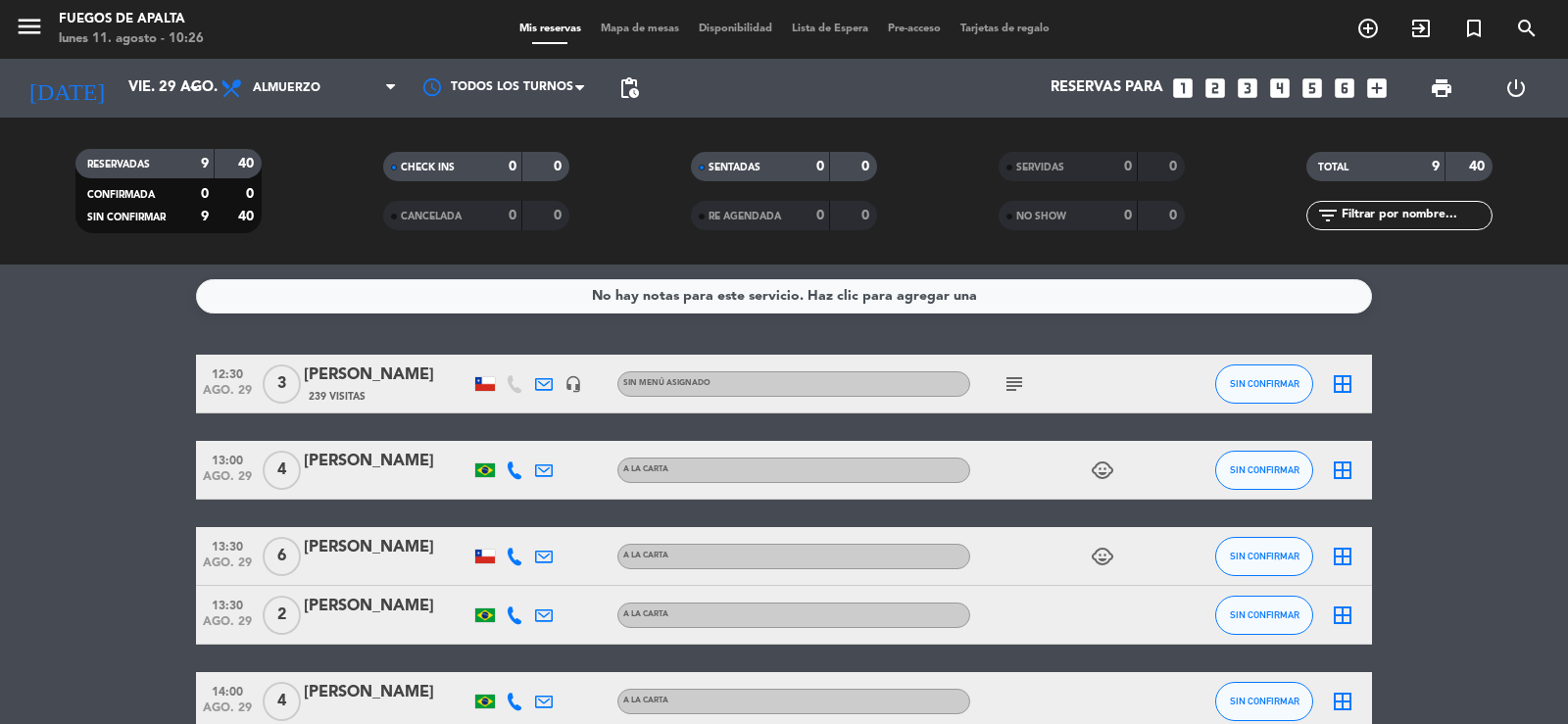
click at [1014, 386] on icon "subject" at bounding box center [1014, 384] width 24 height 24
drag, startPoint x: 1015, startPoint y: 384, endPoint x: 0, endPoint y: 220, distance: 1028.2
click at [1015, 383] on icon "subject" at bounding box center [1014, 384] width 24 height 24
click at [216, 380] on span "12:30" at bounding box center [228, 373] width 49 height 23
click at [54, 445] on bookings-row "12:30 ago. 29 Creada: [DATE] 3 [PERSON_NAME] 239 Visitas headset_mic Sin menú a…" at bounding box center [784, 688] width 1568 height 667
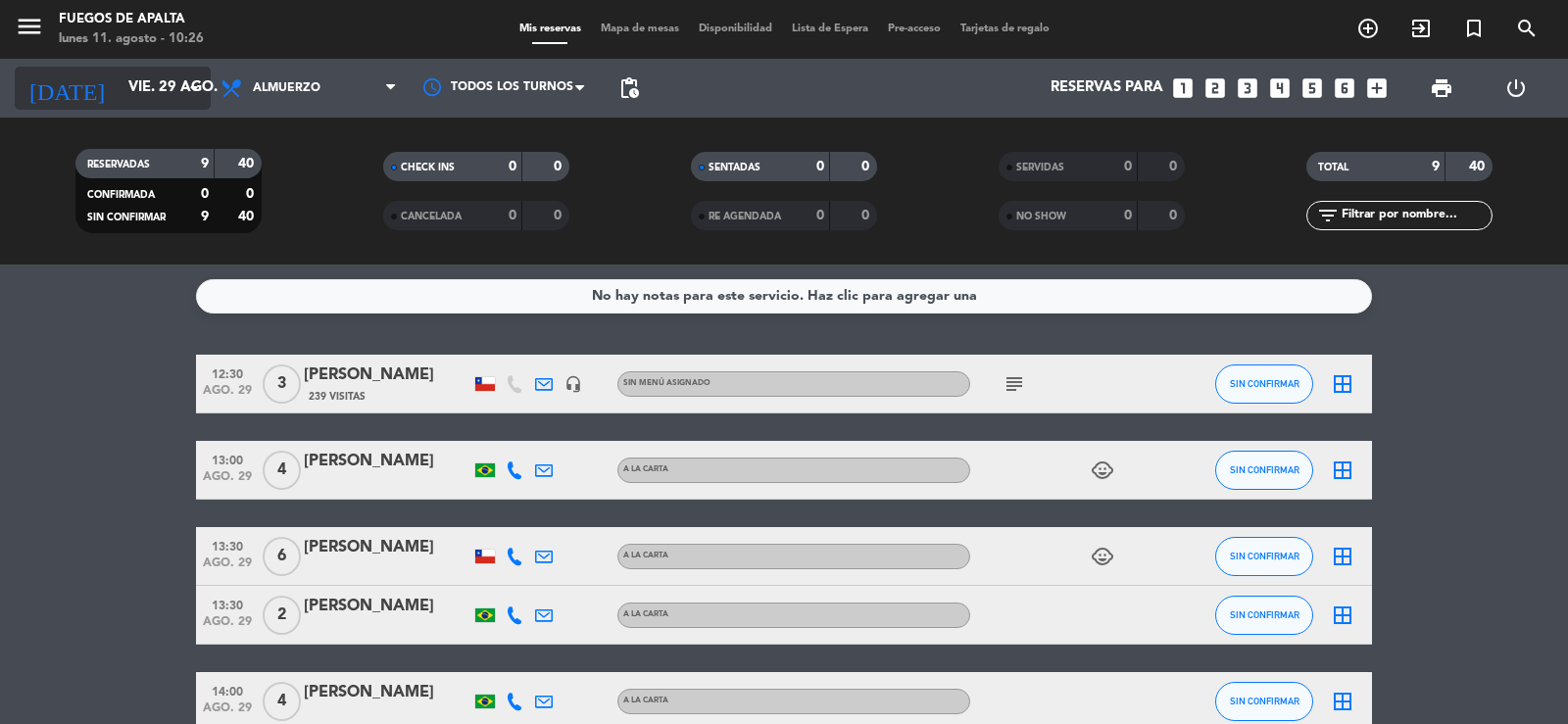
click at [167, 78] on input "vie. 29 ago." at bounding box center [213, 88] width 189 height 38
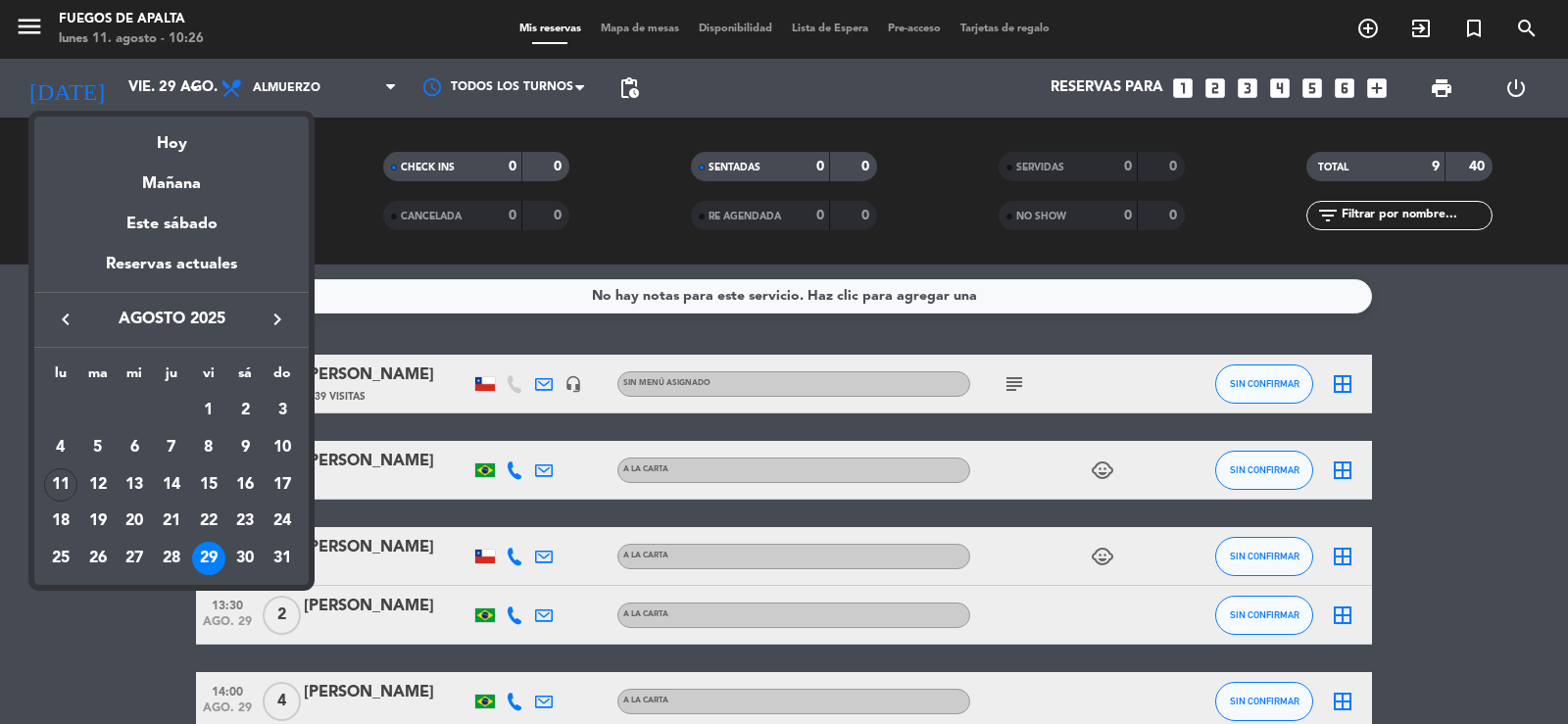
click at [279, 310] on icon "keyboard_arrow_right" at bounding box center [277, 319] width 24 height 24
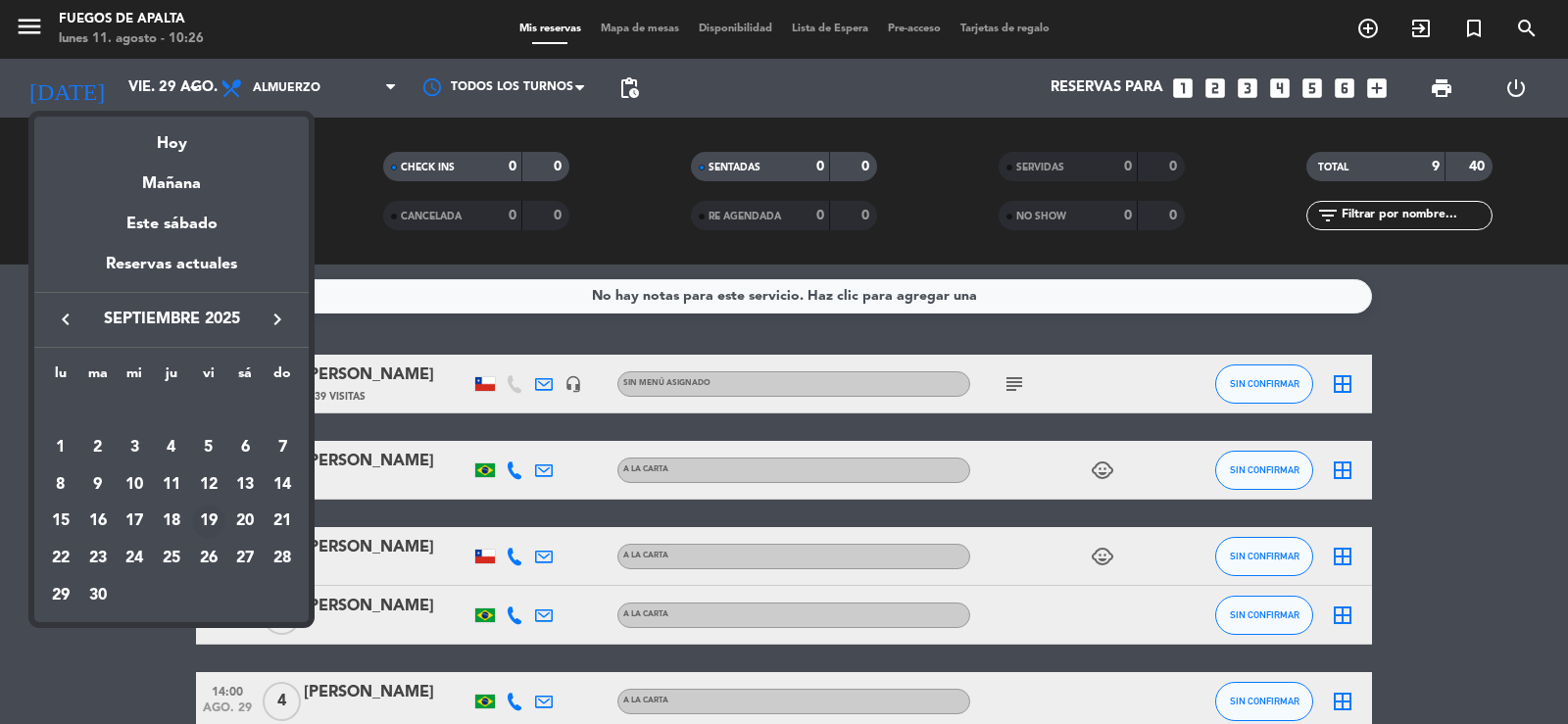
click at [203, 518] on div "19" at bounding box center [209, 521] width 34 height 34
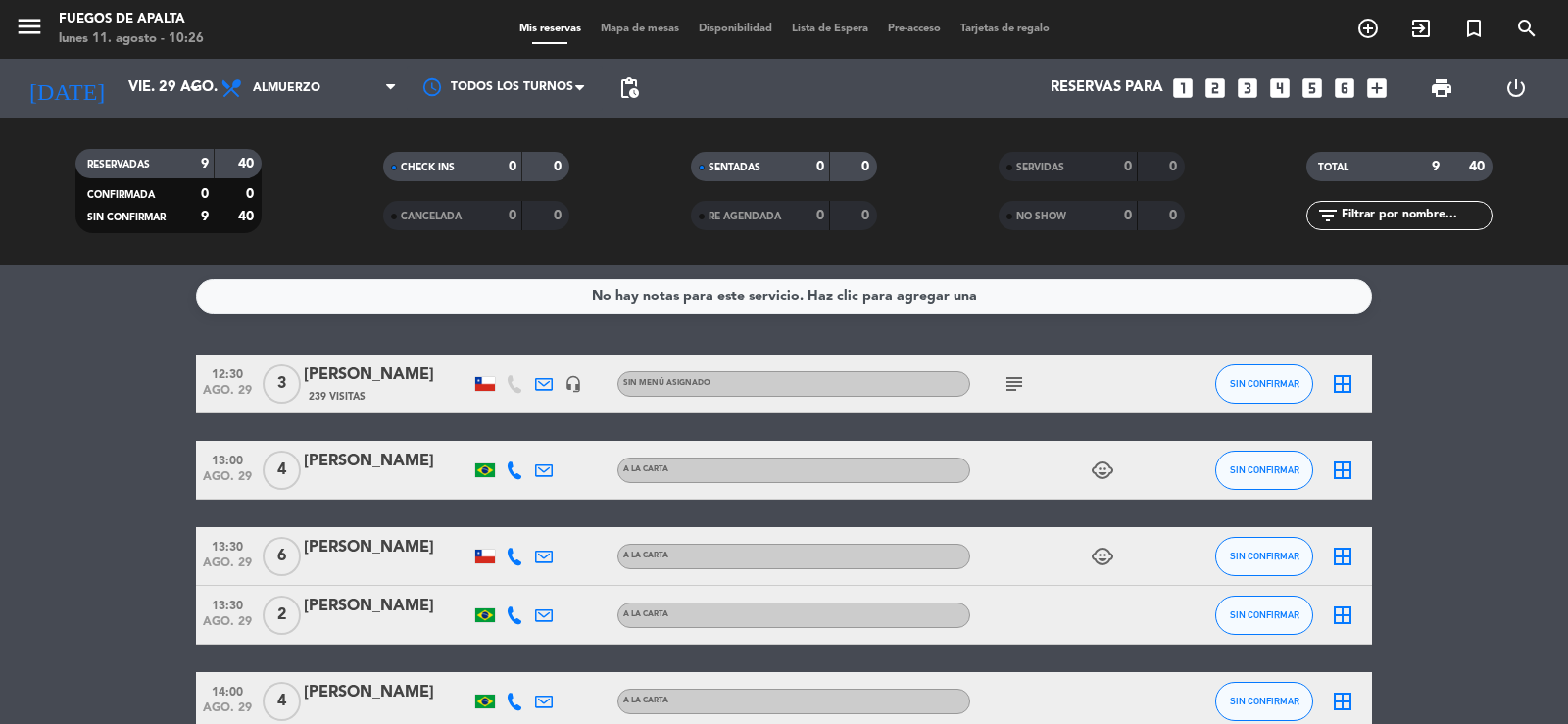
type input "vie. [DATE]"
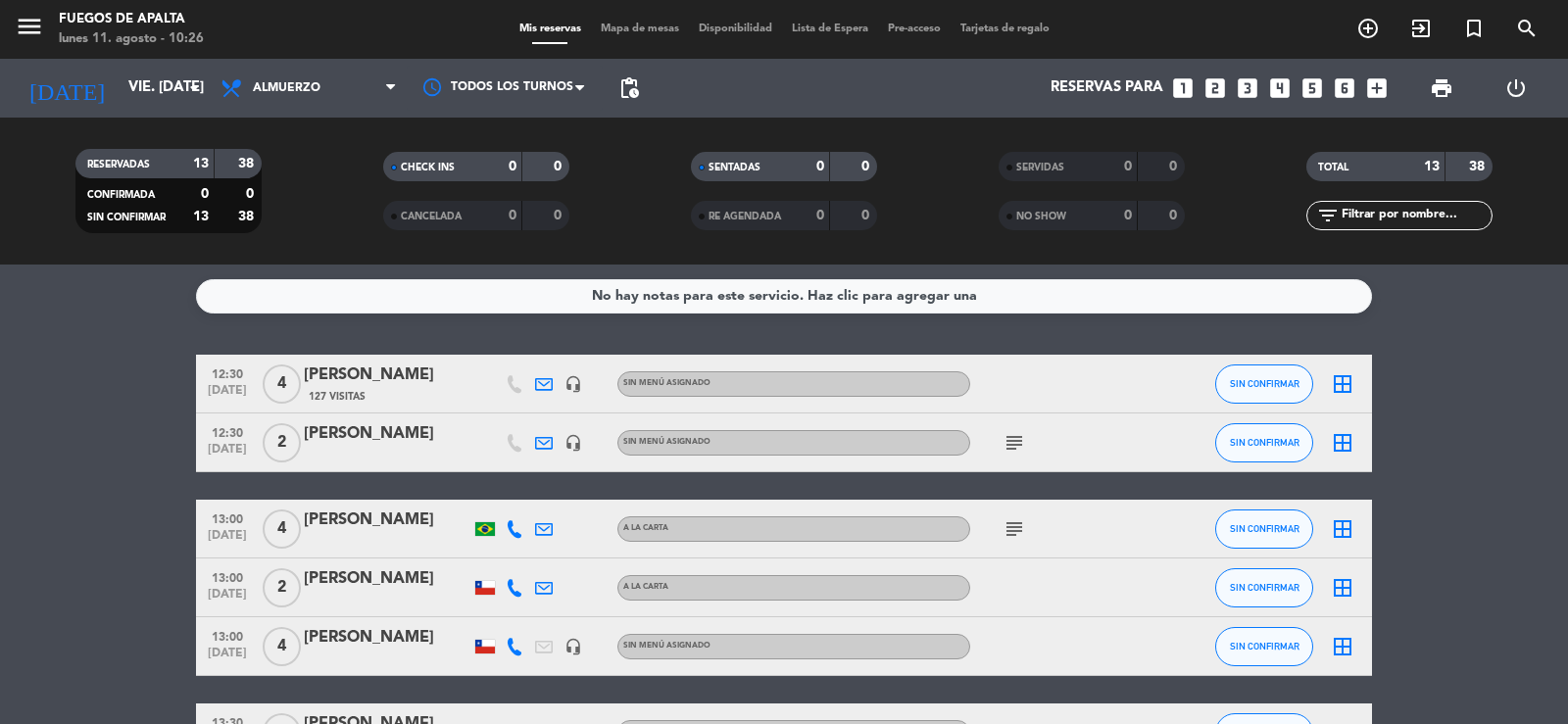
drag, startPoint x: 1, startPoint y: 431, endPoint x: 8, endPoint y: 447, distance: 17.5
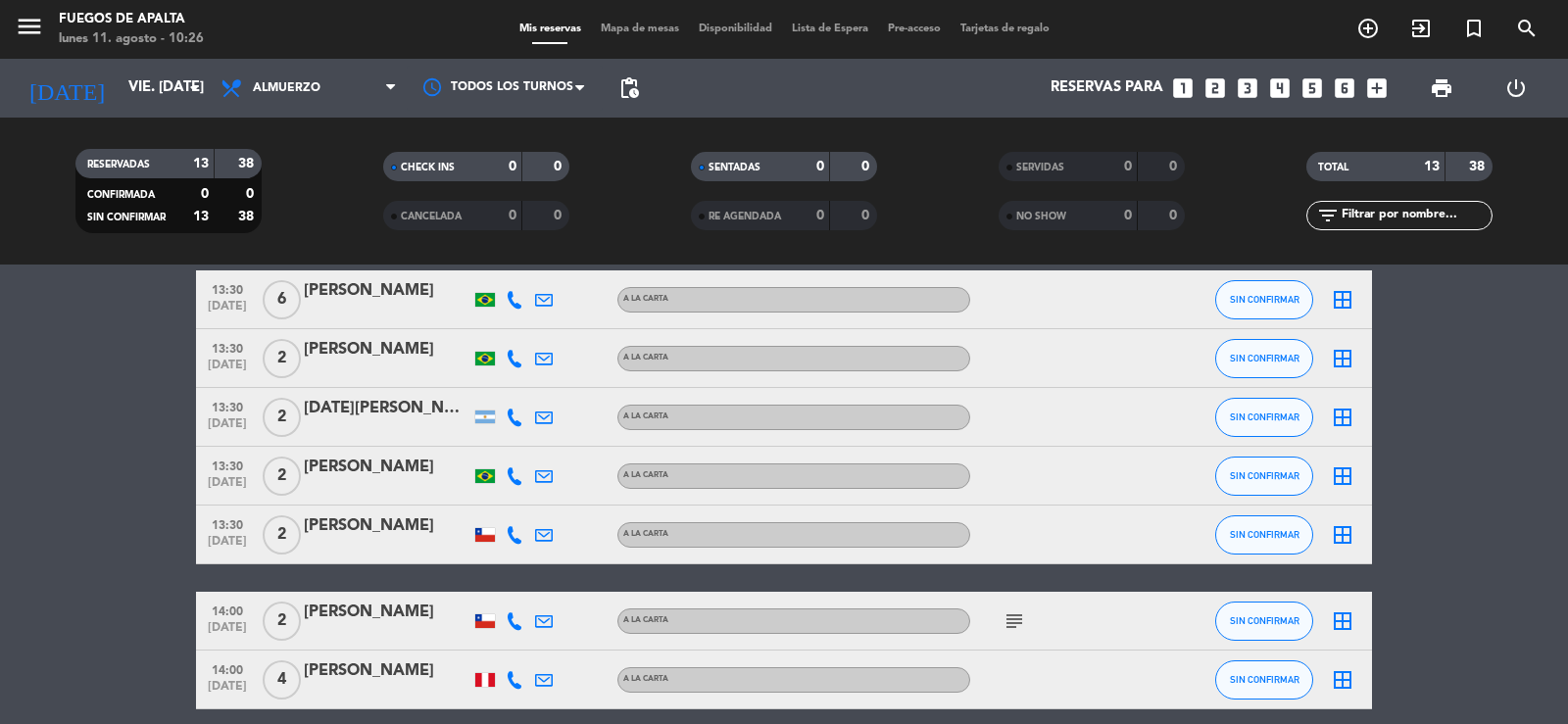
scroll to position [454, 0]
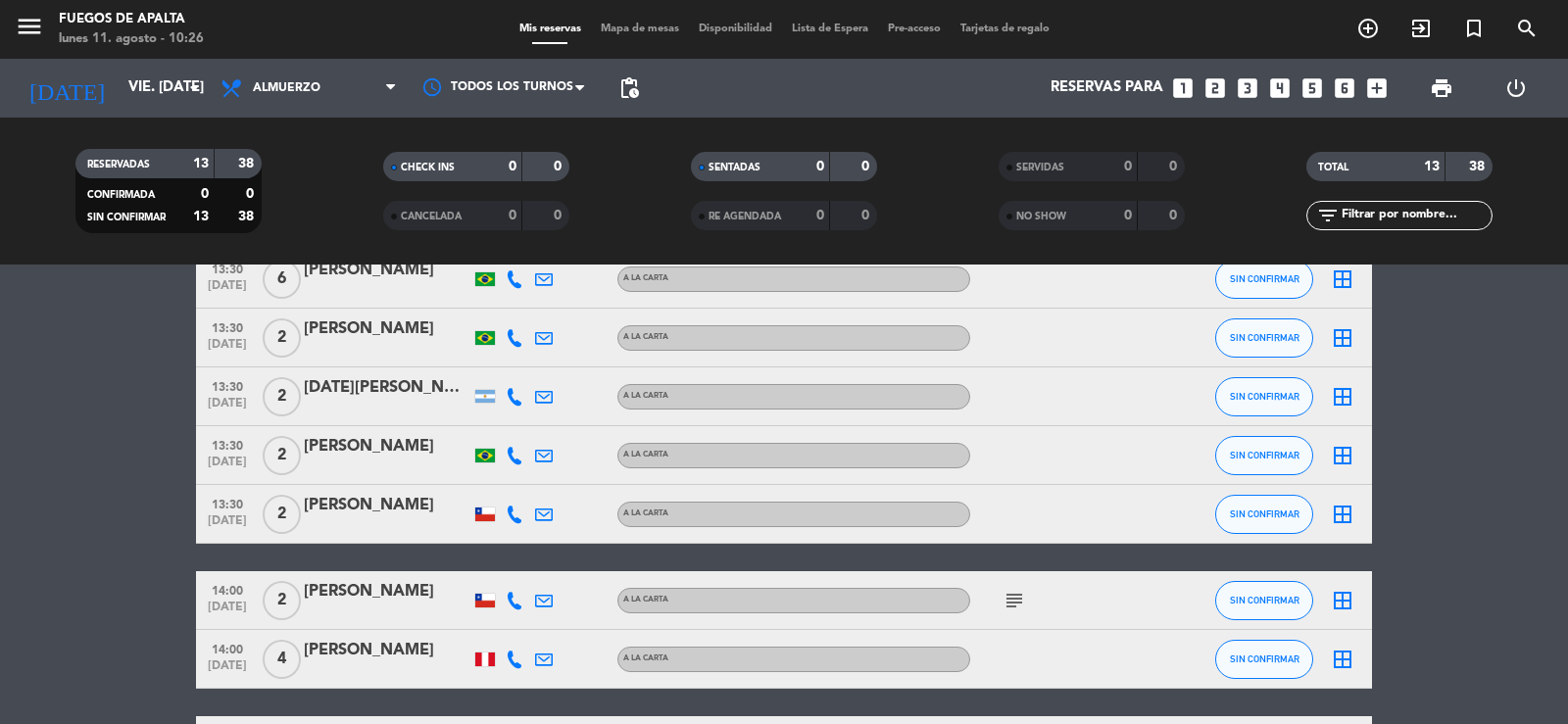
click at [413, 397] on div "[DATE][PERSON_NAME]" at bounding box center [387, 388] width 166 height 26
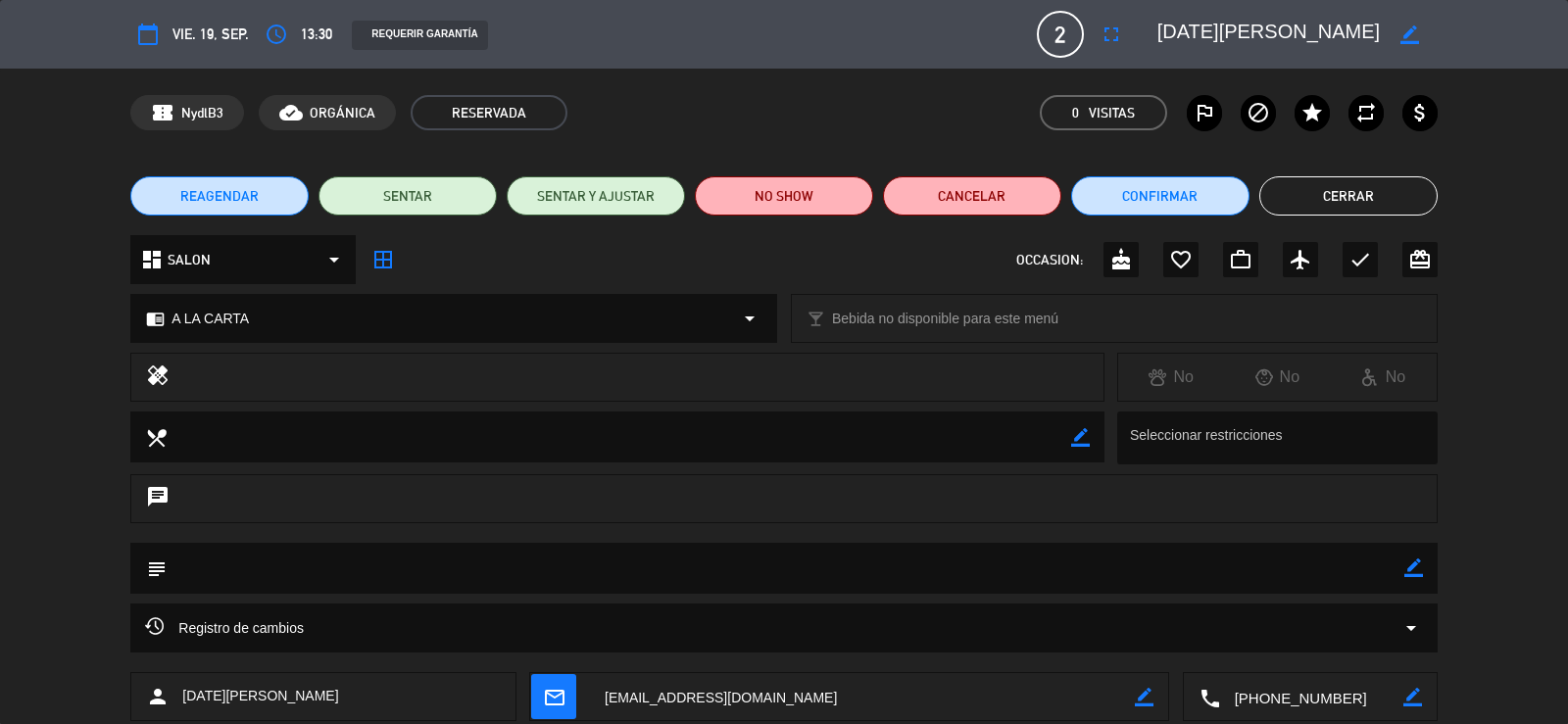
click at [1415, 564] on icon "border_color" at bounding box center [1414, 568] width 19 height 19
click at [1365, 582] on textarea at bounding box center [784, 568] width 1237 height 50
type textarea "domo"
click at [1418, 572] on icon at bounding box center [1414, 568] width 19 height 19
click at [1362, 187] on button "Cerrar" at bounding box center [1348, 196] width 178 height 40
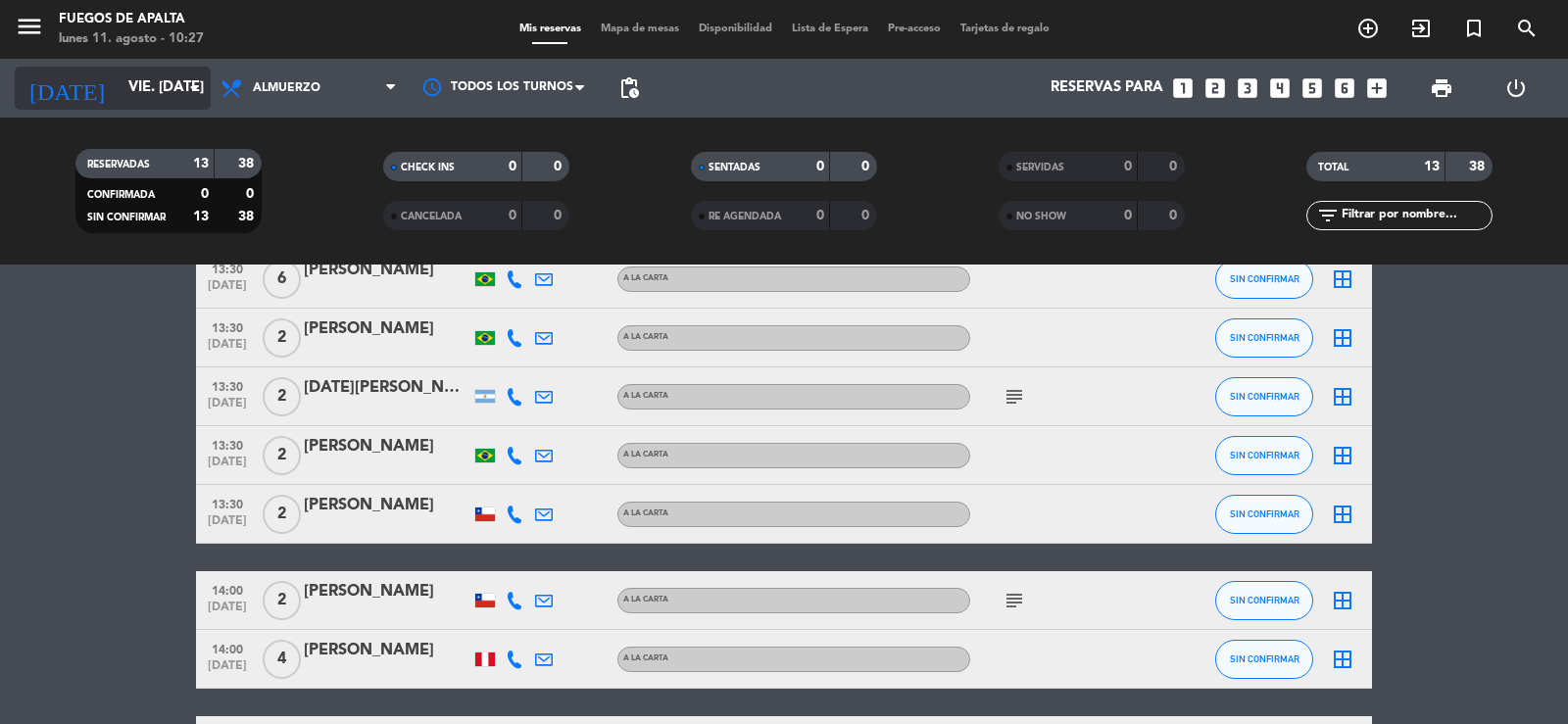
click at [169, 94] on input "vie. [DATE]" at bounding box center [213, 88] width 189 height 38
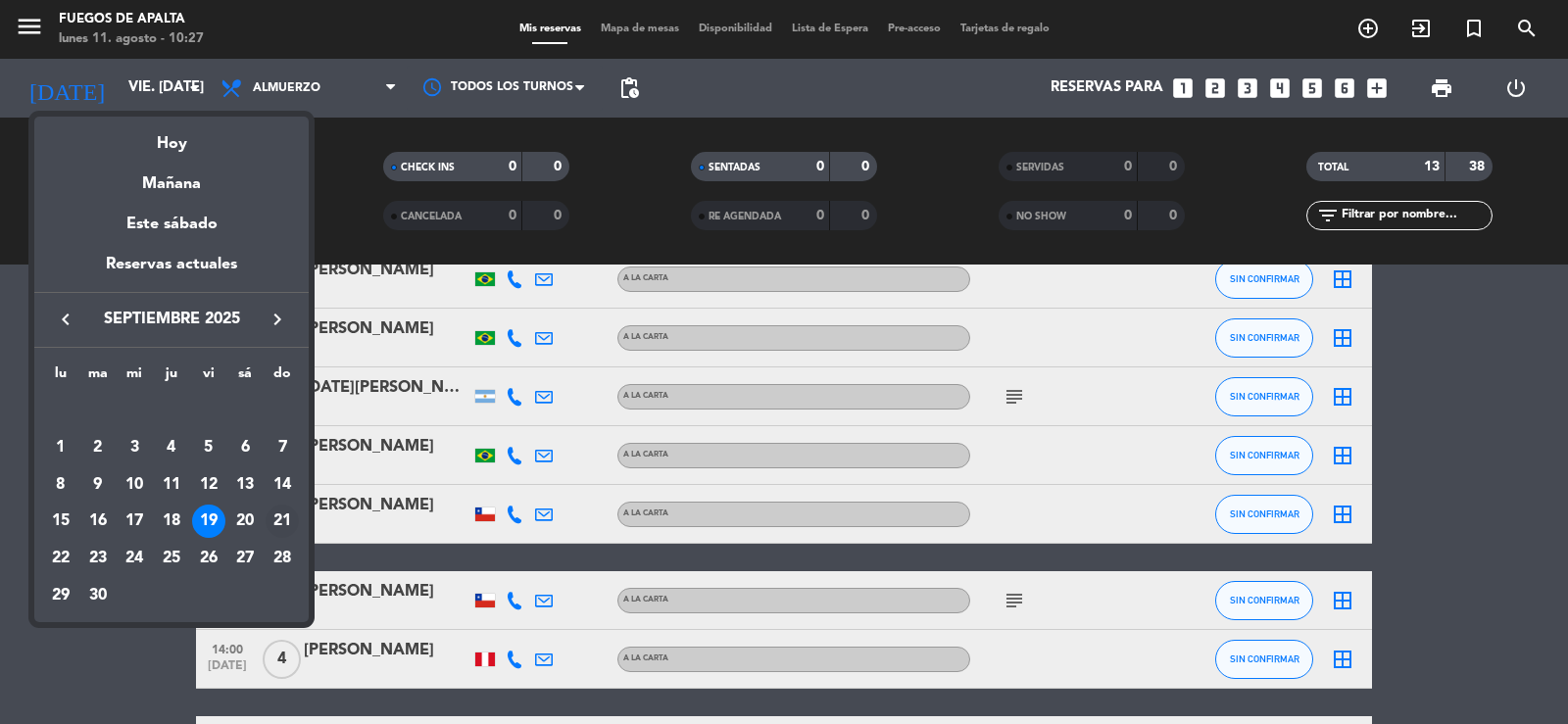
click at [289, 519] on div "21" at bounding box center [282, 521] width 34 height 34
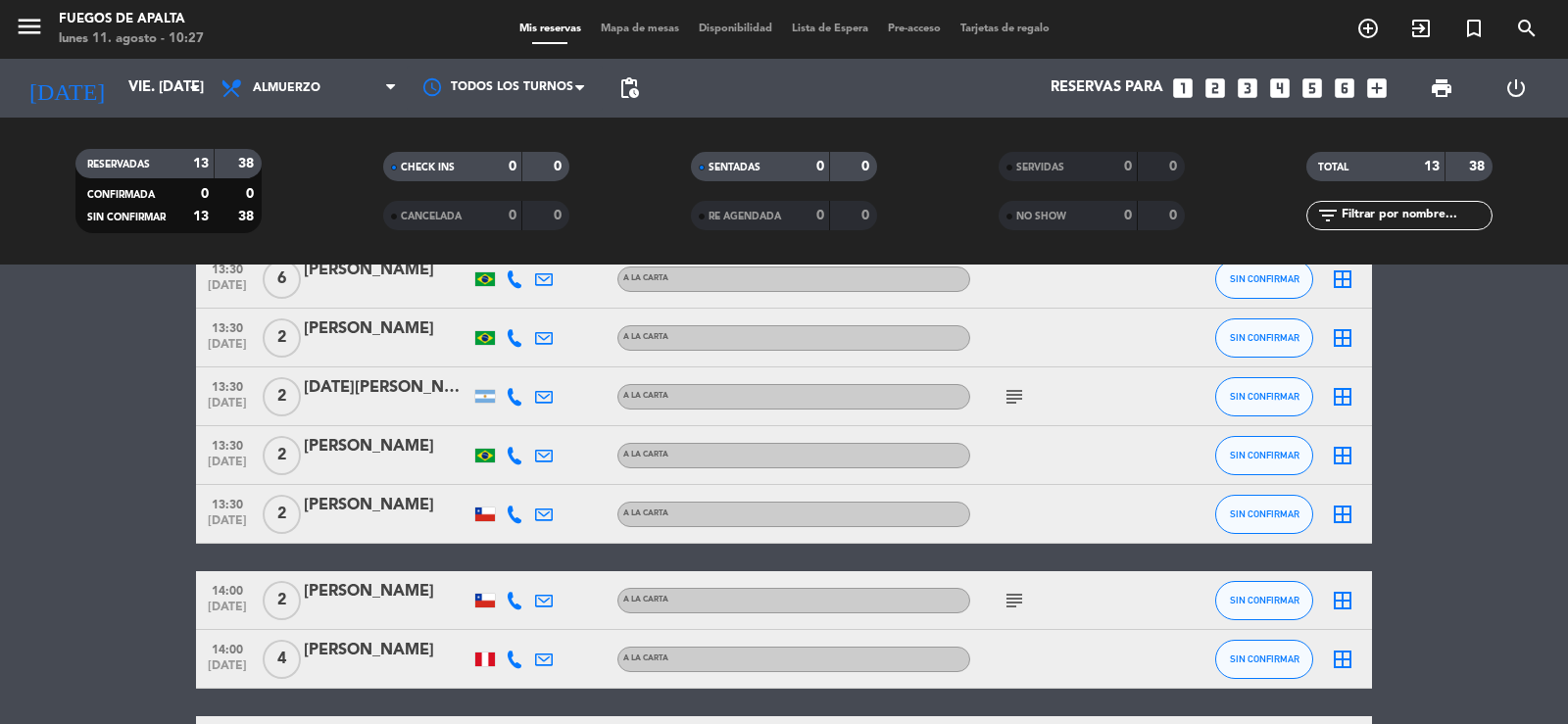
type input "dom. [DATE]"
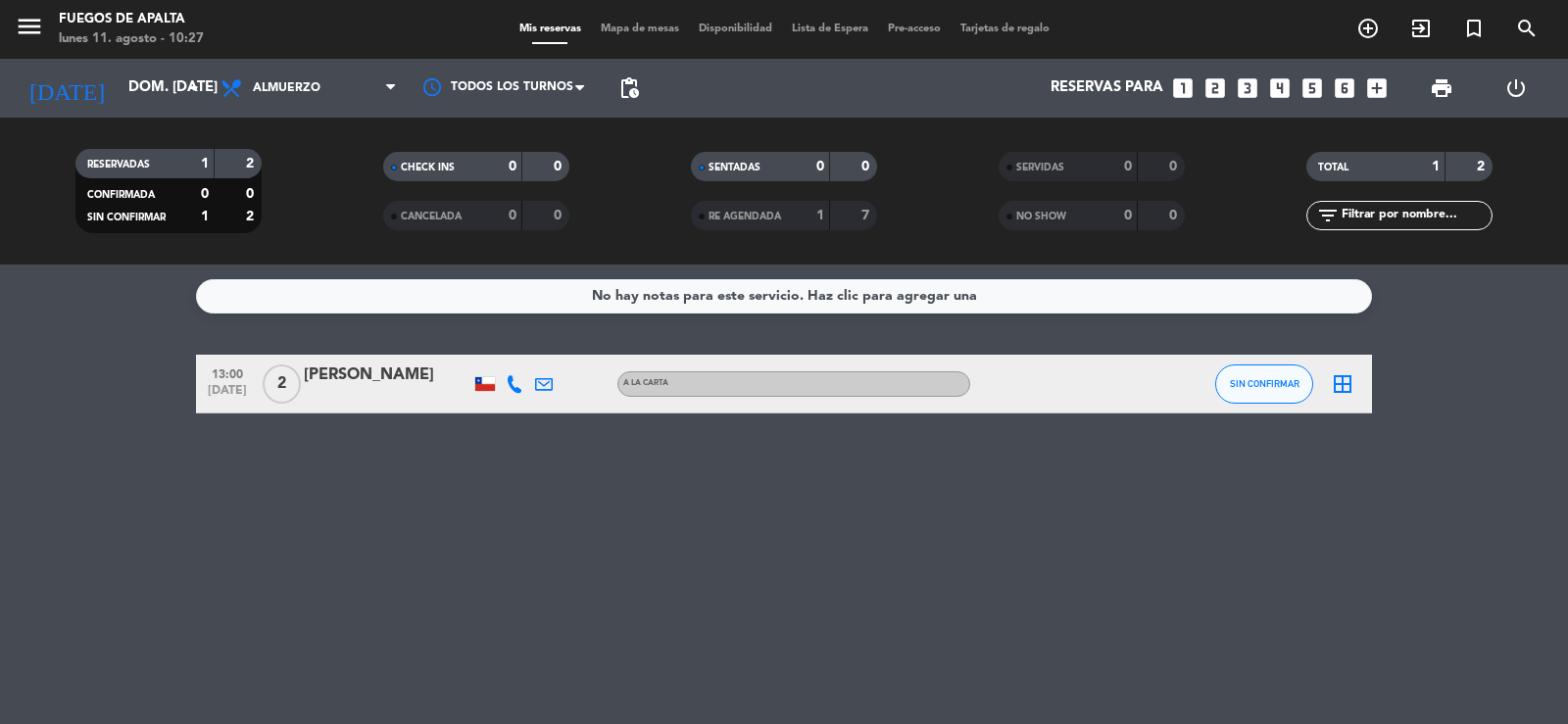
click at [533, 390] on div at bounding box center [544, 384] width 30 height 57
click at [537, 390] on icon at bounding box center [544, 384] width 18 height 18
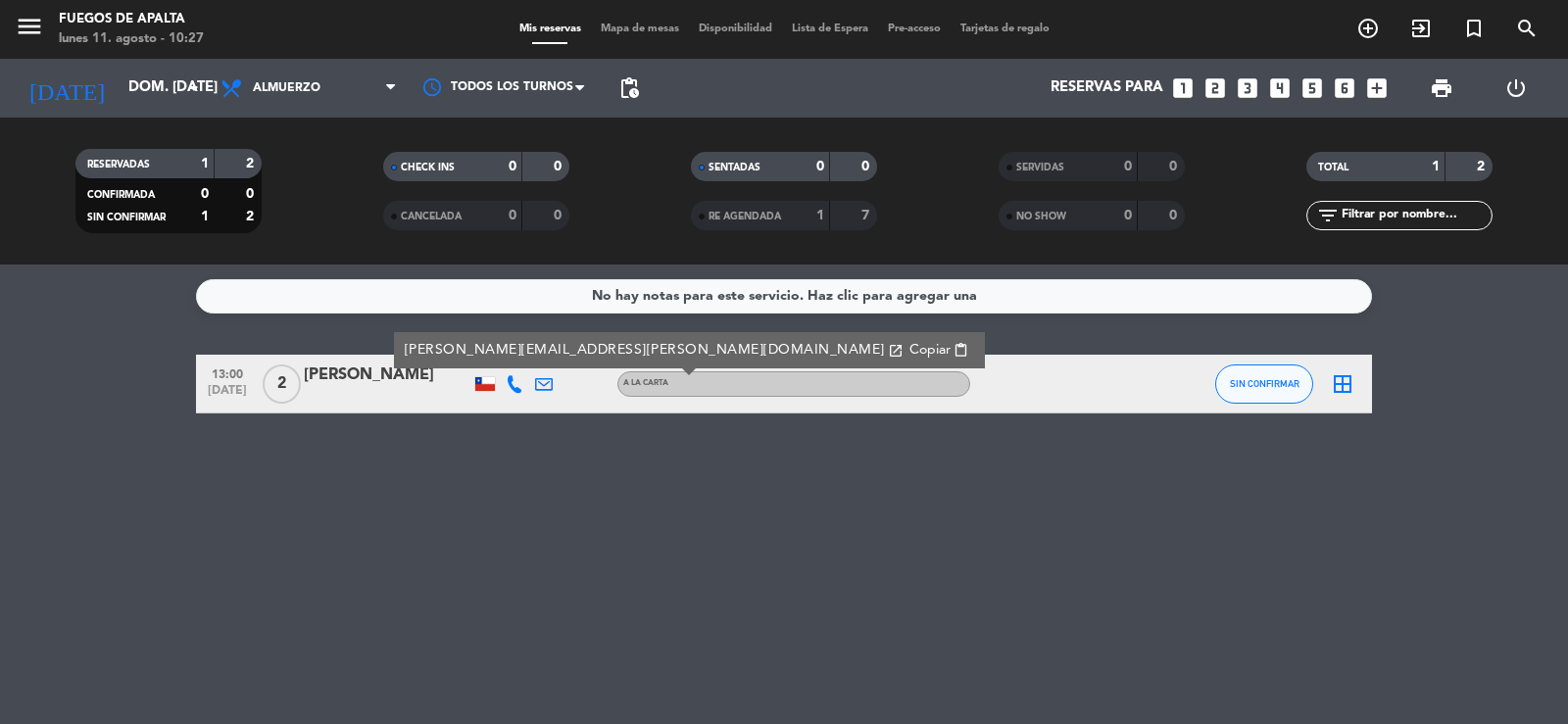
click at [516, 517] on div "No hay notas para este servicio. Haz clic para agregar una 13:00 [DATE] 2 [PERS…" at bounding box center [784, 494] width 1568 height 460
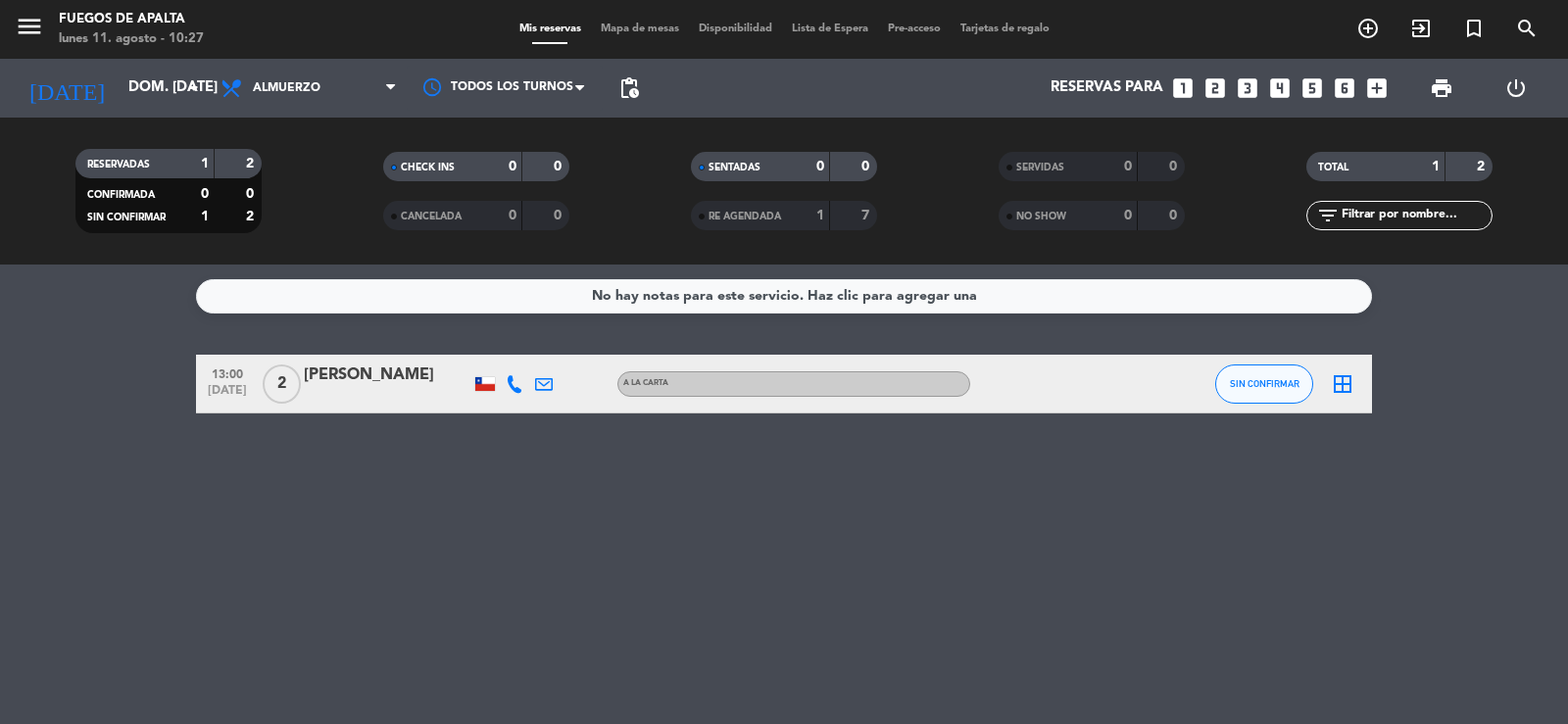
click at [1215, 87] on icon "looks_two" at bounding box center [1216, 88] width 26 height 26
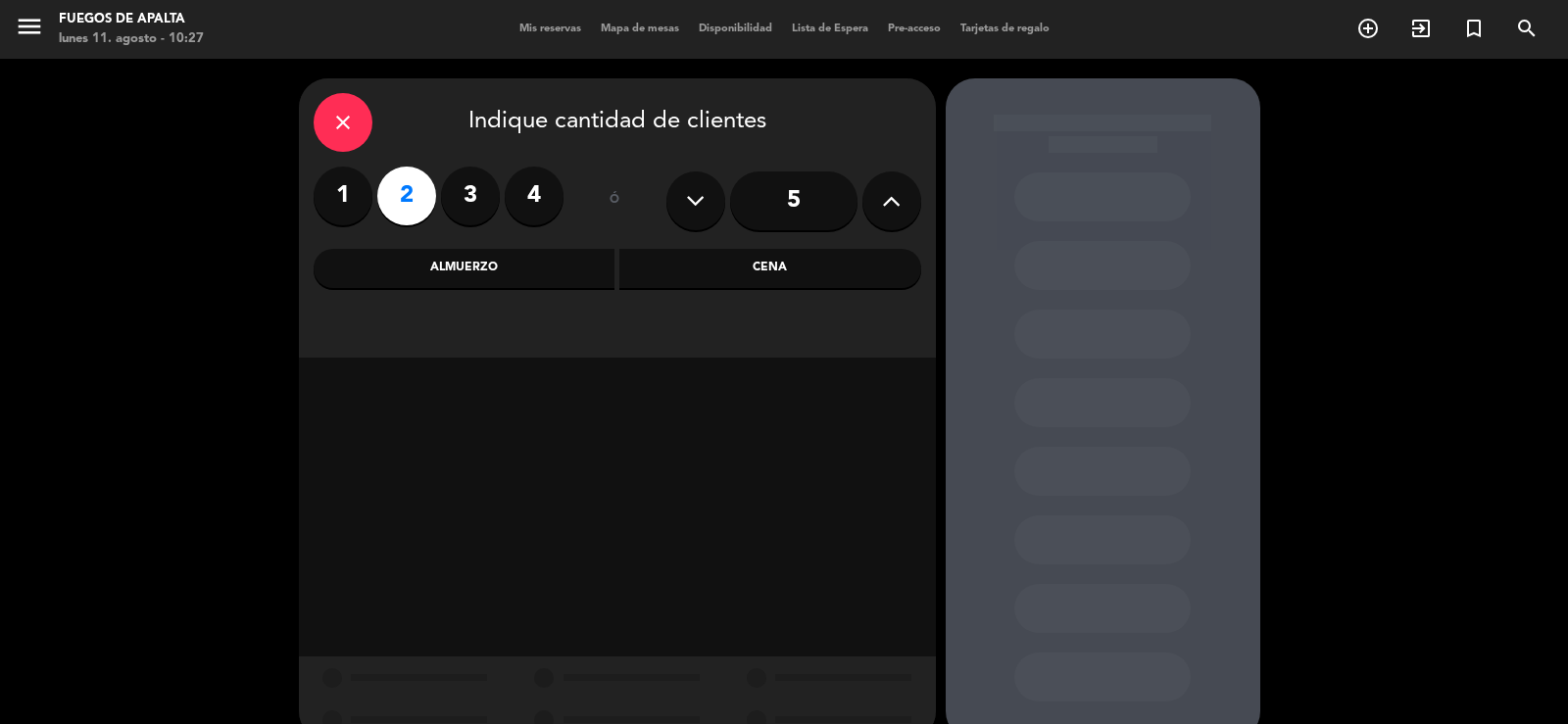
click at [478, 281] on div "Almuerzo" at bounding box center [464, 269] width 302 height 40
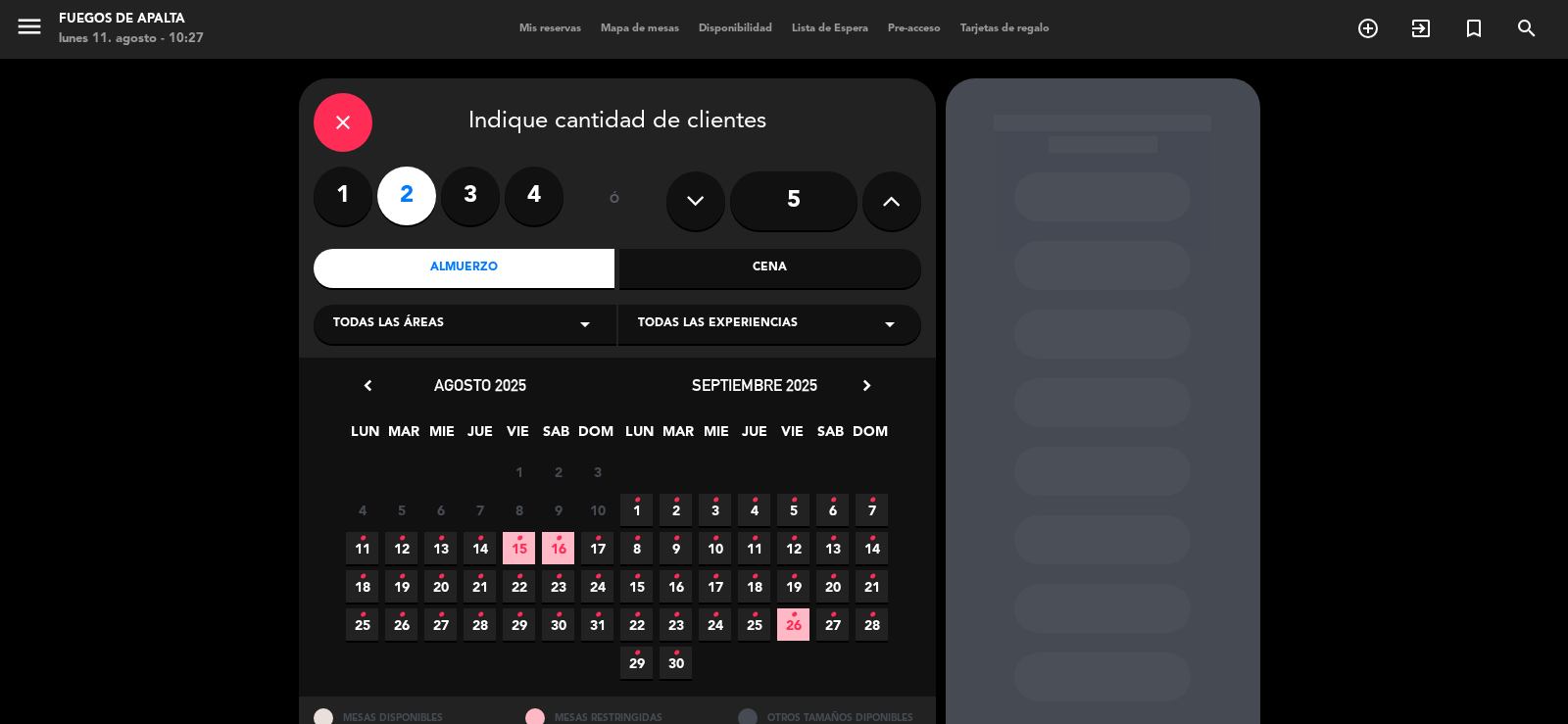
click at [866, 587] on span "21 •" at bounding box center [872, 587] width 33 height 33
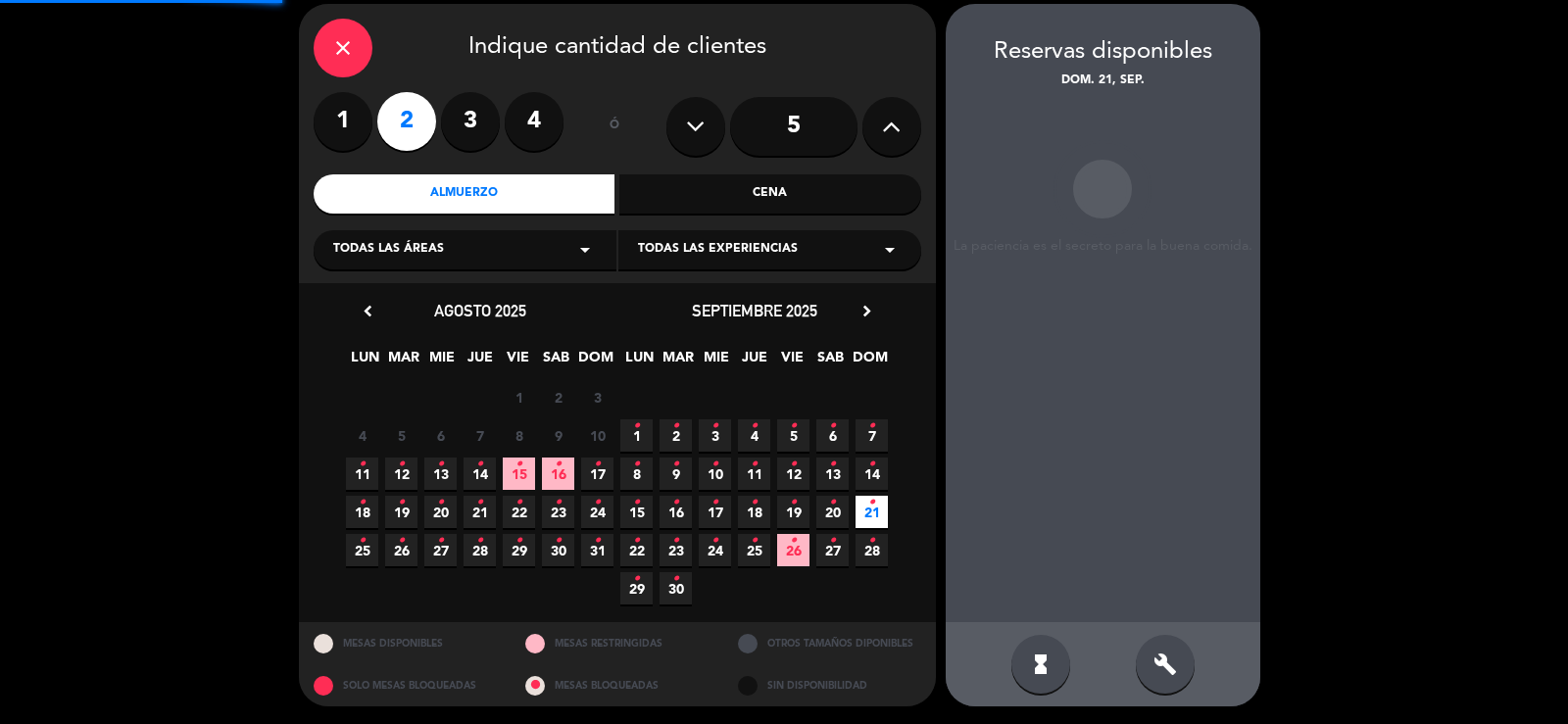
scroll to position [75, 0]
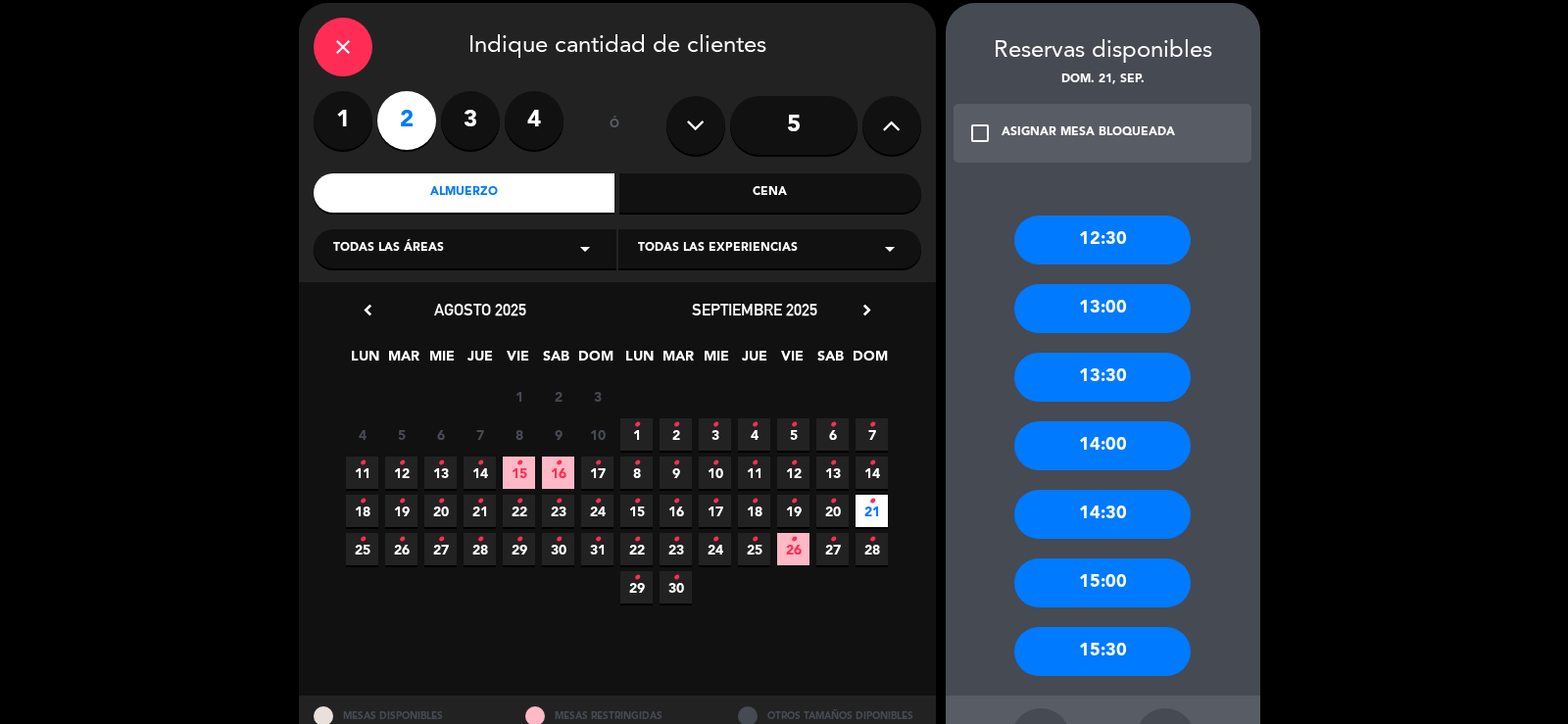
click at [1103, 261] on div "12:30" at bounding box center [1102, 240] width 176 height 49
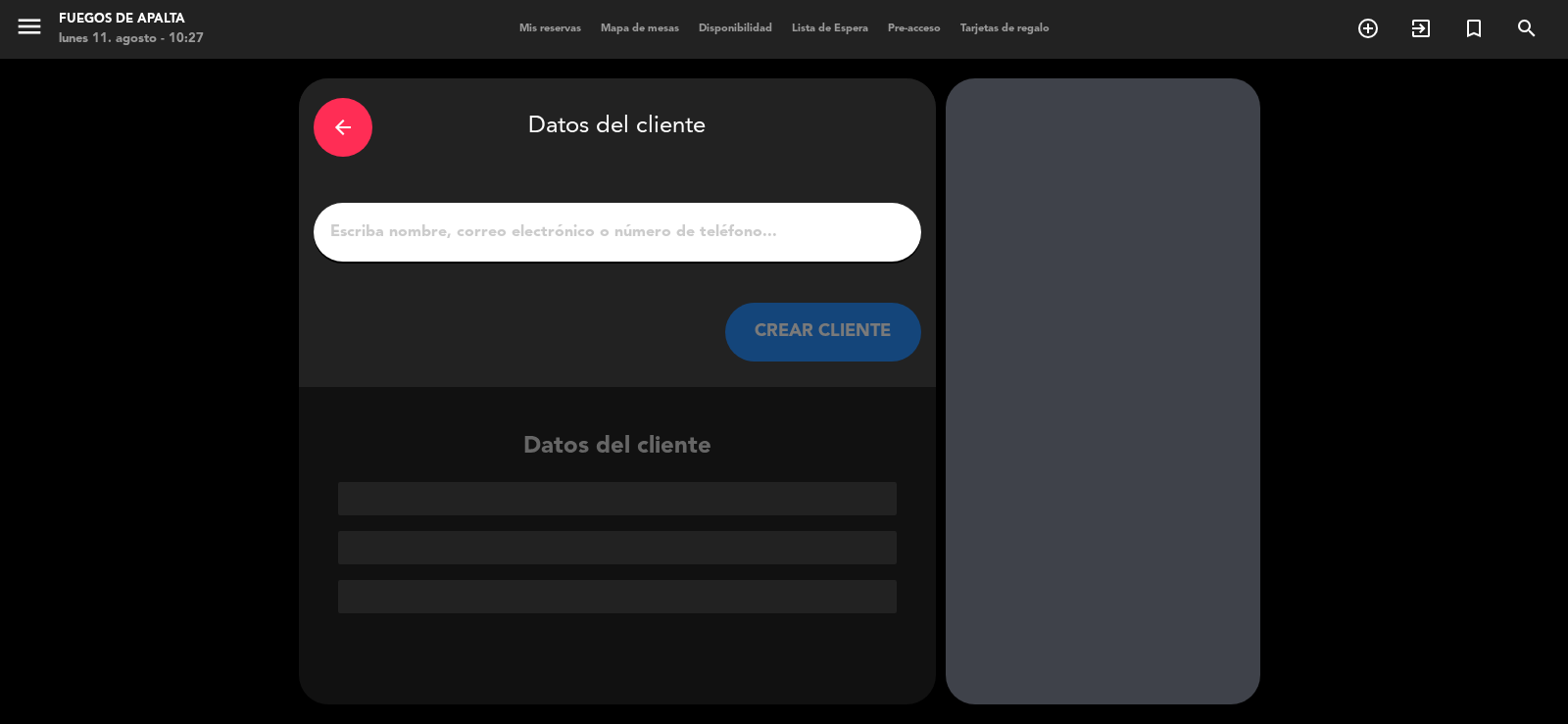
scroll to position [0, 0]
click at [699, 242] on input "1" at bounding box center [617, 232] width 578 height 28
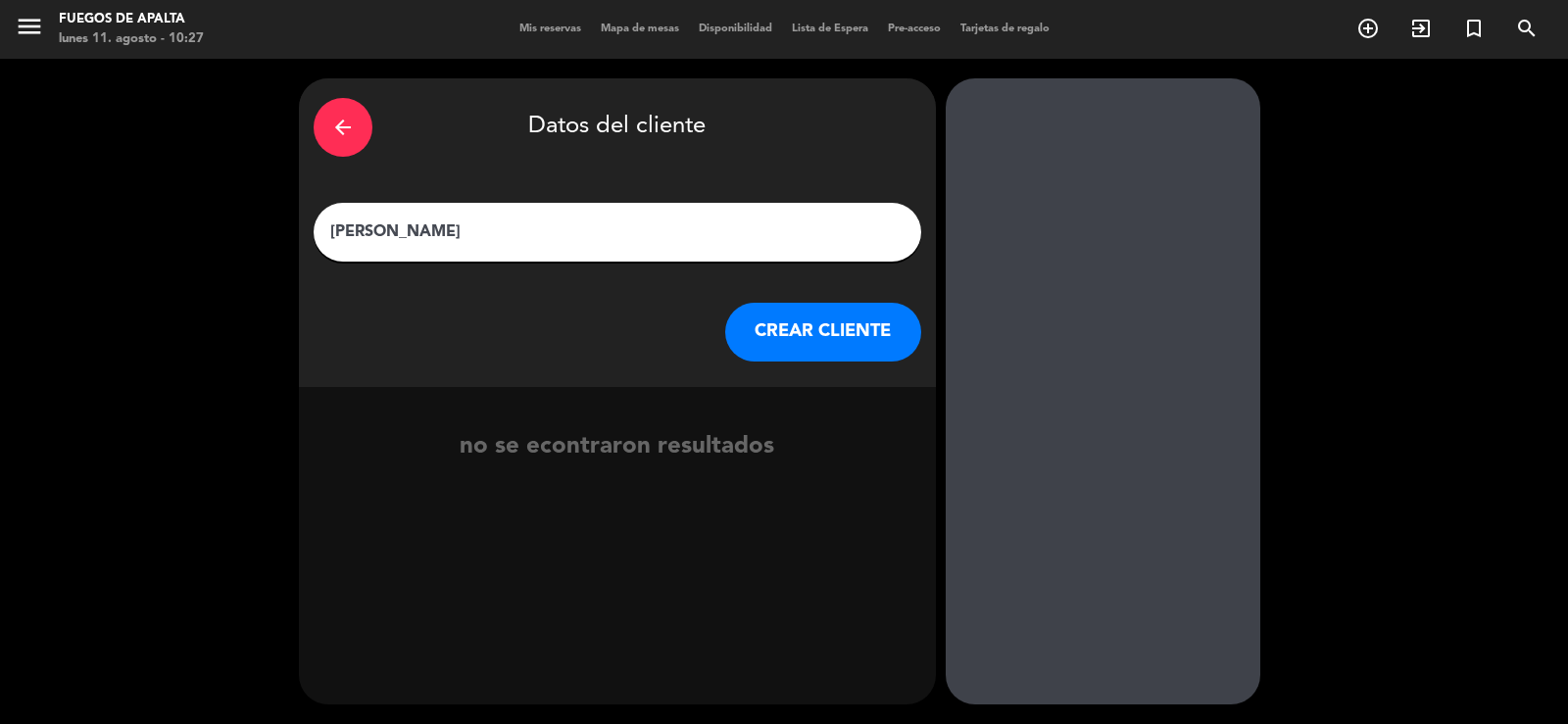
type input "[PERSON_NAME]"
click at [873, 332] on button "CREAR CLIENTE" at bounding box center [823, 331] width 196 height 58
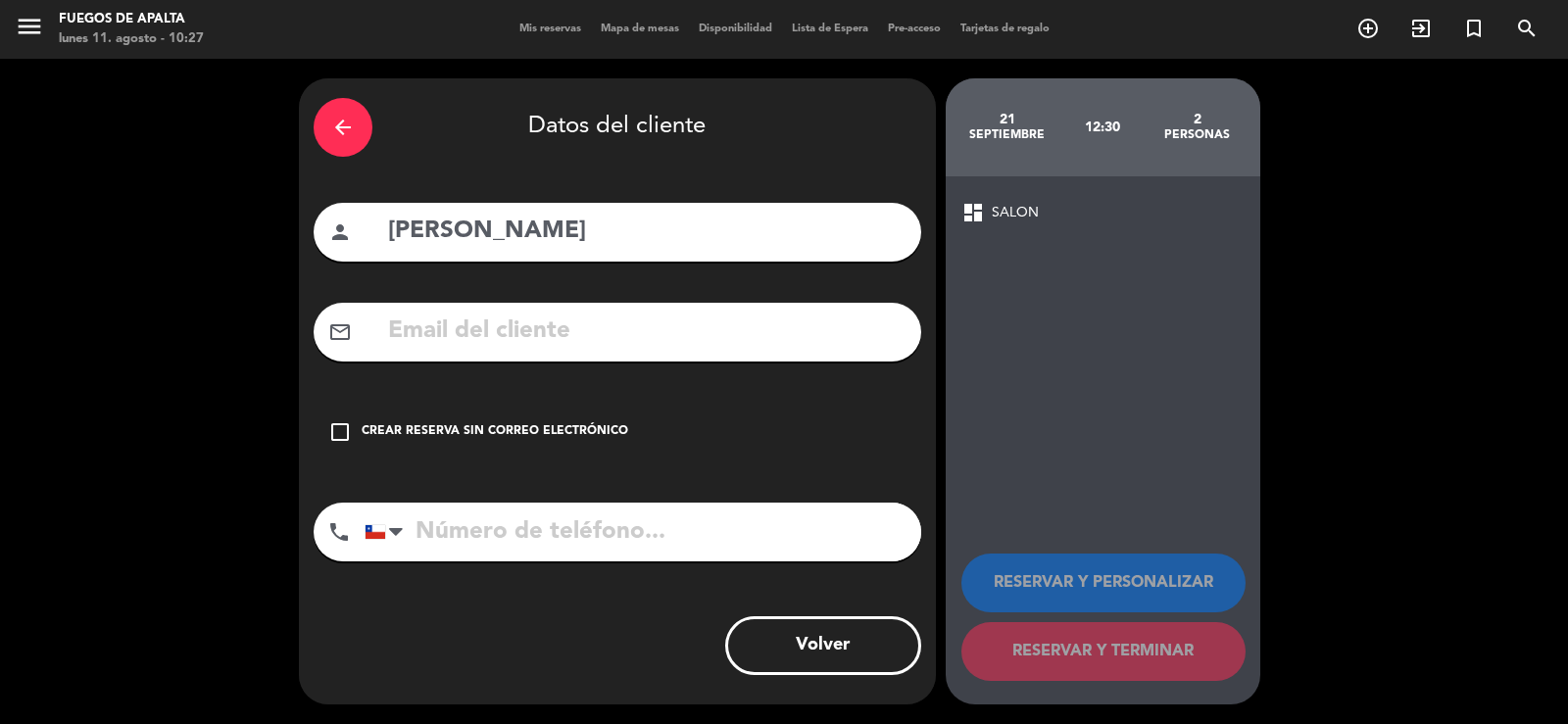
click at [574, 319] on input "text" at bounding box center [646, 331] width 520 height 41
paste input "[EMAIL_ADDRESS][DOMAIN_NAME]"
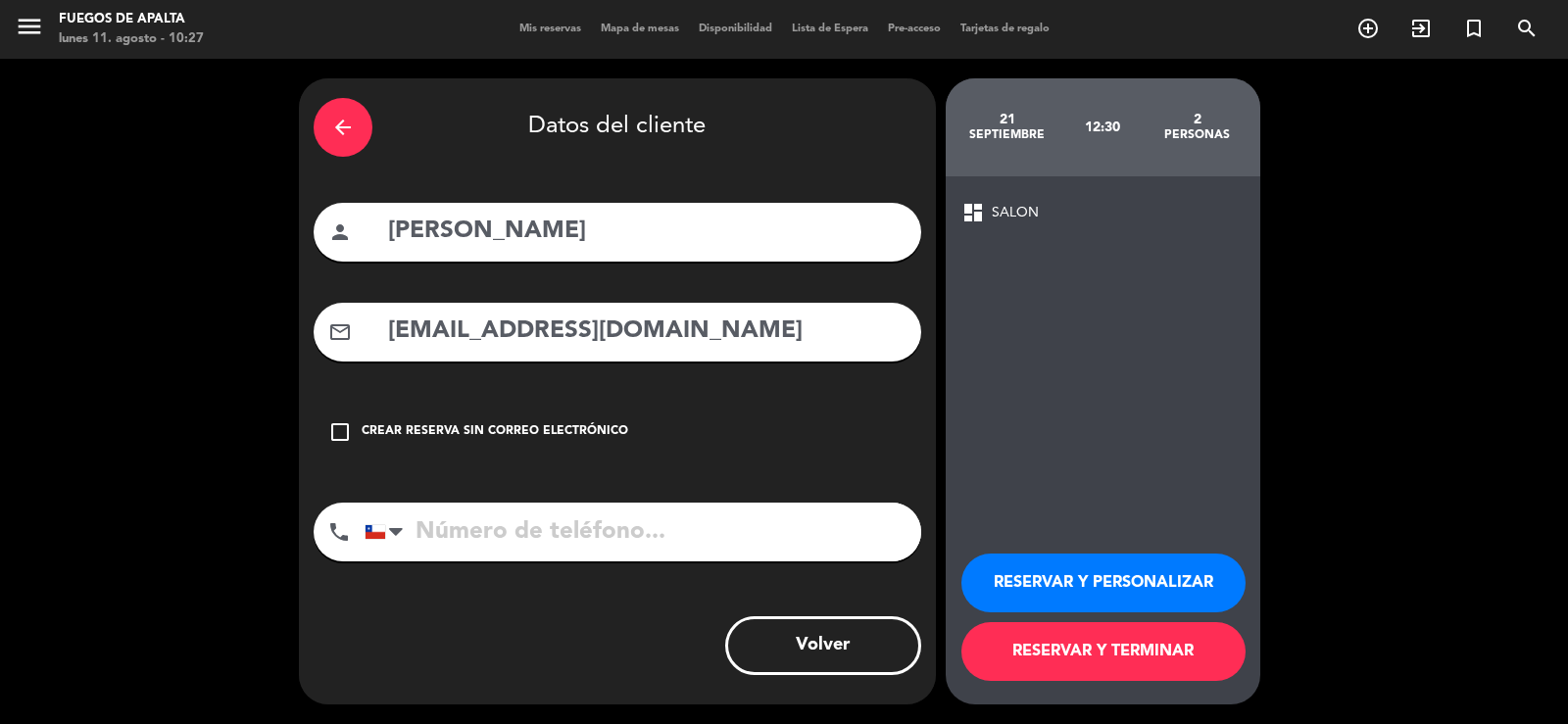
type input "[EMAIL_ADDRESS][DOMAIN_NAME]"
click at [1203, 576] on button "RESERVAR Y PERSONALIZAR" at bounding box center [1103, 583] width 284 height 58
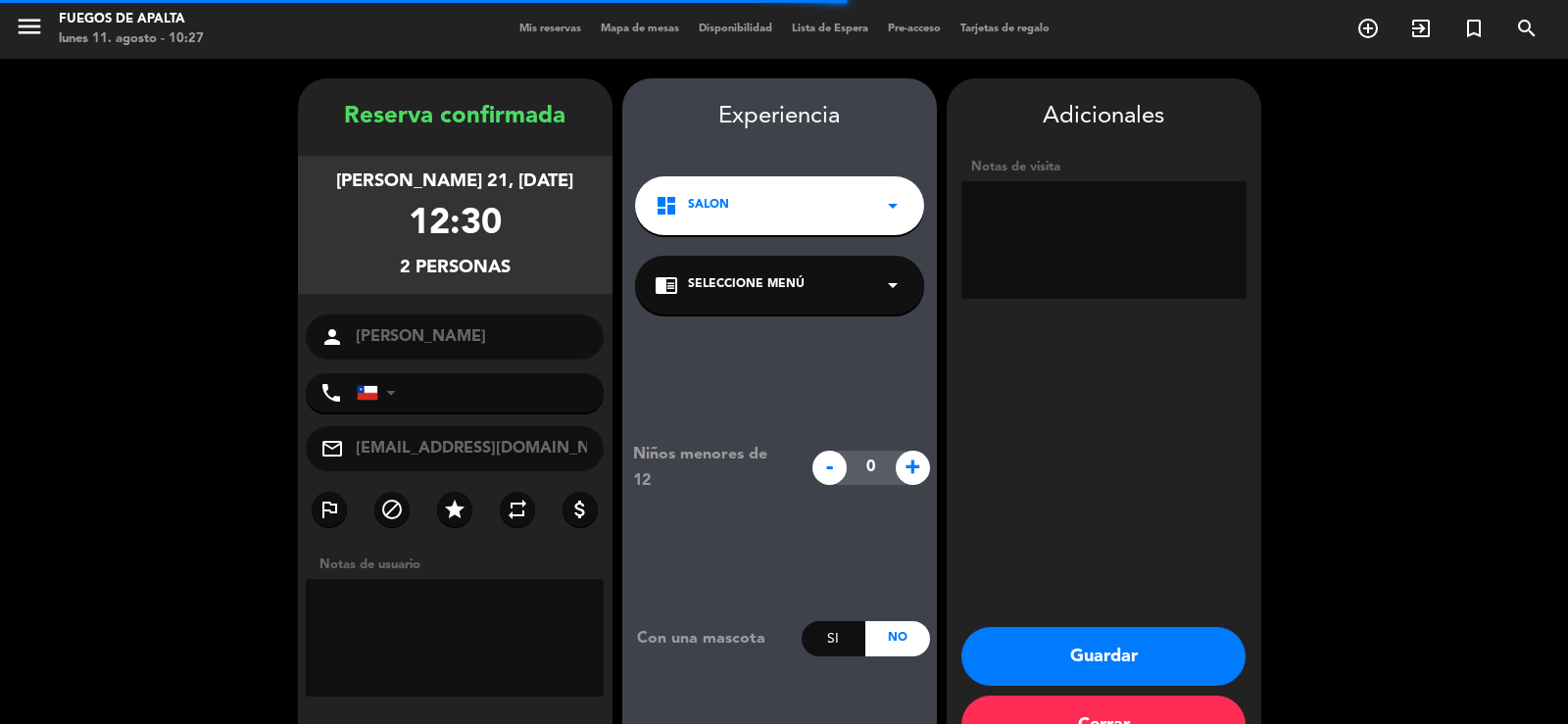
scroll to position [59, 0]
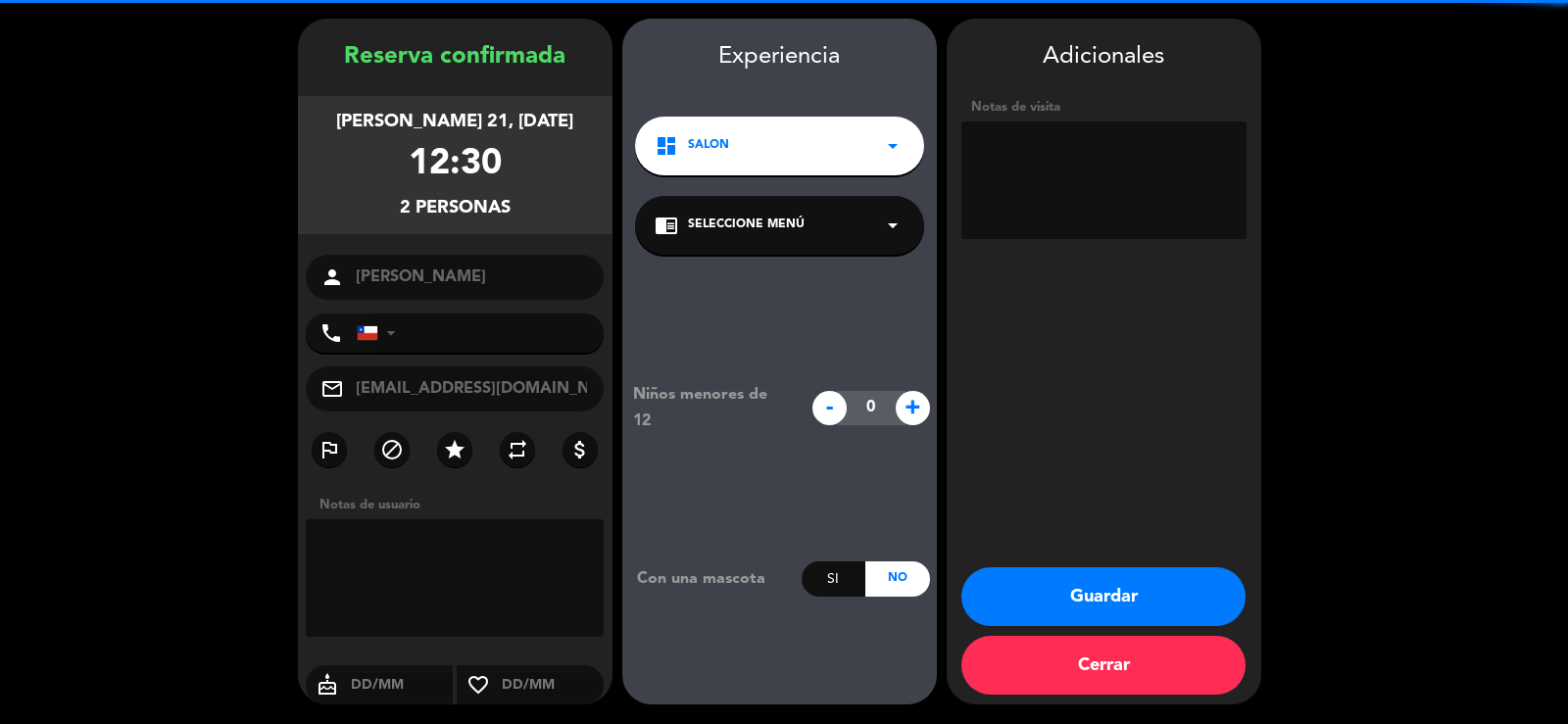
click at [1026, 148] on textarea at bounding box center [1104, 180] width 285 height 118
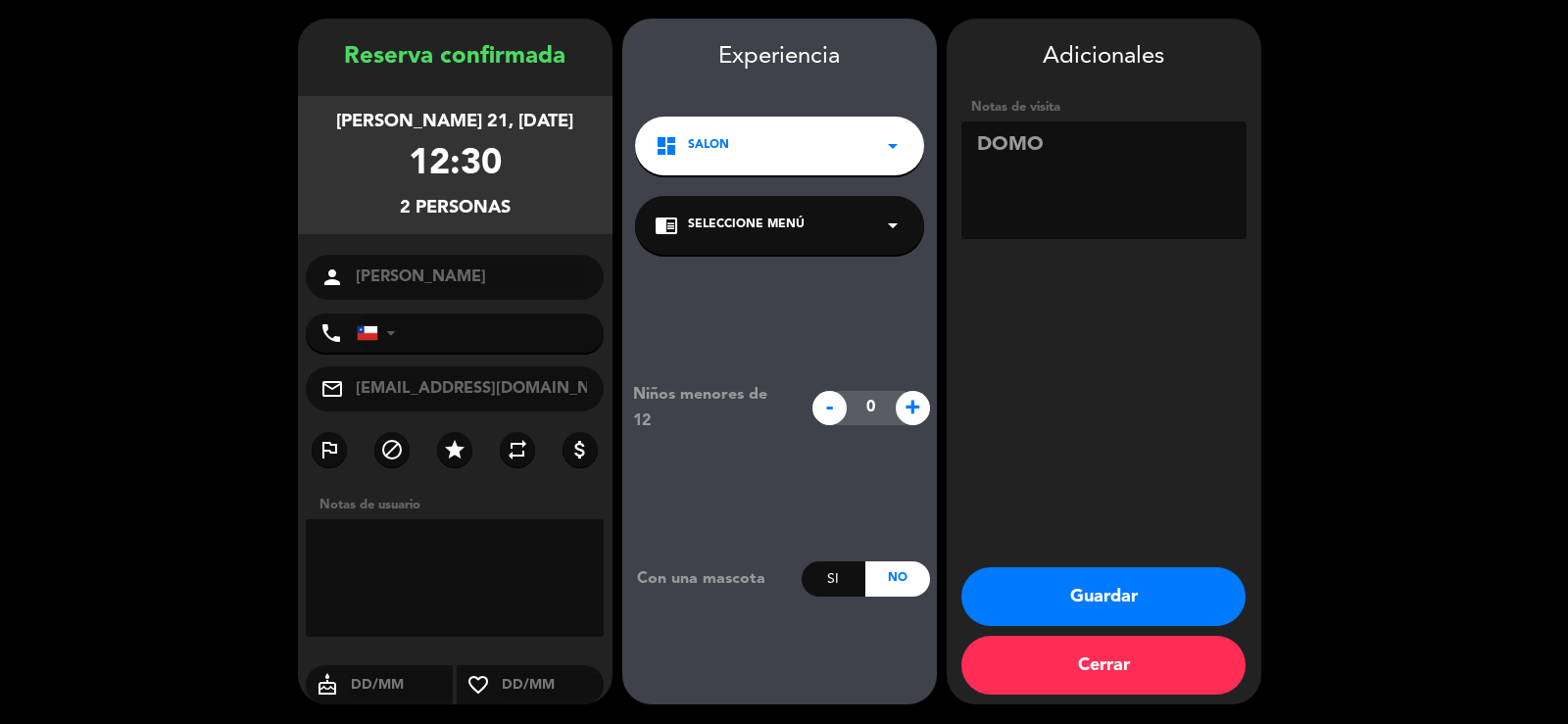
type textarea "DOMO"
click at [1132, 583] on button "Guardar" at bounding box center [1103, 596] width 284 height 58
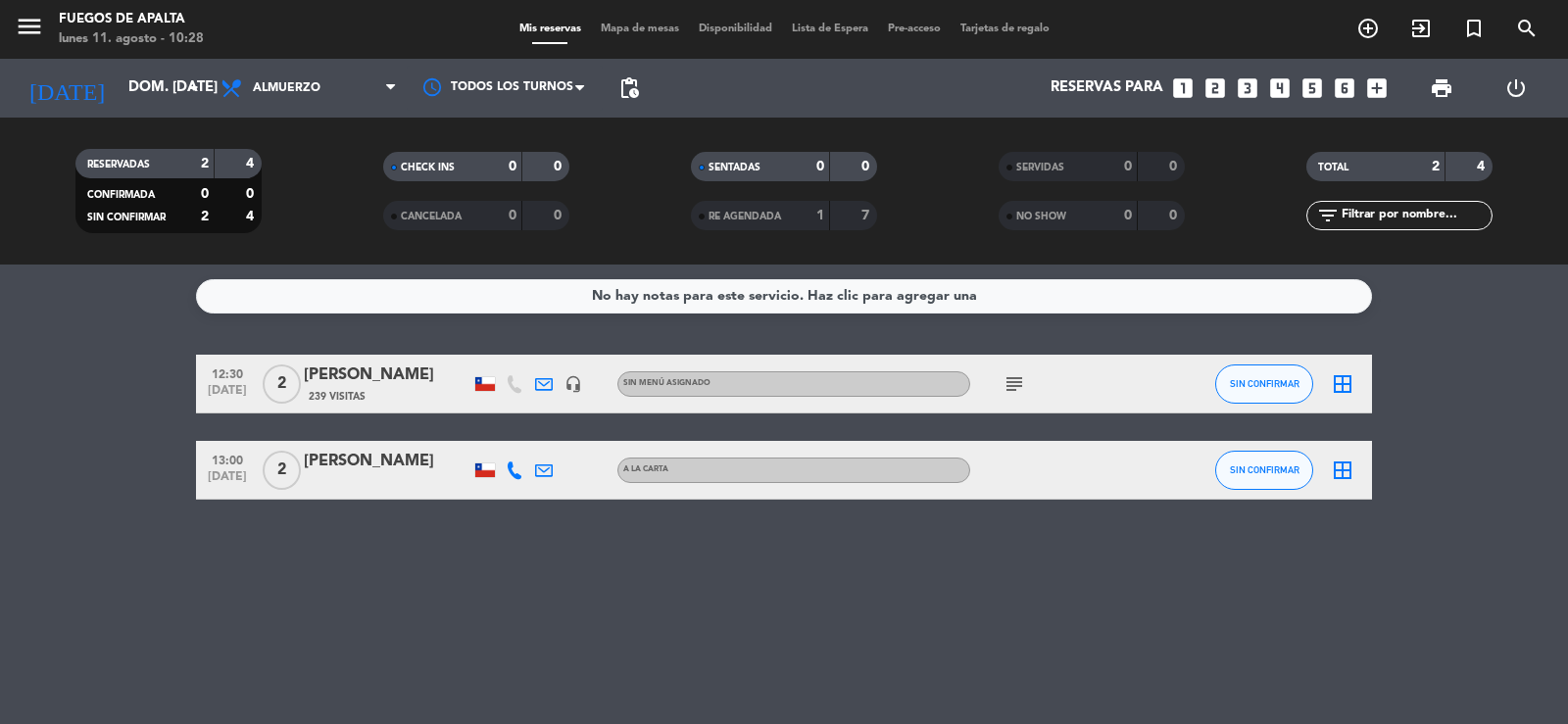
click at [1011, 384] on icon "subject" at bounding box center [1014, 384] width 24 height 24
click at [135, 72] on input "dom. [DATE]" at bounding box center [213, 88] width 189 height 38
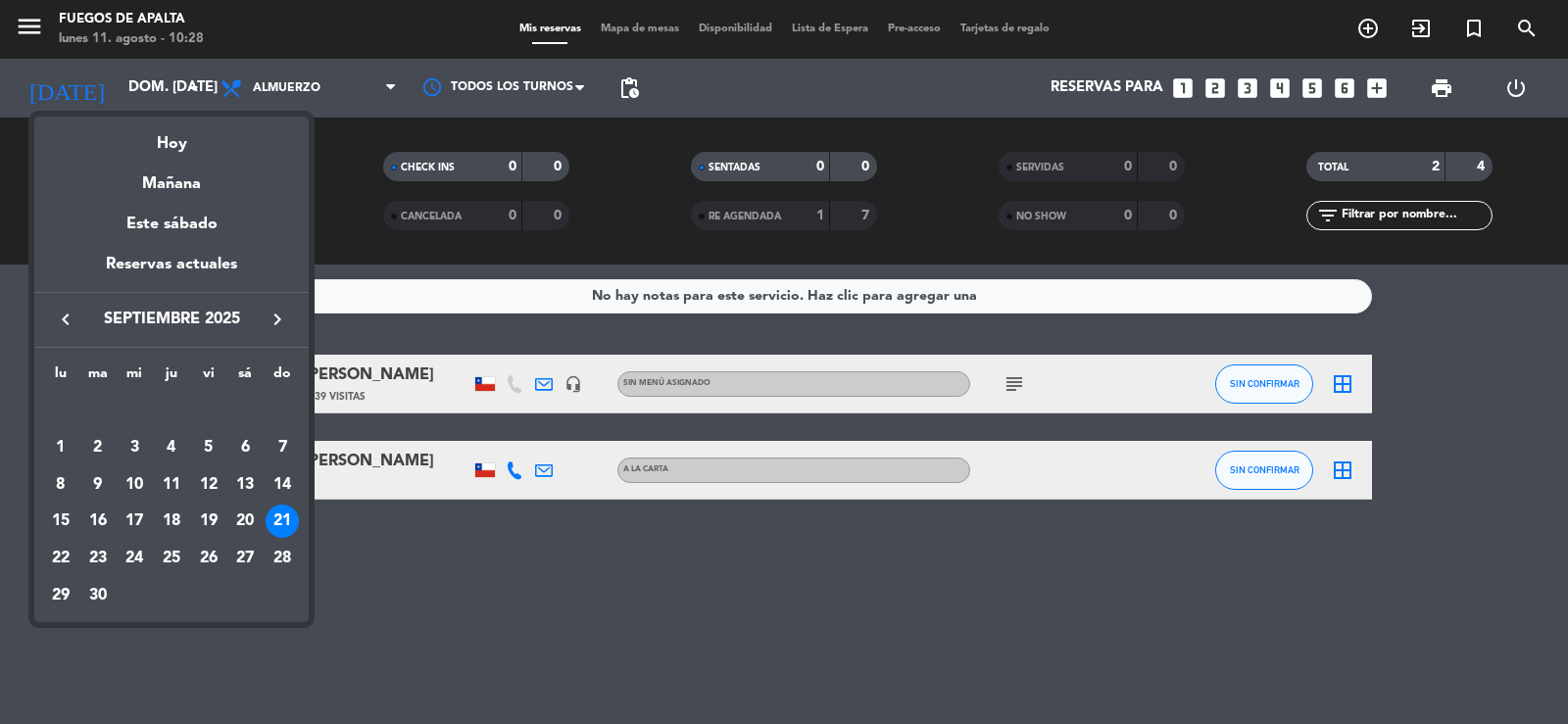
click at [280, 316] on icon "keyboard_arrow_right" at bounding box center [277, 319] width 24 height 24
click at [213, 480] on div "10" at bounding box center [209, 486] width 34 height 34
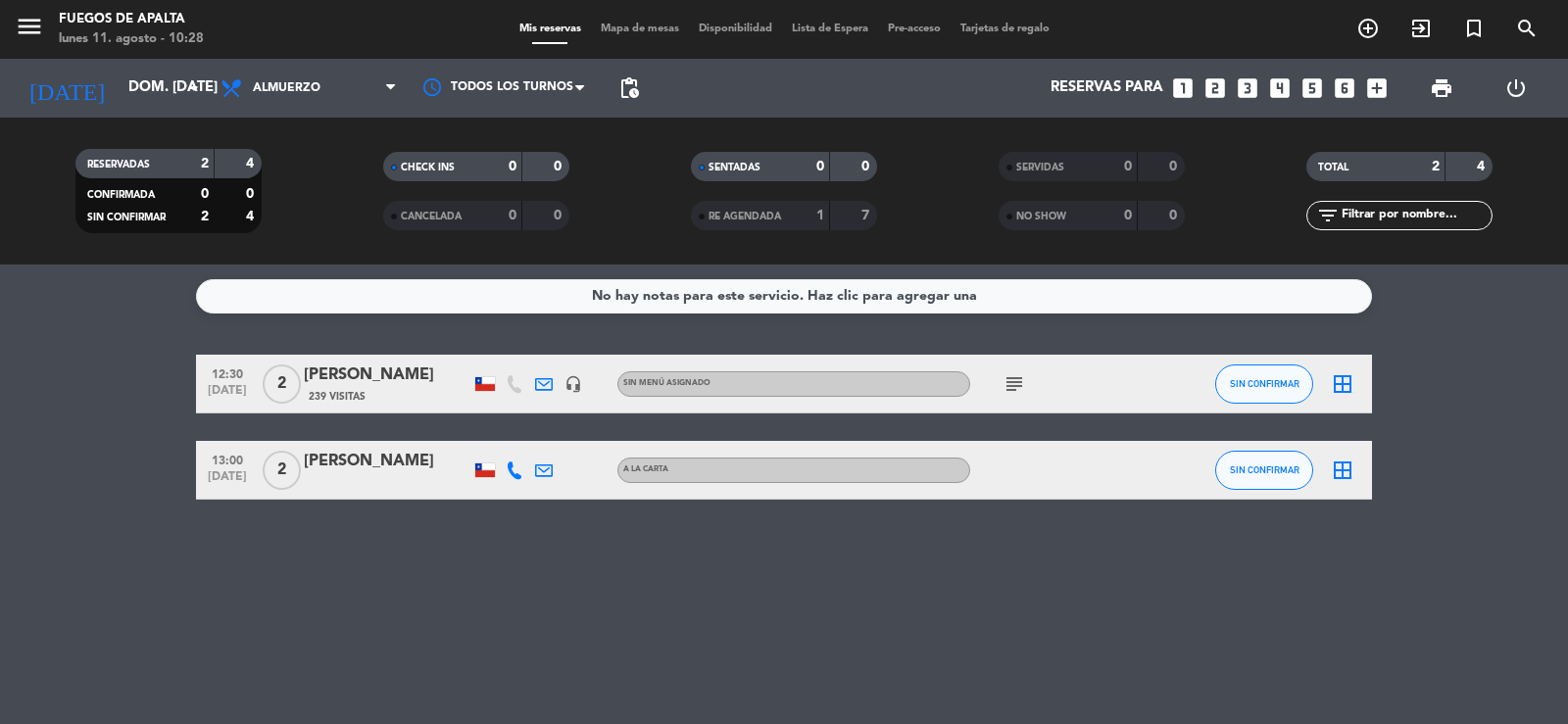
type input "vie. [DATE]"
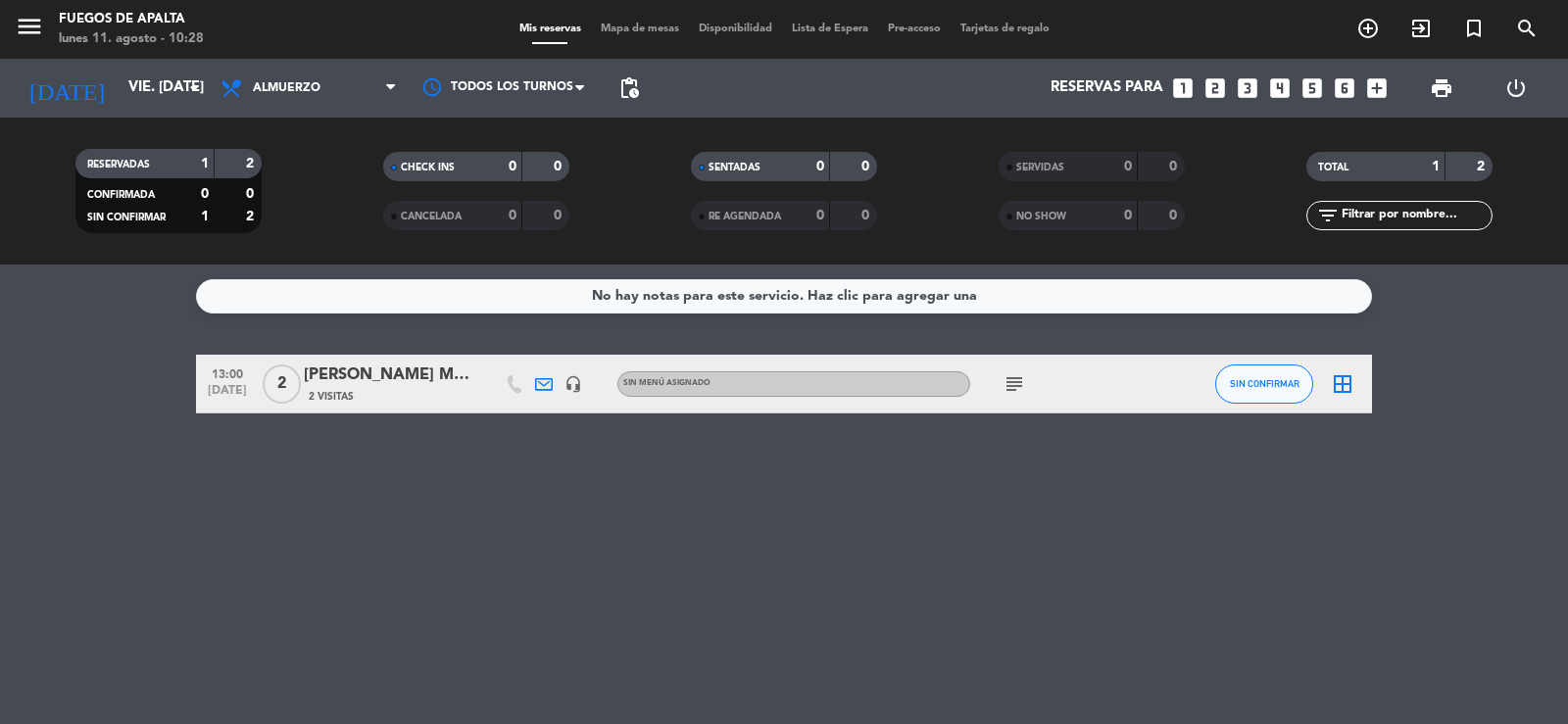
click at [1017, 386] on icon "subject" at bounding box center [1014, 384] width 24 height 24
click at [548, 377] on icon at bounding box center [544, 384] width 18 height 18
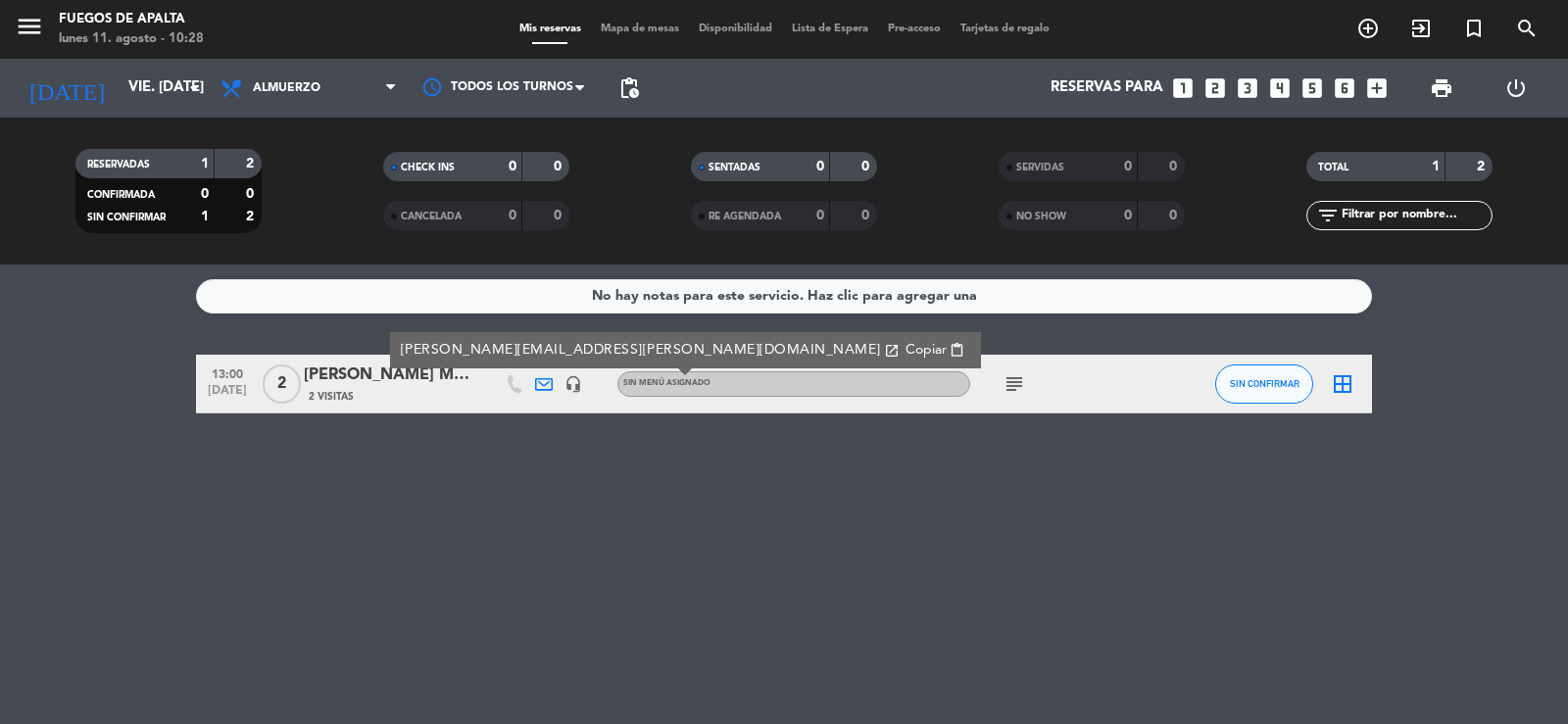
click at [548, 377] on icon at bounding box center [544, 384] width 18 height 18
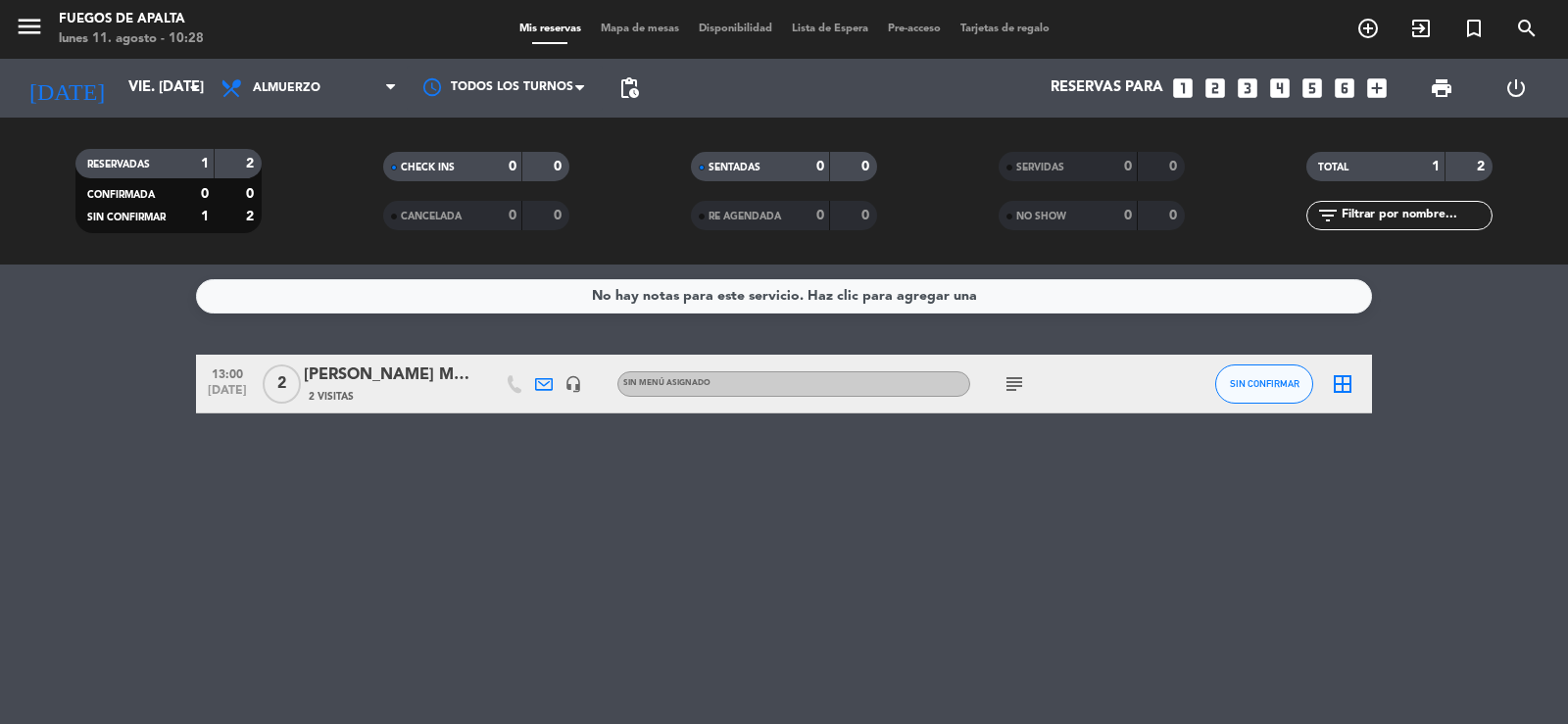
click at [566, 531] on div "No hay notas para este servicio. Haz clic para agregar una 13:00 [DATE] 2 [PERS…" at bounding box center [784, 494] width 1568 height 460
click at [1213, 89] on icon "looks_two" at bounding box center [1216, 88] width 26 height 26
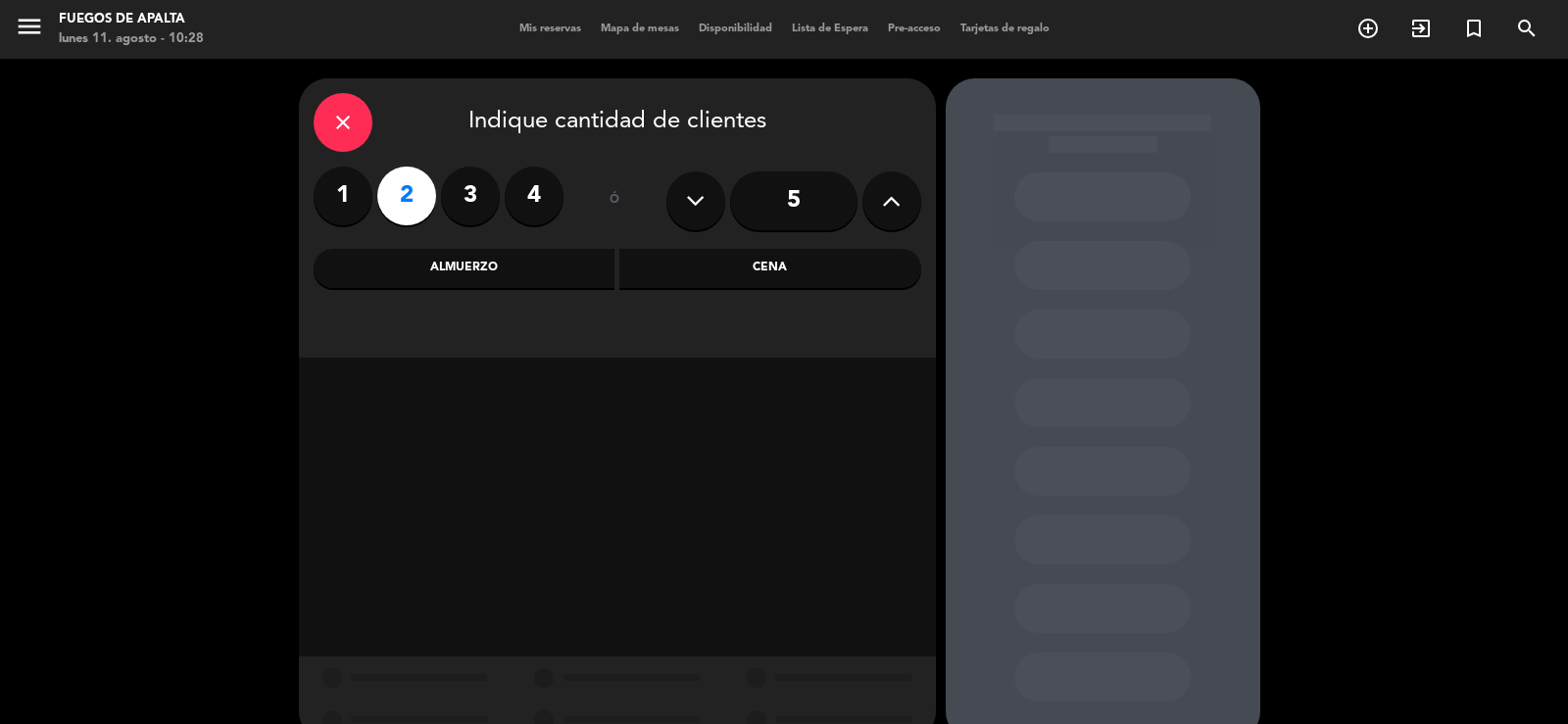
click at [536, 269] on div "Almuerzo" at bounding box center [464, 269] width 302 height 40
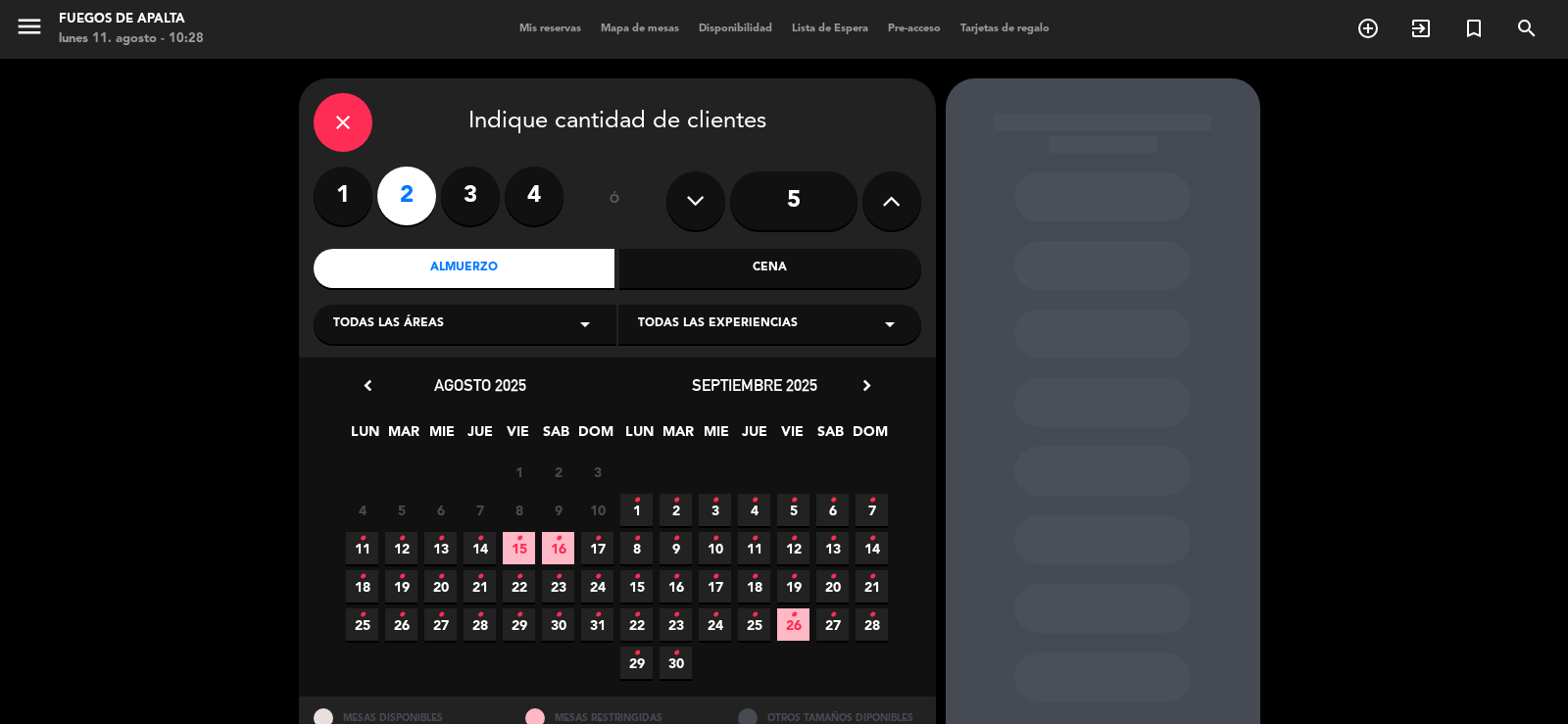
click at [858, 384] on icon "chevron_right" at bounding box center [867, 385] width 21 height 21
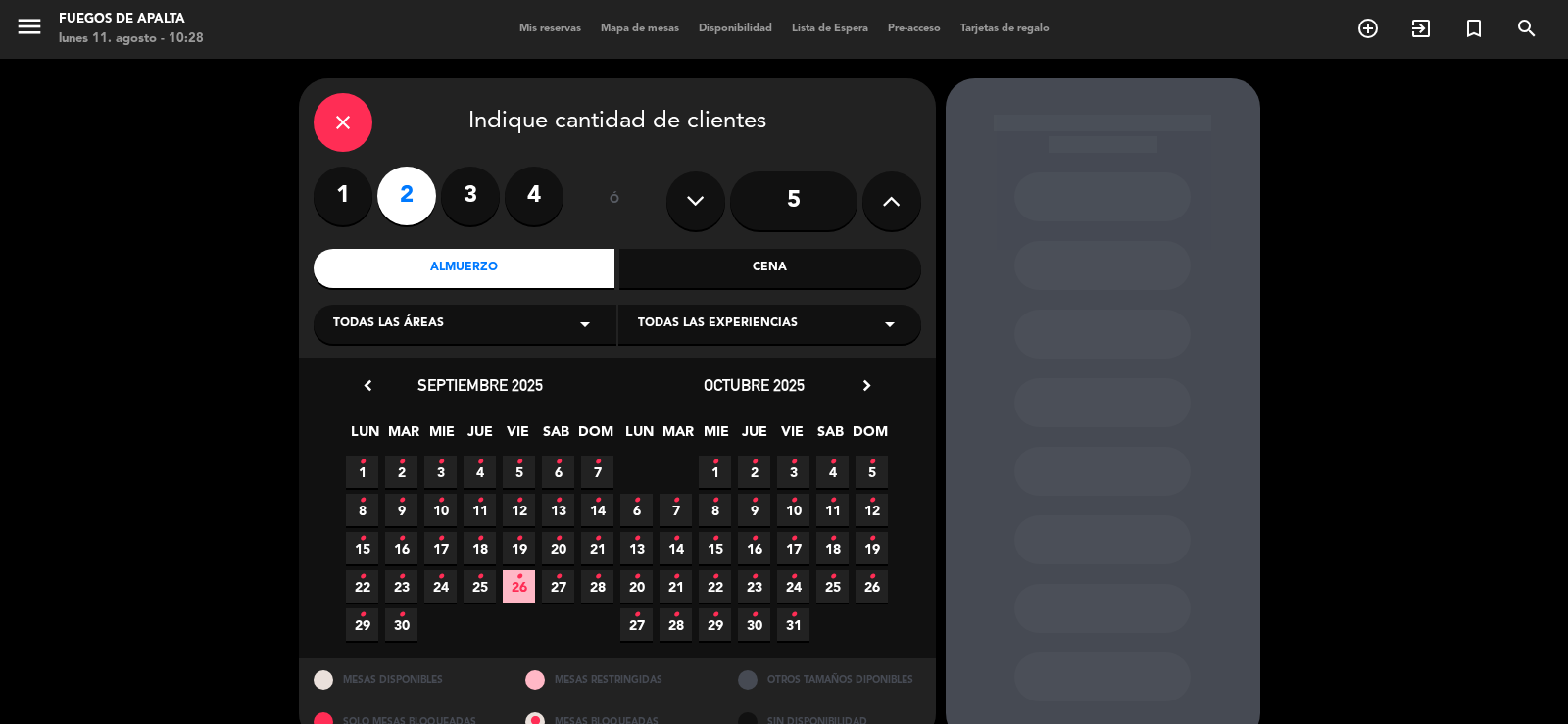
click at [794, 512] on icon "•" at bounding box center [792, 500] width 7 height 32
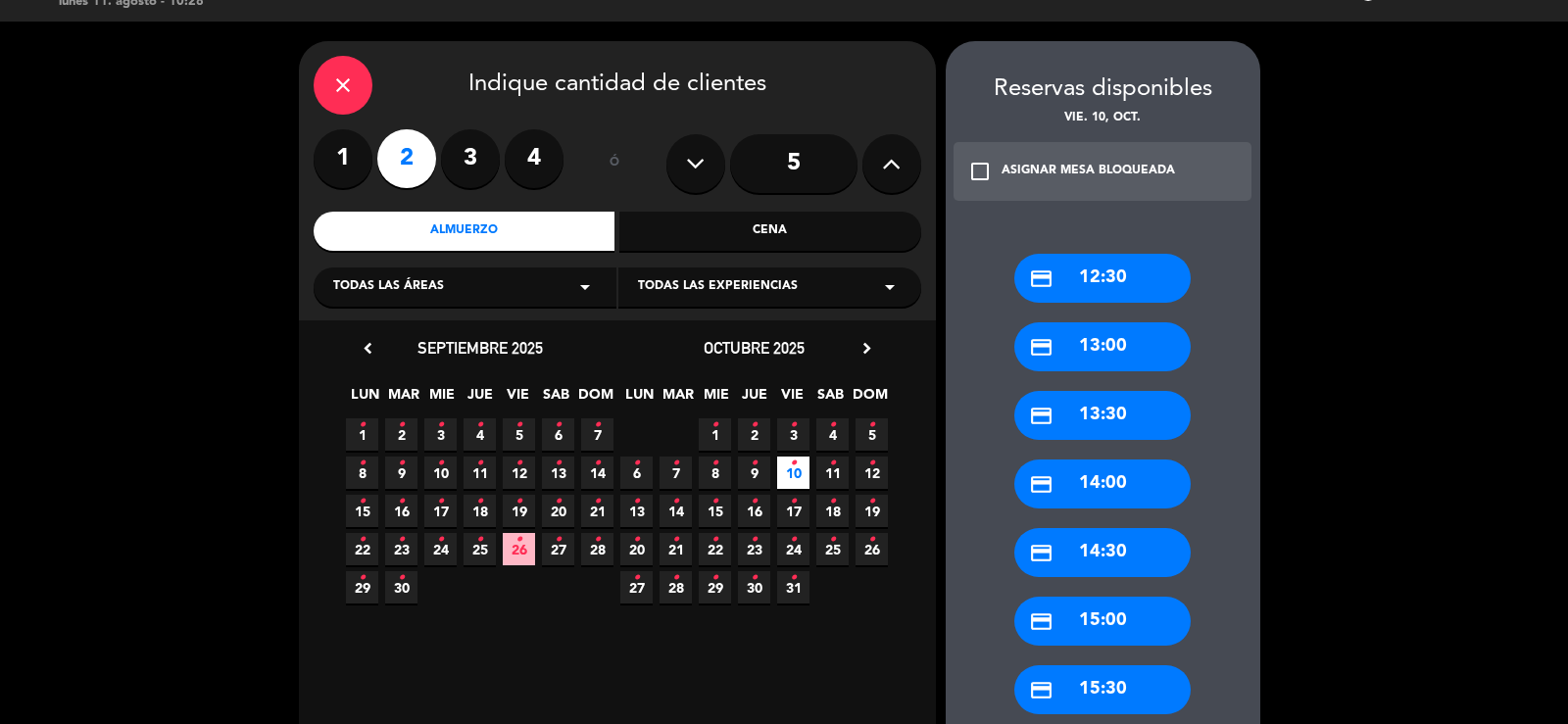
click at [1140, 270] on div "credit_card 12:30" at bounding box center [1102, 279] width 176 height 49
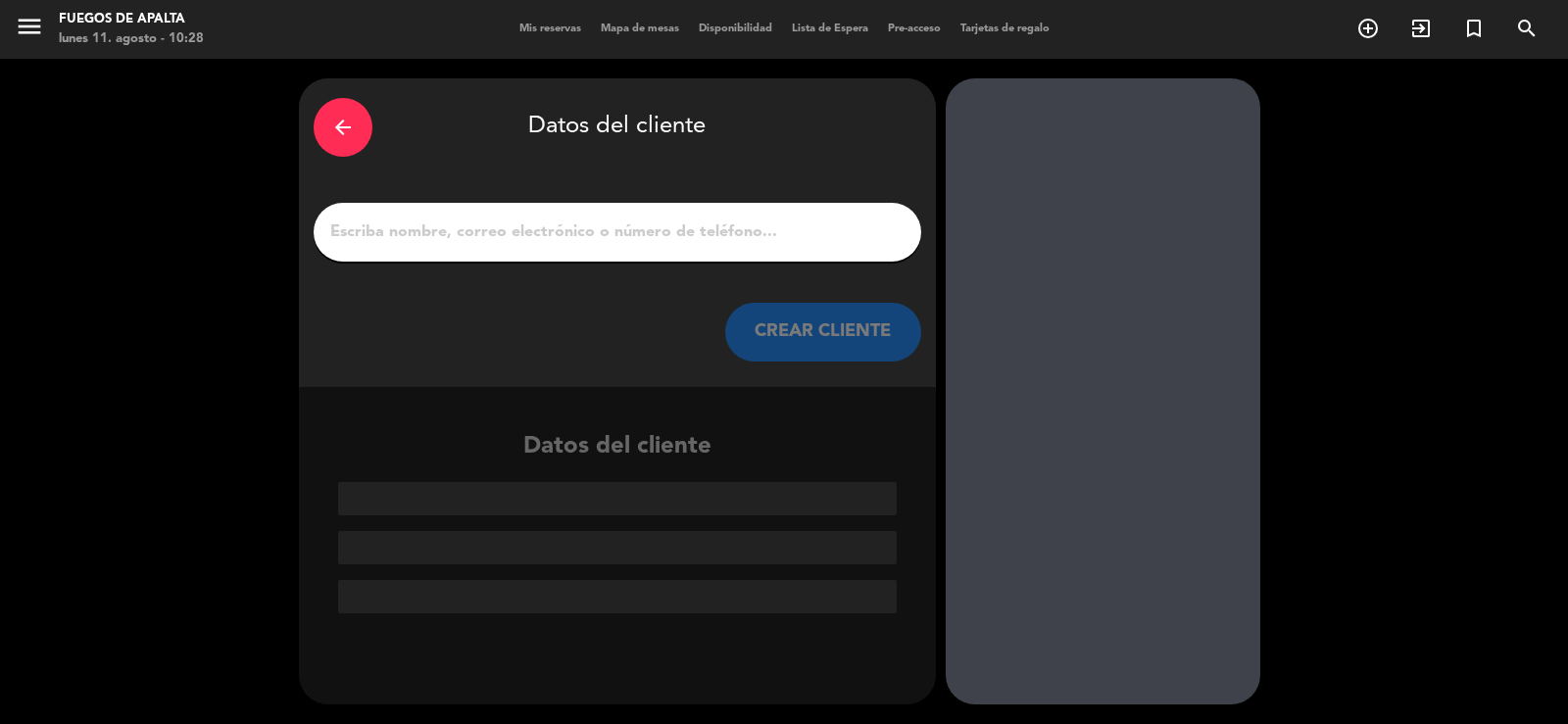
scroll to position [0, 0]
click at [741, 254] on div at bounding box center [617, 231] width 607 height 58
click at [736, 241] on input "1" at bounding box center [617, 232] width 578 height 28
type input "a"
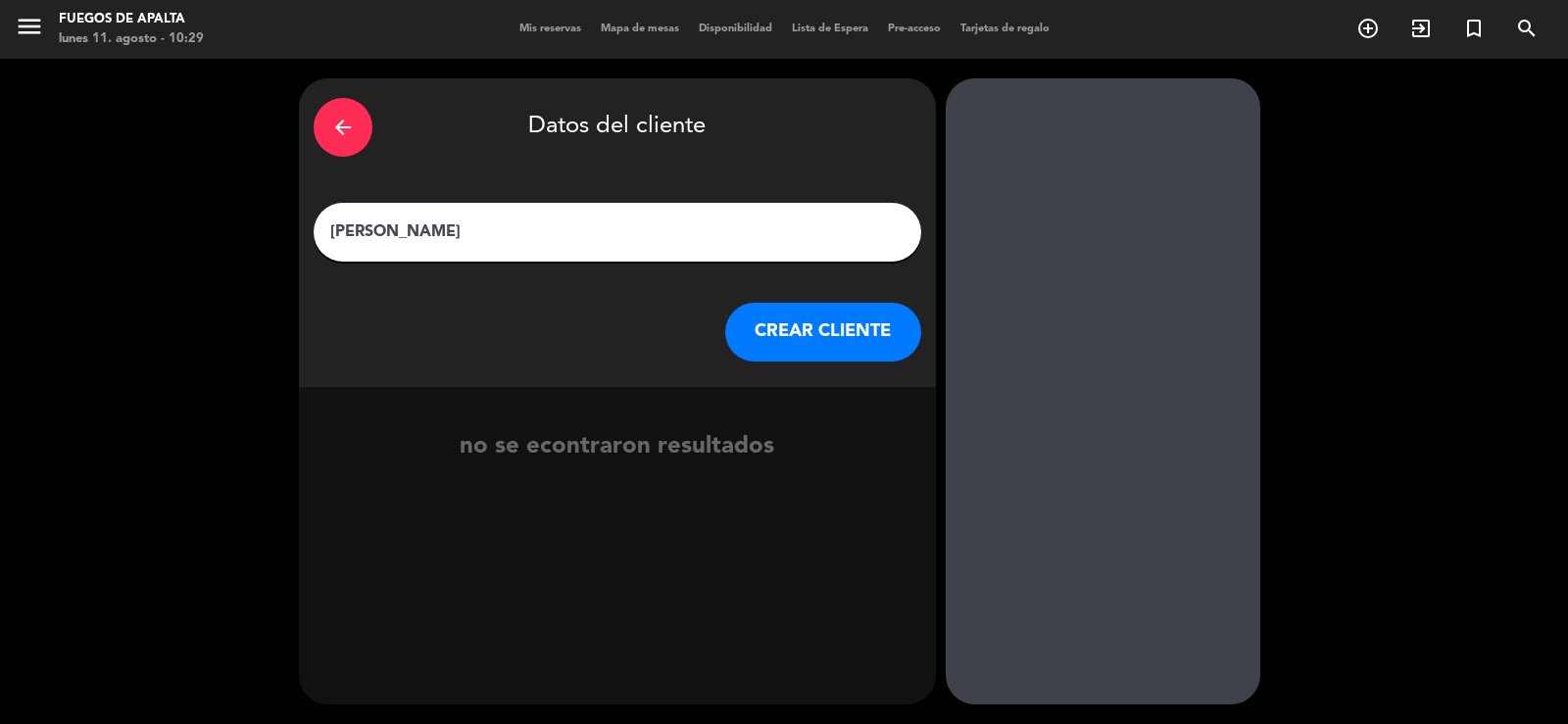
type input "[PERSON_NAME]"
click at [843, 330] on button "CREAR CLIENTE" at bounding box center [823, 331] width 196 height 58
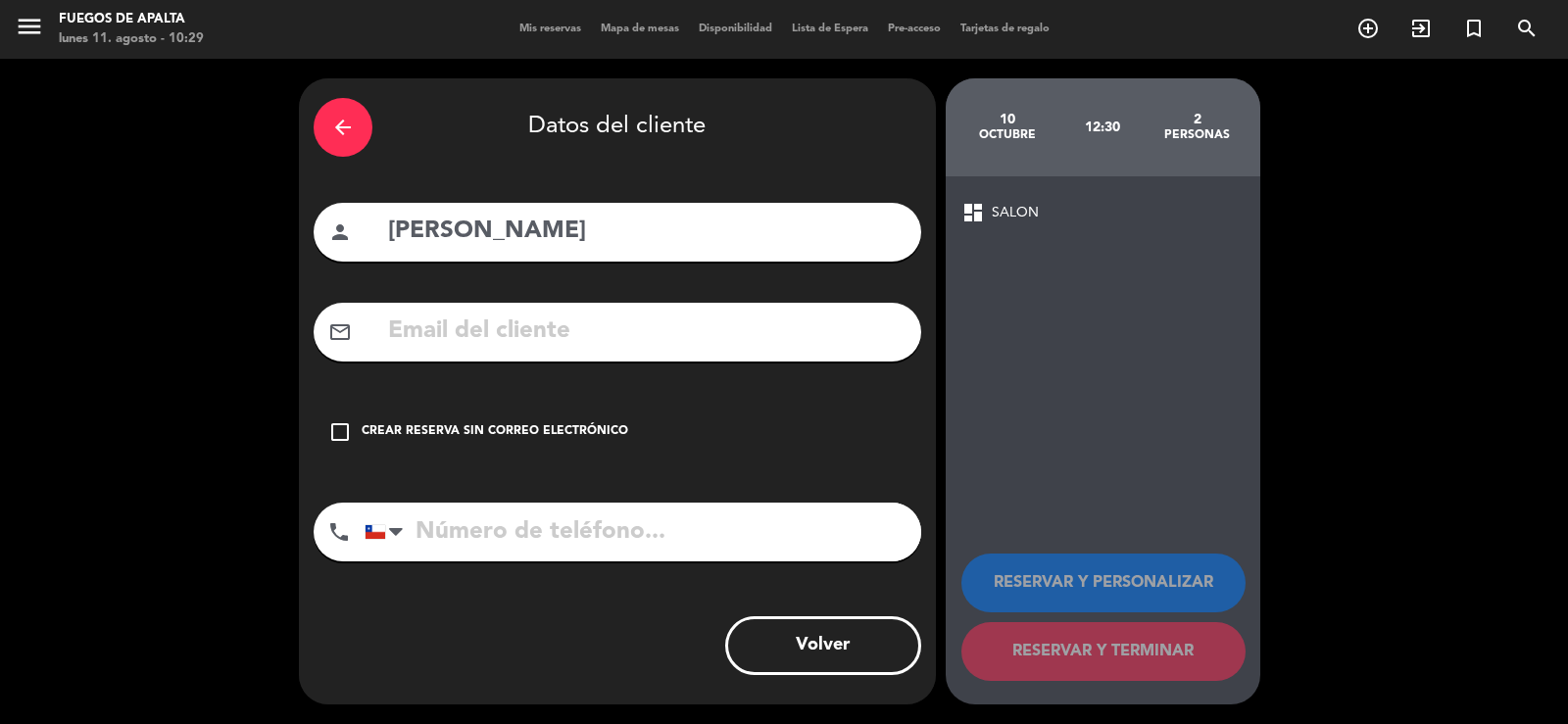
paste input "[EMAIL_ADDRESS][DOMAIN_NAME]"
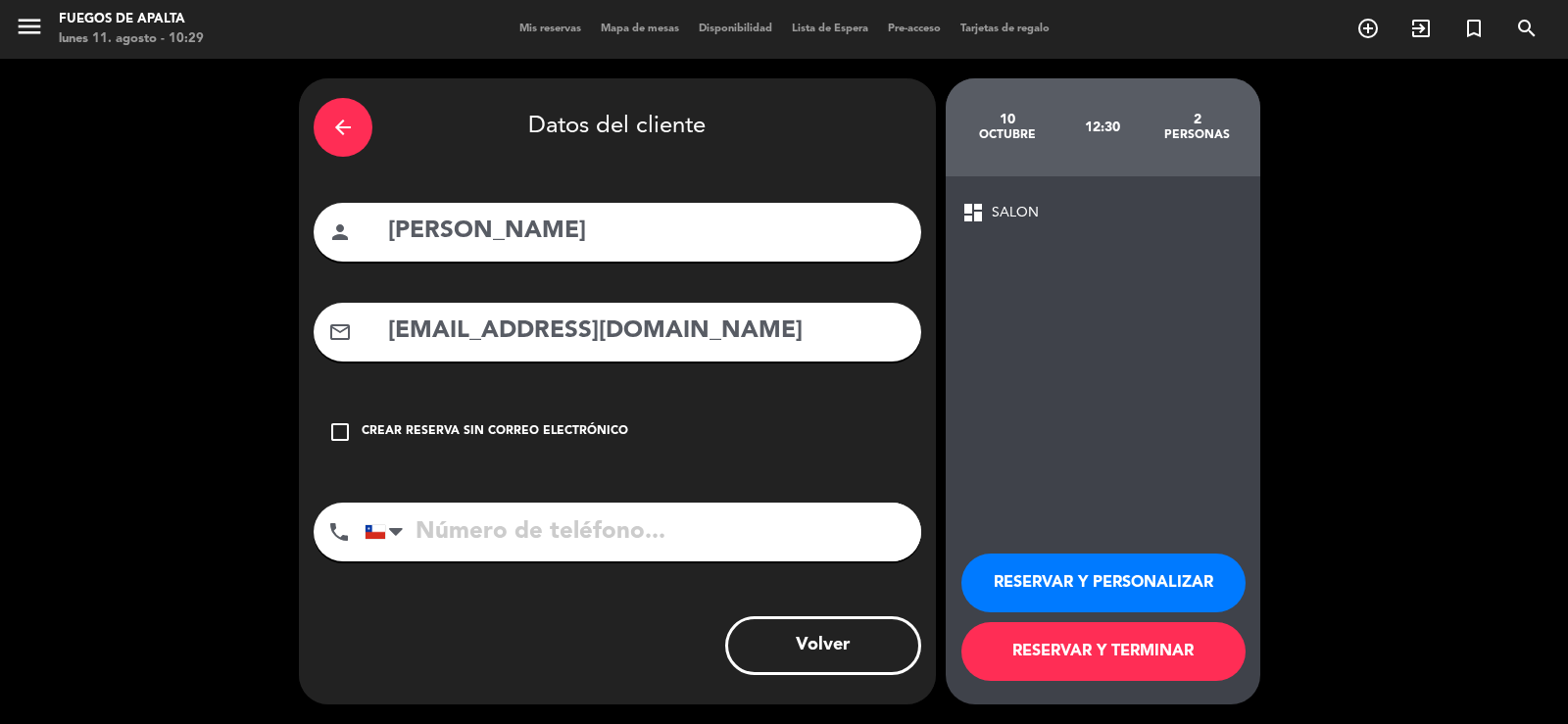
type input "[EMAIL_ADDRESS][DOMAIN_NAME]"
click at [1168, 659] on button "RESERVAR Y TERMINAR" at bounding box center [1103, 651] width 284 height 58
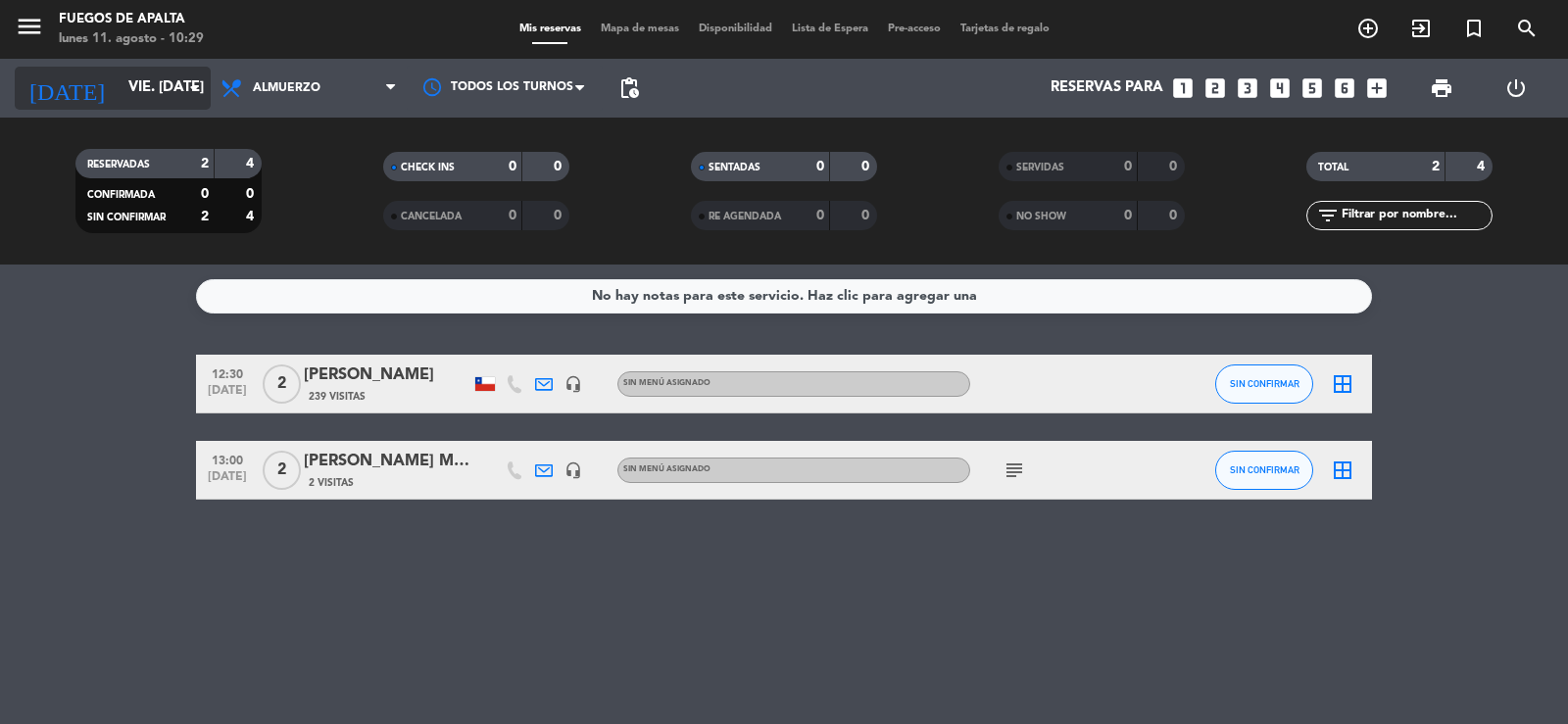
click at [167, 88] on input "vie. [DATE]" at bounding box center [213, 88] width 189 height 38
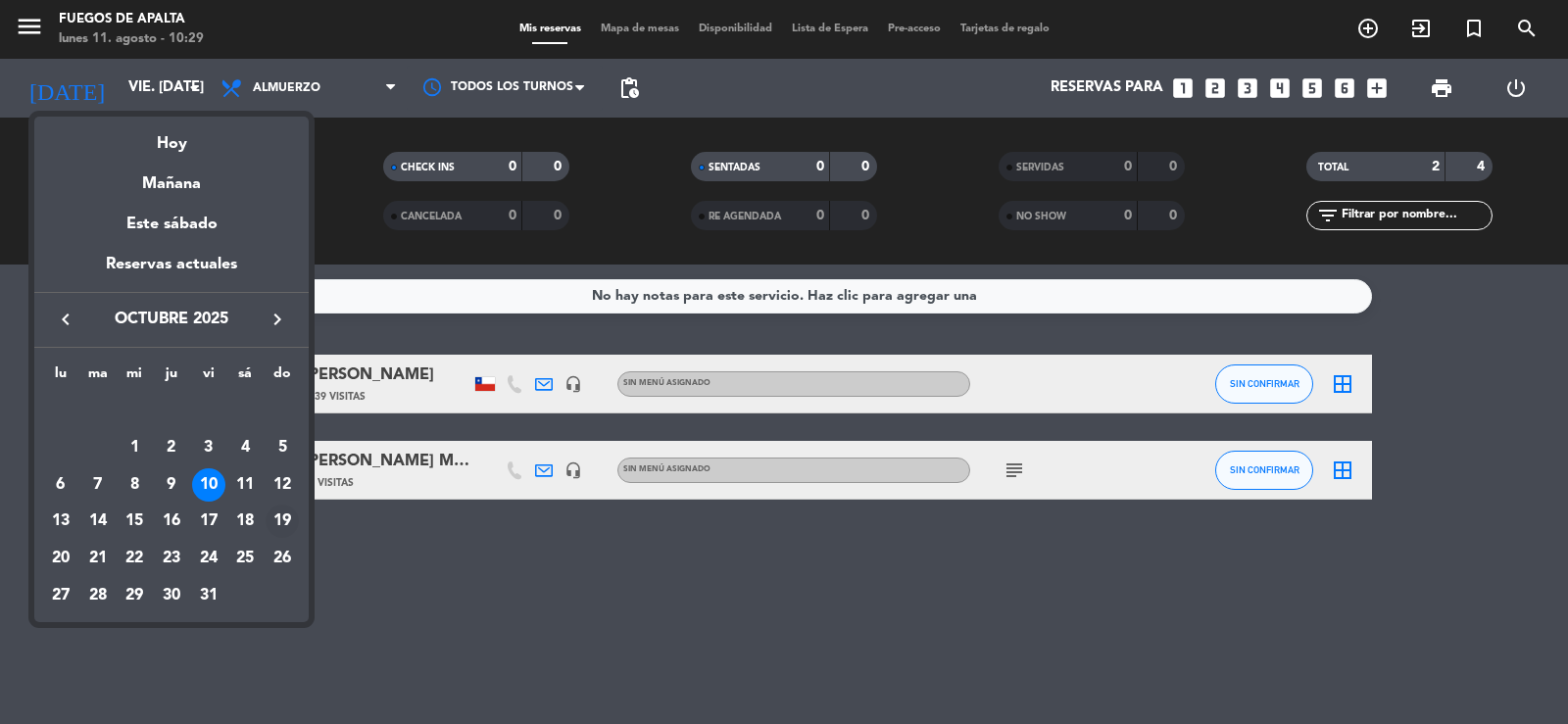
click at [284, 514] on div "19" at bounding box center [282, 521] width 34 height 34
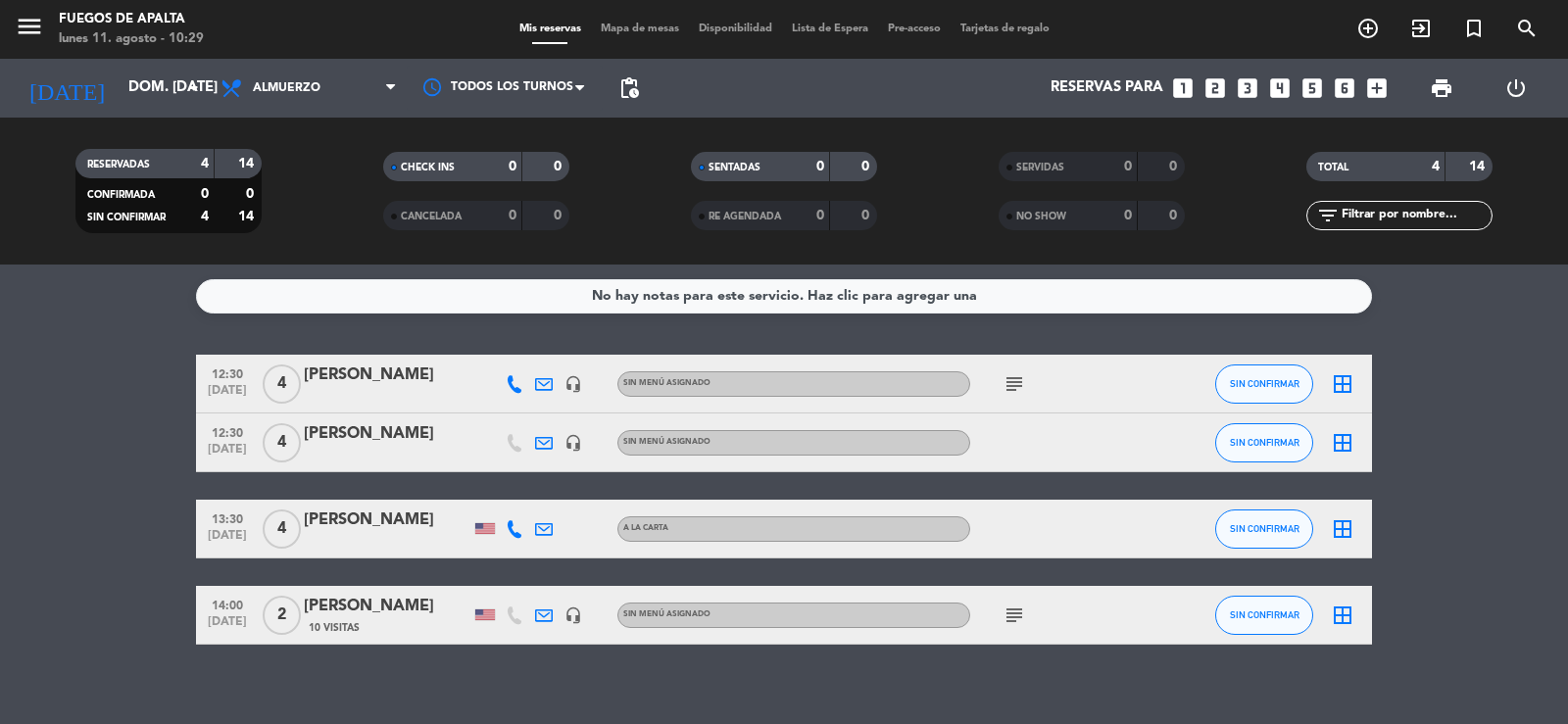
click at [999, 390] on span "subject" at bounding box center [1014, 384] width 30 height 24
click at [1009, 378] on icon "subject" at bounding box center [1014, 384] width 24 height 24
click at [138, 87] on input "dom. [DATE]" at bounding box center [213, 88] width 189 height 38
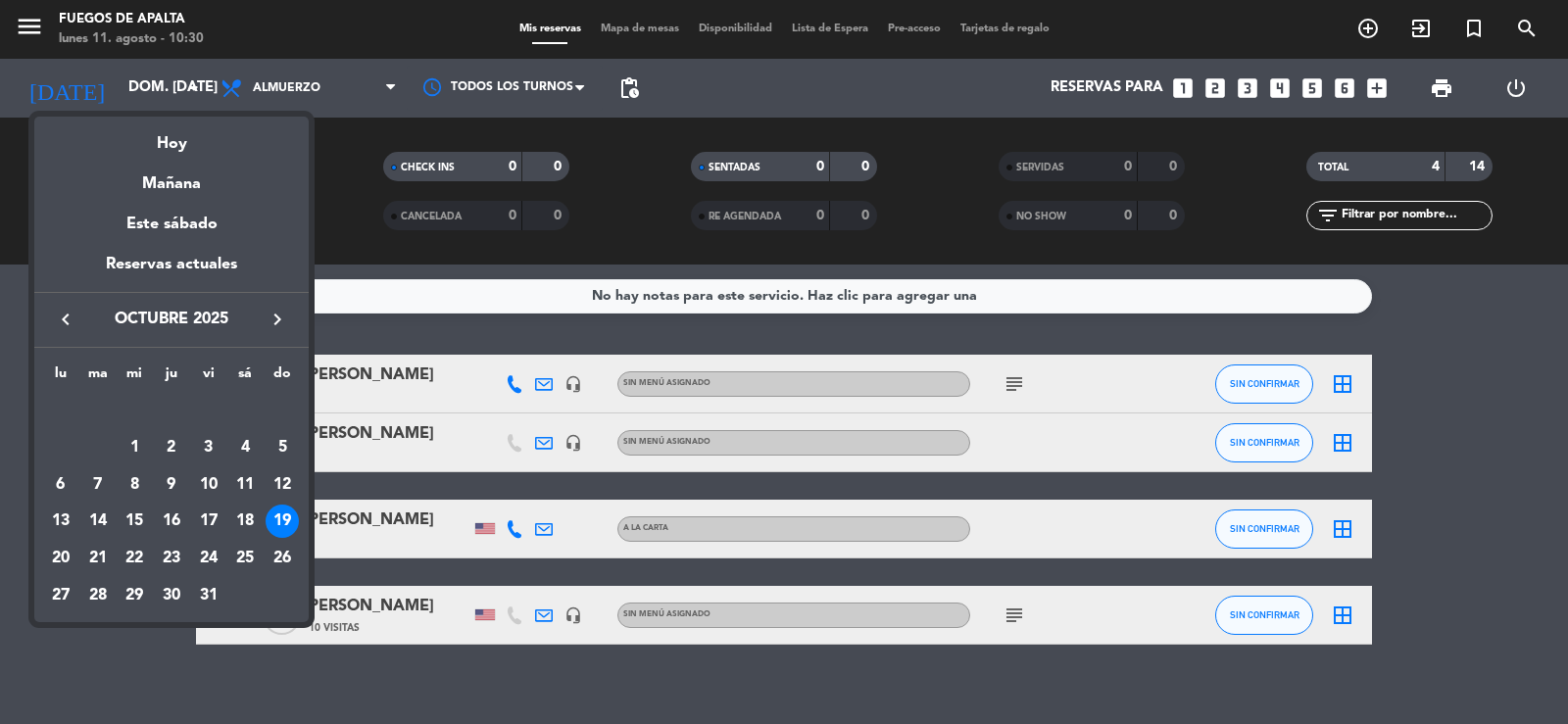
click at [272, 312] on icon "keyboard_arrow_right" at bounding box center [277, 319] width 24 height 24
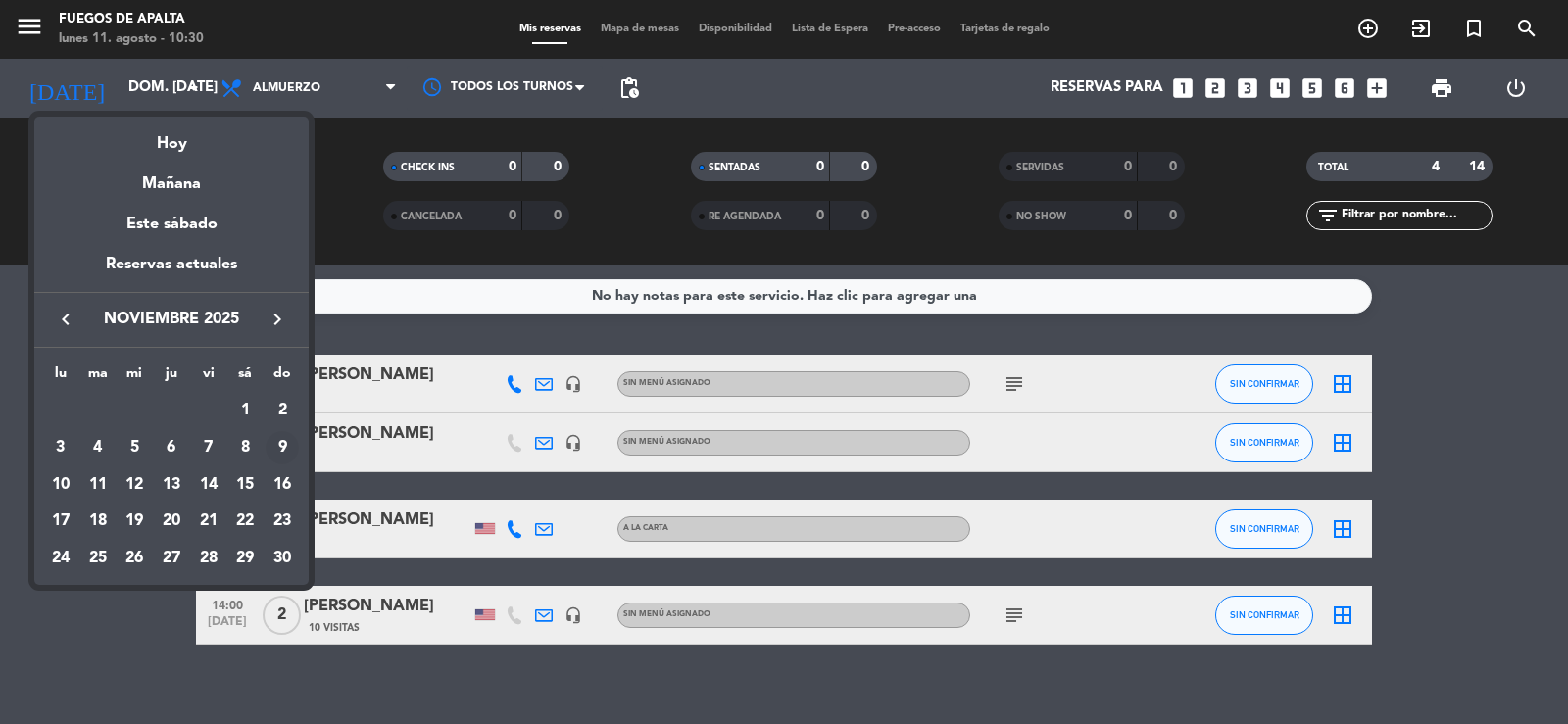
click at [281, 441] on div "9" at bounding box center [282, 448] width 34 height 34
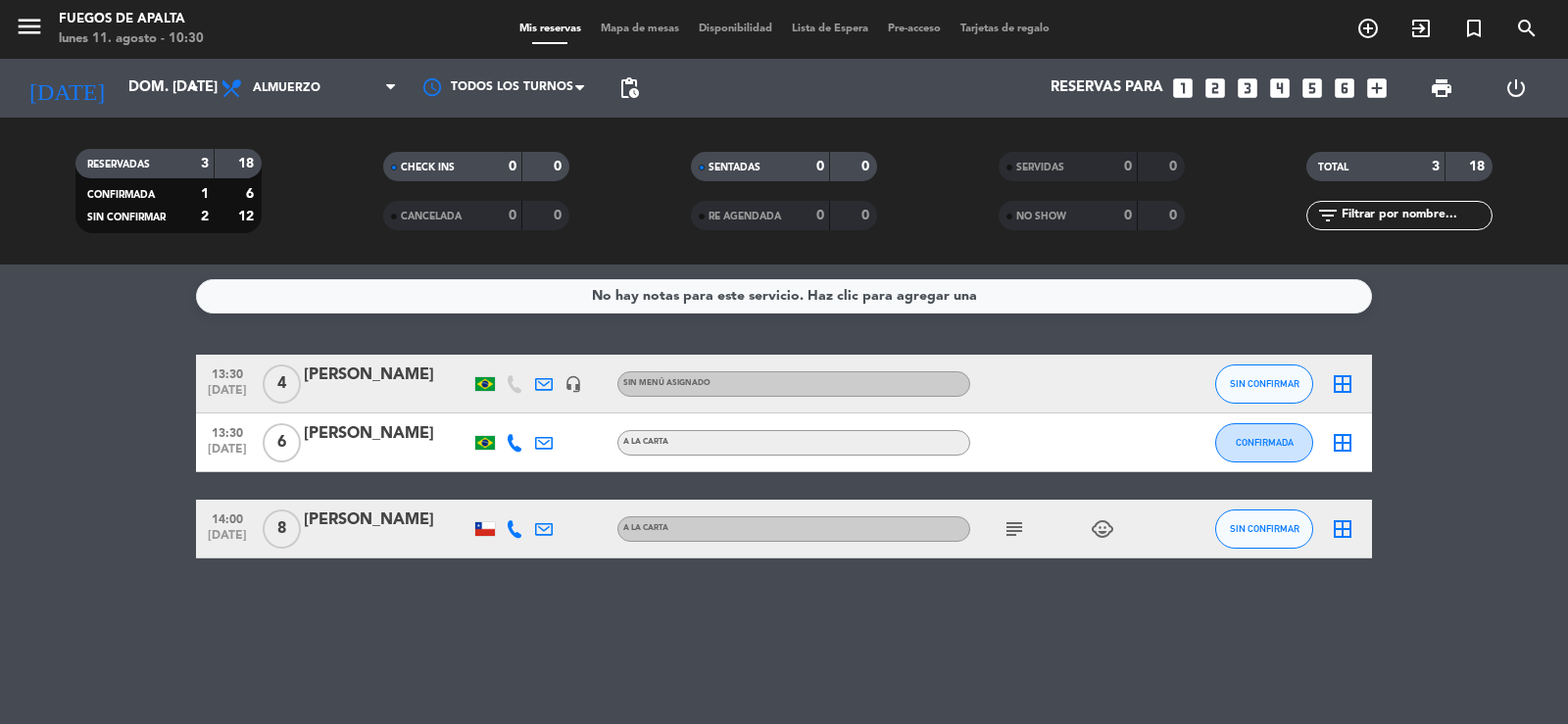
click at [1009, 527] on icon "subject" at bounding box center [1014, 529] width 24 height 24
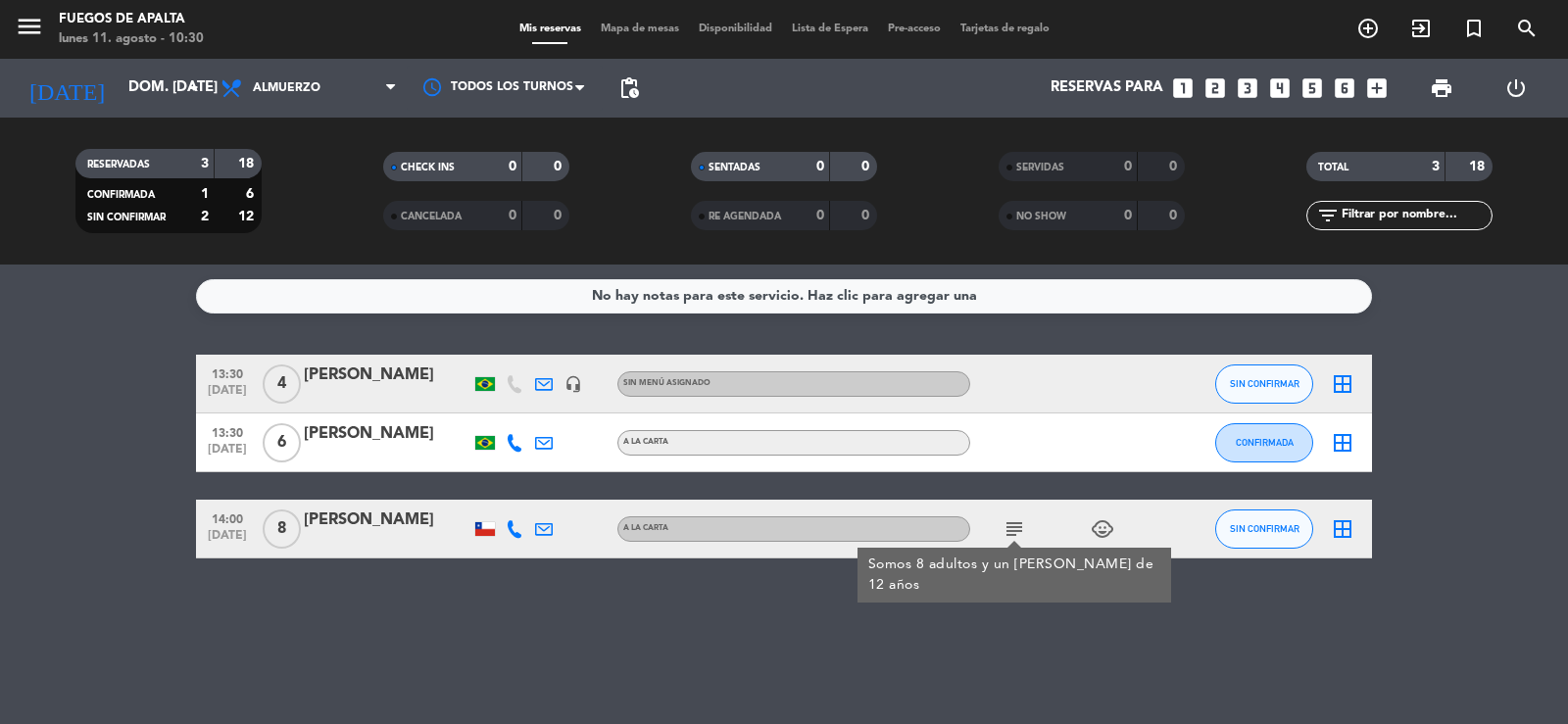
click at [1009, 527] on icon "subject" at bounding box center [1014, 529] width 24 height 24
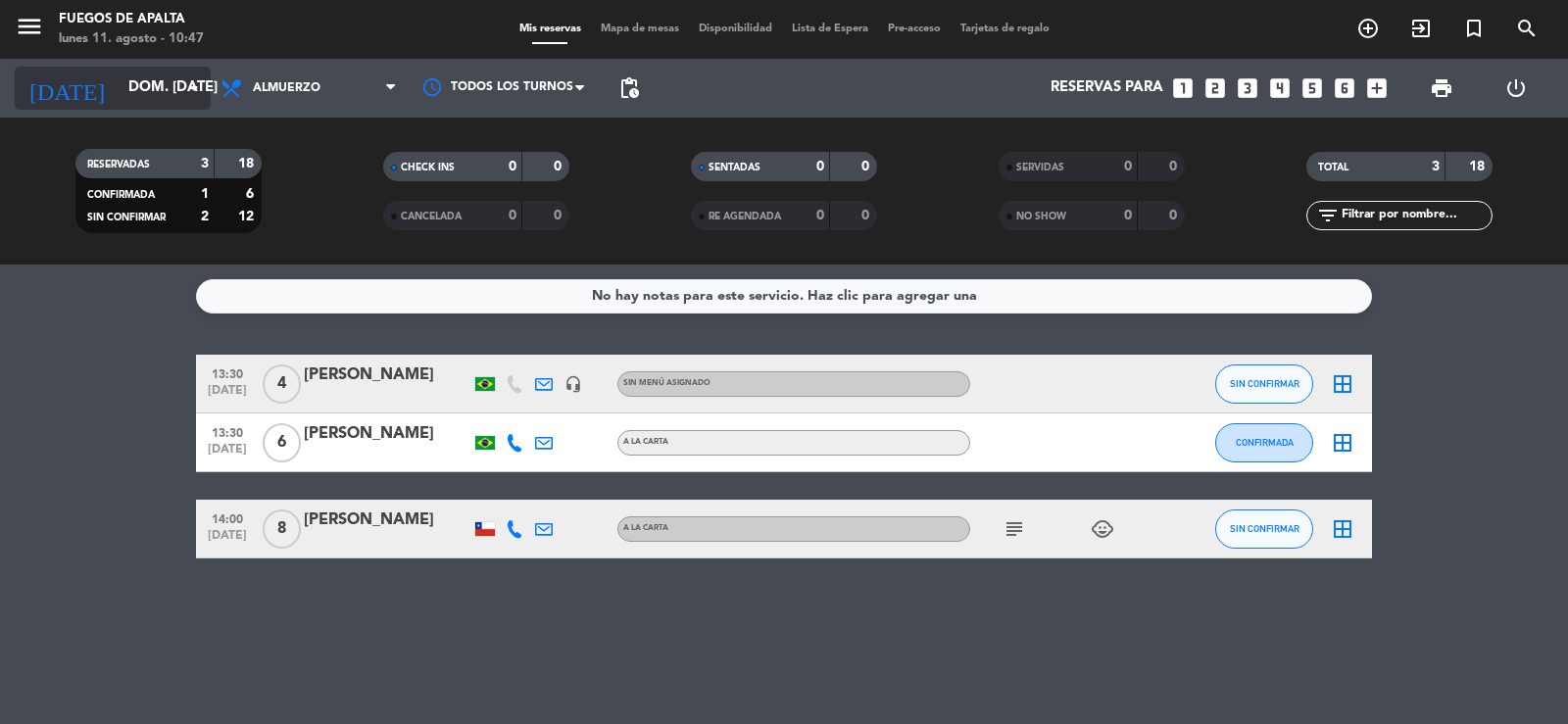
click at [142, 96] on input "dom. [DATE]" at bounding box center [213, 88] width 189 height 38
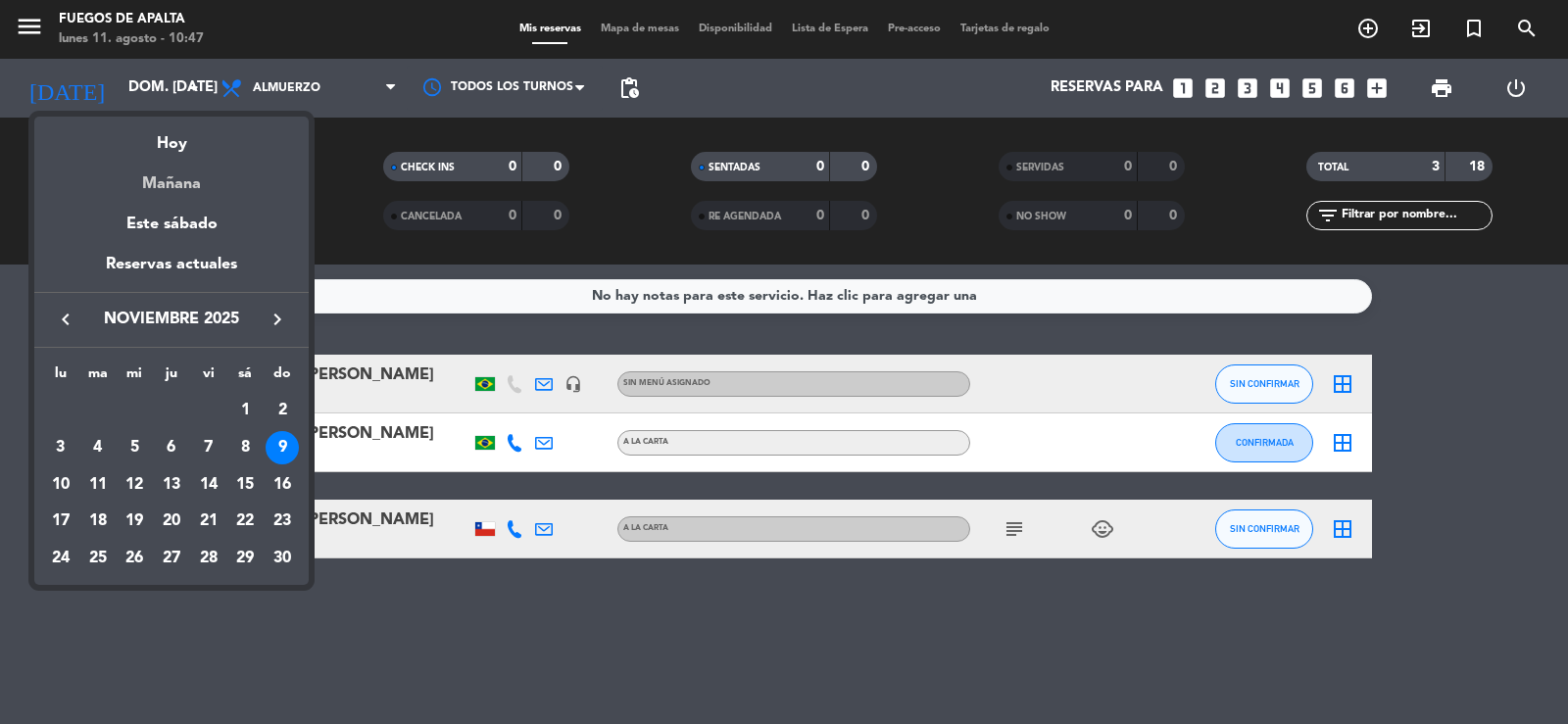
click at [179, 176] on div "Mañana" at bounding box center [171, 177] width 274 height 41
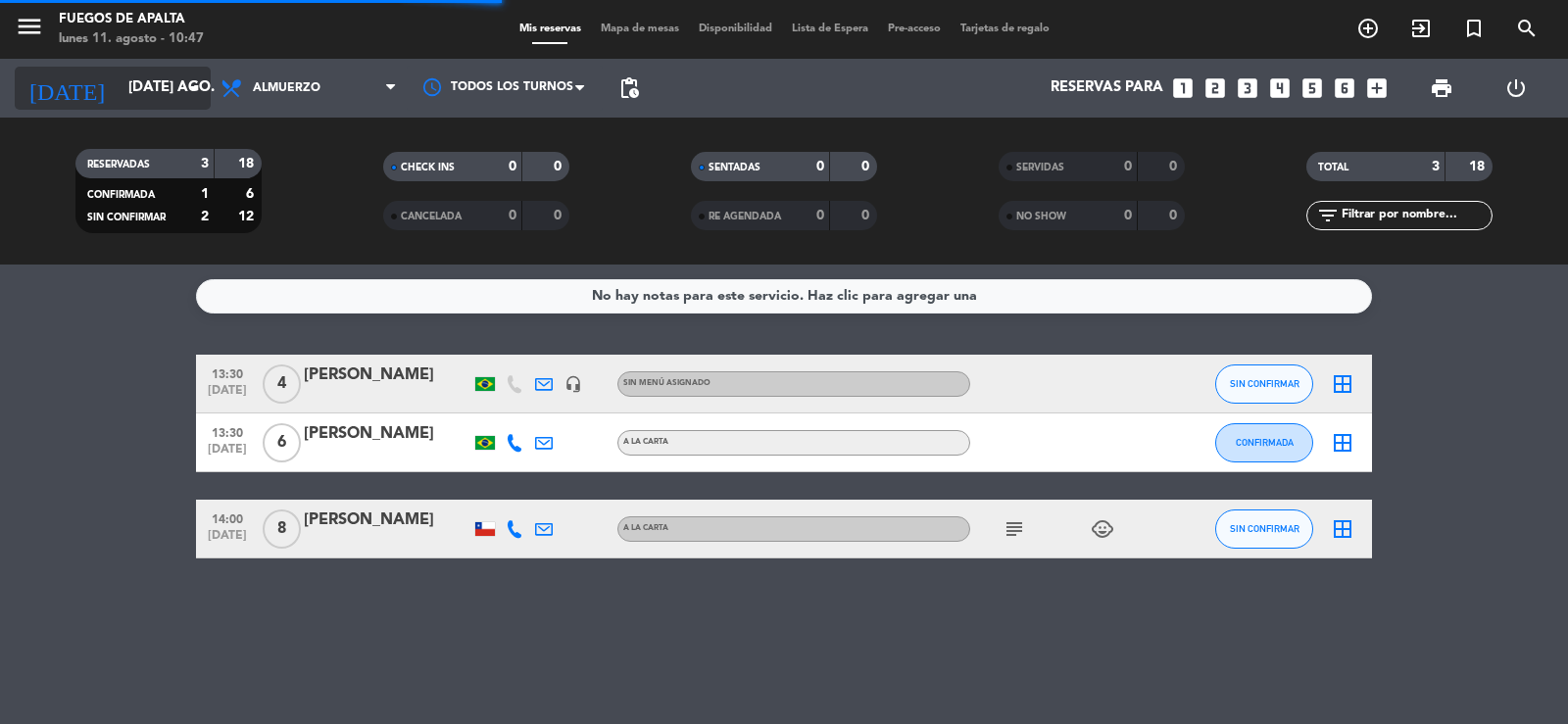
click at [174, 75] on input "[DATE] ago." at bounding box center [213, 88] width 189 height 38
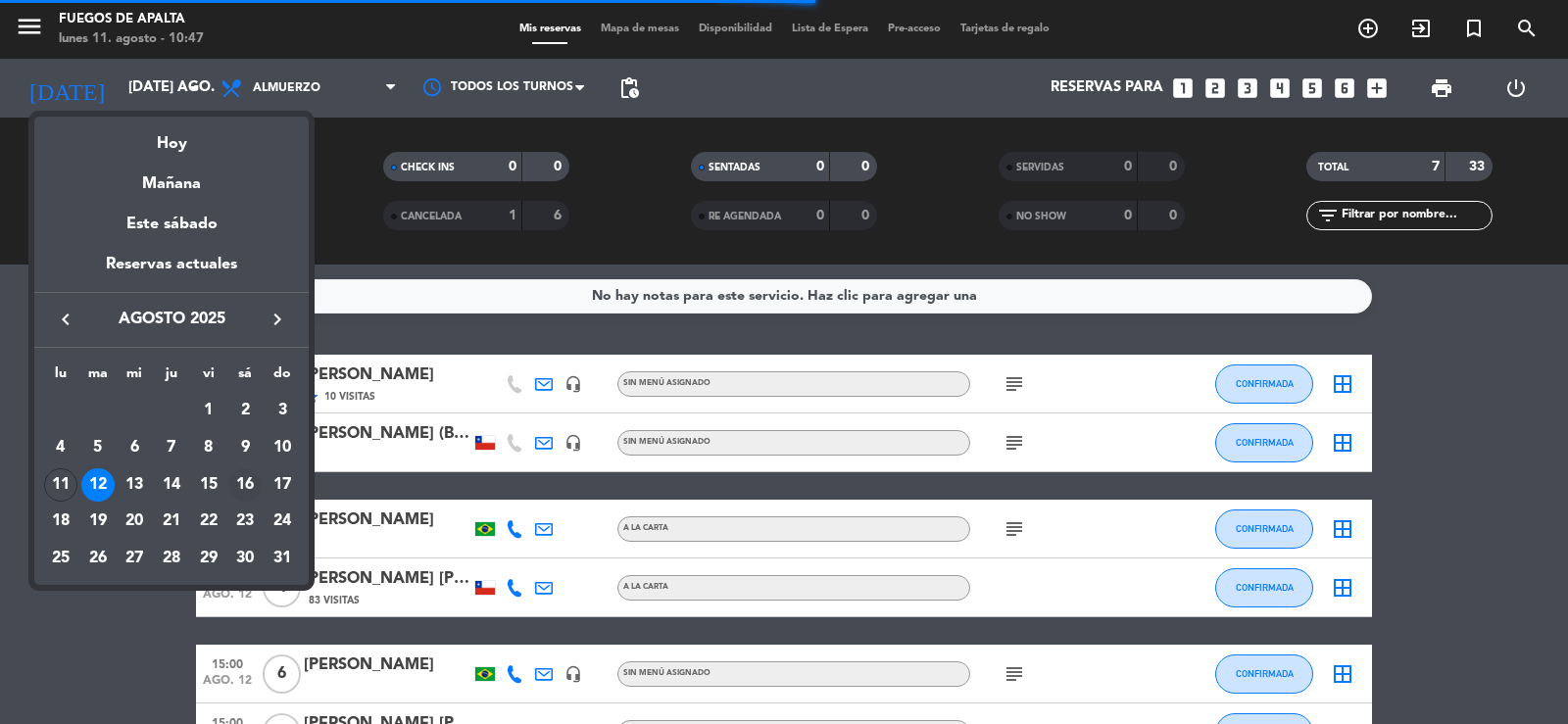
click at [250, 487] on div "16" at bounding box center [245, 486] width 34 height 34
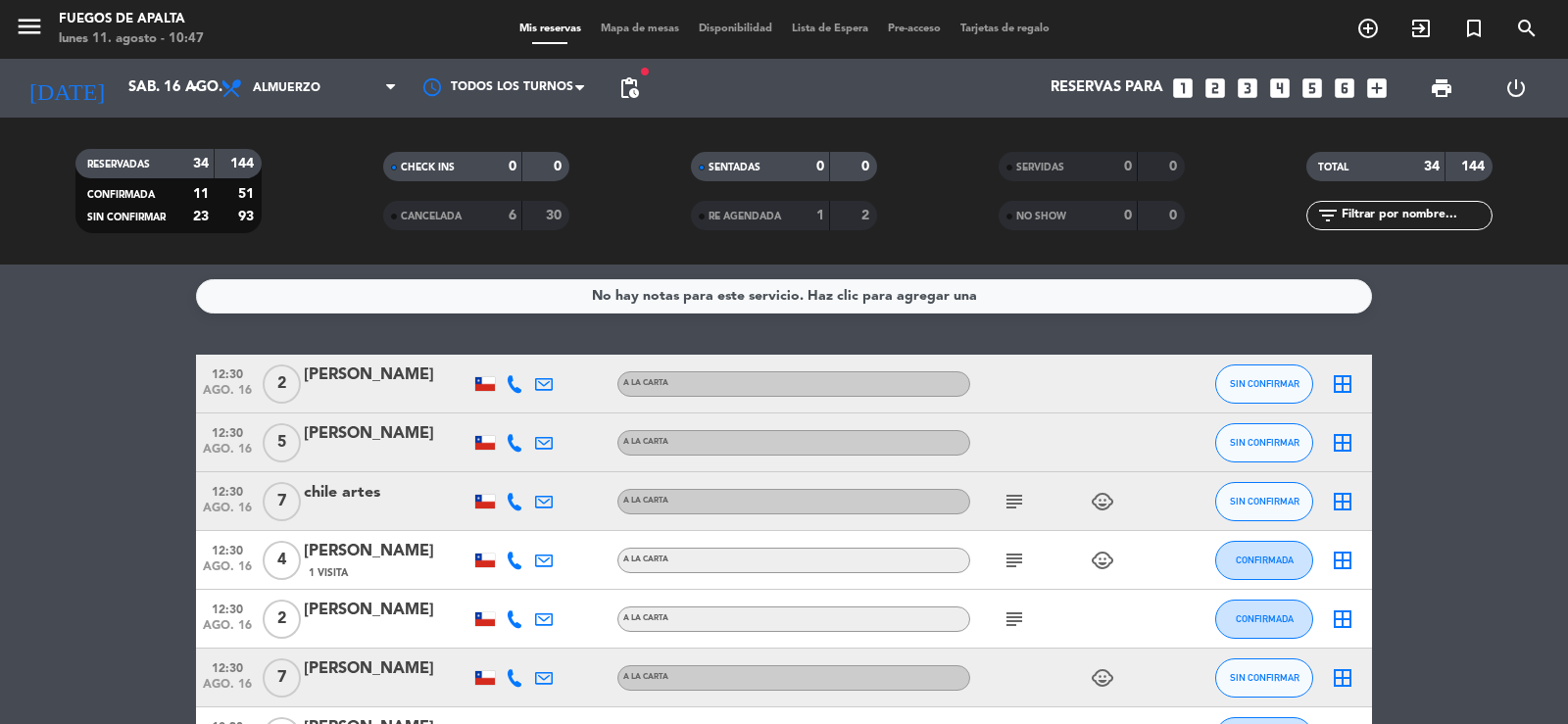
click at [528, 219] on div "30" at bounding box center [546, 216] width 38 height 23
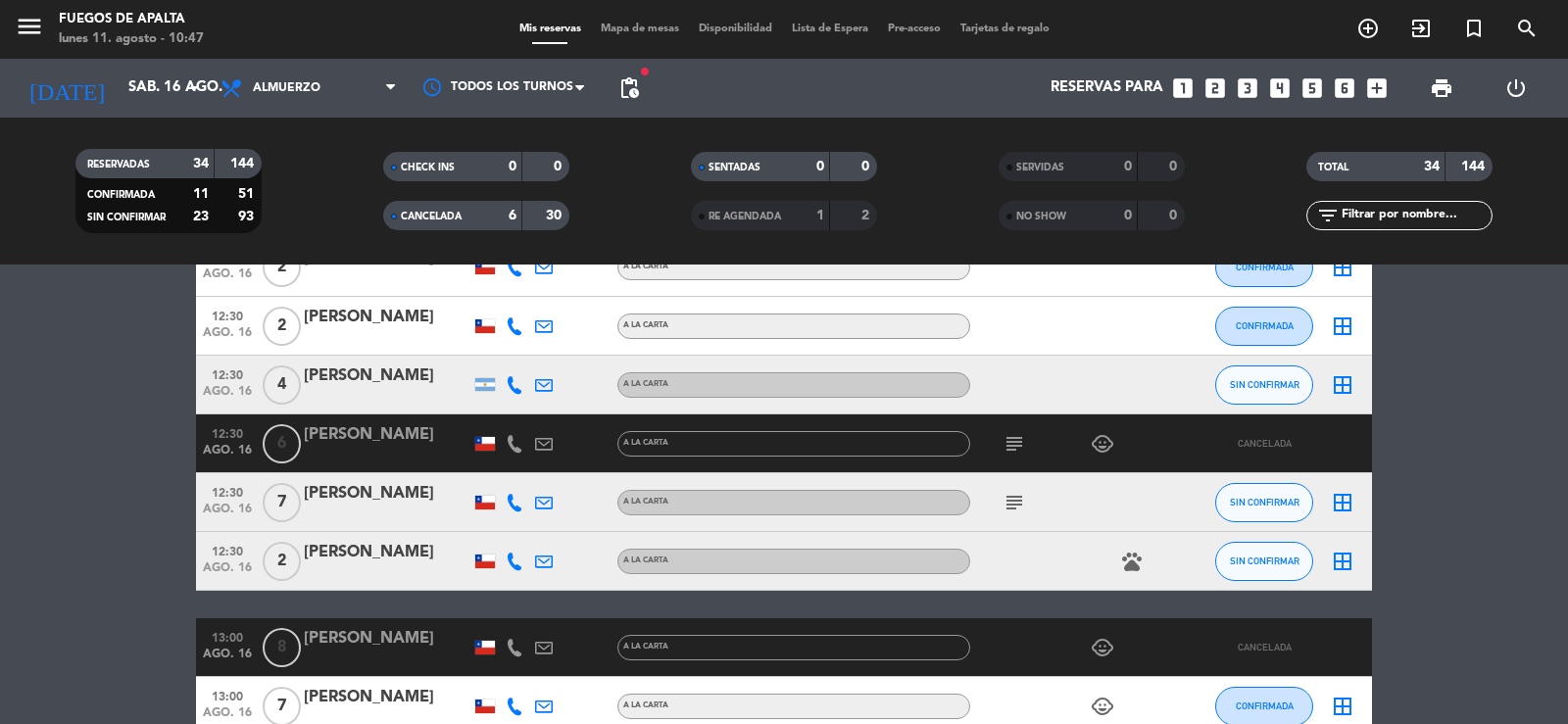
scroll to position [544, 0]
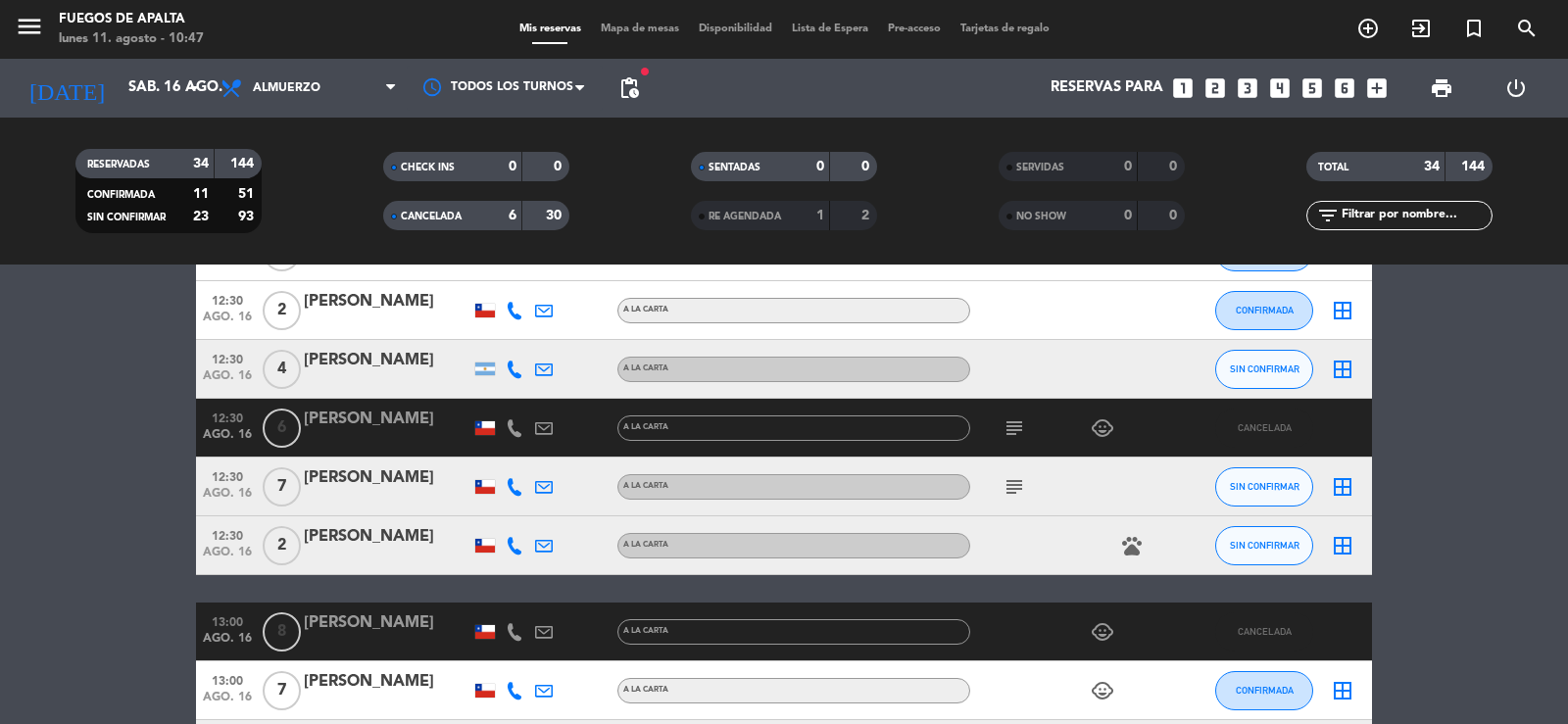
click at [1017, 425] on icon "subject" at bounding box center [1014, 428] width 24 height 24
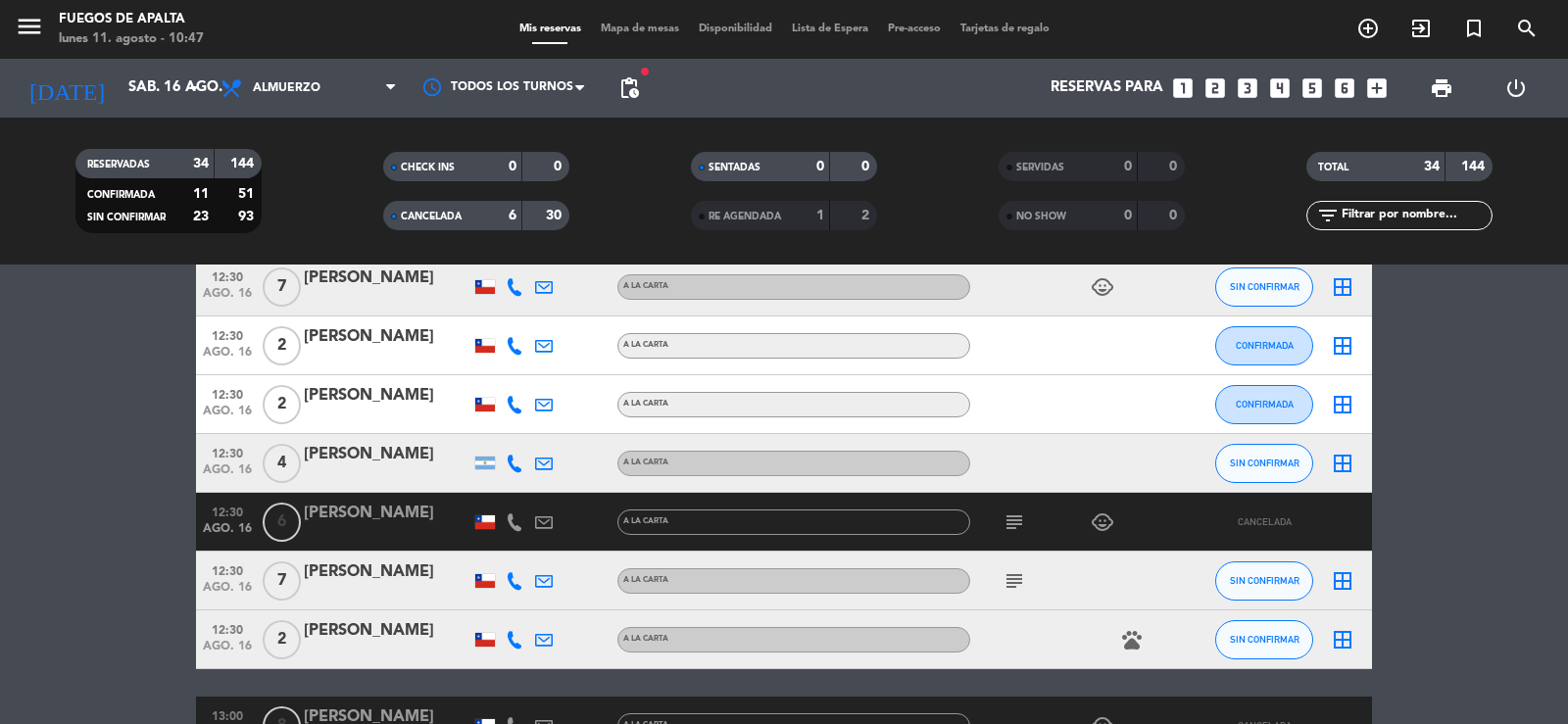
scroll to position [401, 0]
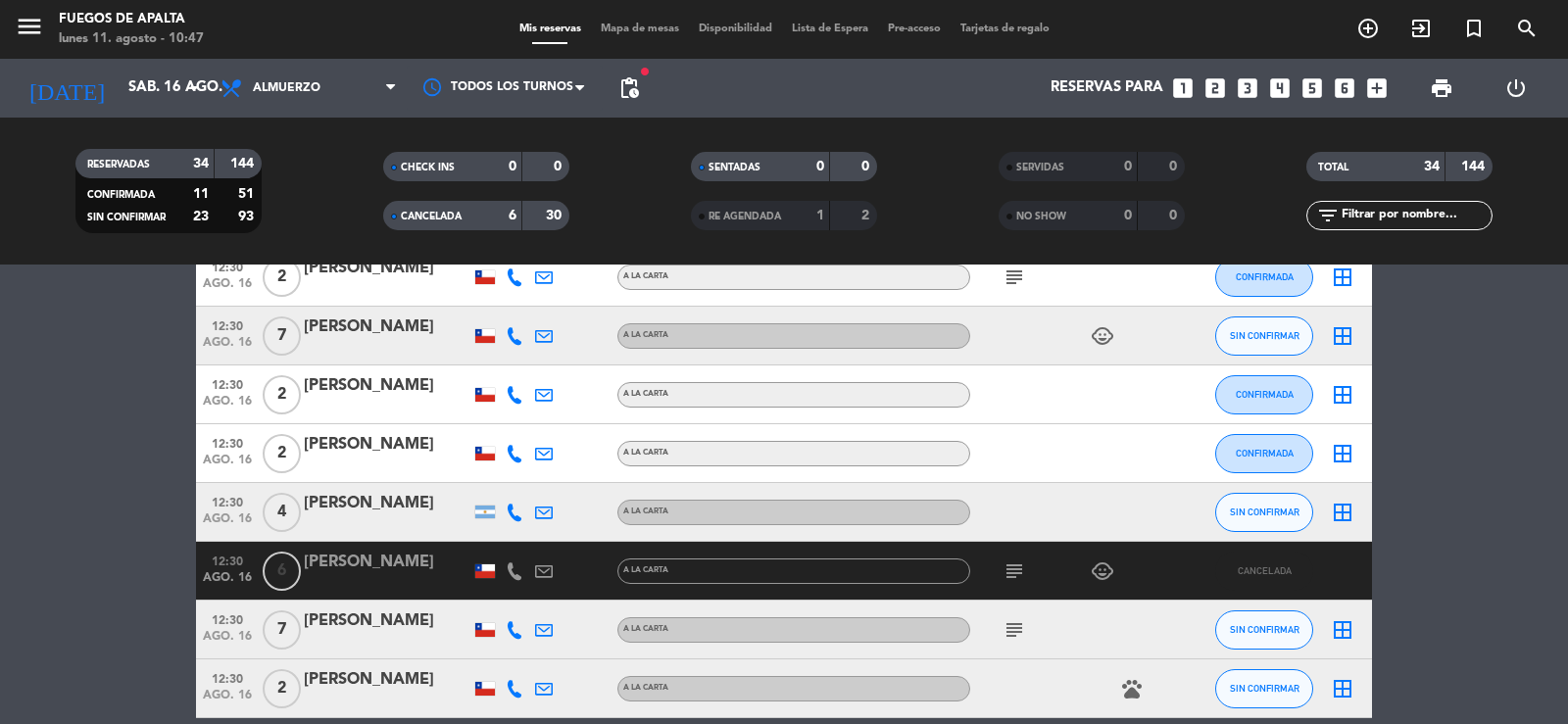
click at [1018, 569] on icon "subject" at bounding box center [1014, 572] width 24 height 24
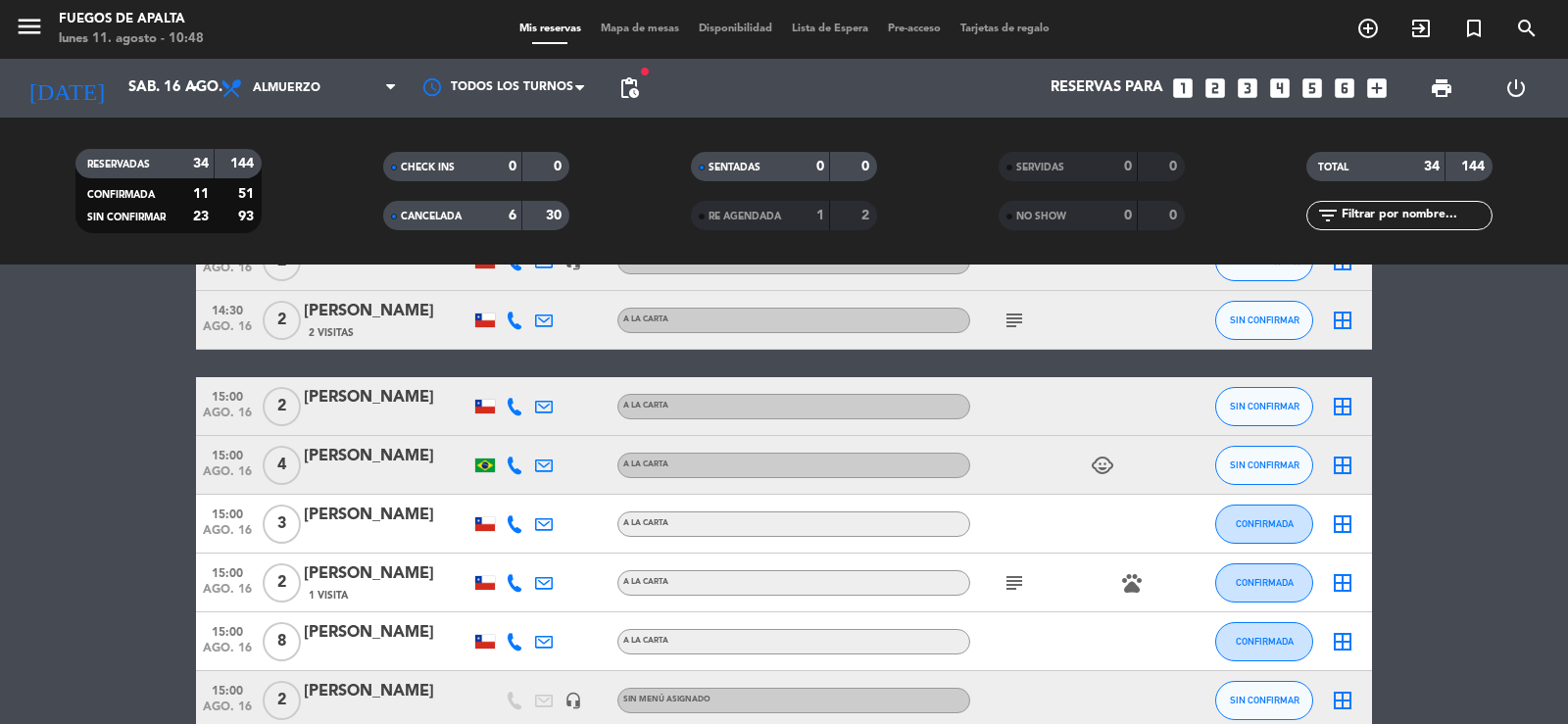
scroll to position [0, 0]
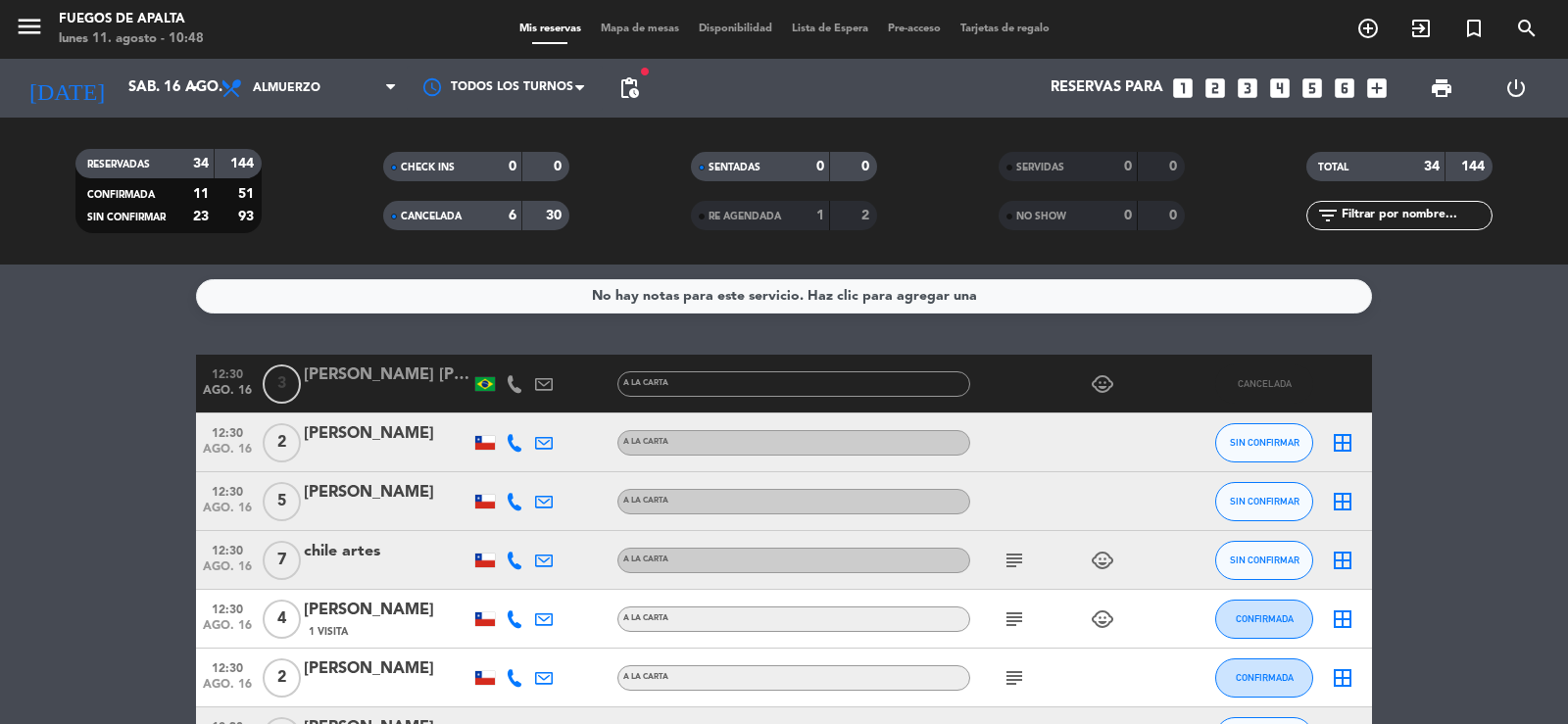
click at [478, 215] on div "6" at bounding box center [498, 216] width 40 height 23
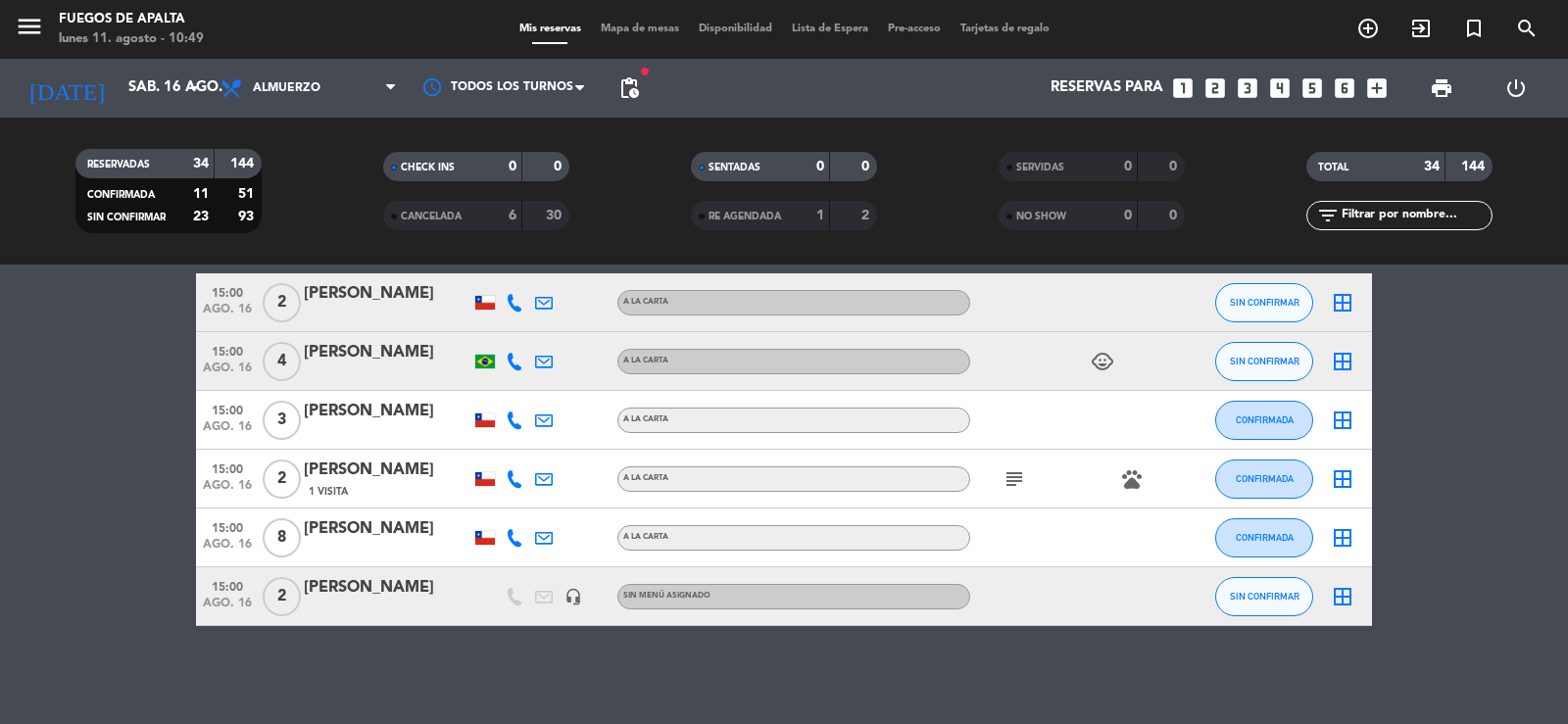
drag, startPoint x: 121, startPoint y: 573, endPoint x: 119, endPoint y: 553, distance: 20.1
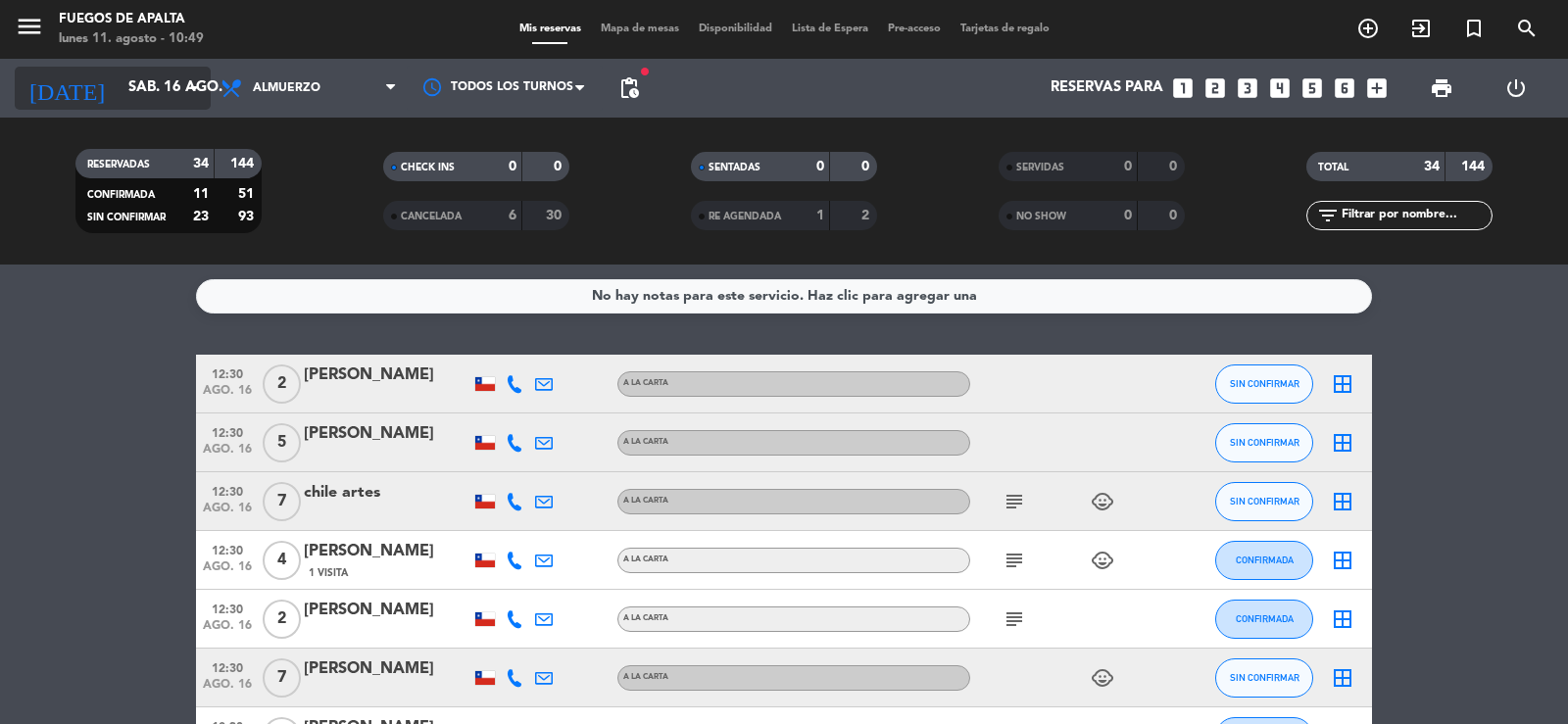
click at [161, 75] on input "sáb. 16 ago." at bounding box center [213, 88] width 189 height 38
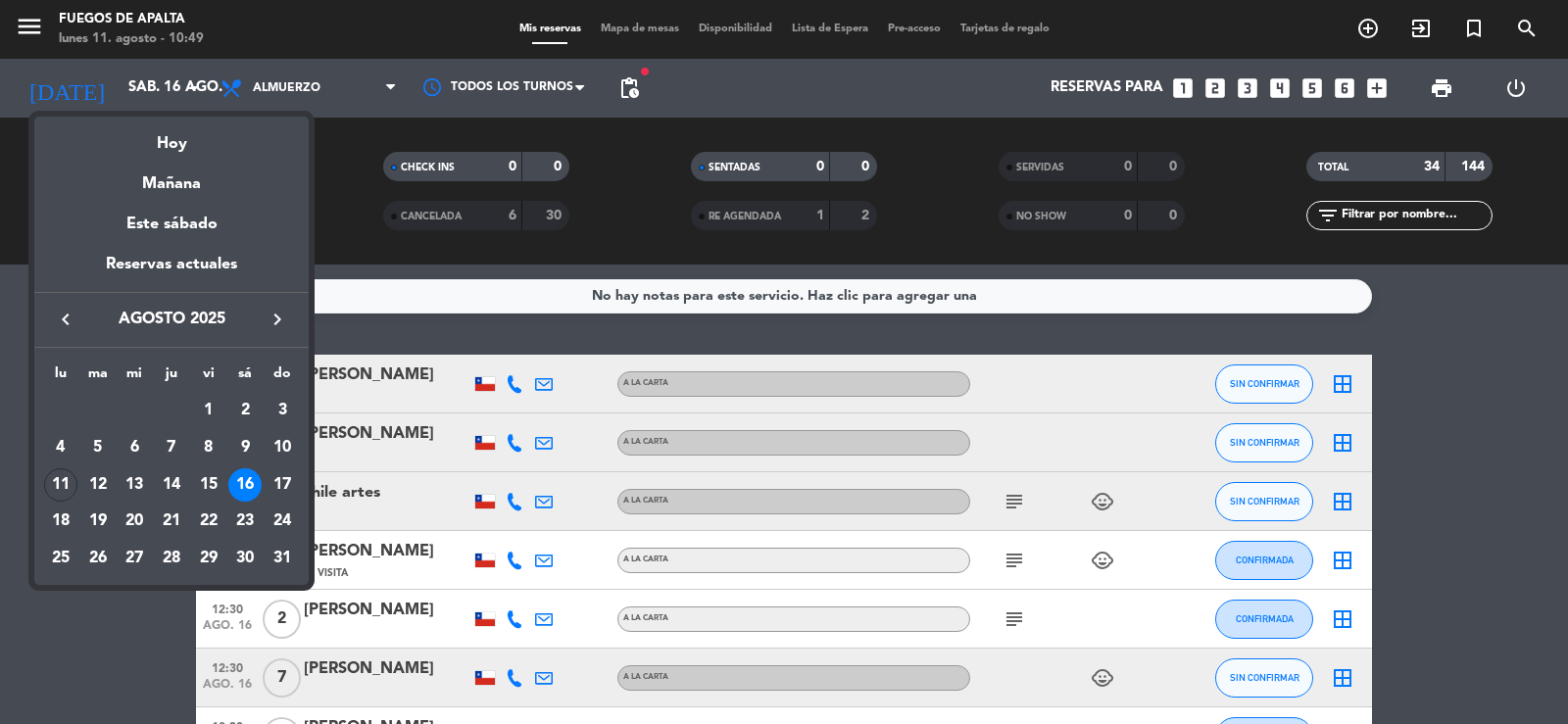
click at [175, 146] on div "Hoy" at bounding box center [171, 136] width 274 height 41
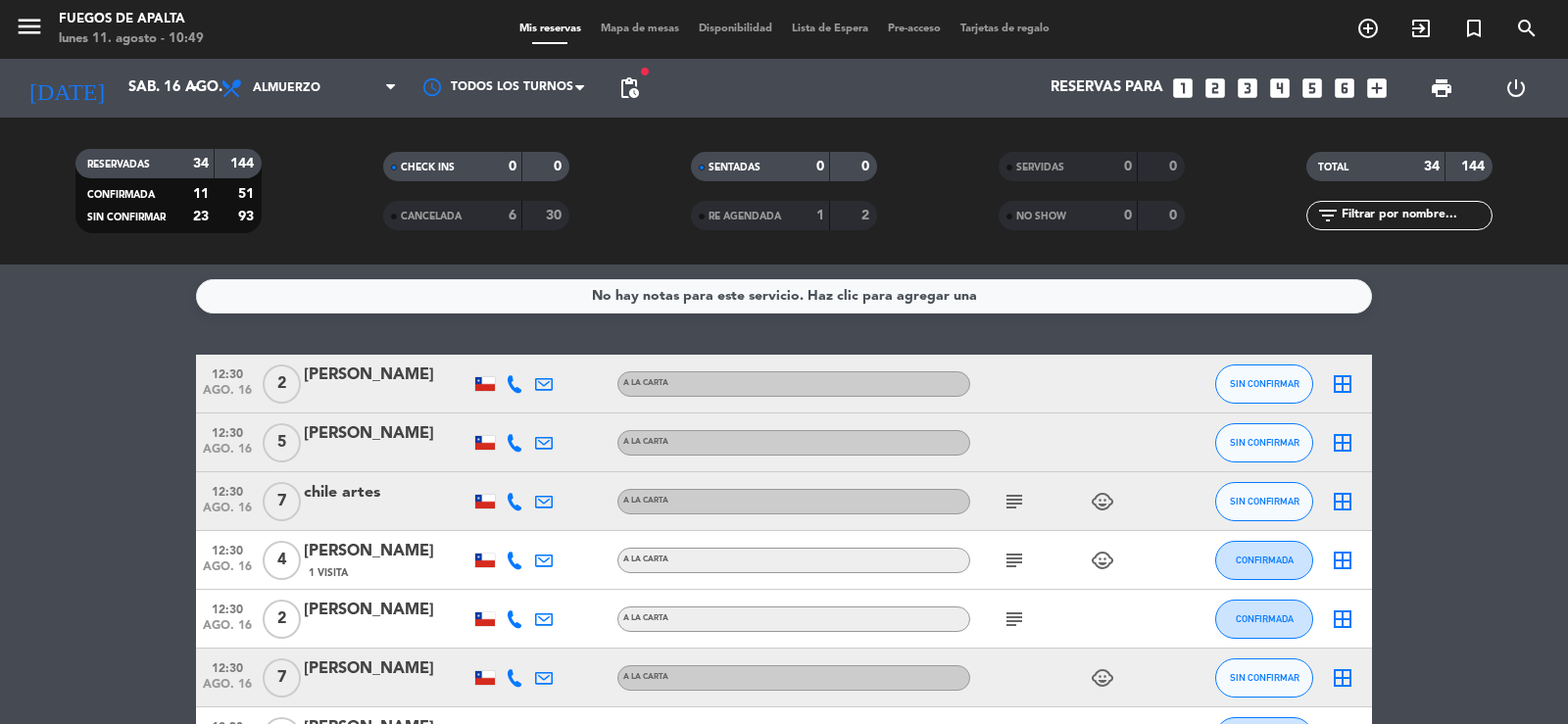
type input "lun. 11 ago."
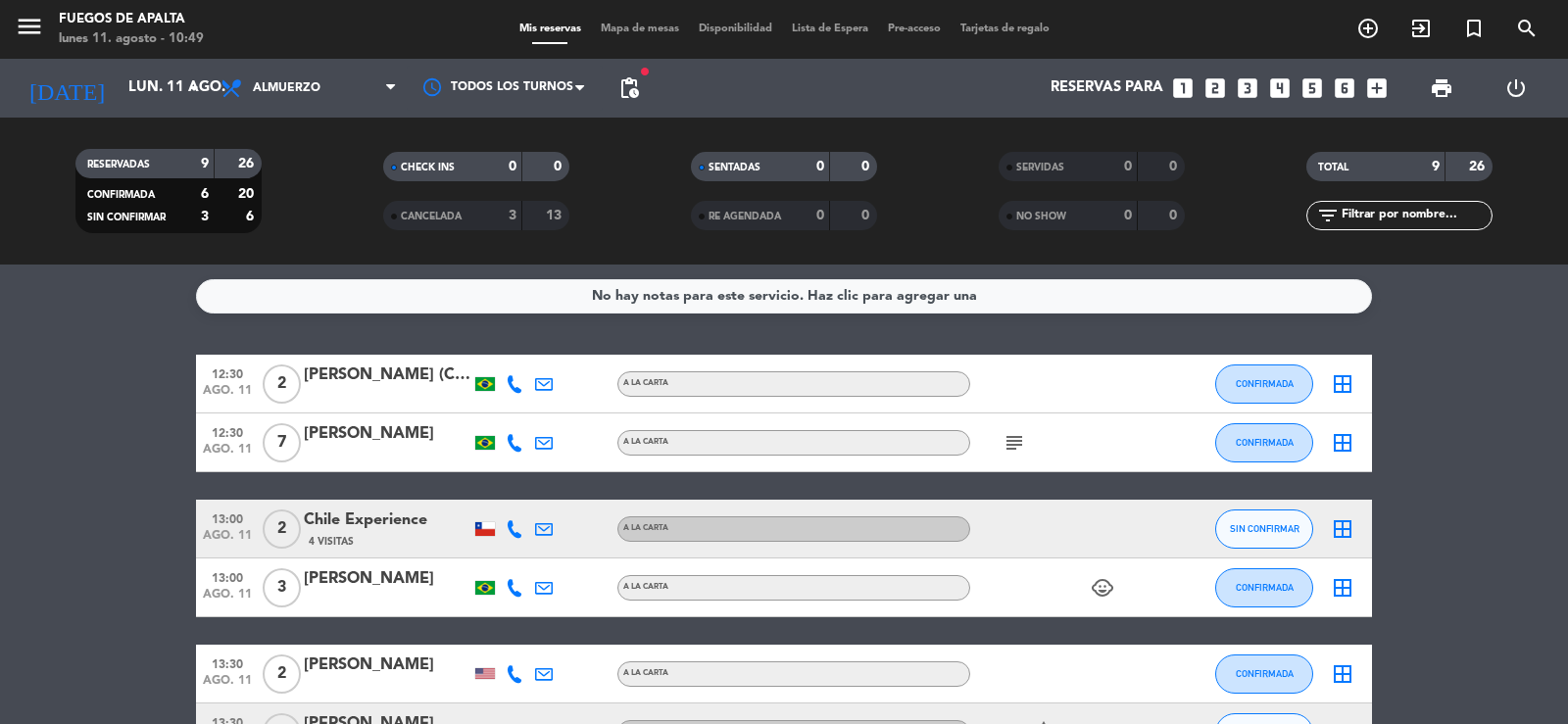
click at [1014, 435] on icon "subject" at bounding box center [1014, 443] width 24 height 24
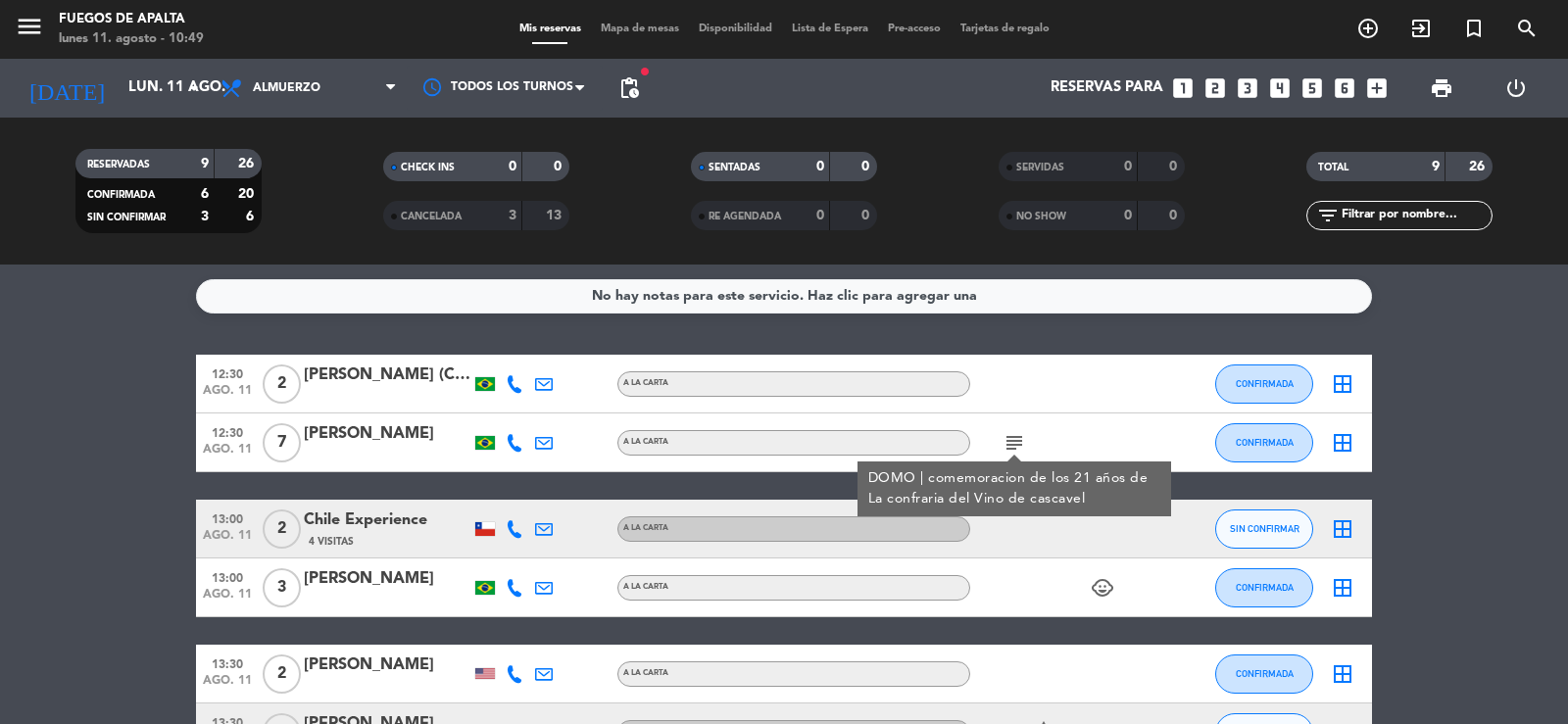
click at [1014, 435] on icon "subject" at bounding box center [1014, 443] width 24 height 24
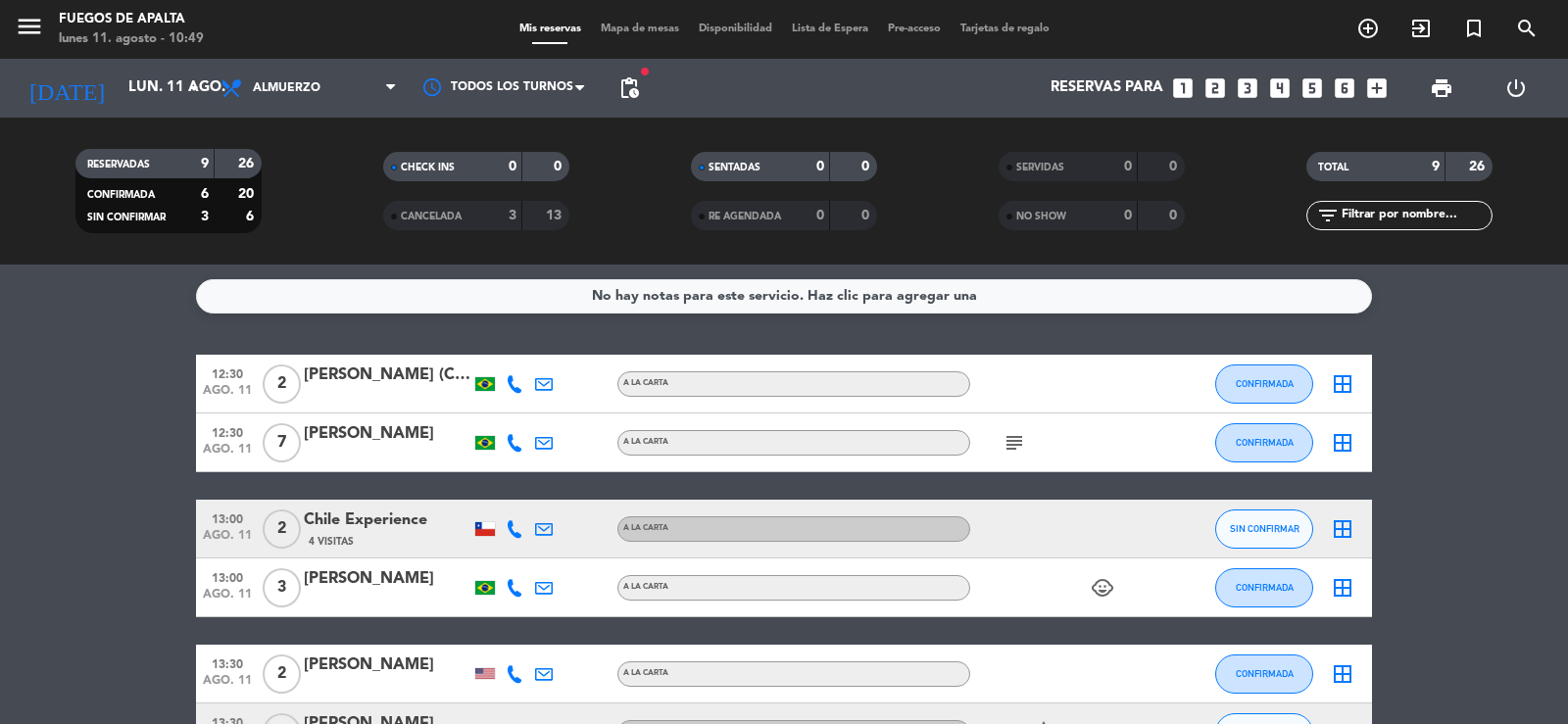
click at [1017, 438] on icon "subject" at bounding box center [1014, 443] width 24 height 24
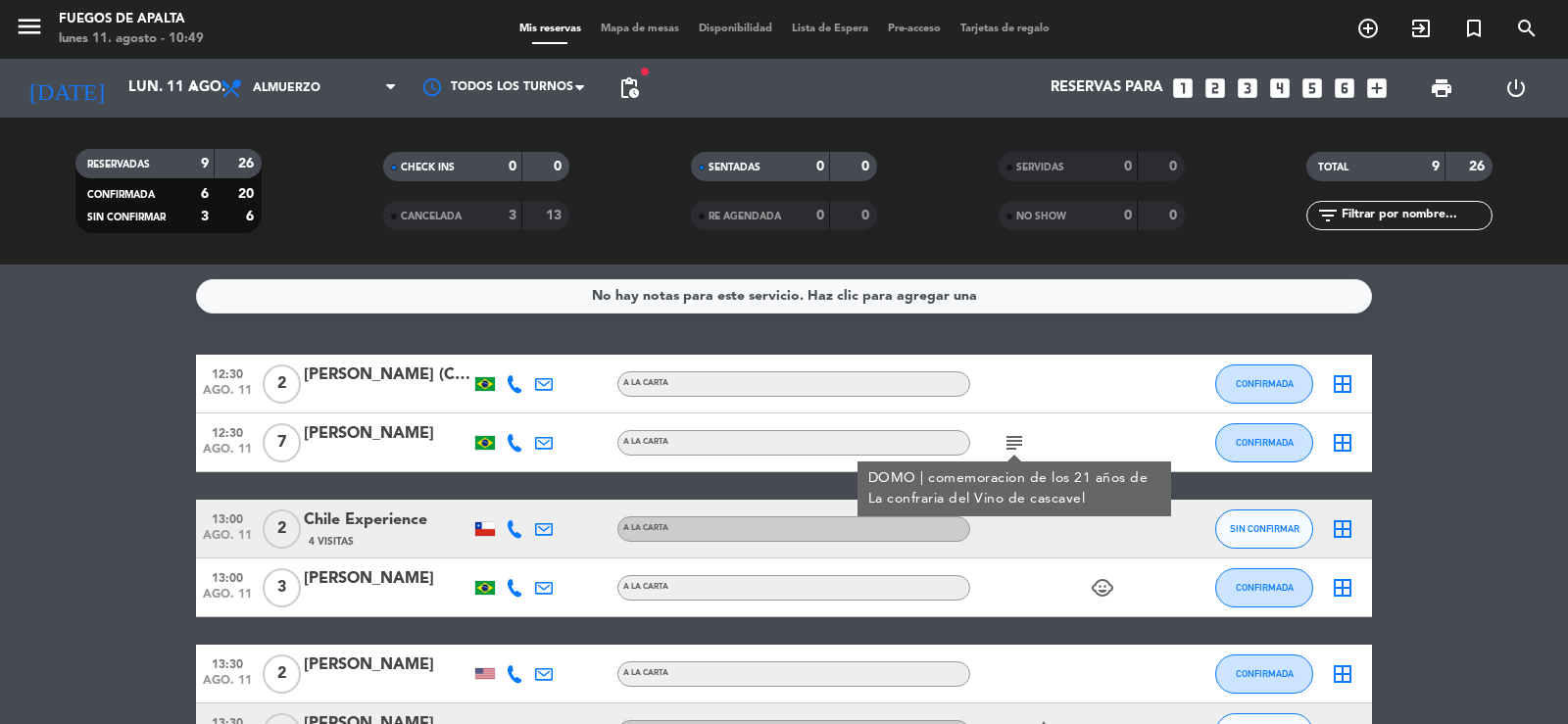
click at [1015, 438] on icon "subject" at bounding box center [1014, 443] width 24 height 24
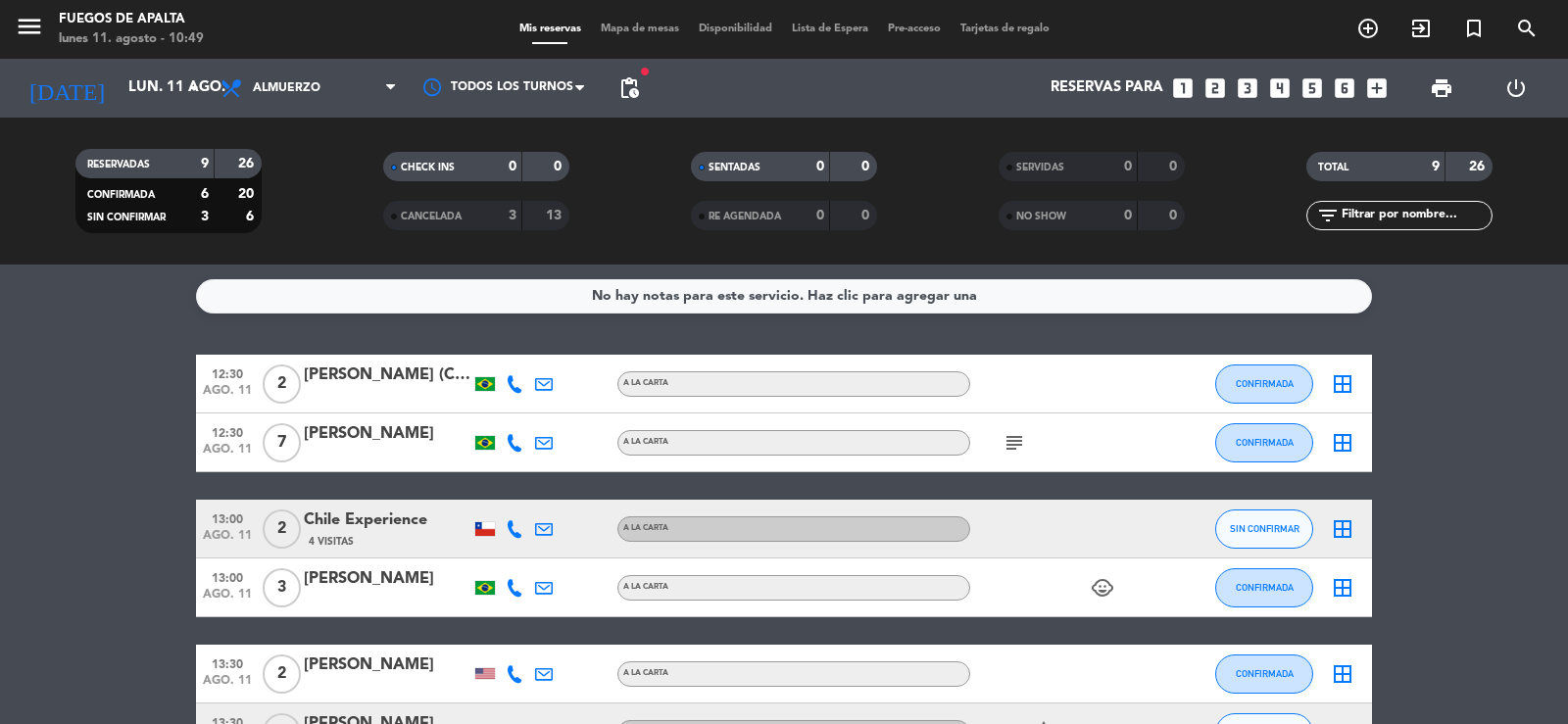
click at [1015, 438] on icon "subject" at bounding box center [1014, 443] width 24 height 24
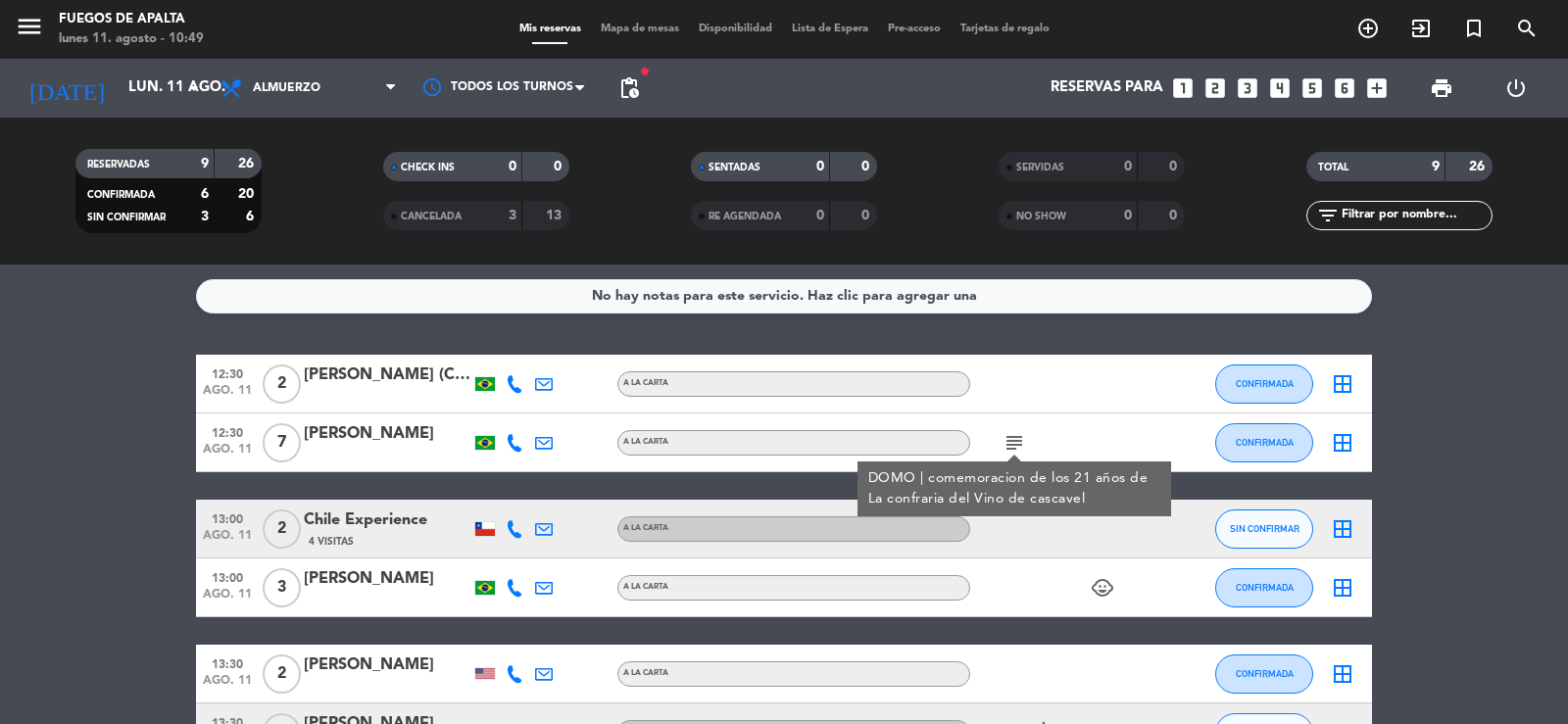
click at [1561, 419] on bookings-row "12:30 ago. 11 2 [PERSON_NAME] (Contabilidade & Negócios) A LA CARTA CONFIRMADA …" at bounding box center [784, 675] width 1568 height 639
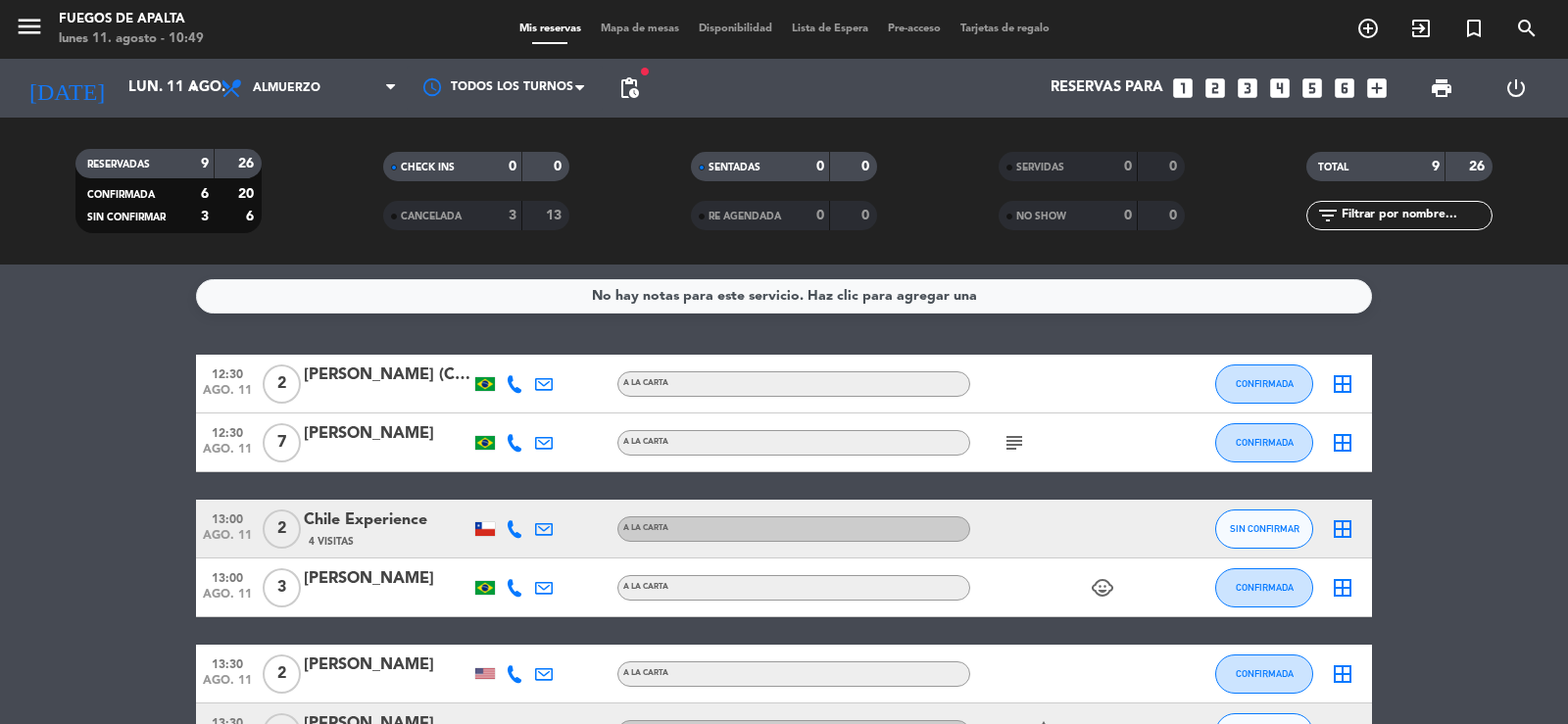
scroll to position [367, 0]
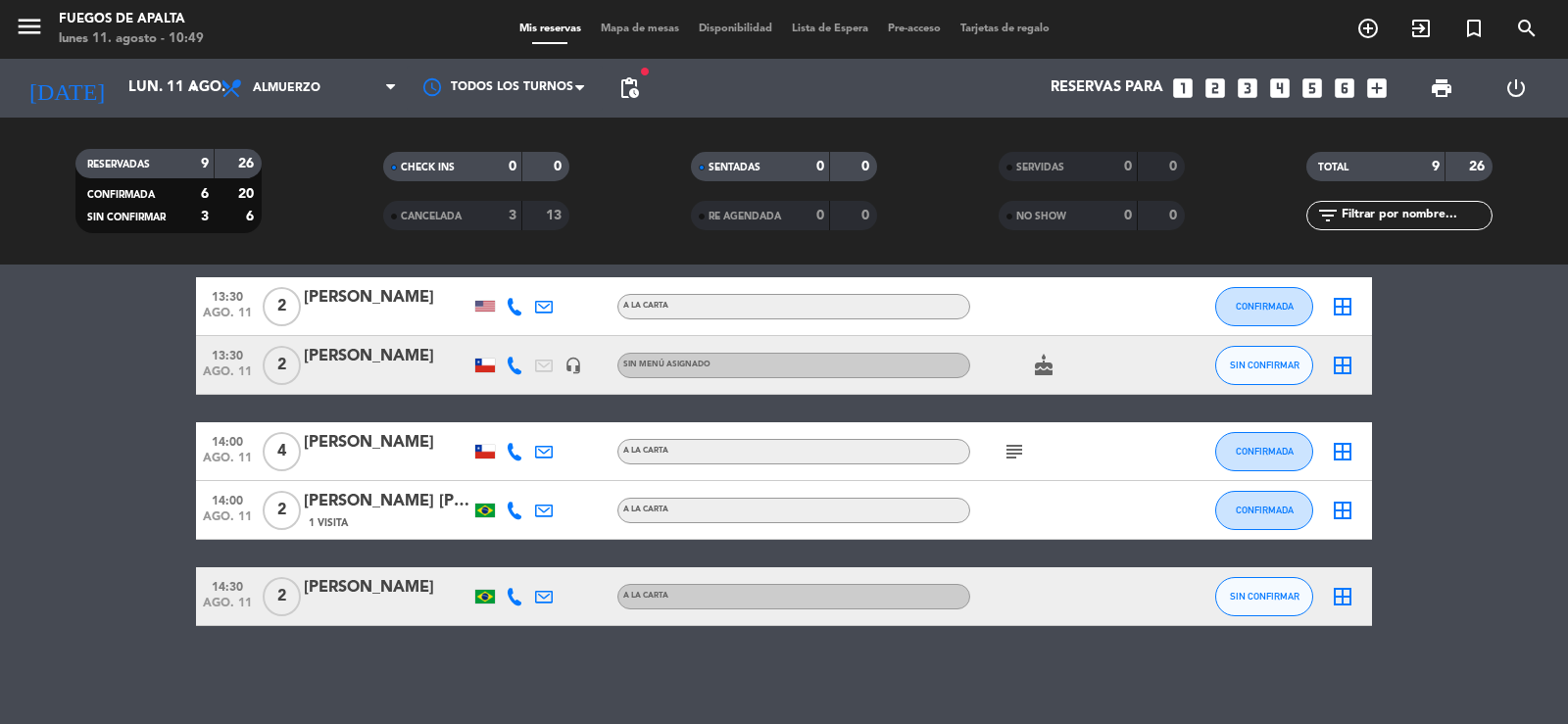
click at [1556, 641] on div "No hay notas para este servicio. Haz clic para agregar una 12:30 ago. 11 2 [PER…" at bounding box center [784, 494] width 1568 height 460
click at [1266, 606] on button "SIN CONFIRMAR" at bounding box center [1263, 596] width 98 height 40
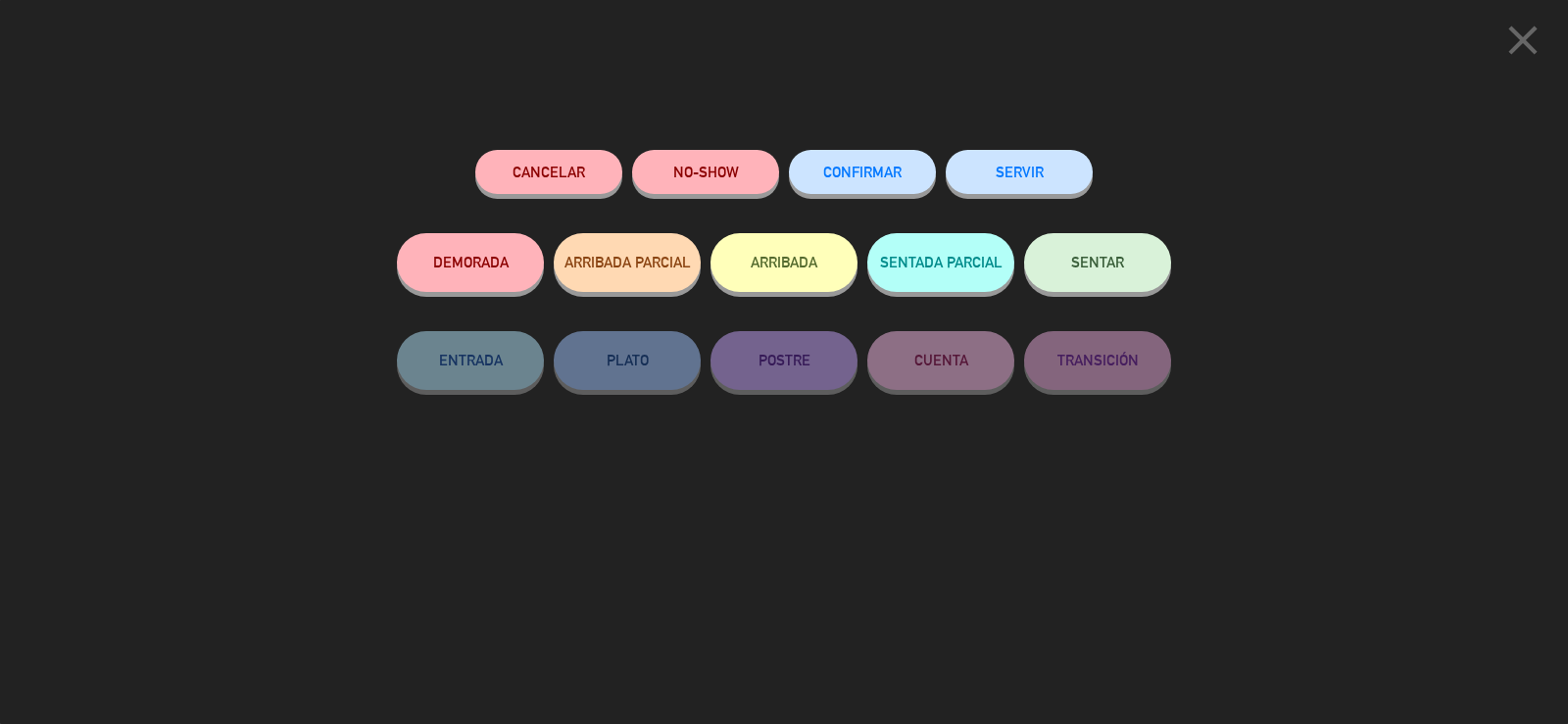
click at [849, 164] on button "CONFIRMAR" at bounding box center [862, 172] width 147 height 45
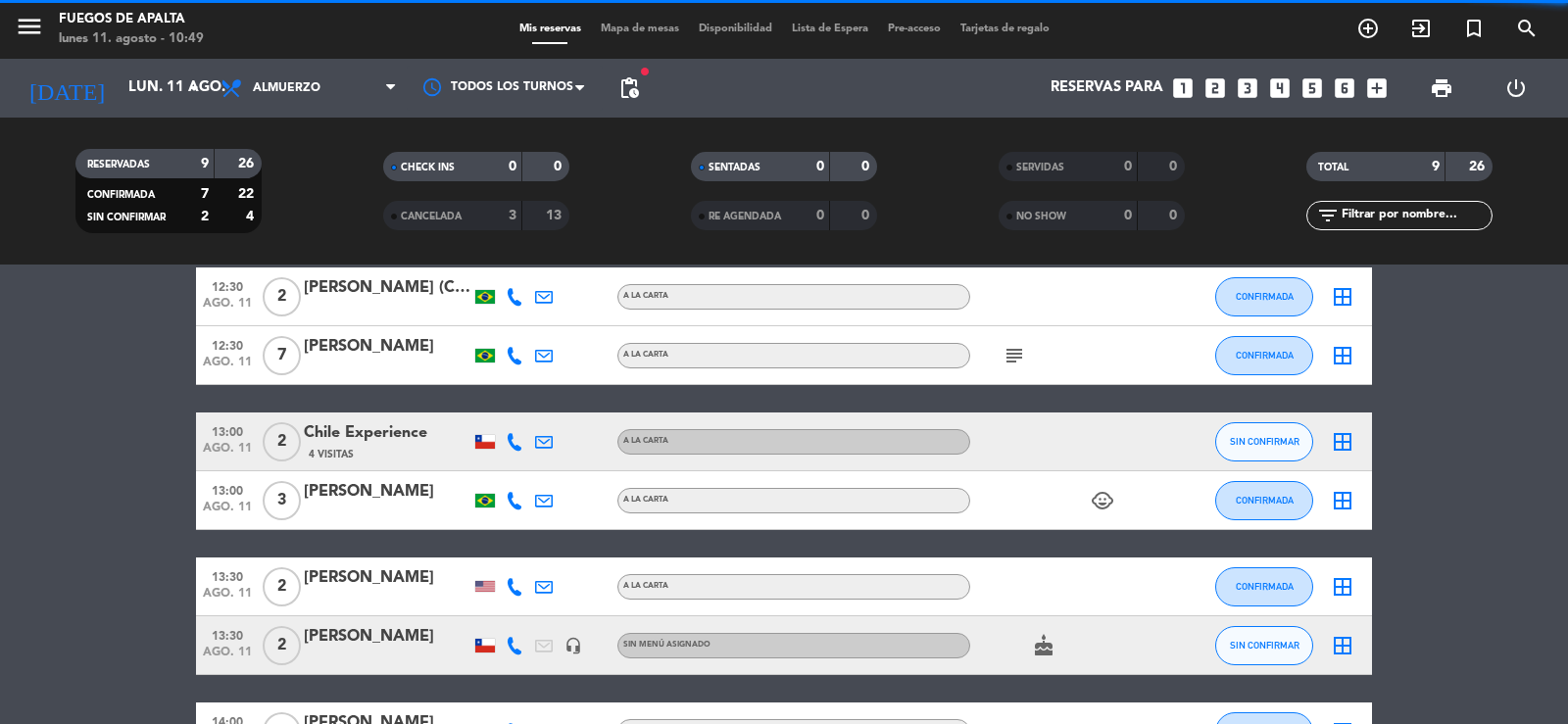
scroll to position [68, 0]
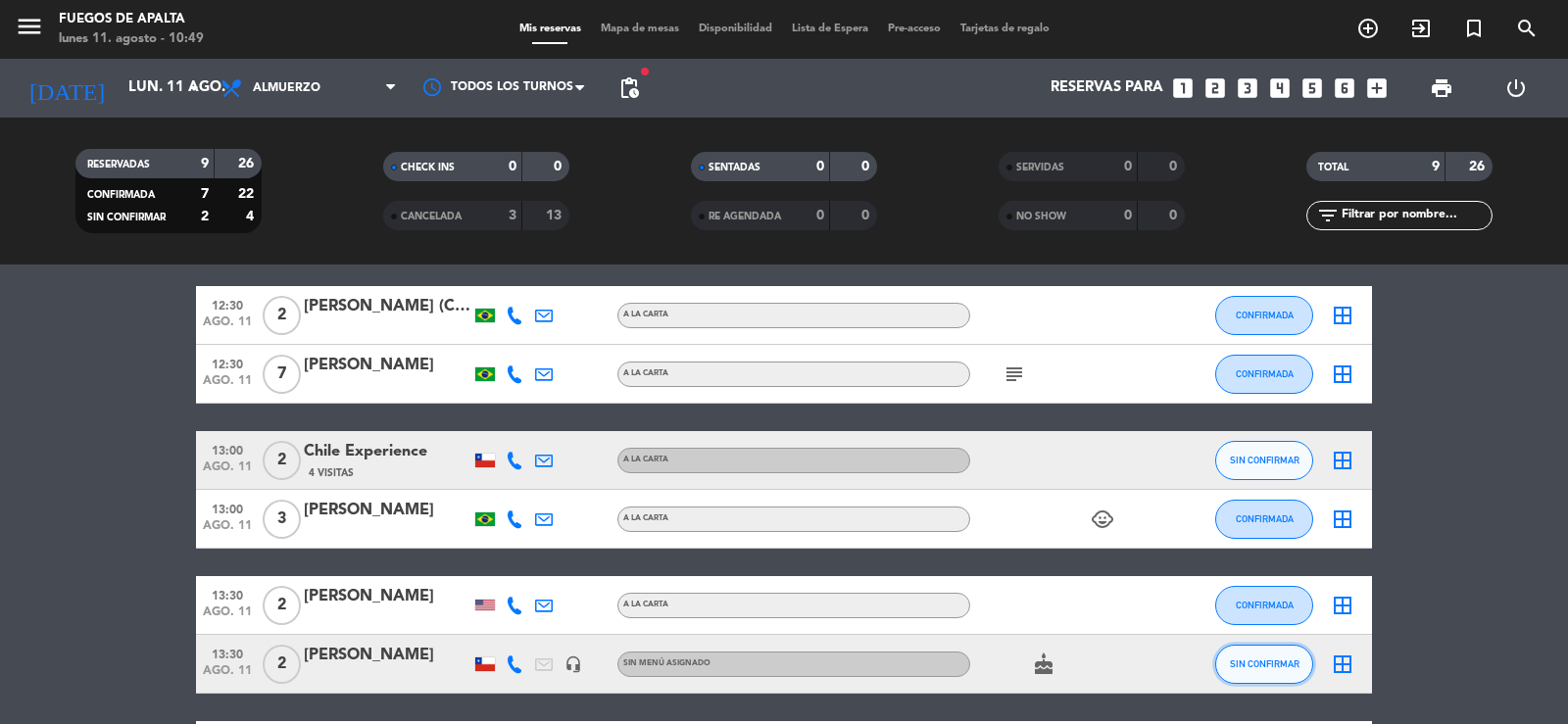
click at [1282, 657] on button "SIN CONFIRMAR" at bounding box center [1263, 665] width 98 height 40
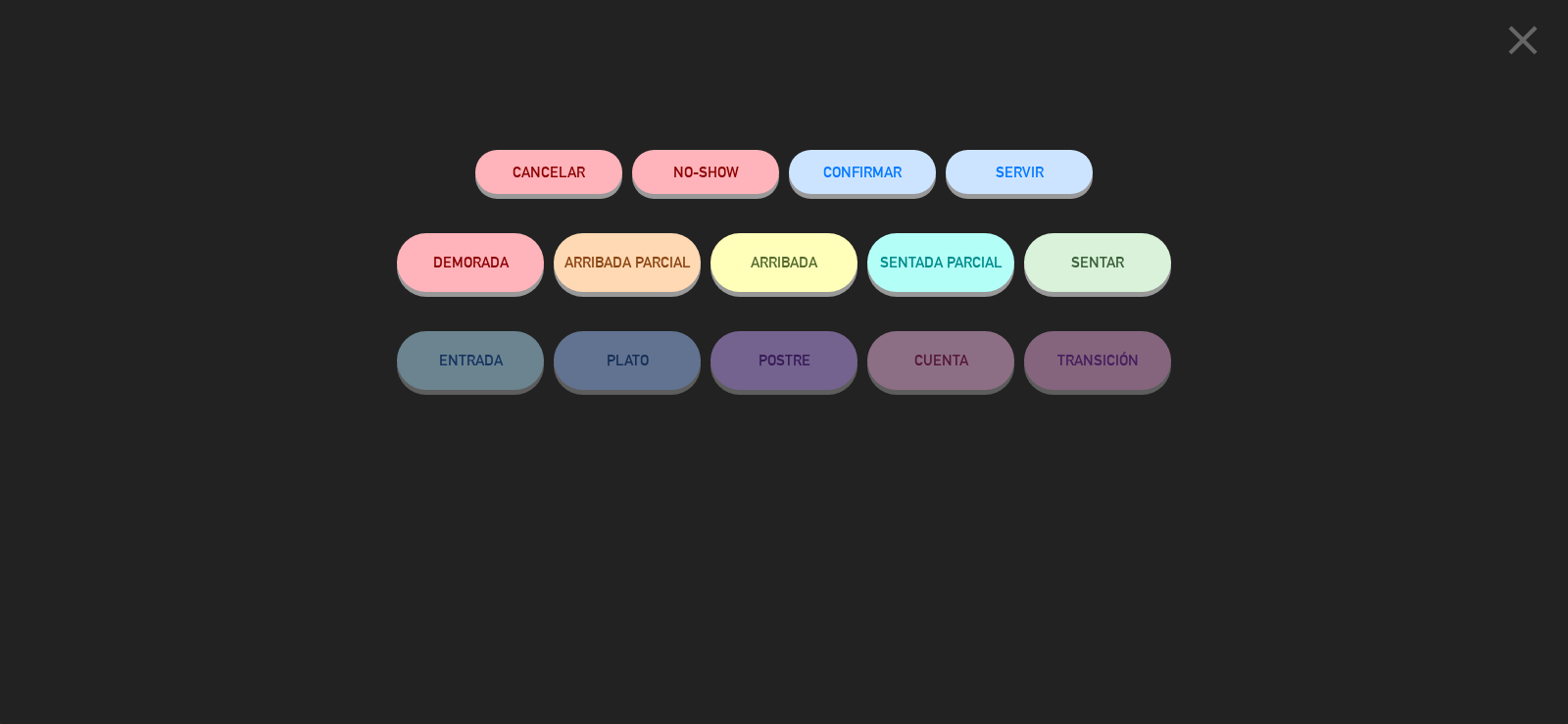
click at [851, 166] on span "CONFIRMAR" at bounding box center [862, 171] width 78 height 17
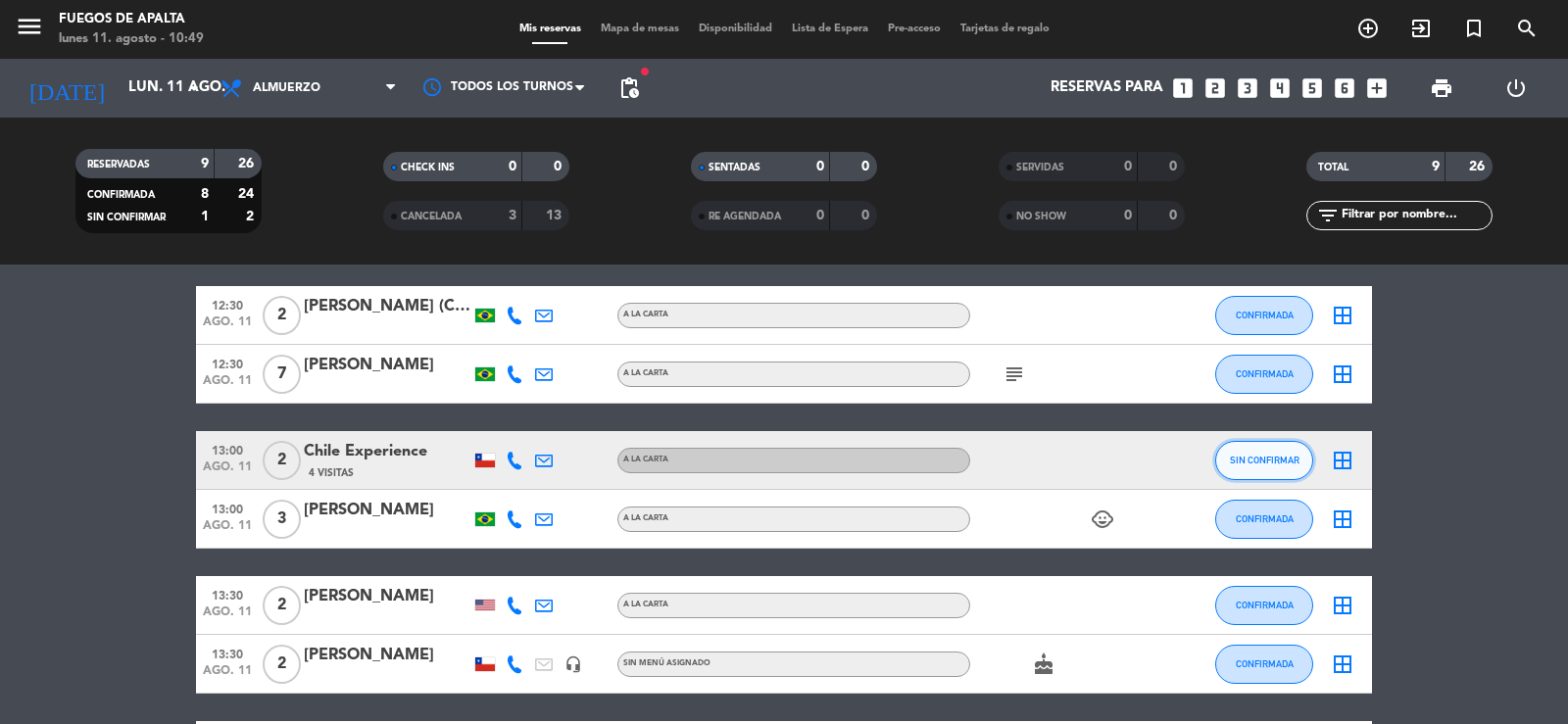
click at [1269, 454] on button "SIN CONFIRMAR" at bounding box center [1263, 461] width 98 height 40
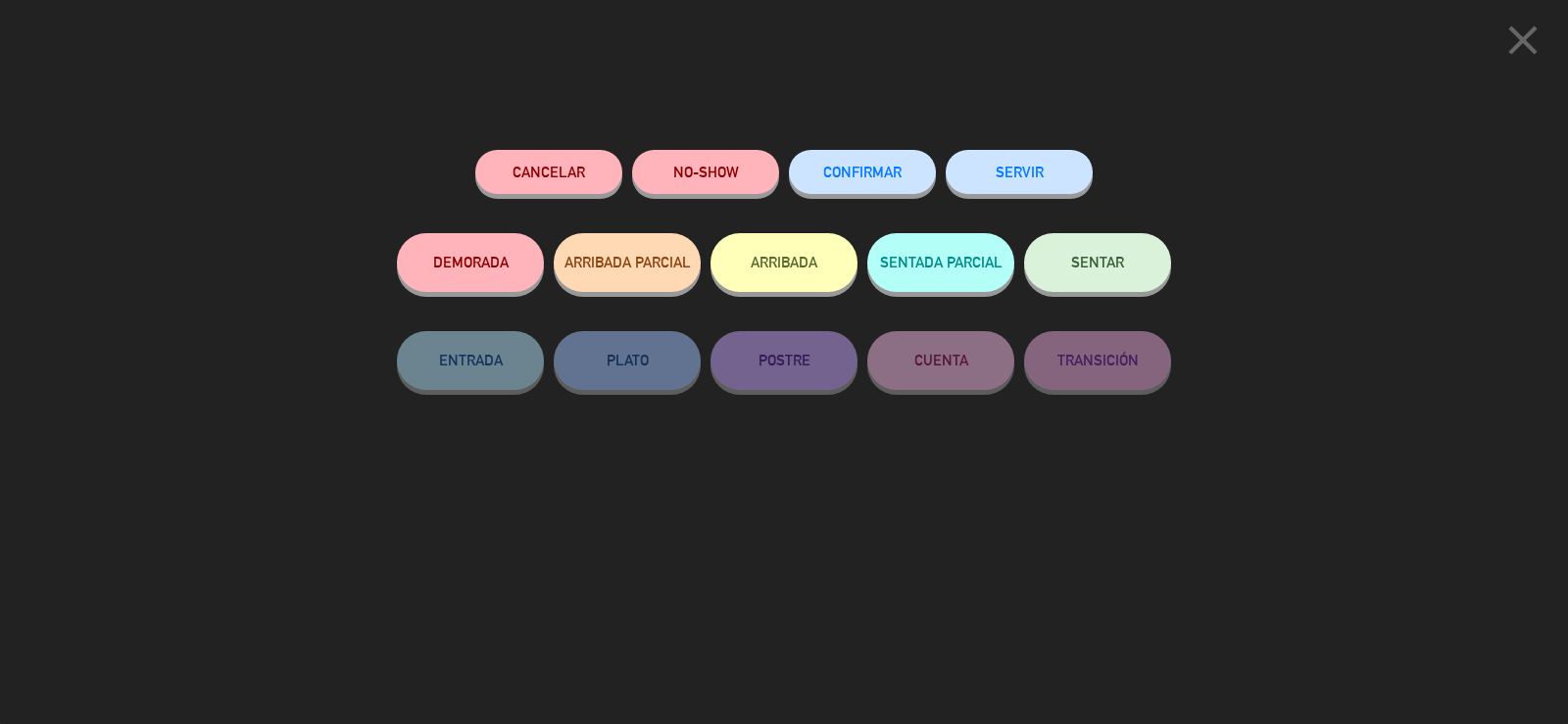
click at [1530, 41] on icon "close" at bounding box center [1523, 41] width 49 height 49
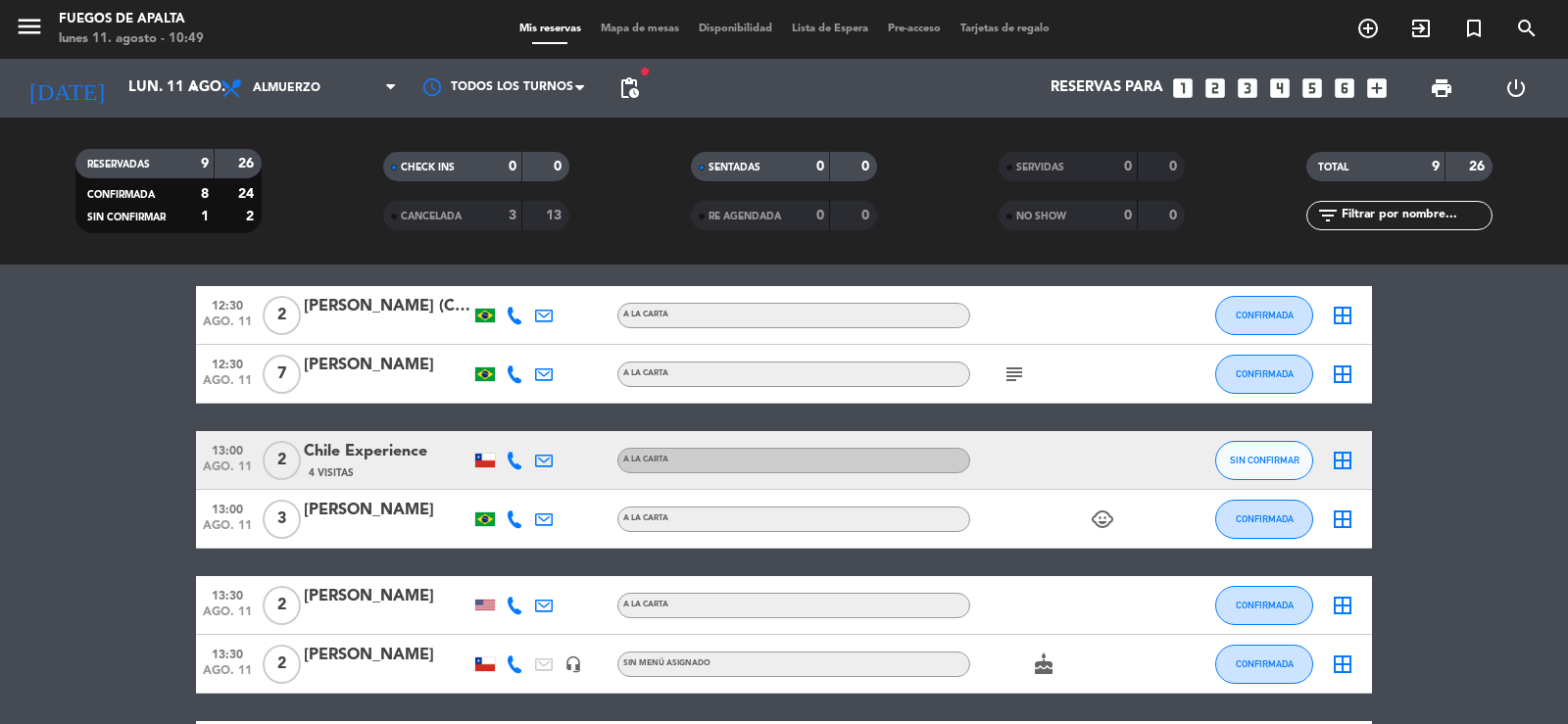
click at [548, 458] on icon at bounding box center [544, 461] width 18 height 18
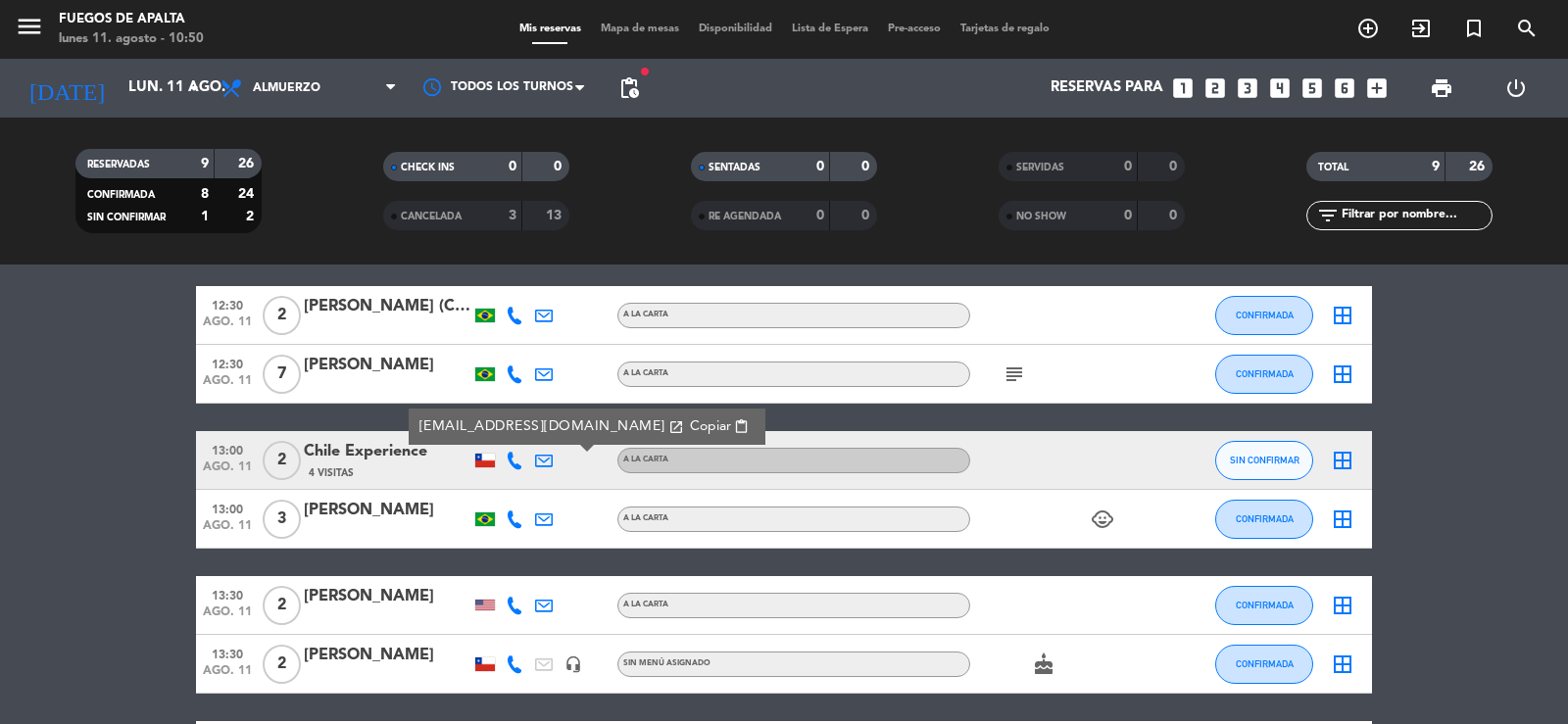
drag, startPoint x: 548, startPoint y: 458, endPoint x: 552, endPoint y: 442, distance: 16.5
click at [552, 459] on icon at bounding box center [544, 461] width 18 height 18
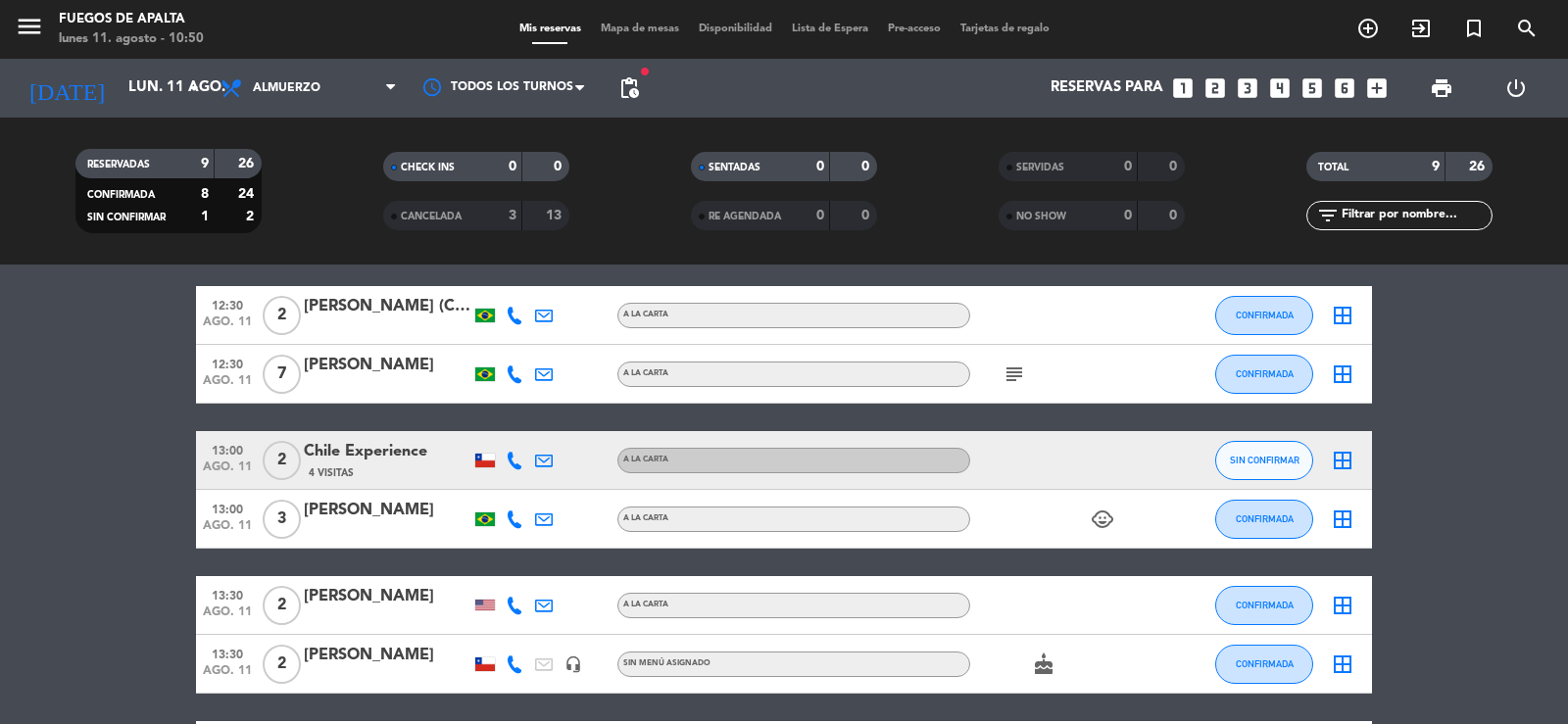
click at [0, 528] on bookings-row "12:30 ago. 11 2 [PERSON_NAME] (Contabilidade & Negócios) A LA CARTA CONFIRMADA …" at bounding box center [784, 605] width 1568 height 639
click at [69, 480] on bookings-row "12:30 ago. 11 2 [PERSON_NAME] (Contabilidade & Negócios) A LA CARTA CONFIRMADA …" at bounding box center [784, 605] width 1568 height 639
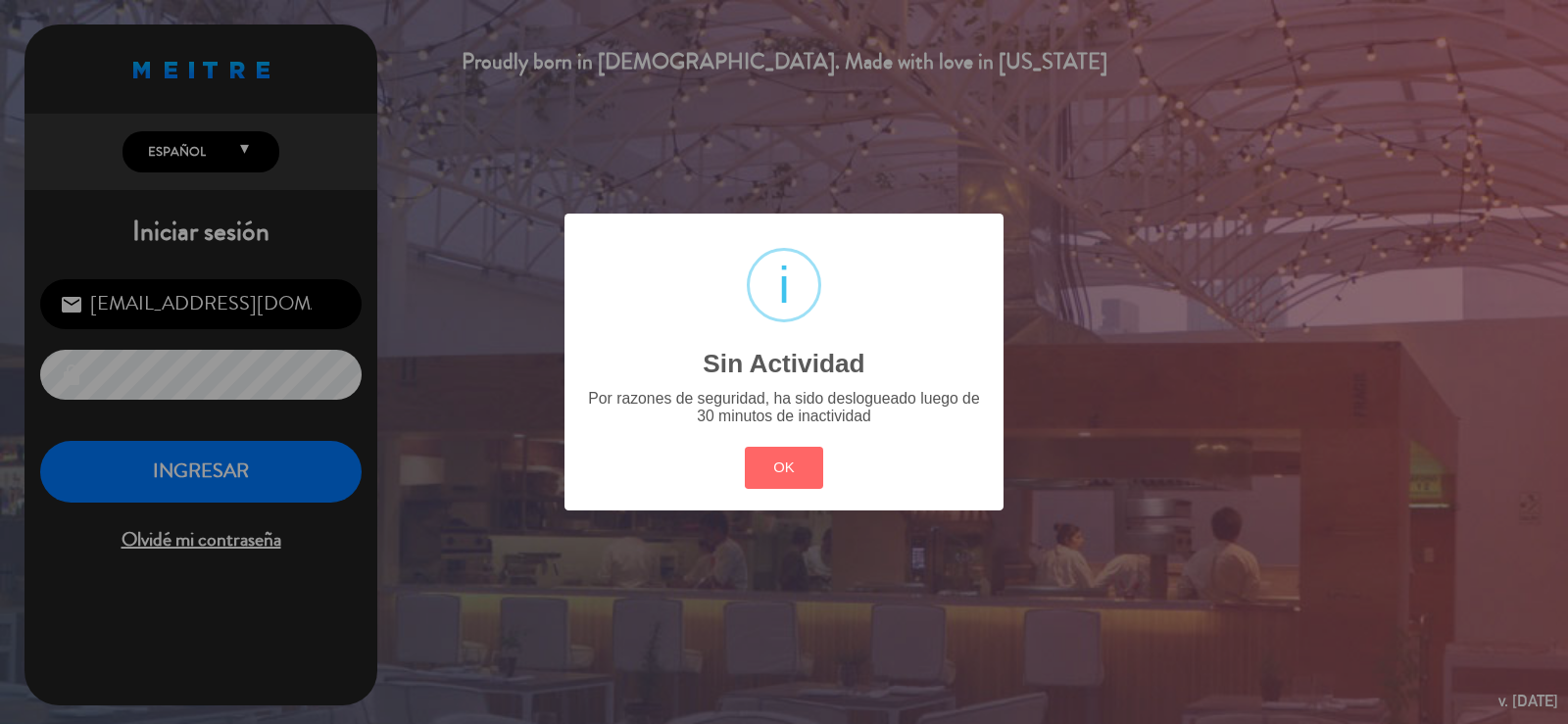
click at [198, 482] on div "? ! i Sin Actividad × Por razones de seguridad, ha sido deslogueado luego de 30…" at bounding box center [784, 362] width 1568 height 724
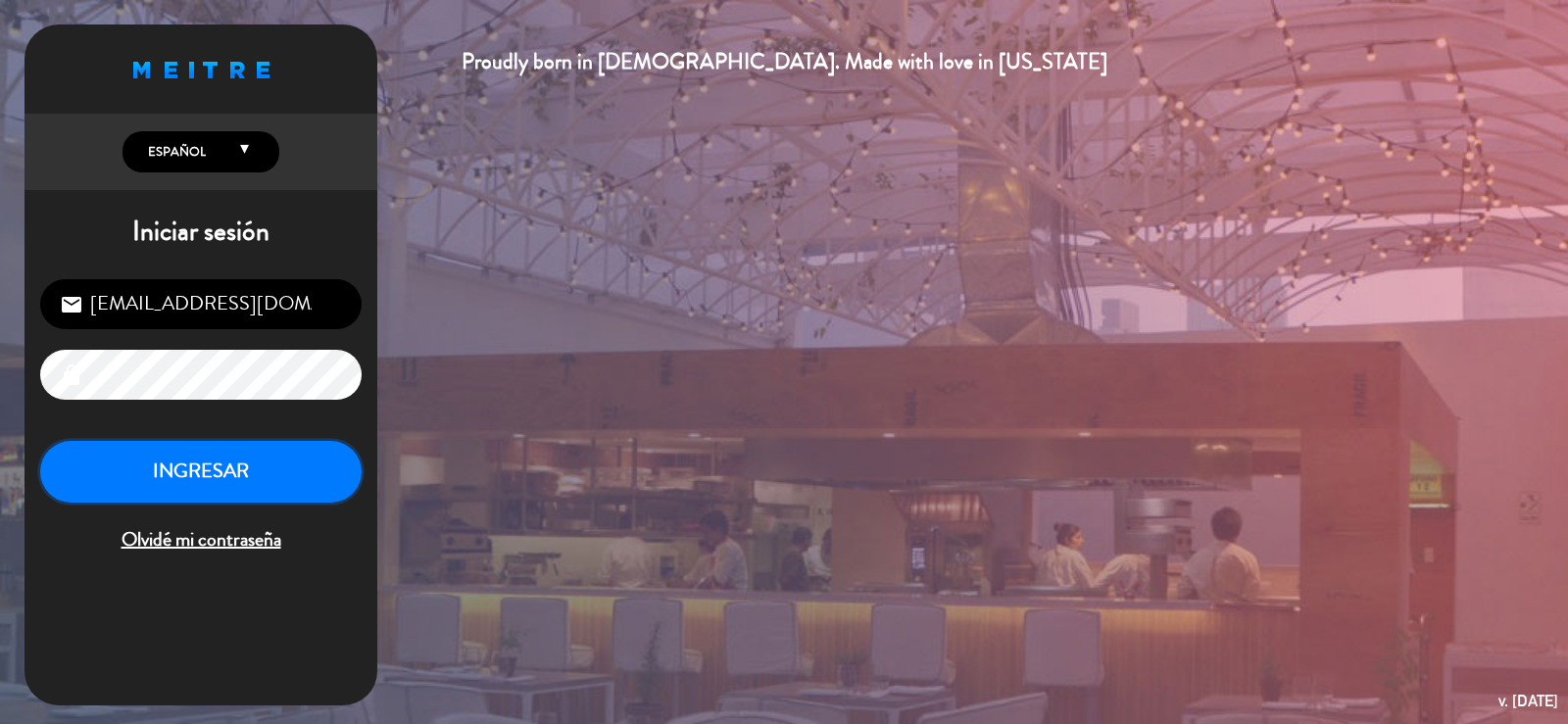
click at [196, 458] on button "INGRESAR" at bounding box center [201, 472] width 322 height 61
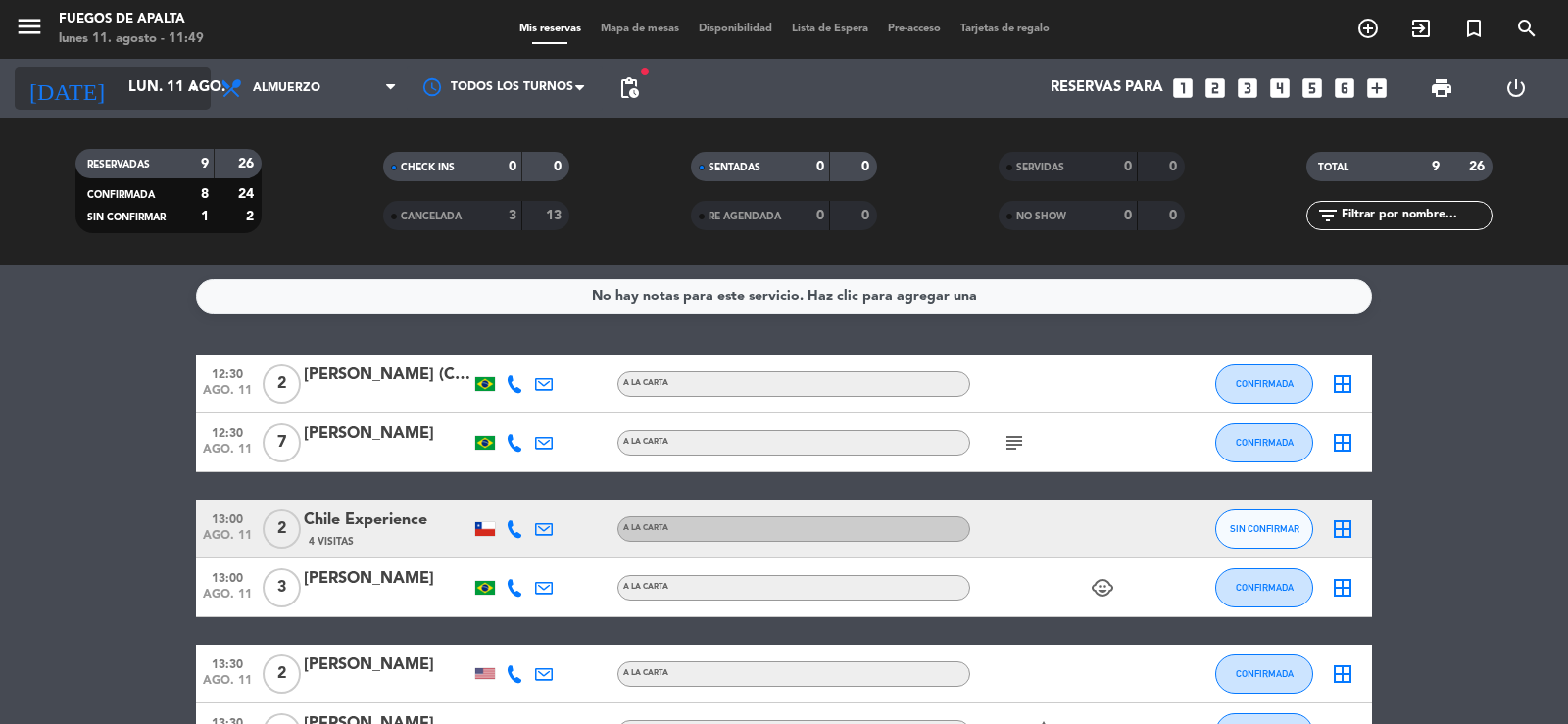
click at [190, 85] on icon "arrow_drop_down" at bounding box center [194, 88] width 24 height 24
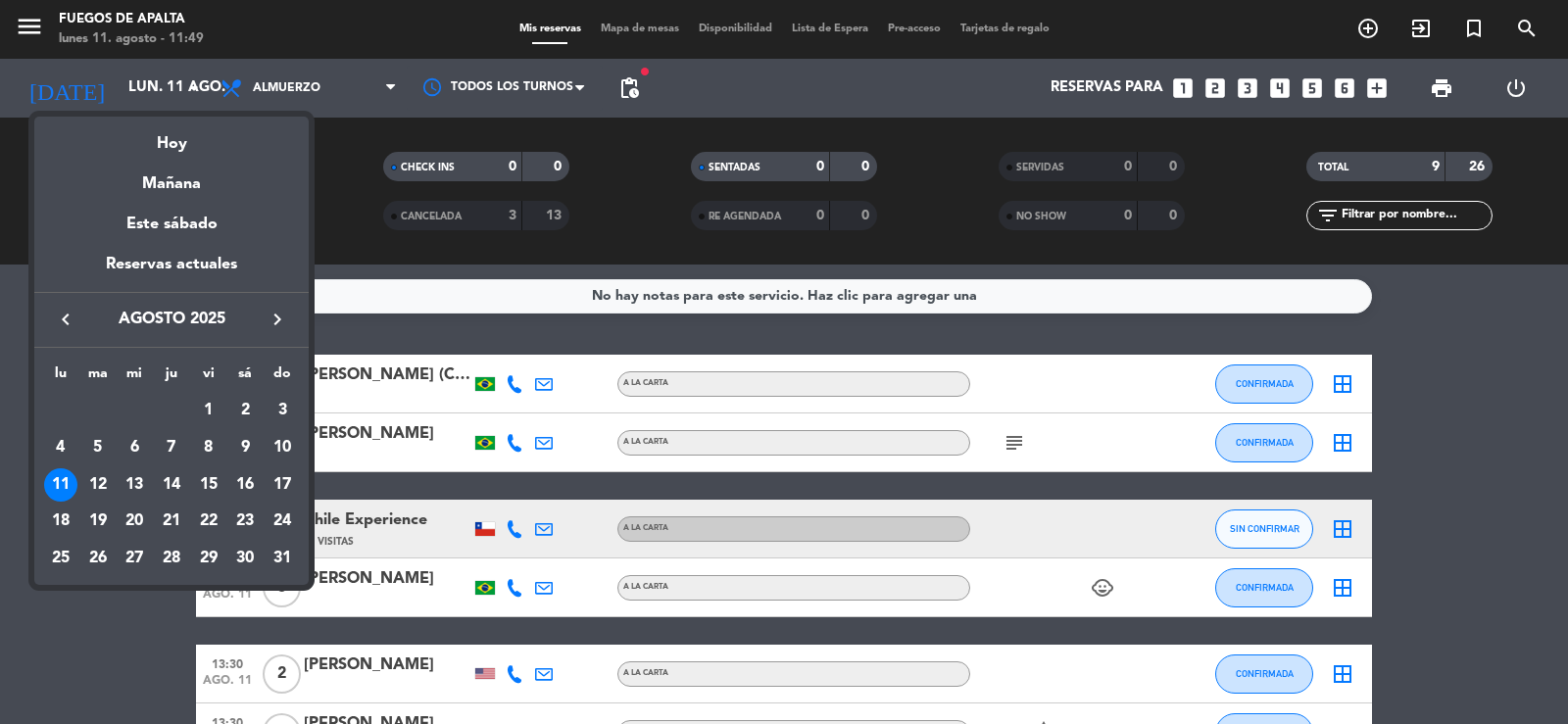
click at [95, 487] on div "12" at bounding box center [98, 486] width 34 height 34
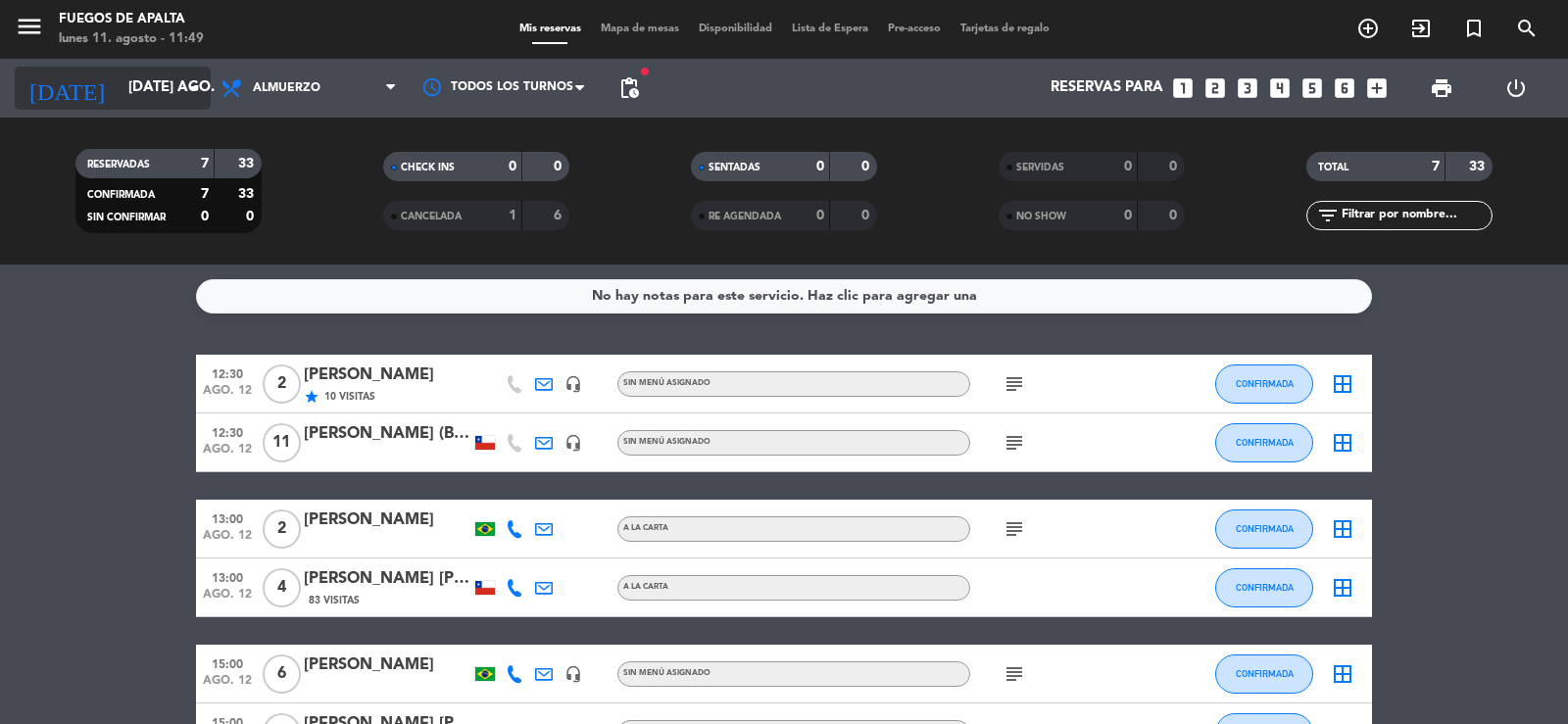
click at [201, 82] on icon "arrow_drop_down" at bounding box center [194, 88] width 24 height 24
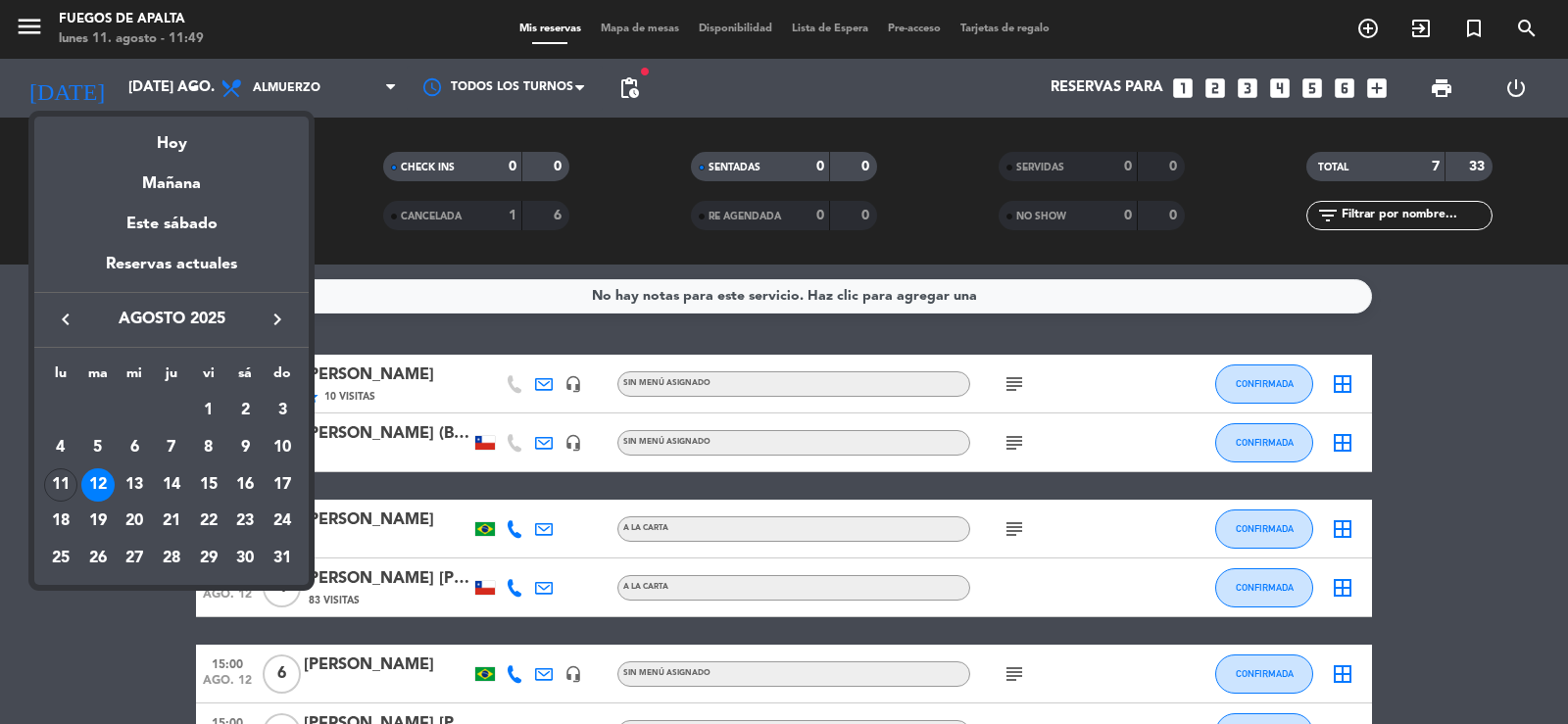
click at [137, 483] on div "13" at bounding box center [135, 486] width 34 height 34
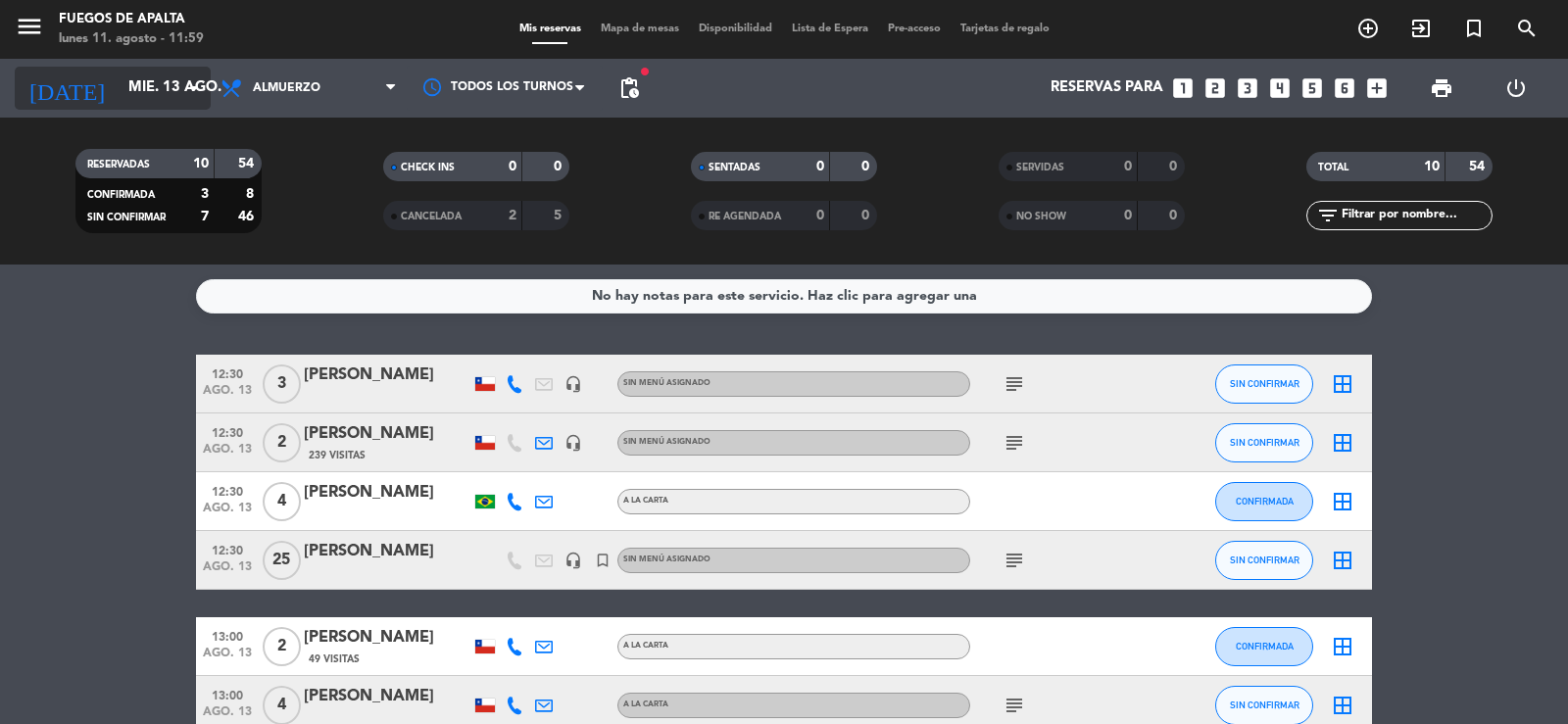
click at [146, 85] on input "mié. 13 ago." at bounding box center [213, 88] width 189 height 38
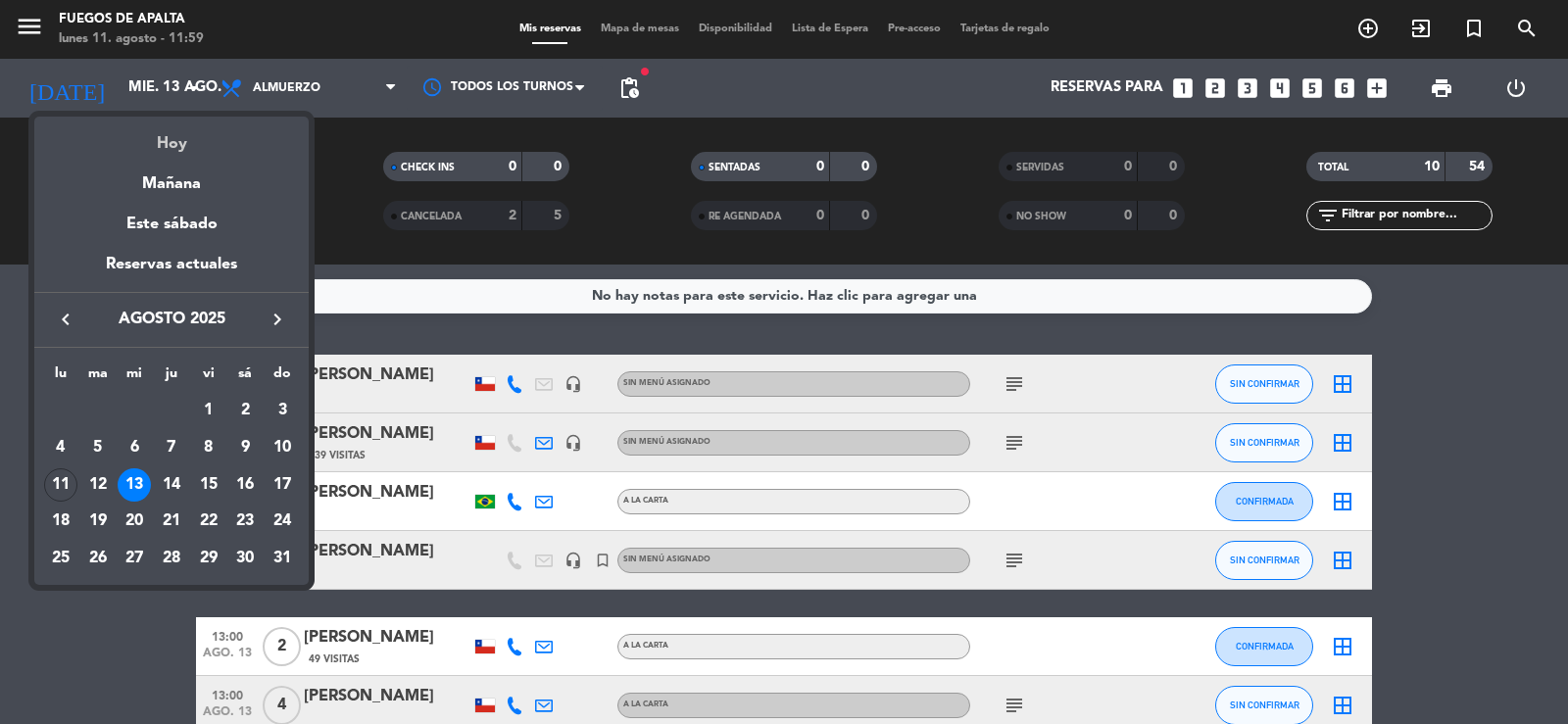
click at [179, 157] on div "Hoy" at bounding box center [171, 136] width 274 height 41
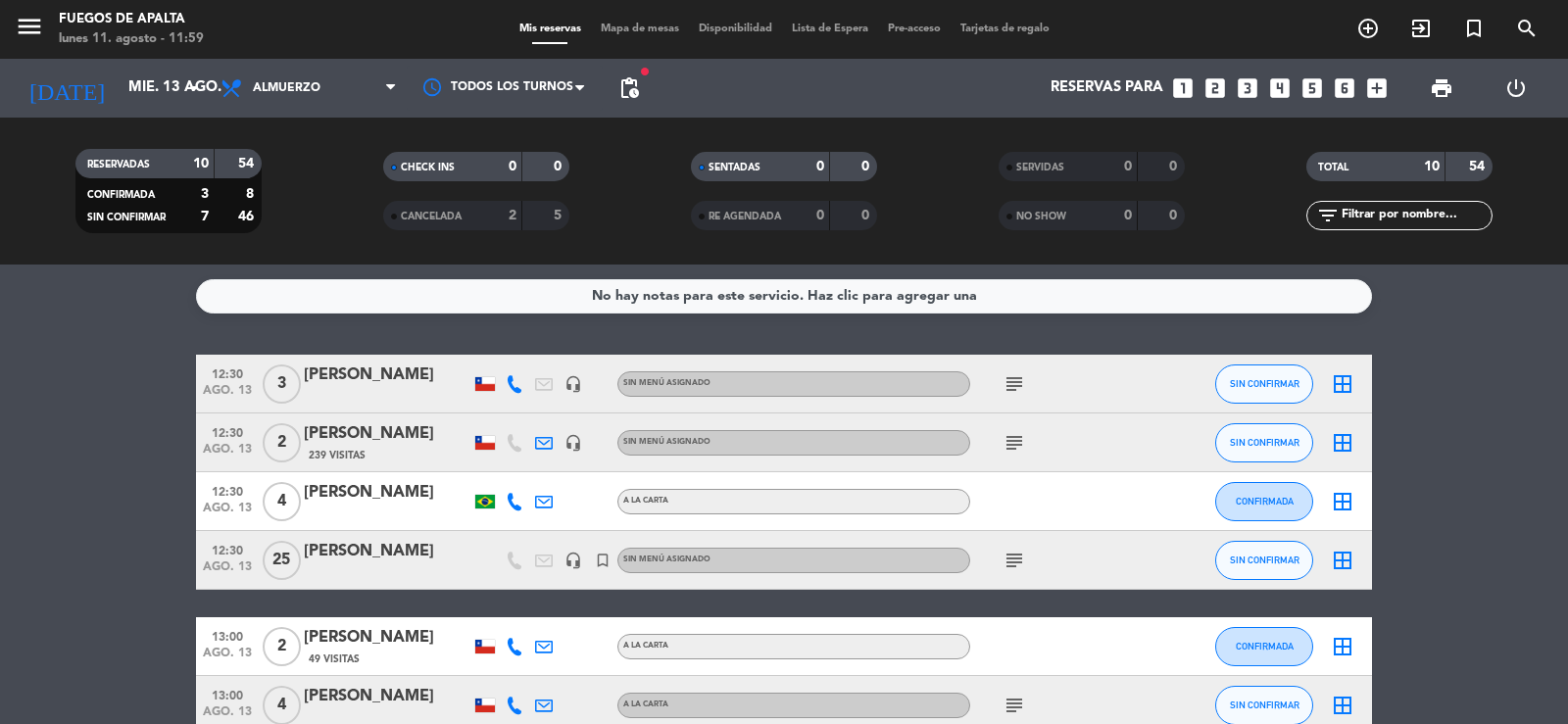
type input "lun. 11 ago."
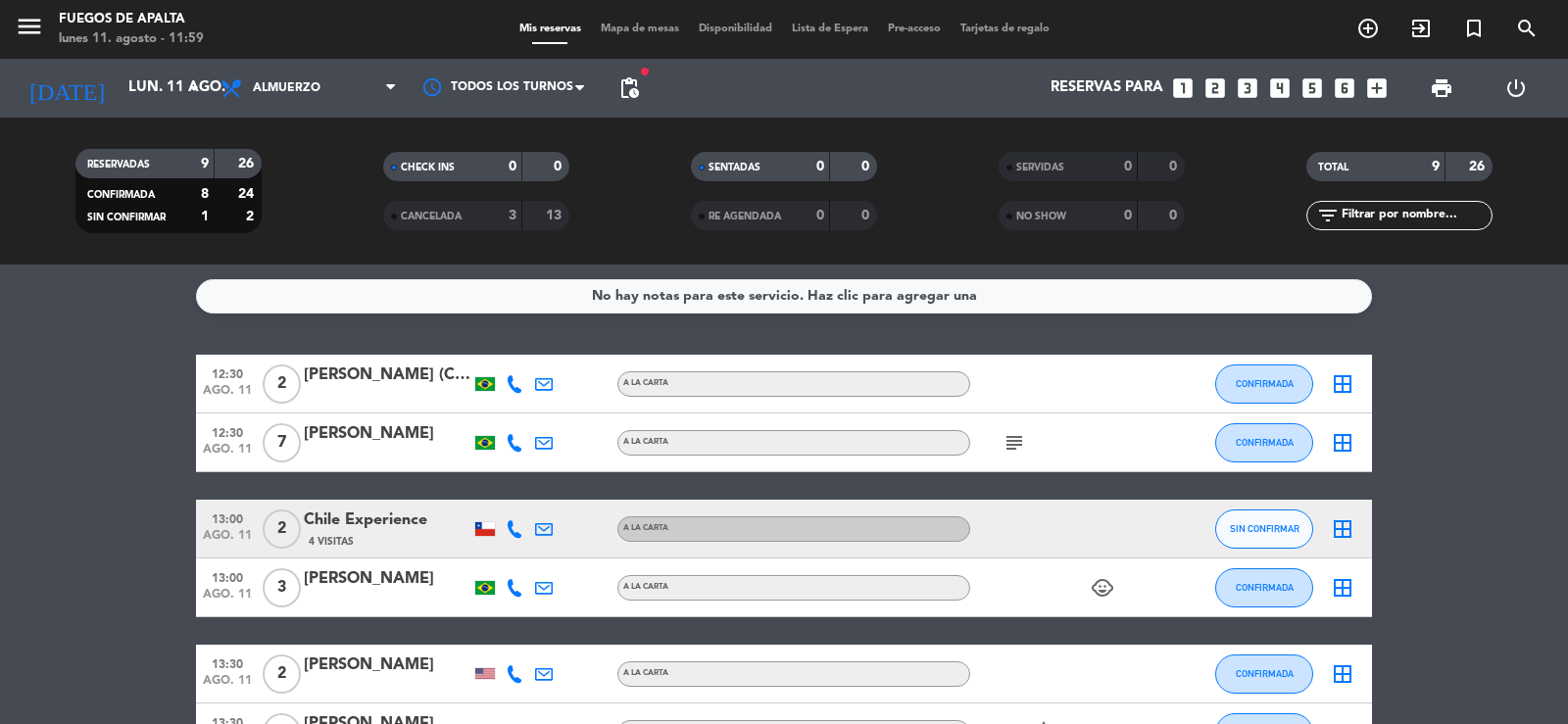
click at [79, 415] on bookings-row "12:30 ago. 11 2 [PERSON_NAME] (Contabilidade & Negócios) A LA CARTA CONFIRMADA …" at bounding box center [784, 675] width 1568 height 639
drag, startPoint x: 1015, startPoint y: 441, endPoint x: 989, endPoint y: 446, distance: 26.5
click at [1016, 441] on icon "subject" at bounding box center [1014, 443] width 24 height 24
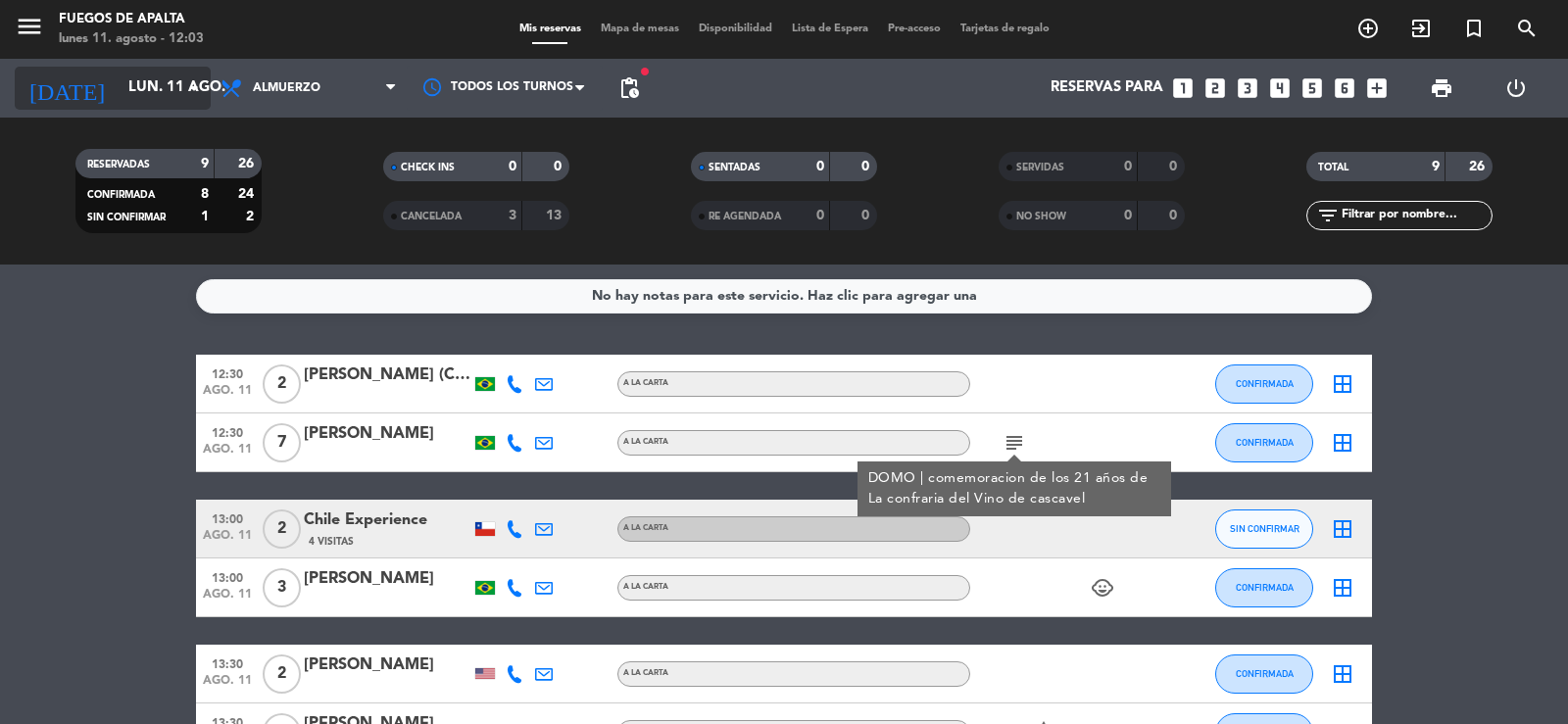
click at [119, 87] on input "lun. 11 ago." at bounding box center [213, 88] width 189 height 38
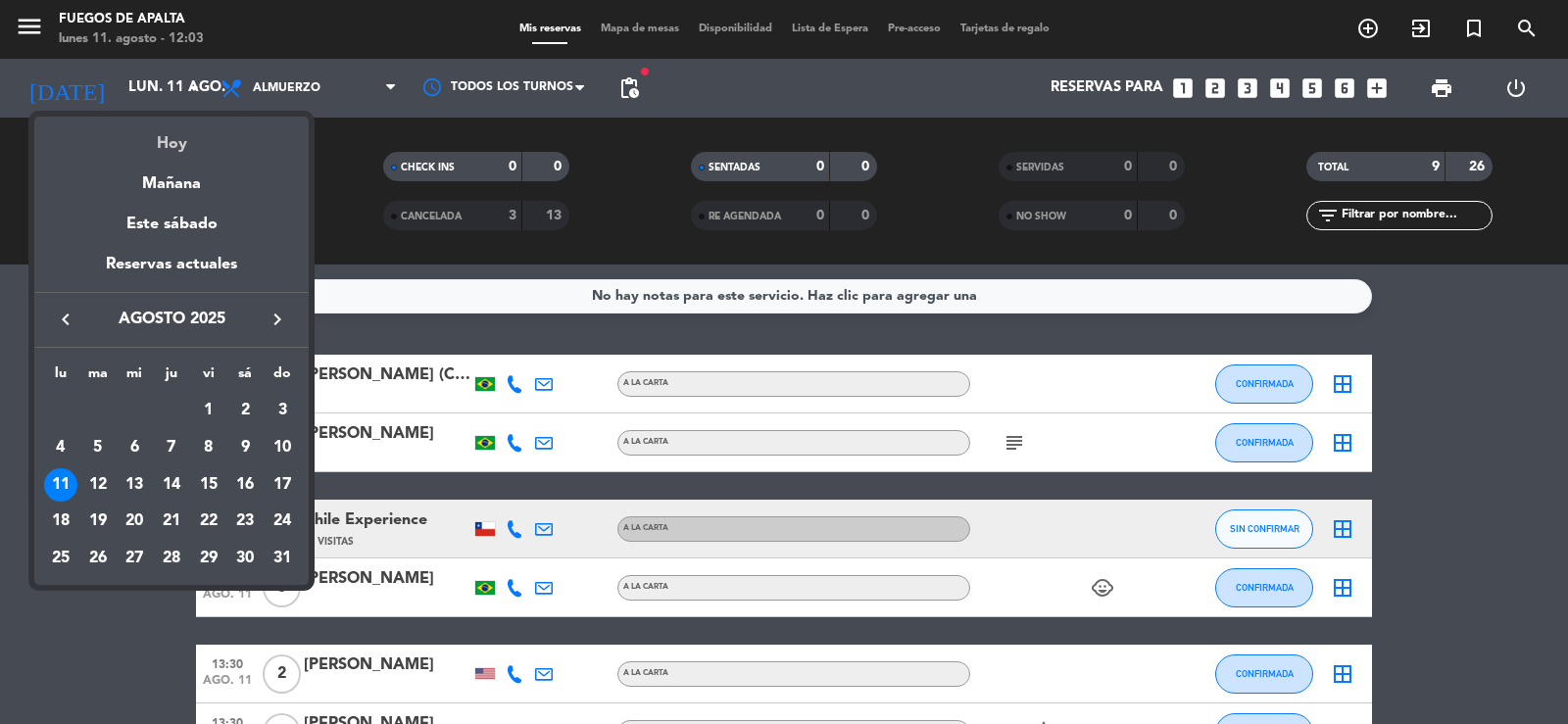
click at [143, 138] on div "Hoy" at bounding box center [171, 136] width 274 height 41
